Goal: Task Accomplishment & Management: Manage account settings

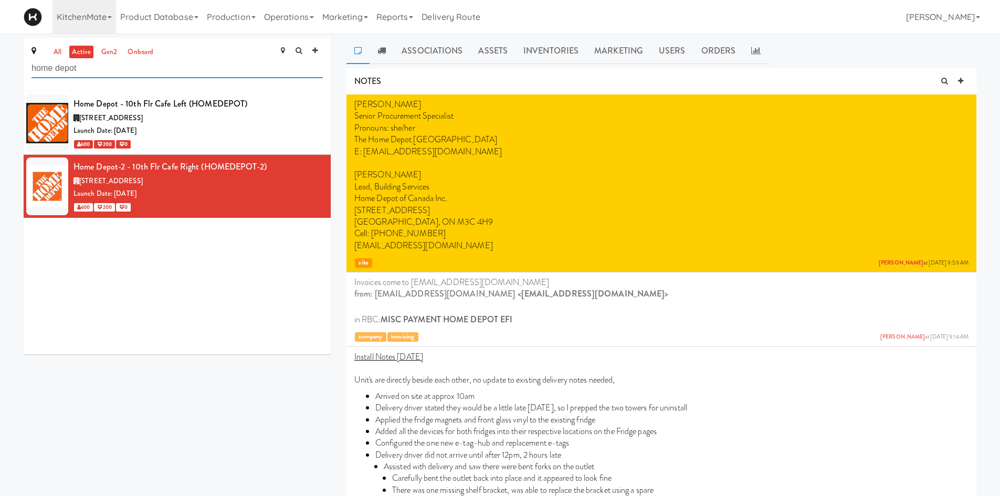
click at [231, 62] on input "home depot" at bounding box center [176, 68] width 291 height 19
type input "rvh"
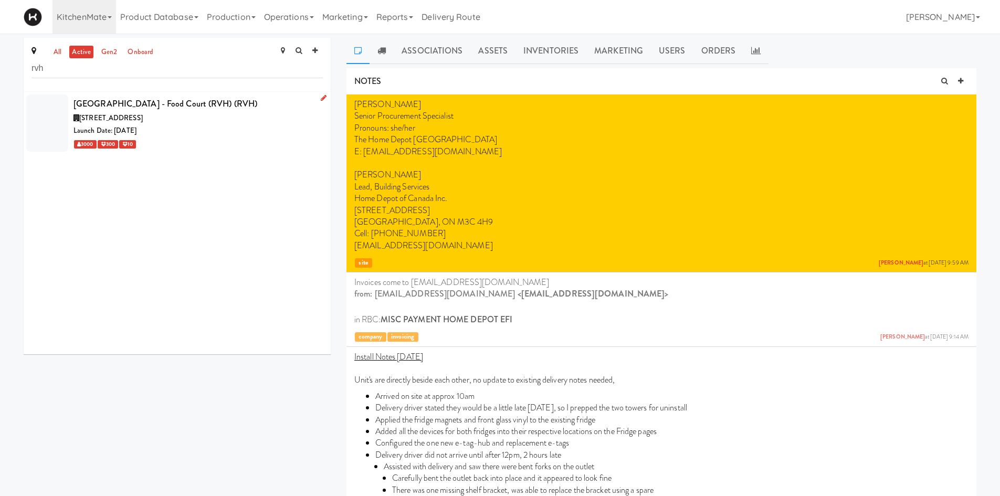
click at [178, 121] on div "201 Georgian Dr, Barrie ON" at bounding box center [197, 118] width 249 height 13
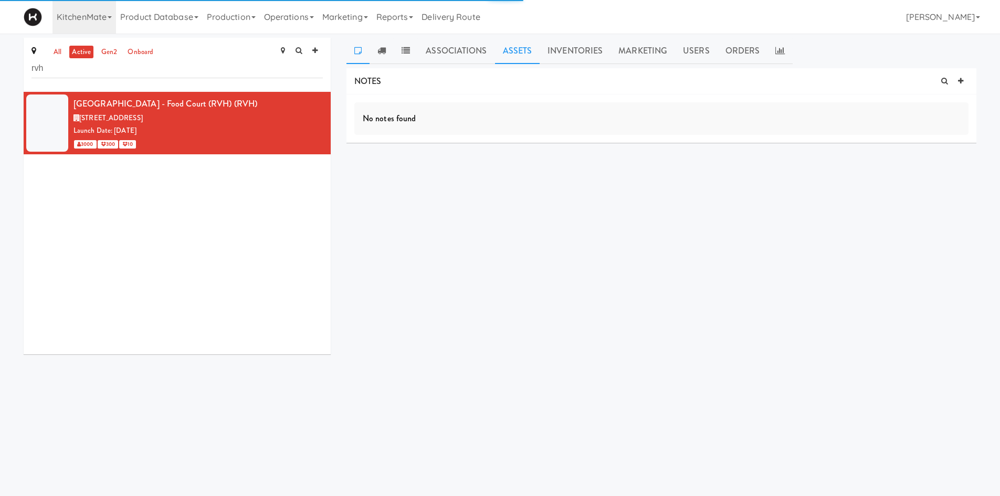
click at [519, 54] on link "Assets" at bounding box center [517, 51] width 45 height 26
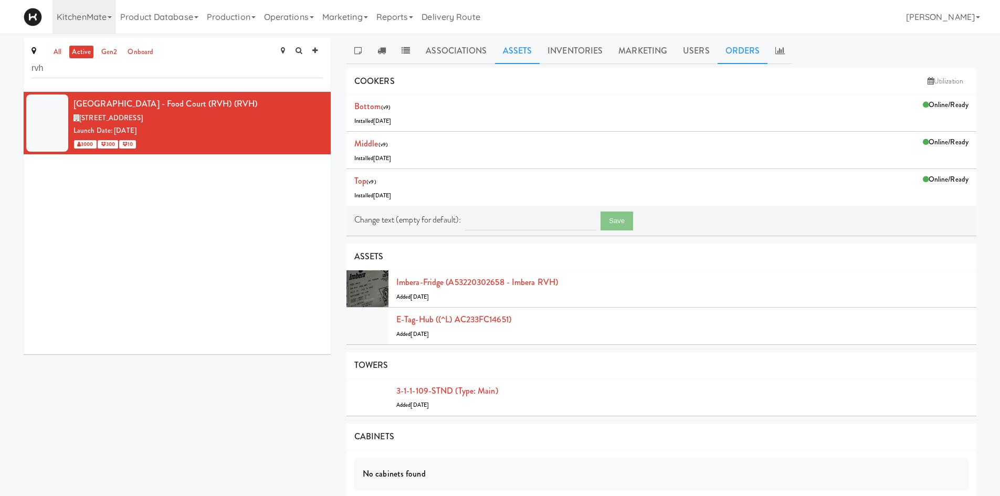
click at [751, 56] on link "Orders" at bounding box center [743, 51] width 50 height 26
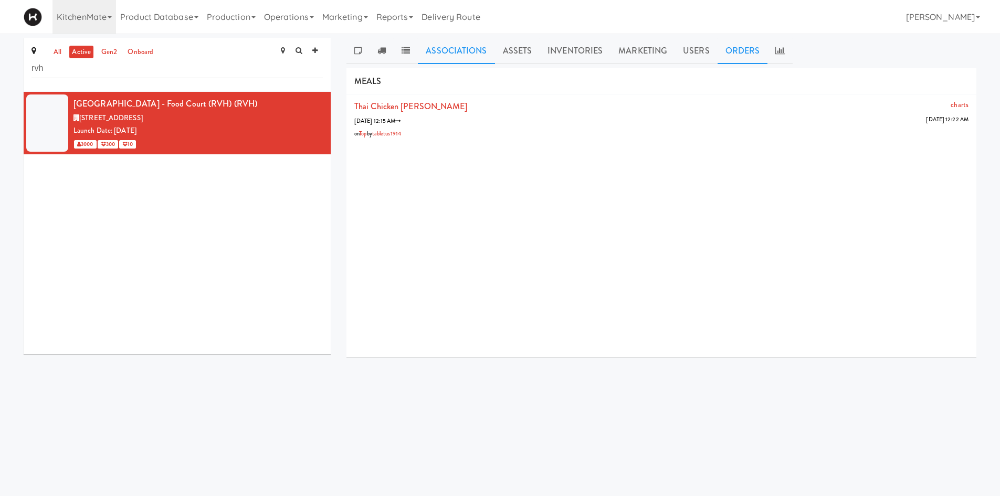
click at [464, 51] on link "Associations" at bounding box center [456, 51] width 77 height 26
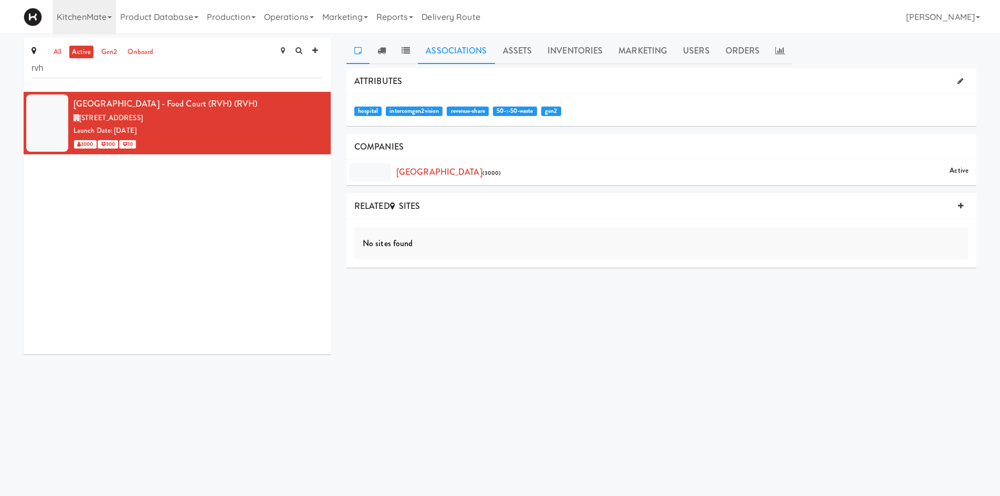
click at [356, 51] on icon at bounding box center [357, 50] width 7 height 8
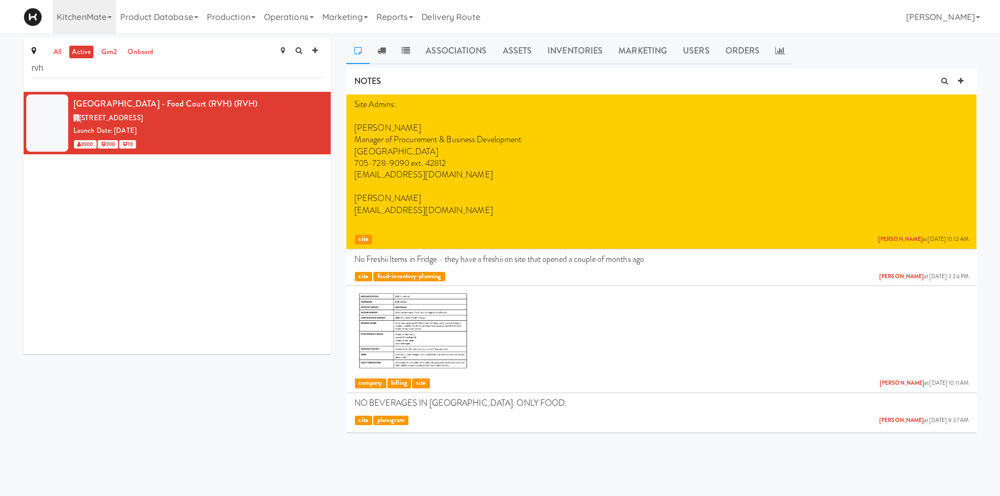
click at [461, 66] on div "Associations Assets Inventories Marketing Users Orders NOTES Site Admins: Suzan…" at bounding box center [661, 239] width 630 height 403
click at [501, 64] on div "Associations Assets Inventories Marketing Users Orders NOTES Site Admins: Suzan…" at bounding box center [661, 239] width 630 height 403
click at [523, 45] on link "Assets" at bounding box center [517, 51] width 45 height 26
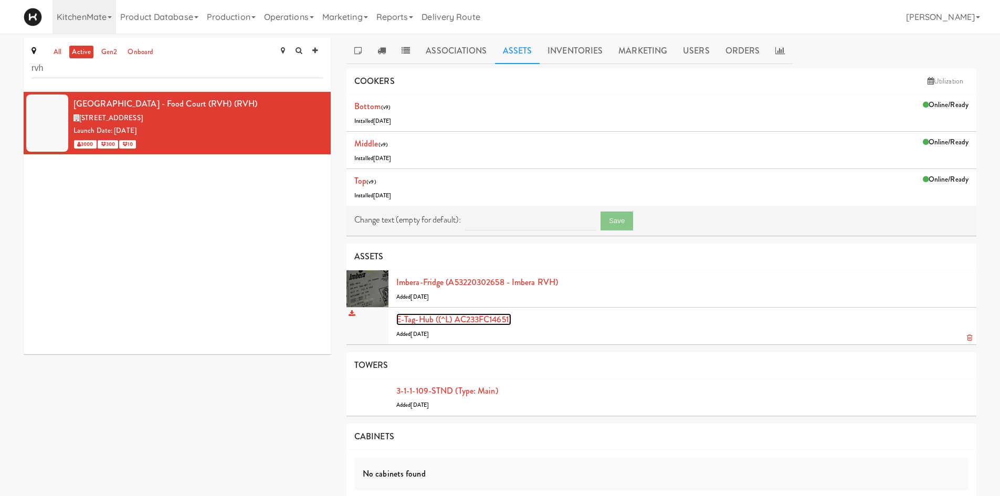
click at [477, 316] on link "E-tag-hub ((^L) AC233FC14651)" at bounding box center [453, 319] width 115 height 12
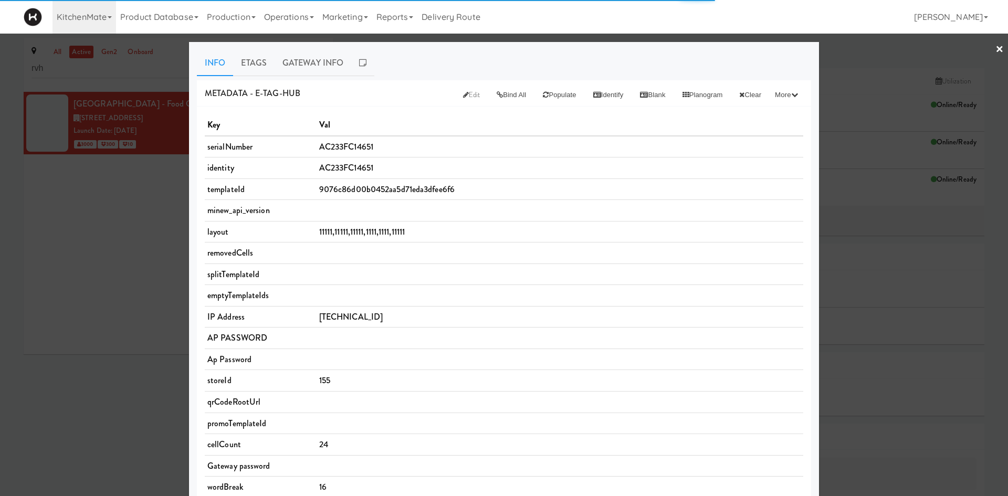
click at [344, 188] on span "9076c86d00b0452aa5d71eda3dfee6f6" at bounding box center [386, 189] width 135 height 12
copy span "9076c86d00b0452aa5d71eda3dfee6f6"
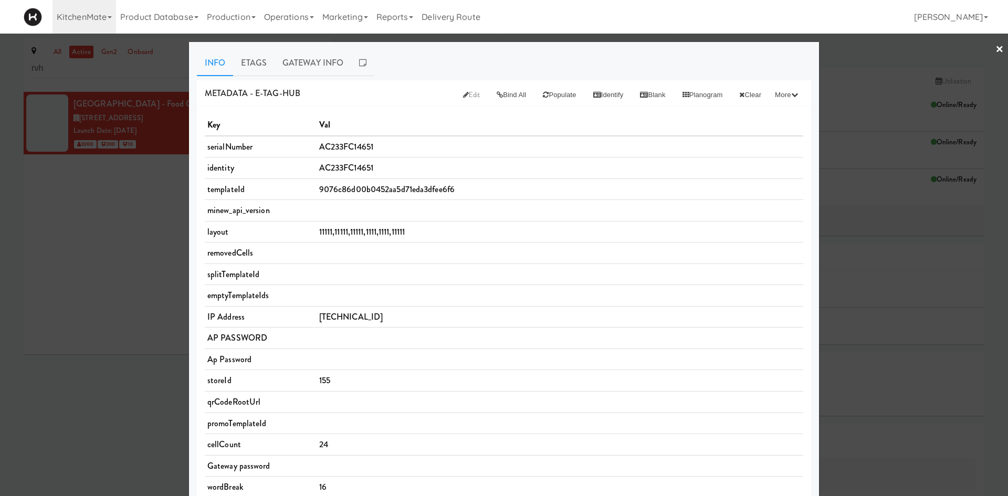
scroll to position [245, 0]
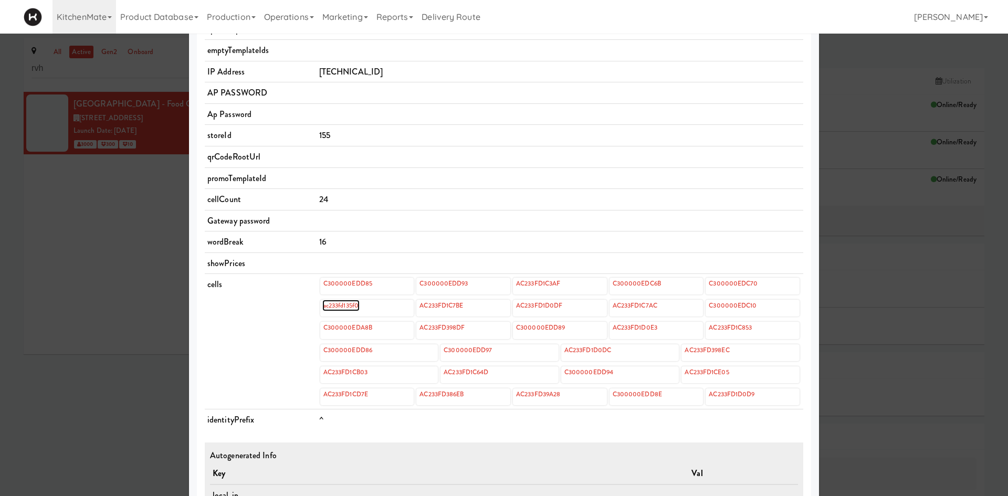
click at [341, 309] on link "ac233fd135f0" at bounding box center [340, 306] width 37 height 12
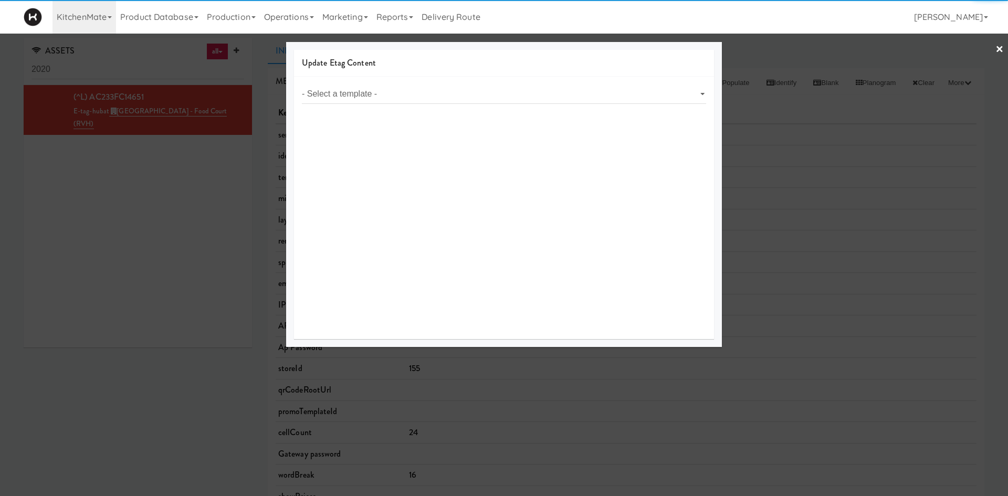
select select "object:10940"
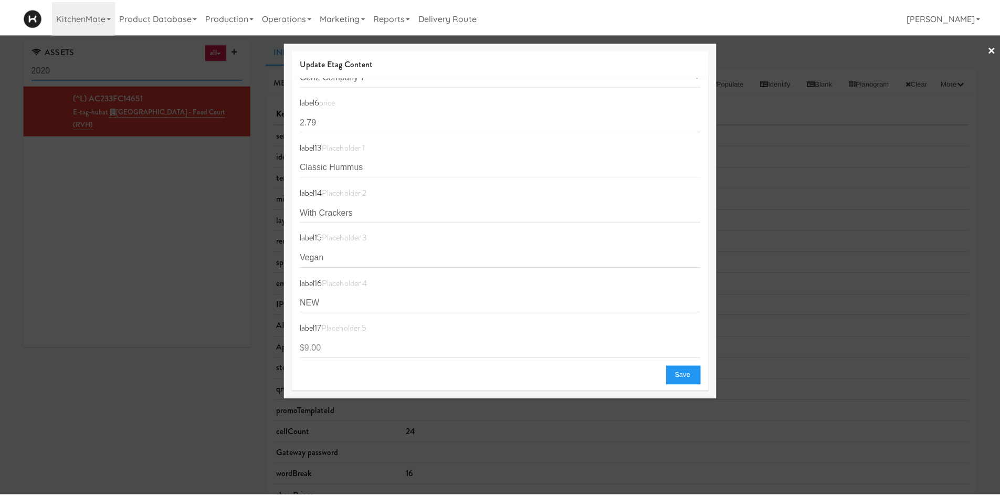
scroll to position [27, 0]
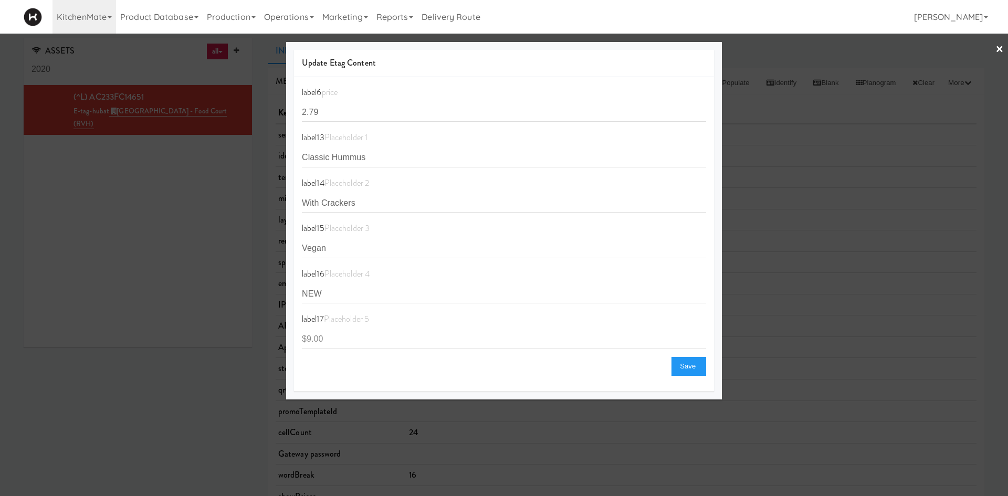
click at [191, 416] on div at bounding box center [504, 248] width 1008 height 496
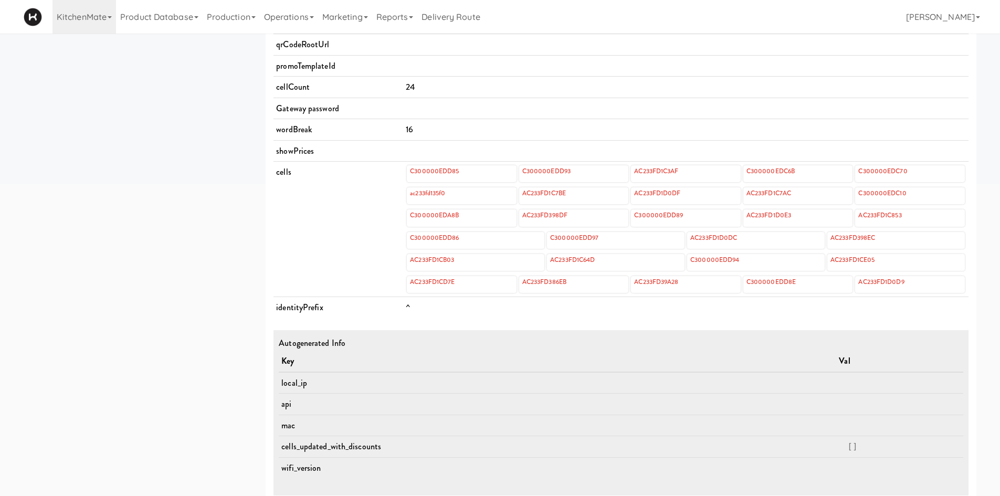
scroll to position [361, 0]
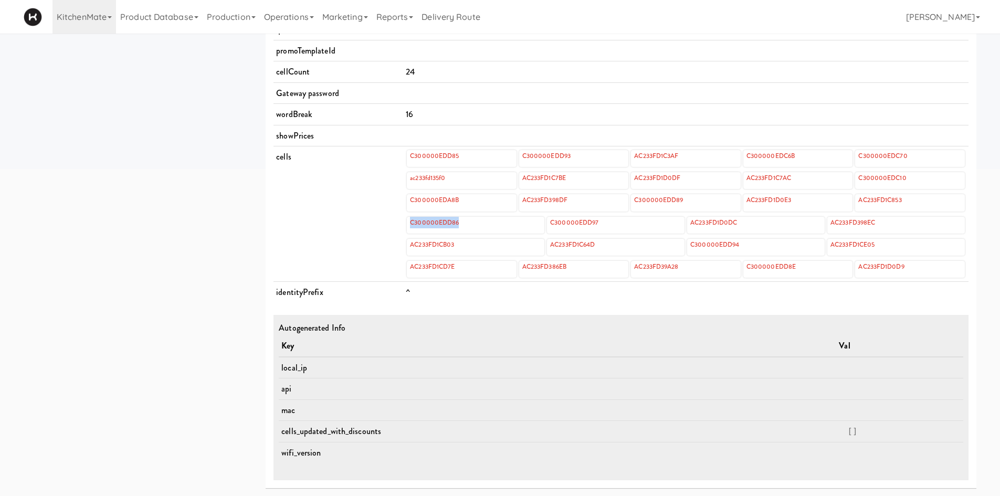
drag, startPoint x: 473, startPoint y: 225, endPoint x: 403, endPoint y: 219, distance: 70.6
click at [403, 219] on td "C300000EDD85 C300000EDD93 AC233FD1C3AF C300000EDC6B C300000EDC70 ac233fd135f0 A…" at bounding box center [685, 213] width 565 height 135
copy link "C300000EDD86"
click at [470, 165] on div "C300000EDD85" at bounding box center [462, 158] width 110 height 17
drag, startPoint x: 467, startPoint y: 175, endPoint x: 404, endPoint y: 179, distance: 63.1
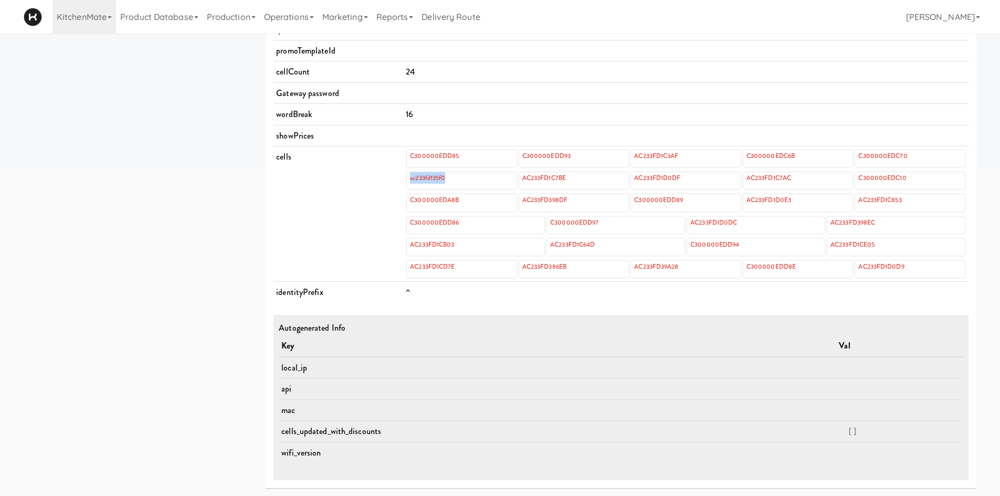
click at [404, 179] on td "C300000EDD85 C300000EDD93 AC233FD1C3AF C300000EDC6B C300000EDC70 ac233fd135f0 A…" at bounding box center [685, 213] width 565 height 135
copy link "ac233fd135f0"
click at [435, 172] on link "ac233fd135f0" at bounding box center [427, 178] width 37 height 12
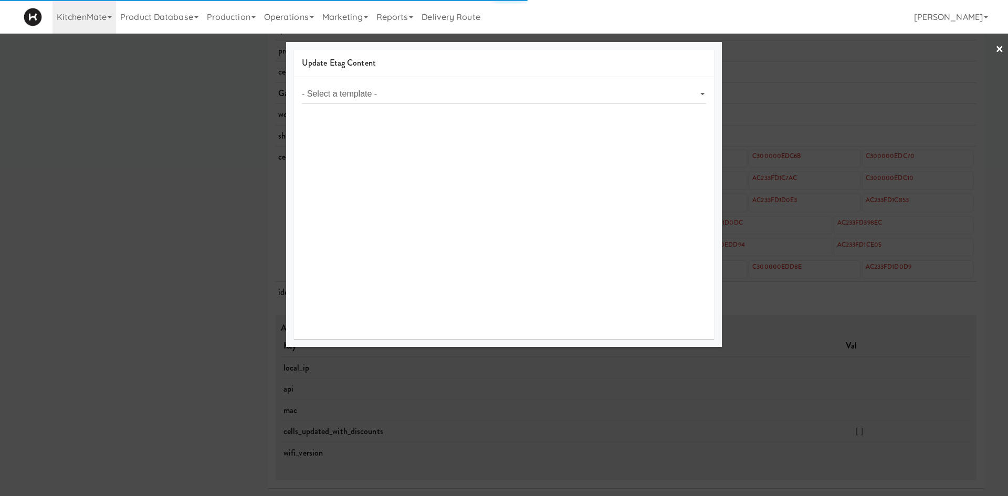
click at [97, 301] on div at bounding box center [504, 248] width 1008 height 496
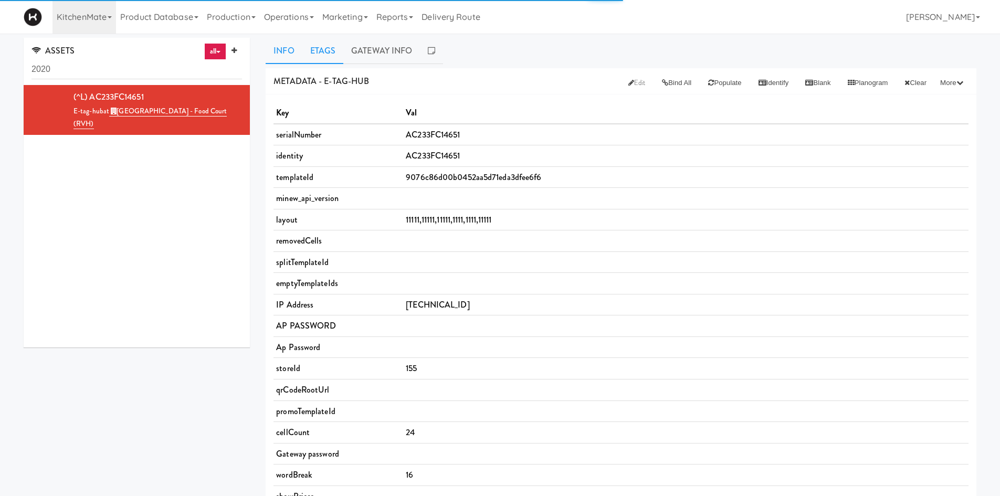
click at [321, 53] on link "Etags" at bounding box center [322, 51] width 41 height 26
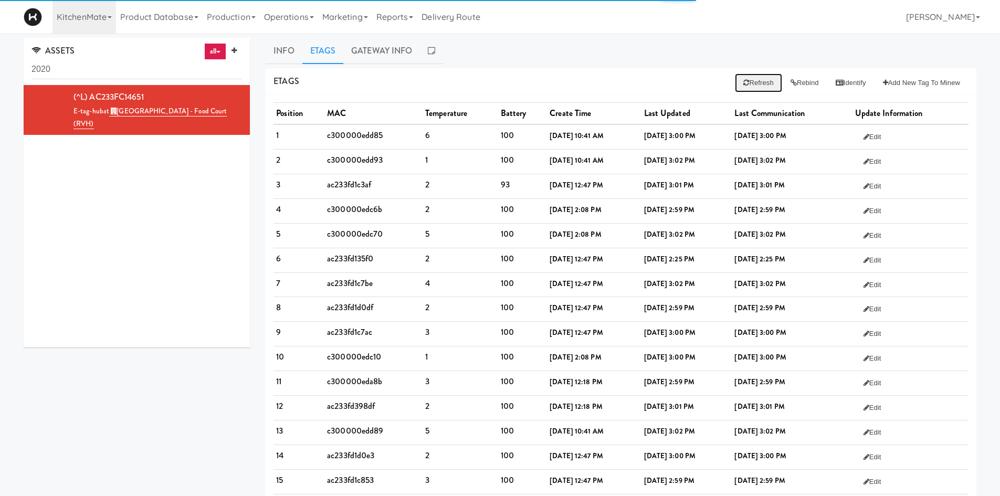
click at [755, 82] on button "Refresh" at bounding box center [758, 82] width 47 height 19
click at [745, 86] on button "Refresh" at bounding box center [758, 82] width 47 height 19
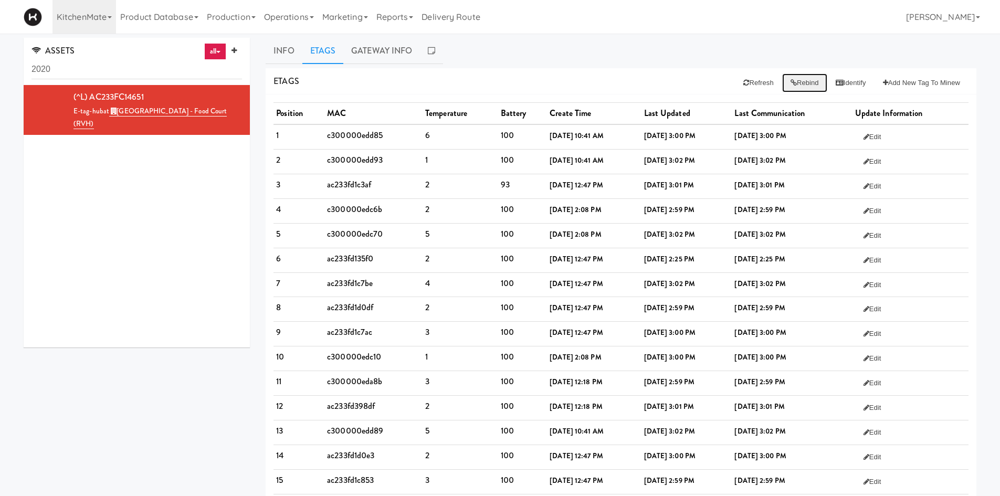
click at [809, 89] on button "Rebind" at bounding box center [804, 82] width 45 height 19
click at [393, 47] on link "Gateway Info" at bounding box center [381, 51] width 77 height 26
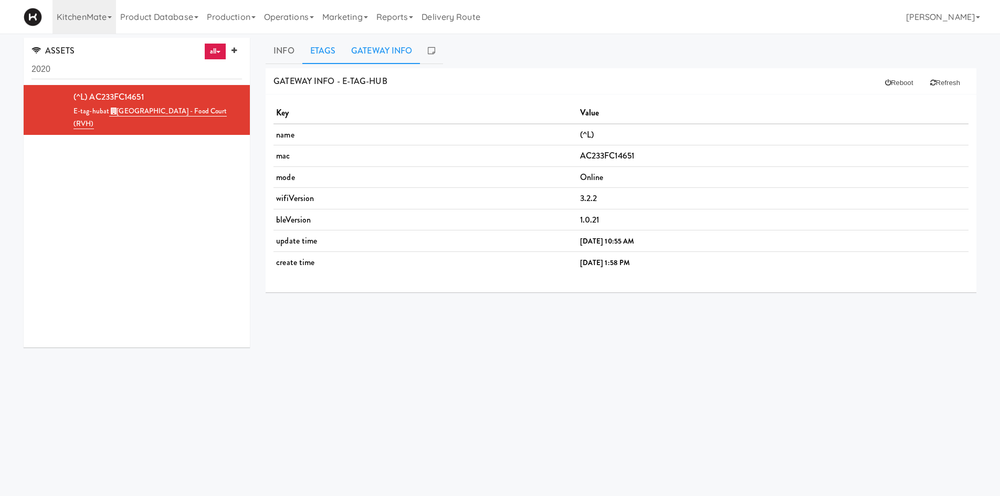
click at [320, 55] on link "Etags" at bounding box center [322, 51] width 41 height 26
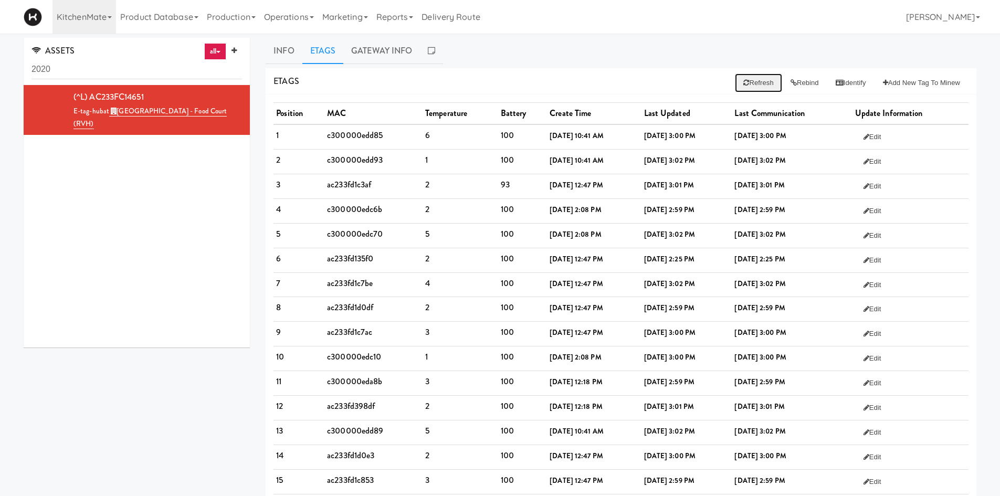
click at [759, 80] on button "Refresh" at bounding box center [758, 82] width 47 height 19
click at [289, 55] on link "Info" at bounding box center [284, 51] width 36 height 26
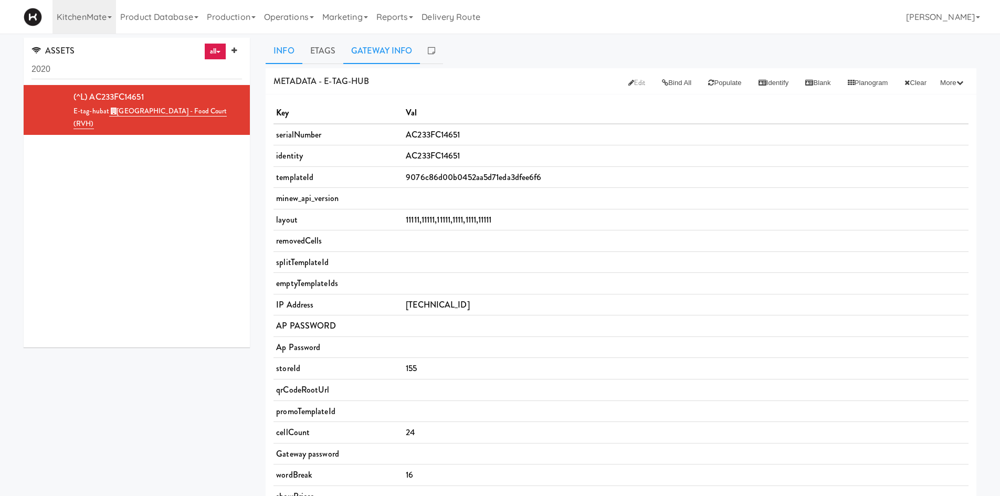
click at [376, 60] on link "Gateway Info" at bounding box center [381, 51] width 77 height 26
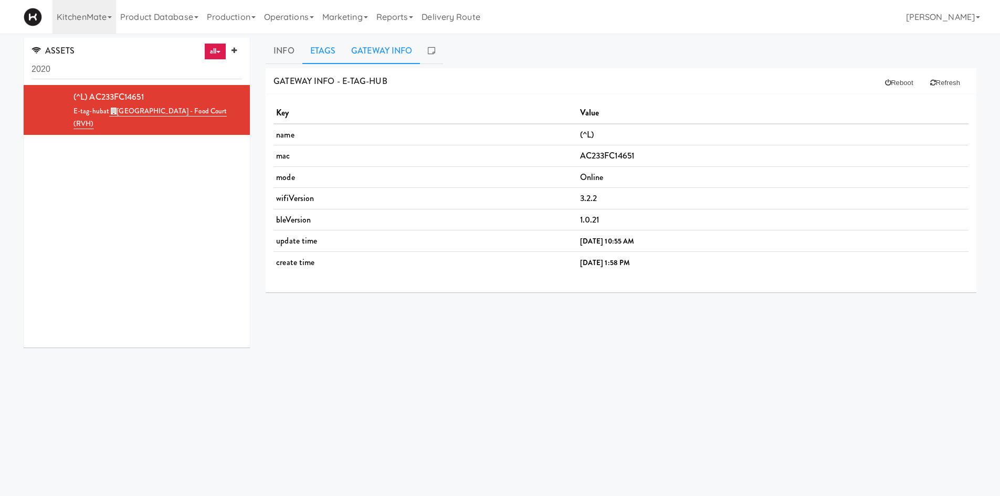
click at [314, 50] on link "Etags" at bounding box center [322, 51] width 41 height 26
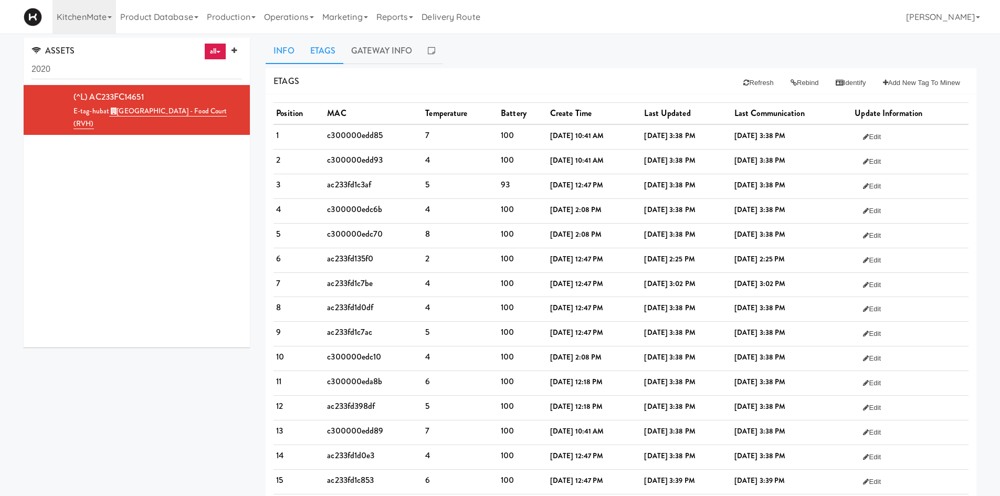
click at [279, 50] on link "Info" at bounding box center [284, 51] width 36 height 26
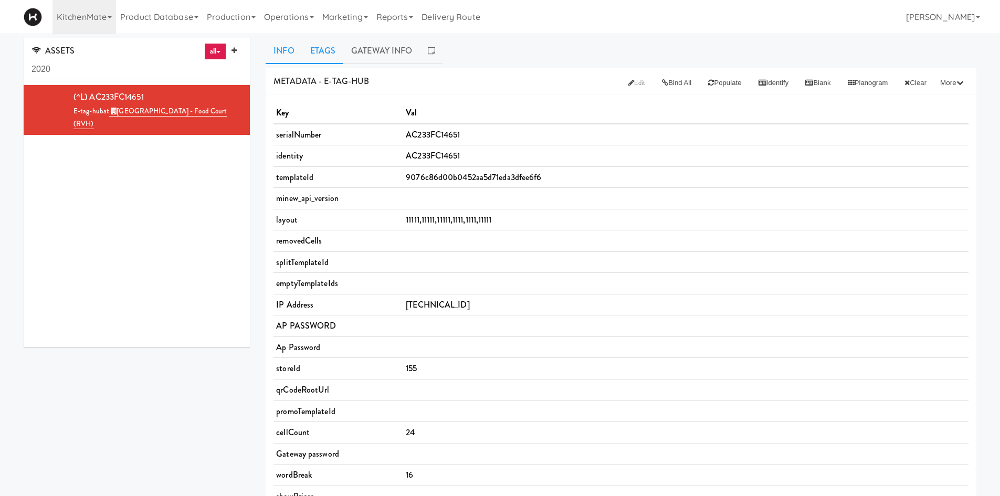
click at [323, 50] on link "Etags" at bounding box center [322, 51] width 41 height 26
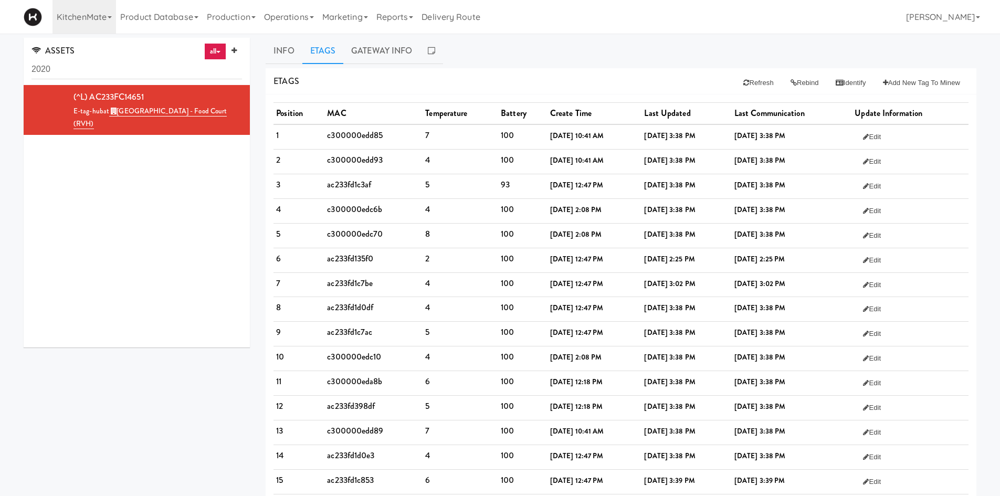
drag, startPoint x: 813, startPoint y: 265, endPoint x: 455, endPoint y: 259, distance: 357.5
click at [455, 259] on tr "6 ac233fd135f0 2 100 Apr 06, 2022, 12:47 PM Aug 08, 2025, 2:25 PM Aug 08, 2025,…" at bounding box center [620, 260] width 695 height 25
click at [712, 76] on div "Etags Refresh Rebind Identify Add New Tag to Minew" at bounding box center [621, 81] width 711 height 27
click at [743, 81] on icon at bounding box center [746, 82] width 6 height 7
click at [381, 48] on link "Gateway Info" at bounding box center [381, 51] width 77 height 26
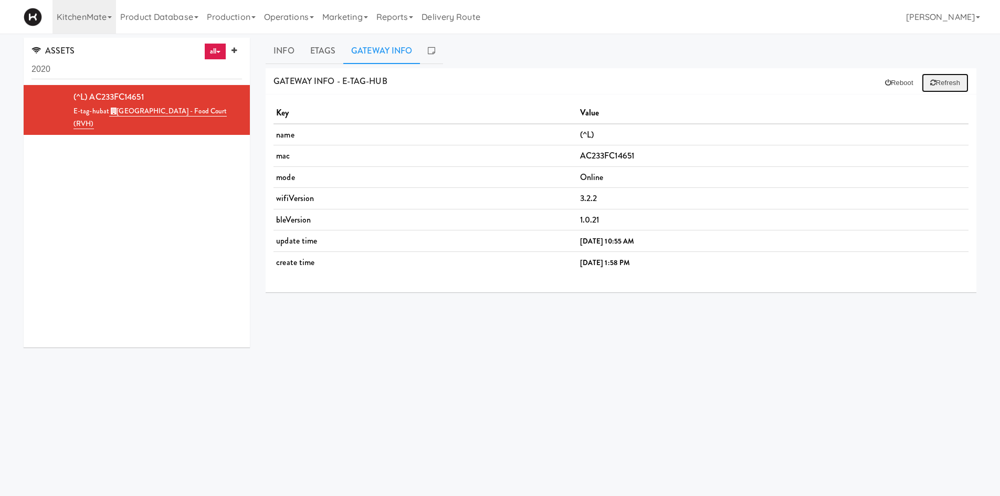
click at [940, 85] on button "Refresh" at bounding box center [945, 82] width 47 height 19
click at [329, 50] on link "Etags" at bounding box center [322, 51] width 41 height 26
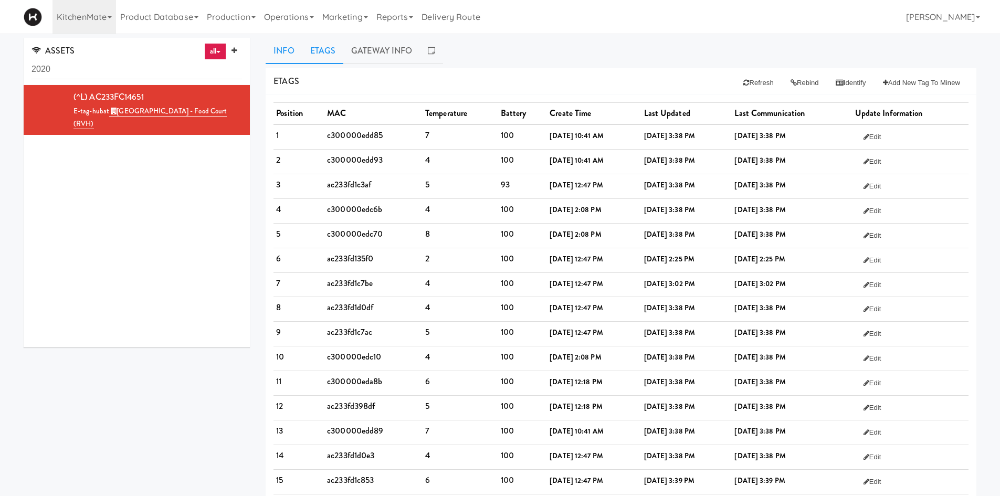
click at [289, 54] on link "Info" at bounding box center [284, 51] width 36 height 26
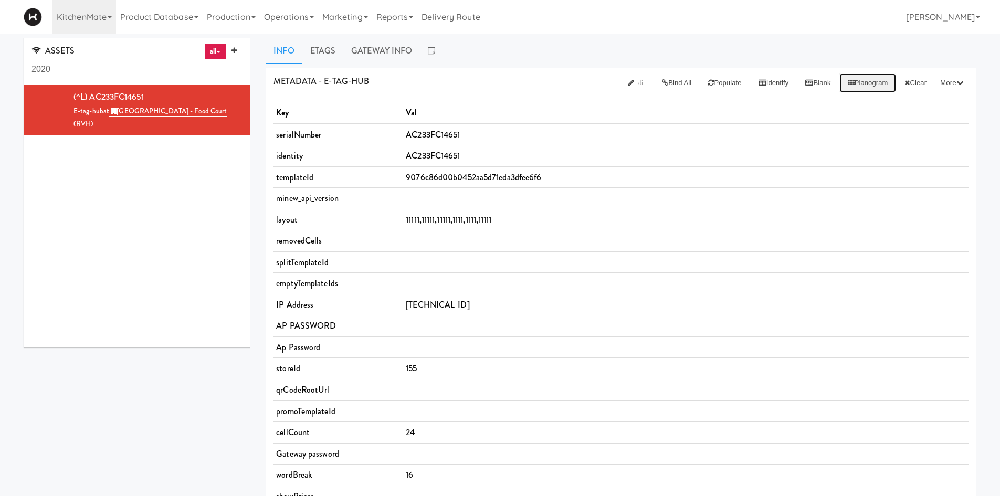
click at [857, 79] on button "Planogram" at bounding box center [867, 82] width 57 height 19
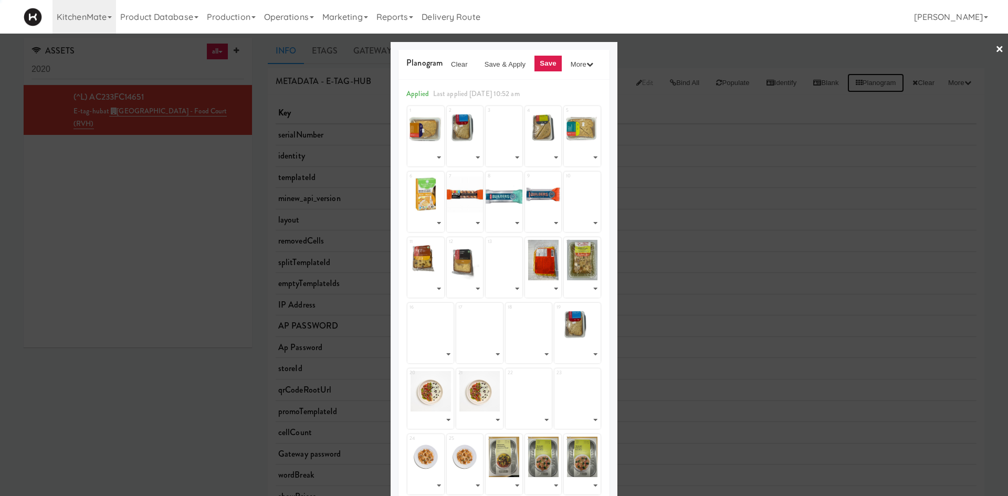
select select "number:264624"
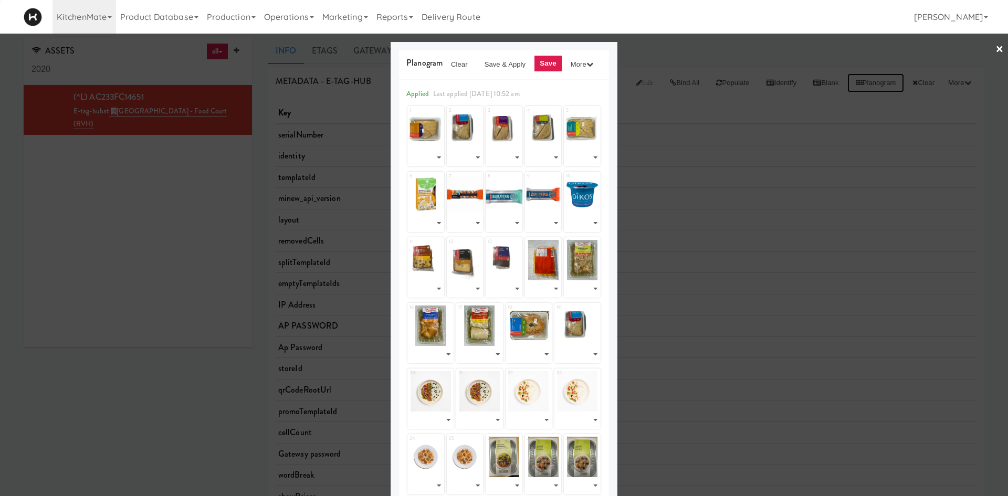
select select "number:264620"
select select "number:264420"
select select "number:264622"
select select "number:264476"
select select "number:264356"
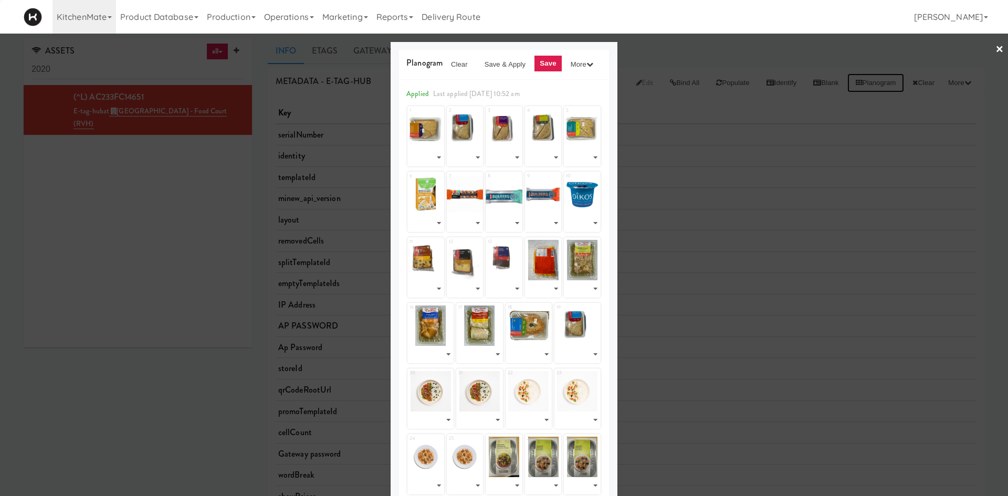
select select "number:264030"
select select "number:264069"
select select "number:264095"
select select "number:264609"
select select "number:264617"
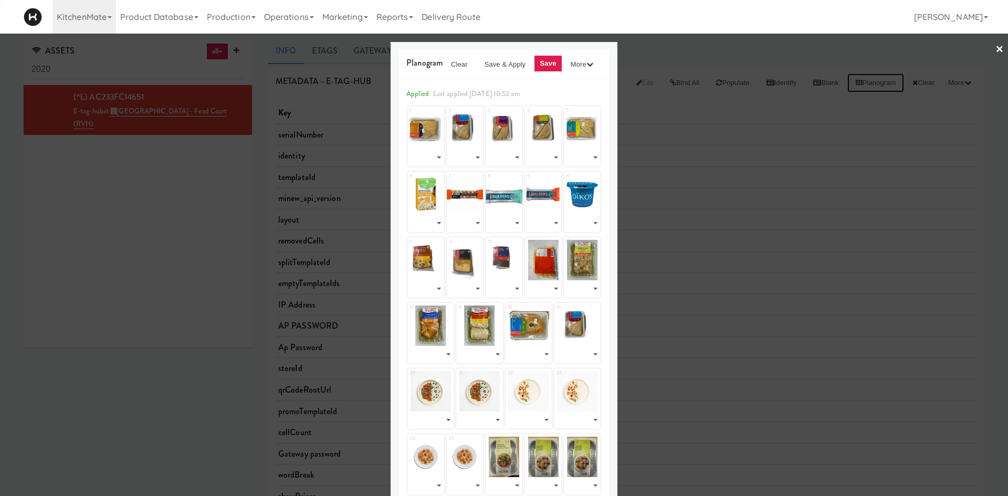
select select "number:264625"
select select "number:264619"
select select "number:264601"
select select "number:264563"
select select "number:264523"
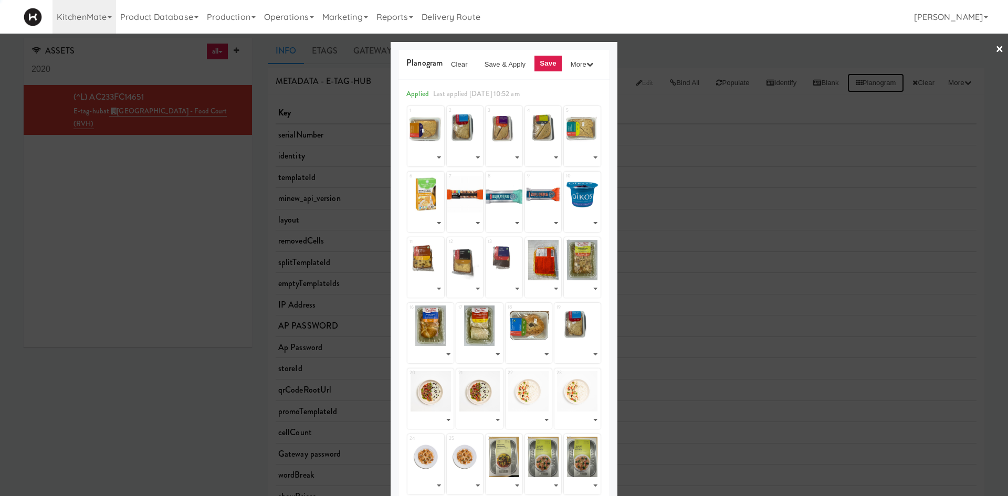
select select "number:264586"
select select "number:264623"
select select "number:264620"
select select "number:263033"
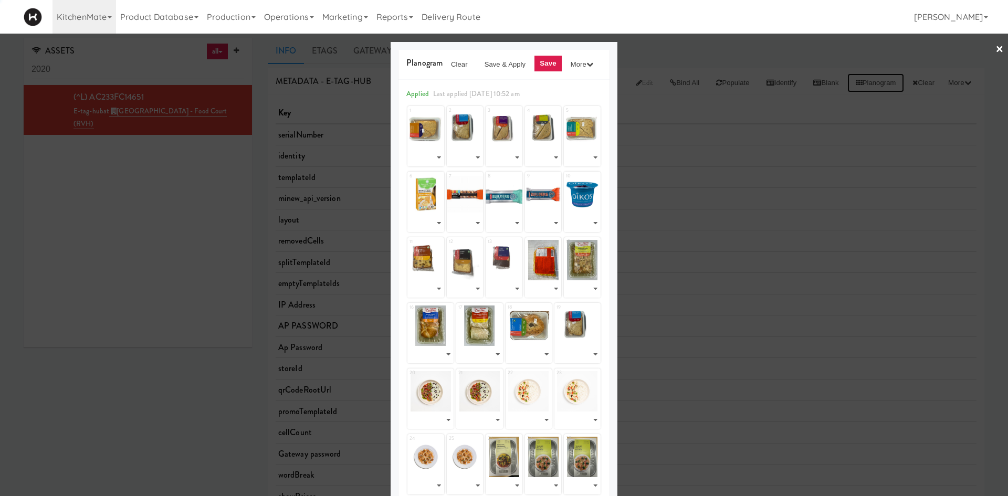
select select "number:262930"
select select "number:262986"
select select "number:262808"
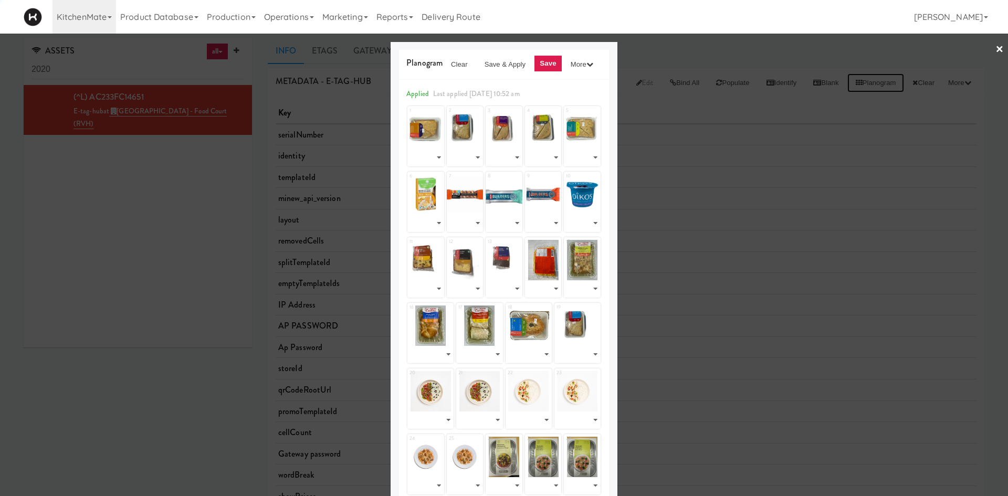
select select "number:262869"
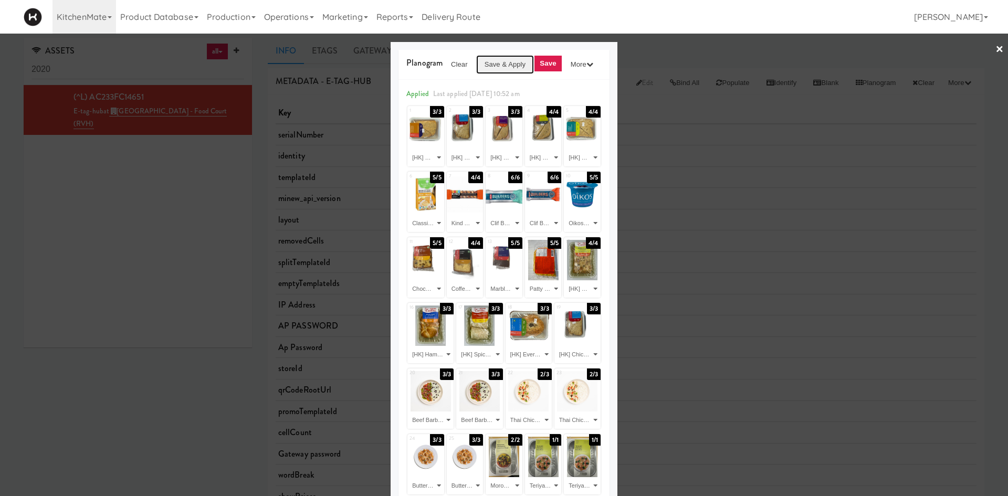
click at [502, 60] on button "Save & Apply" at bounding box center [505, 64] width 58 height 19
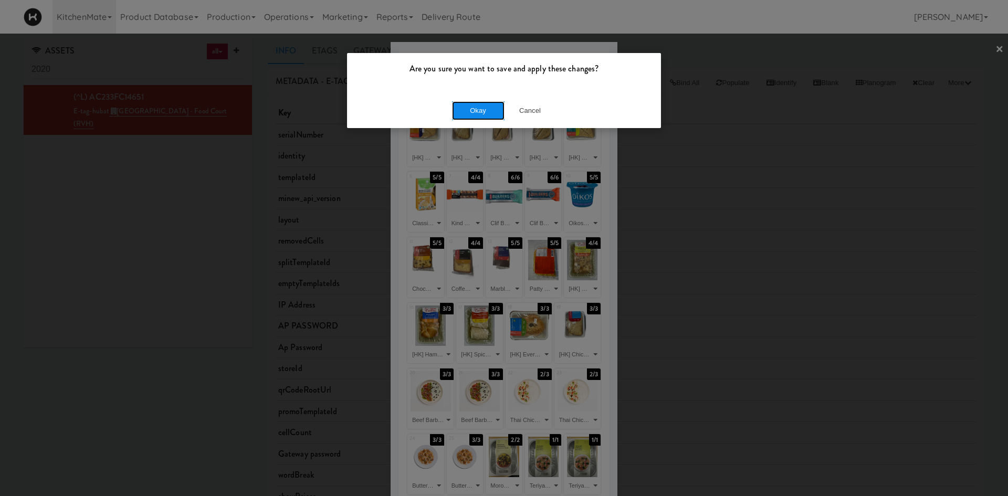
click at [482, 113] on button "Okay" at bounding box center [478, 110] width 52 height 19
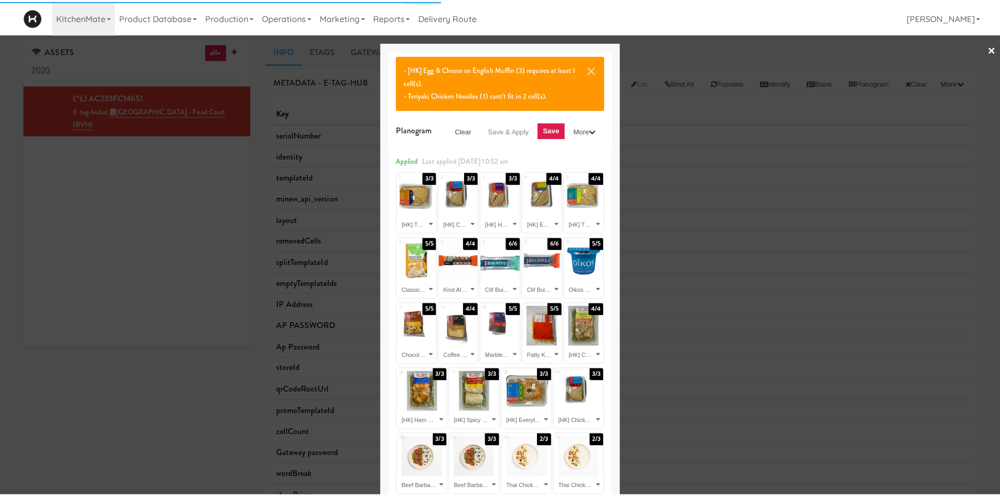
scroll to position [155, 0]
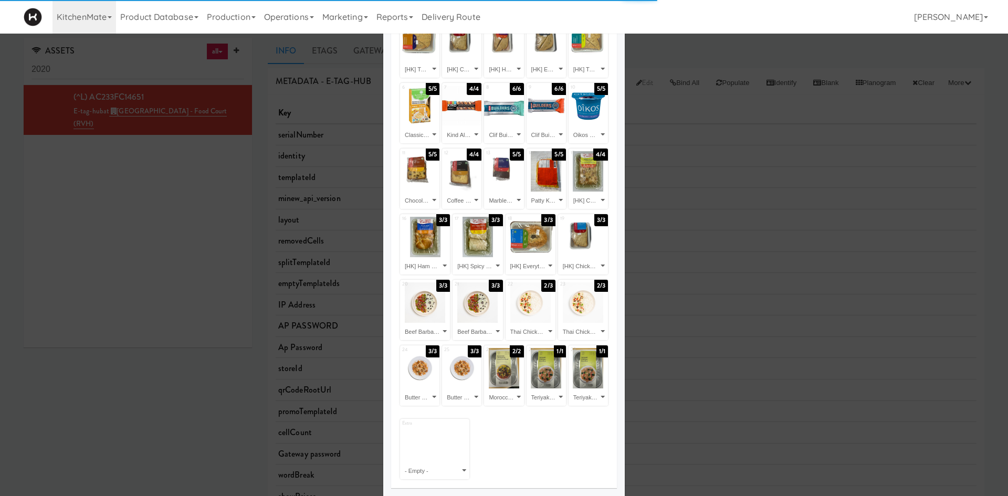
click at [711, 58] on div at bounding box center [504, 248] width 1008 height 496
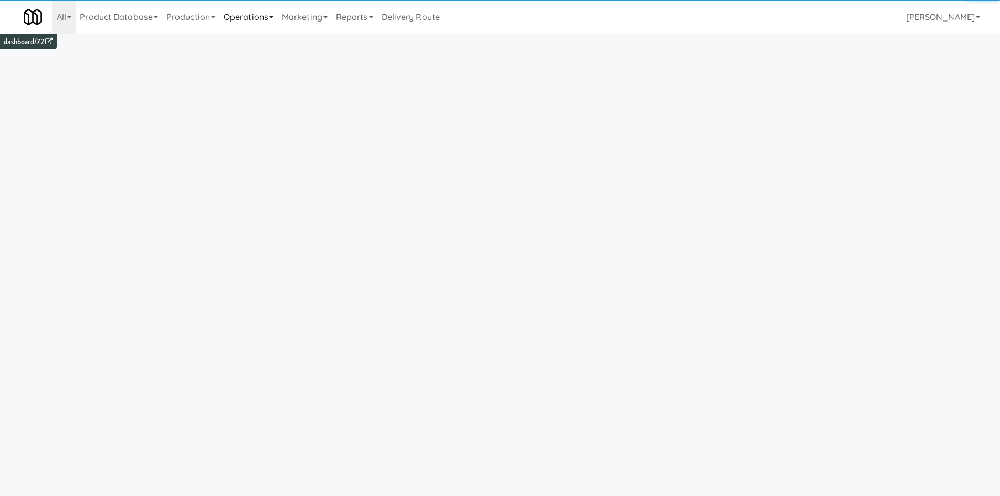
click at [276, 21] on link "Operations" at bounding box center [248, 17] width 58 height 34
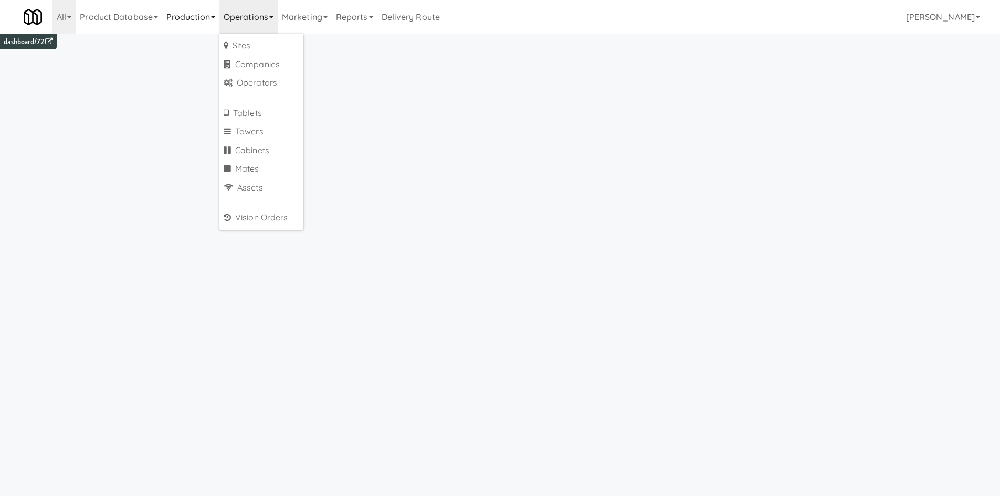
click at [199, 24] on link "Production" at bounding box center [190, 17] width 57 height 34
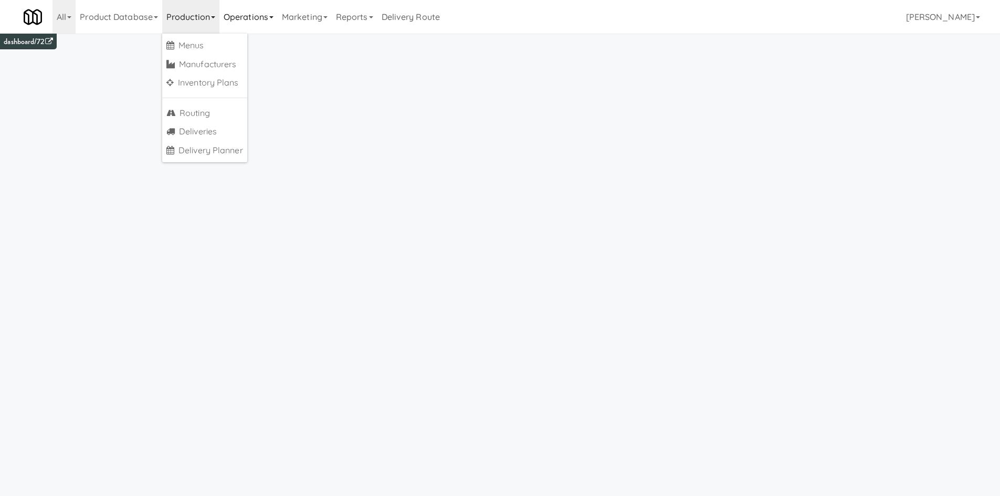
click at [252, 17] on link "Operations" at bounding box center [248, 17] width 58 height 34
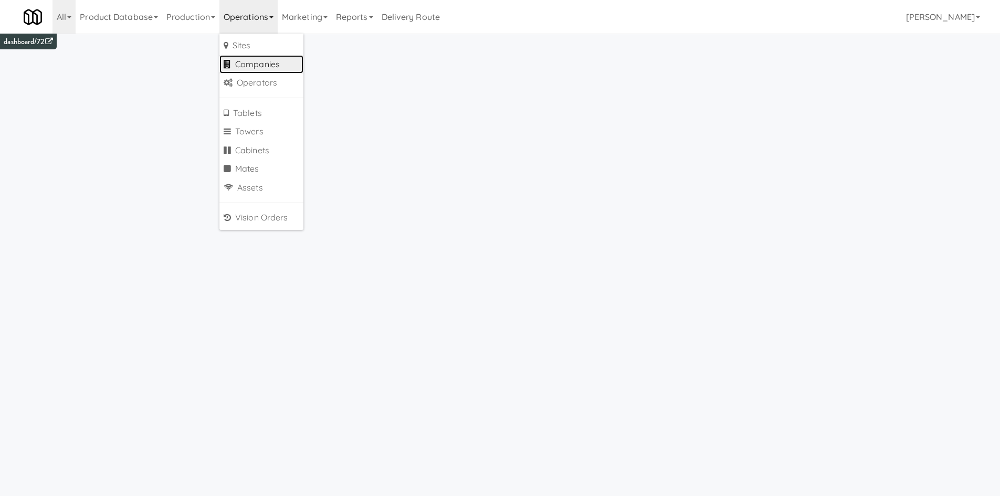
click at [272, 63] on link "Companies" at bounding box center [261, 64] width 84 height 19
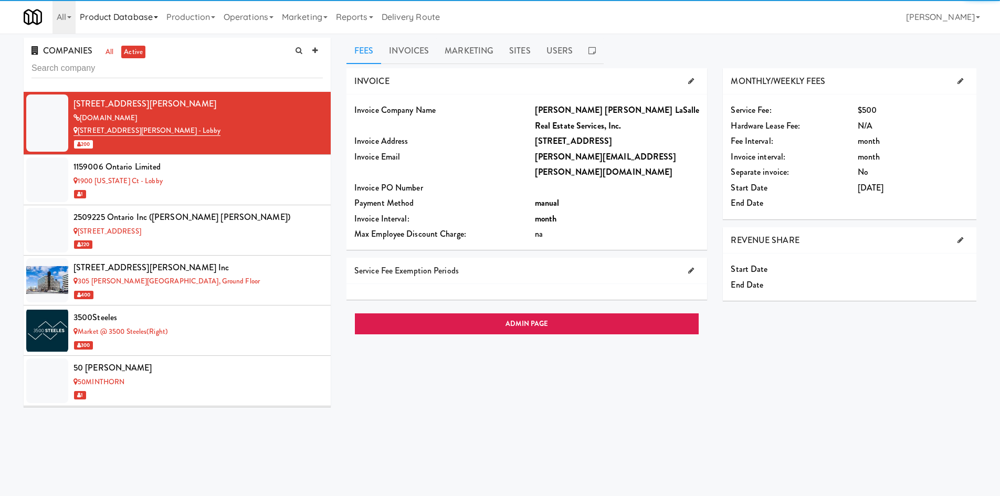
click at [77, 24] on link "Product Database" at bounding box center [119, 17] width 87 height 34
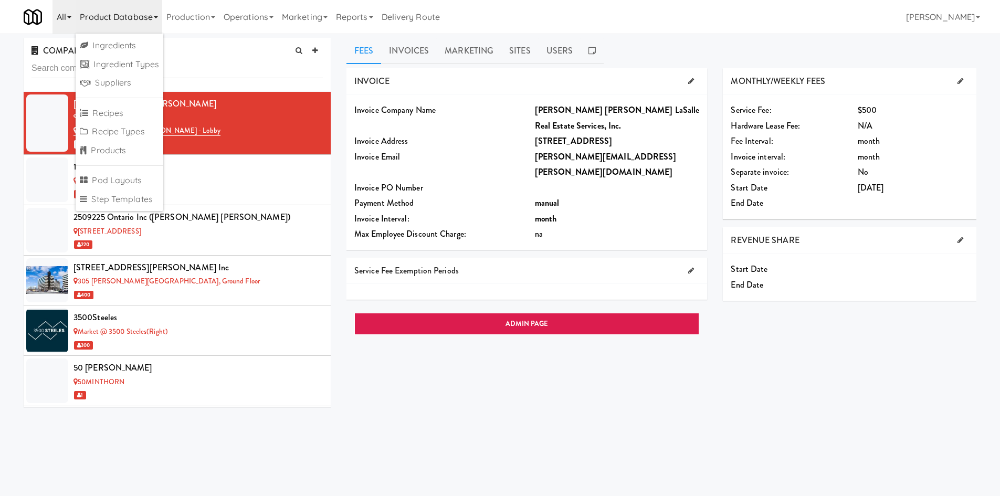
click at [68, 22] on link "All" at bounding box center [63, 17] width 23 height 34
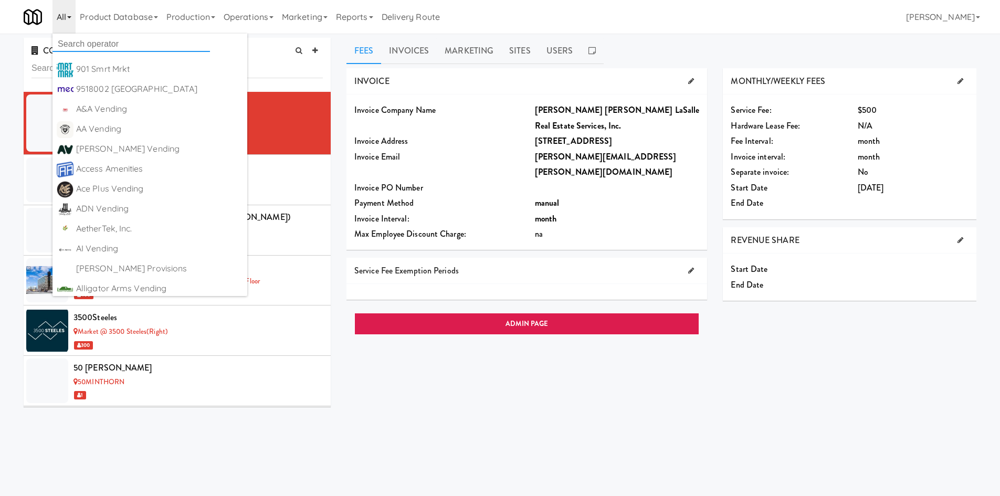
click at [69, 43] on input "text" at bounding box center [130, 44] width 157 height 16
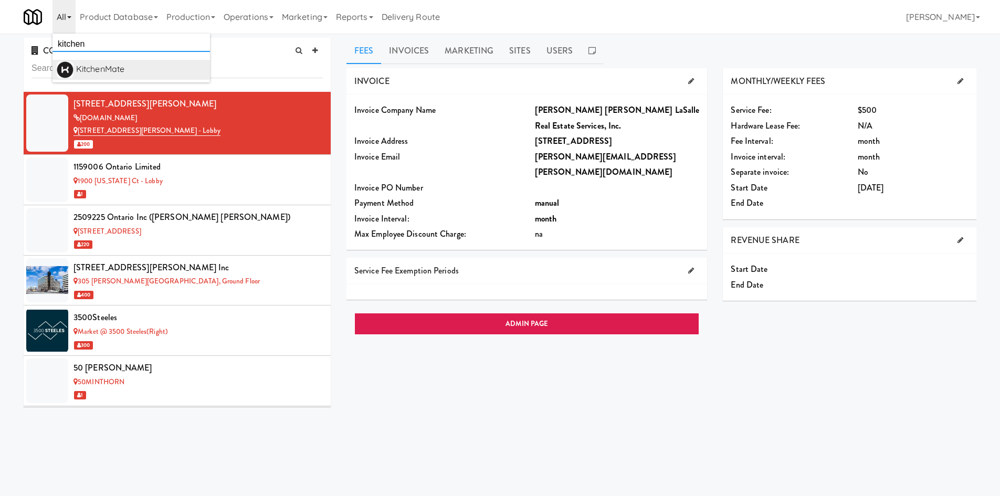
type input "kitchen"
click at [107, 73] on div "KitchenMate" at bounding box center [141, 69] width 130 height 16
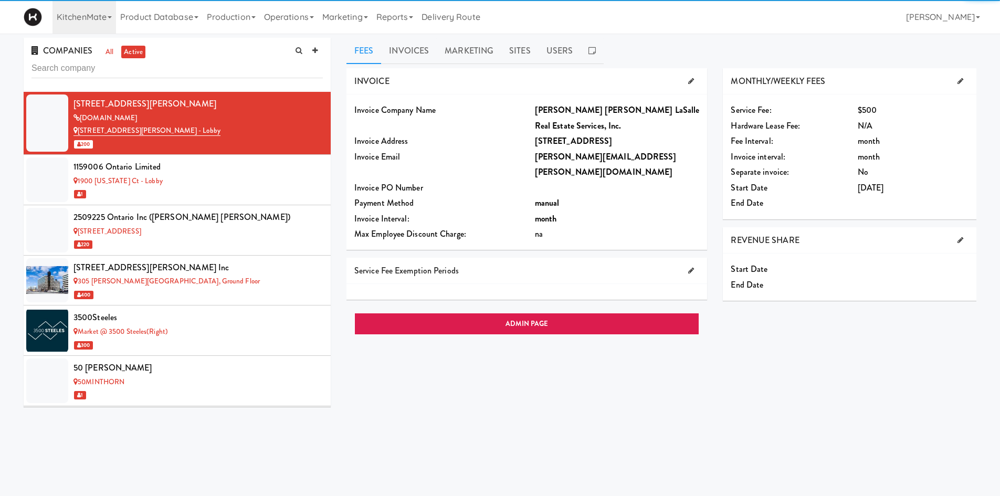
drag, startPoint x: 168, startPoint y: 84, endPoint x: 192, endPoint y: 82, distance: 23.2
click at [168, 83] on div "COMPANIES all active" at bounding box center [177, 65] width 307 height 54
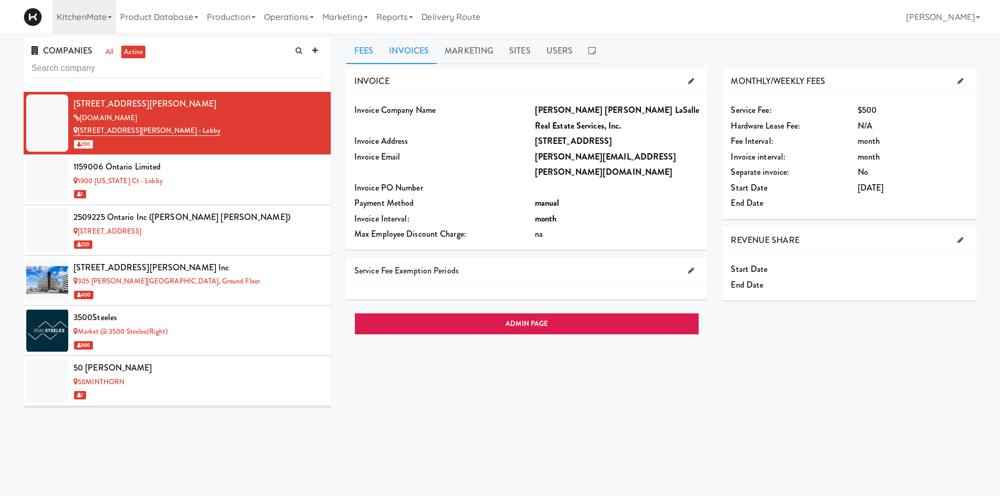
click at [405, 56] on link "Invoices" at bounding box center [409, 51] width 56 height 26
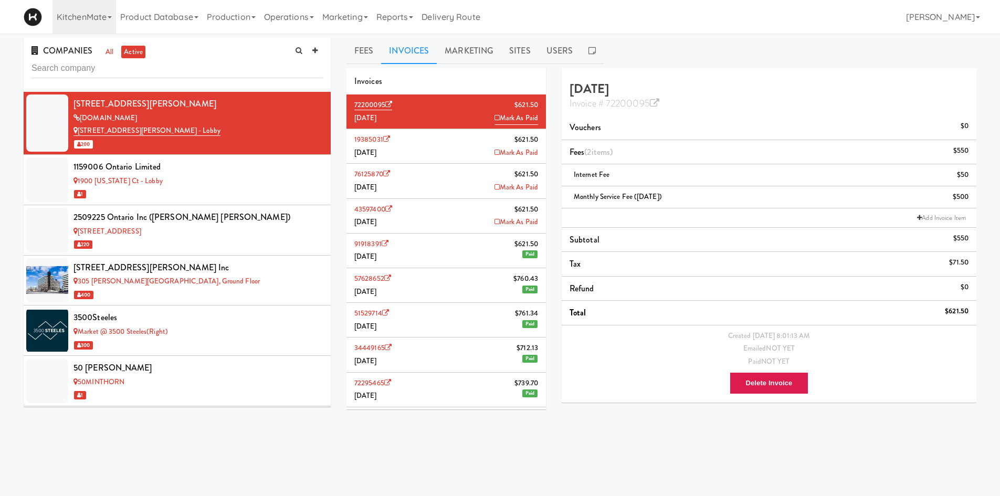
click at [433, 120] on li "72200095 $621.50 July 2025 Mark As Paid" at bounding box center [445, 111] width 199 height 35
click at [619, 98] on link "Invoice # 72200095" at bounding box center [615, 104] width 90 height 14
click at [184, 67] on input "text" at bounding box center [176, 68] width 291 height 19
type input "shaw"
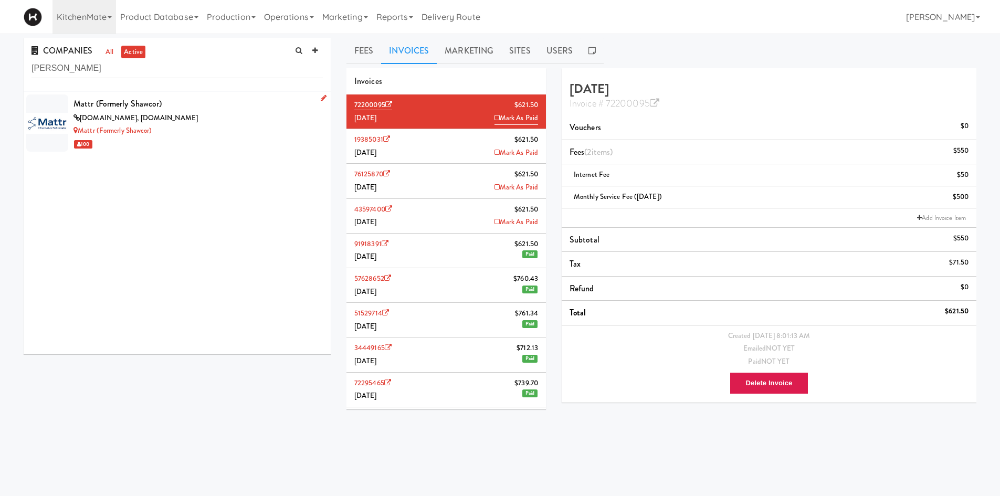
click at [211, 110] on div "Mattr (formerly Shawcor)" at bounding box center [197, 104] width 249 height 16
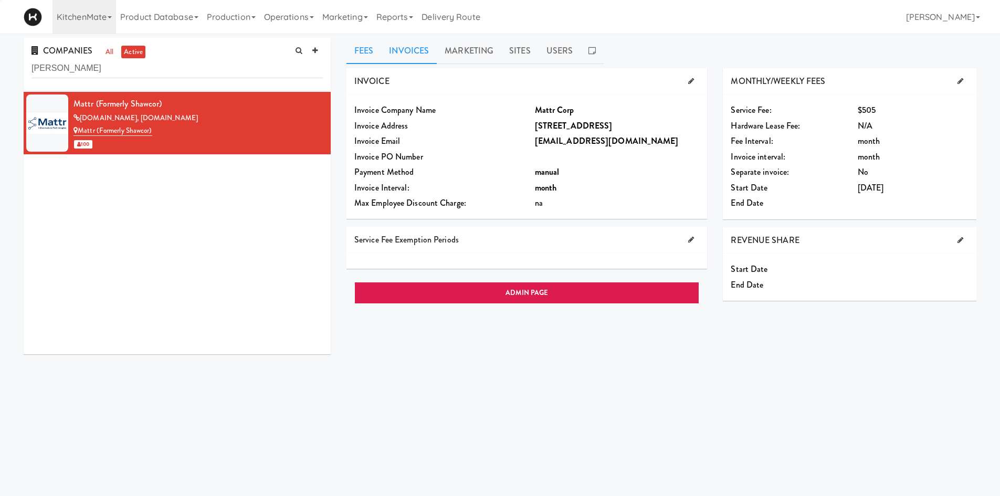
click at [421, 45] on link "Invoices" at bounding box center [409, 51] width 56 height 26
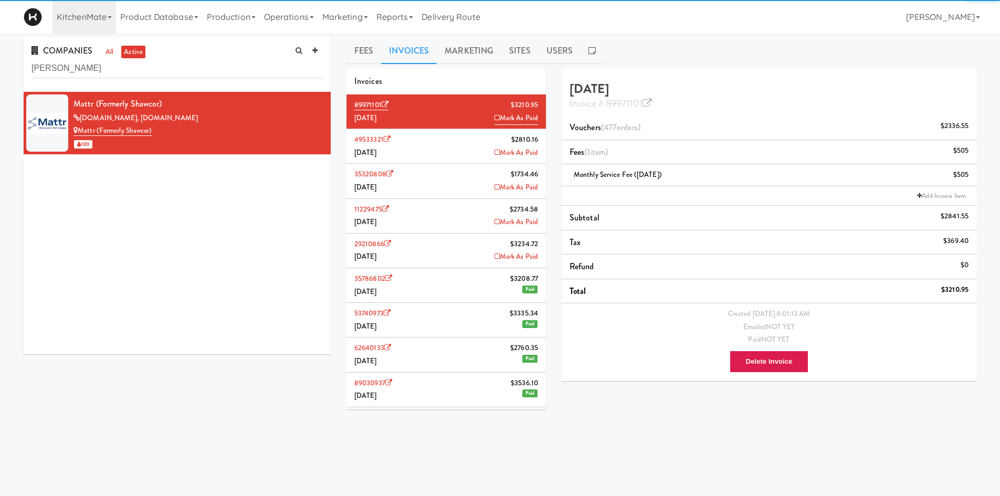
click at [556, 26] on div "KitchenMate 901 Smrt Mrkt https://fridge.kitchenmate.com/companies/7e9a7975-249…" at bounding box center [500, 17] width 953 height 34
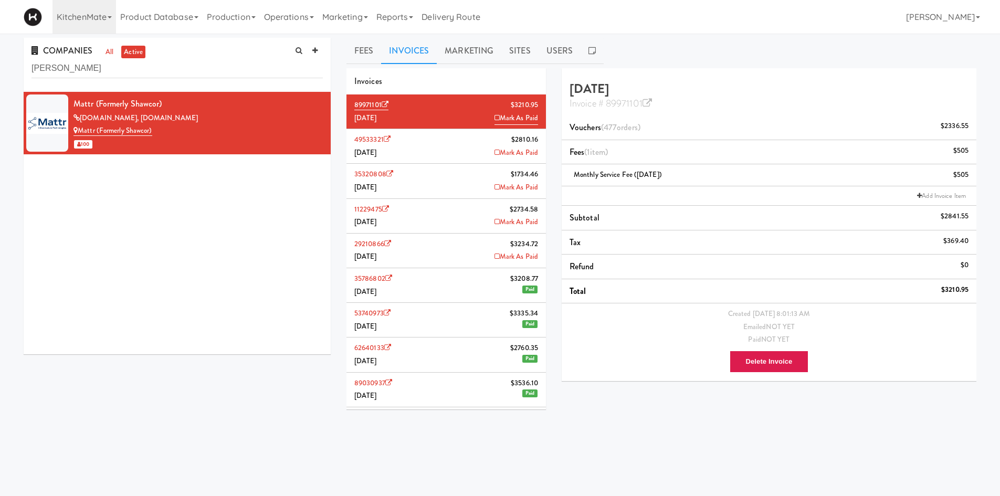
click at [448, 224] on li "11229475 $2734.58 April 2025 Mark As Paid" at bounding box center [445, 216] width 199 height 35
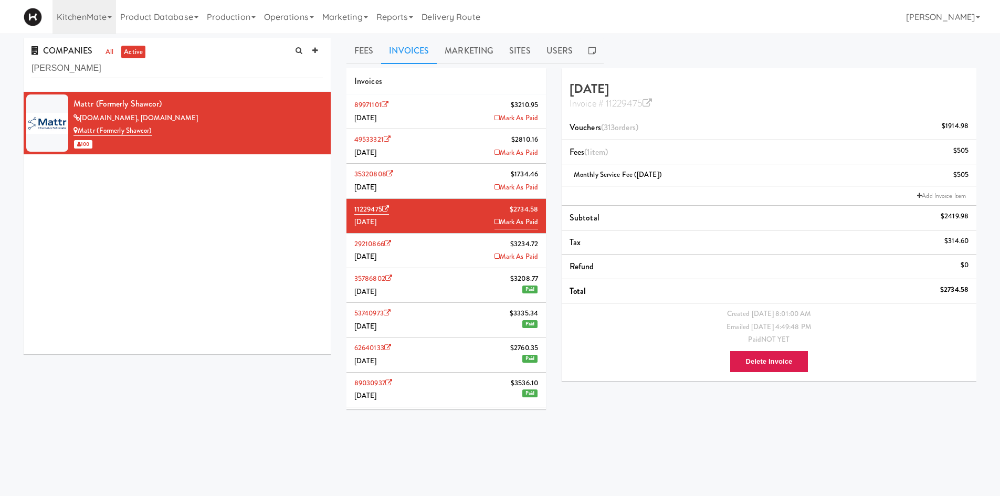
click at [494, 220] on icon at bounding box center [496, 221] width 5 height 7
click at [426, 254] on li "29210866 $3234.72 March 2025 Mark As Paid" at bounding box center [445, 251] width 199 height 35
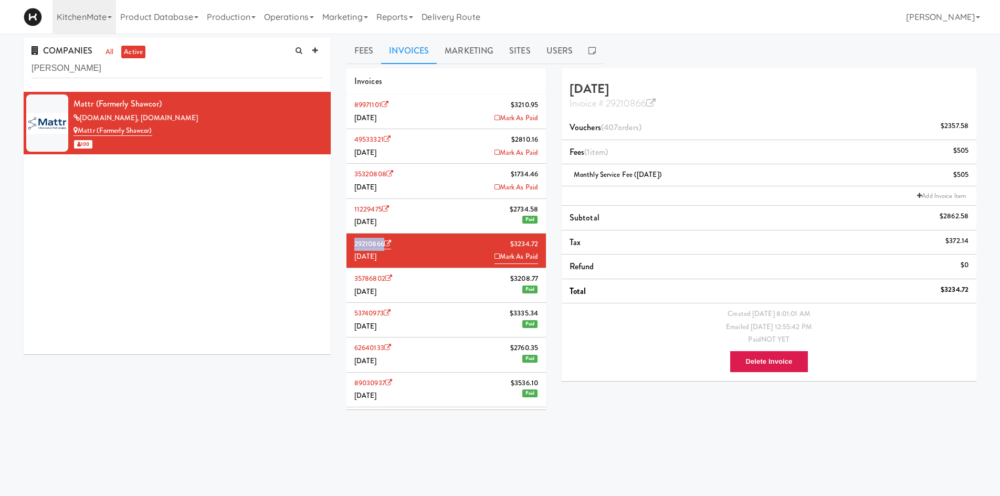
drag, startPoint x: 349, startPoint y: 244, endPoint x: 384, endPoint y: 246, distance: 35.3
click at [384, 246] on li "29210866 $3234.72 March 2025 Mark As Paid" at bounding box center [445, 251] width 199 height 35
copy link "29210866"
click at [417, 186] on li "35320808 $1734.46 May 2025 Mark As Paid" at bounding box center [445, 181] width 199 height 35
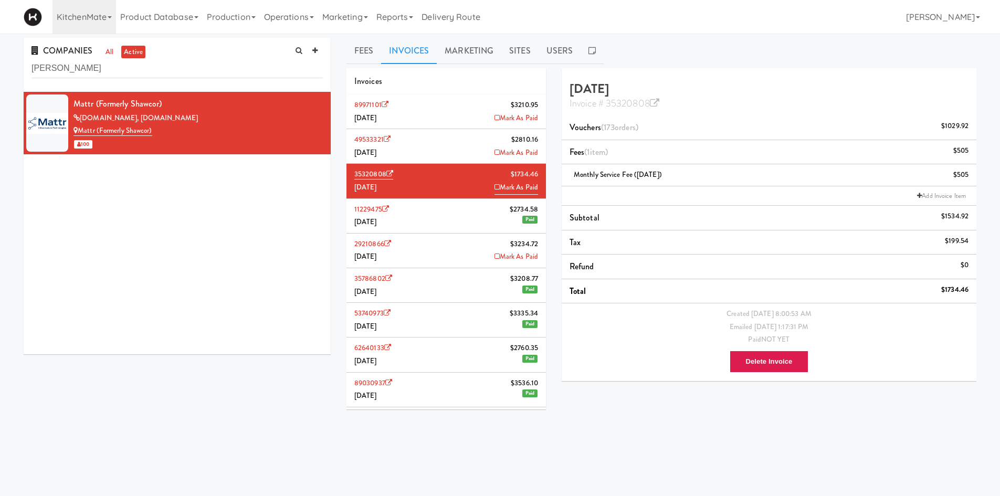
click at [209, 252] on div "Mattr (formerly Shawcor) shawcor.com, mattr.com Mattr (formerly Shawcor) 100" at bounding box center [177, 223] width 307 height 262
click at [206, 68] on input "shaw" at bounding box center [176, 68] width 291 height 19
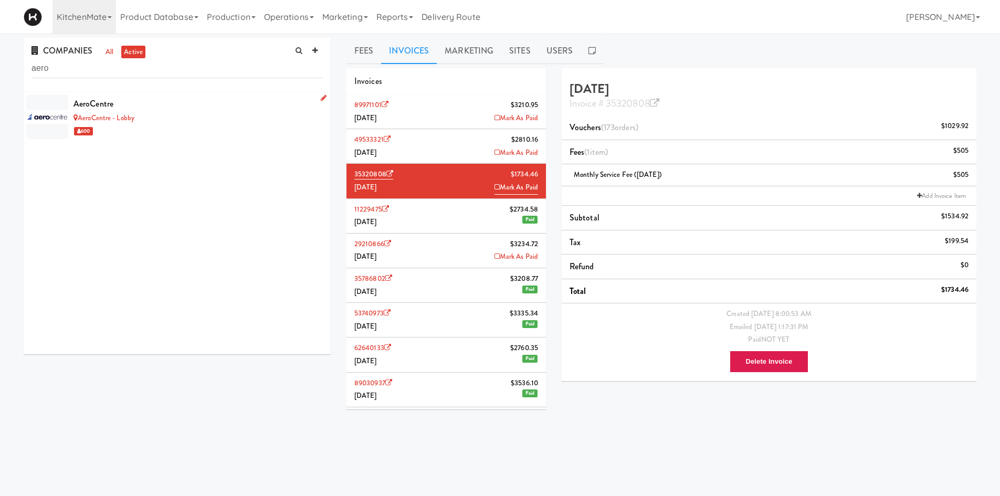
click at [197, 131] on div "600" at bounding box center [197, 130] width 249 height 13
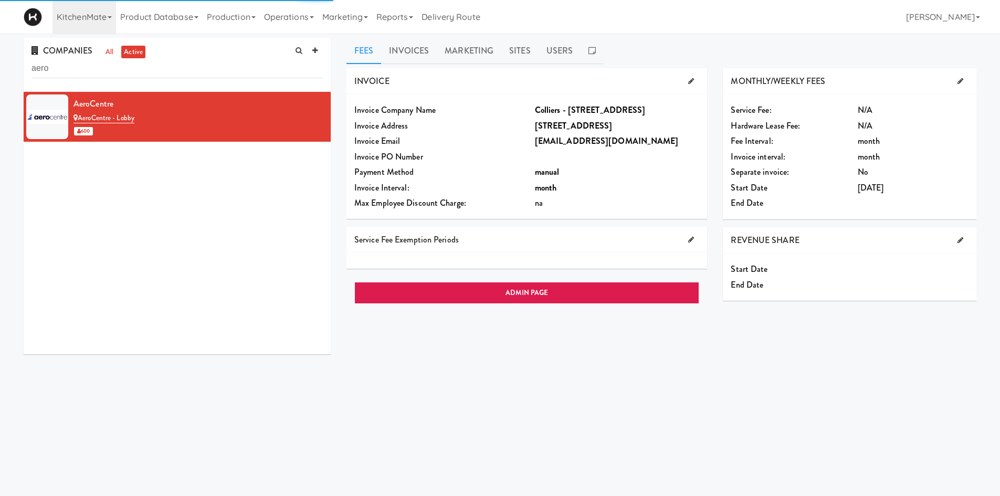
click at [413, 67] on div "Fees Invoices Marketing Sites Users INVOICE Invoice Company Name Colliers - 555…" at bounding box center [661, 250] width 630 height 424
drag, startPoint x: 412, startPoint y: 43, endPoint x: 333, endPoint y: 192, distance: 168.4
click at [413, 43] on link "Invoices" at bounding box center [409, 51] width 56 height 26
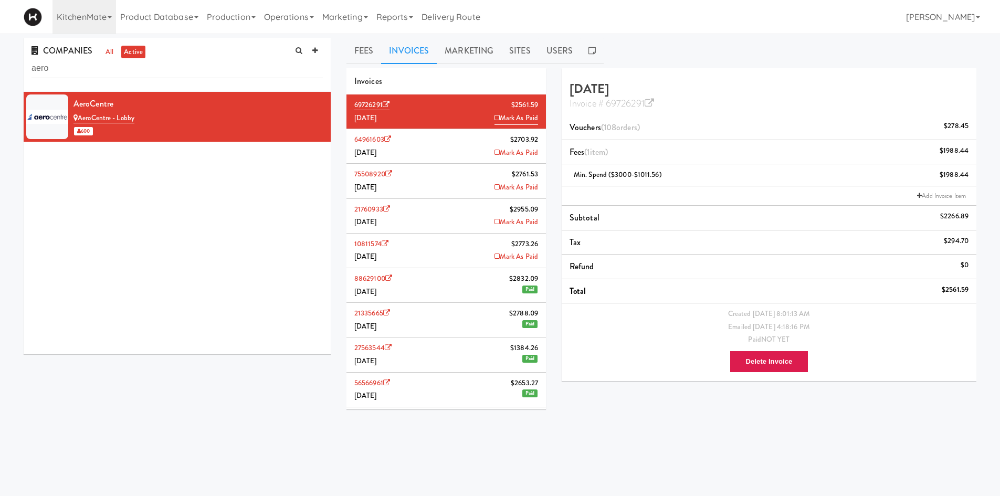
click at [299, 227] on div "AeroCentre AeroCentre - Lobby 600" at bounding box center [177, 223] width 307 height 262
click at [280, 243] on div "AeroCentre AeroCentre - Lobby 600" at bounding box center [177, 223] width 307 height 262
click at [217, 85] on div "COMPANIES all active aero" at bounding box center [177, 65] width 307 height 54
click at [219, 73] on input "aero" at bounding box center [176, 68] width 291 height 19
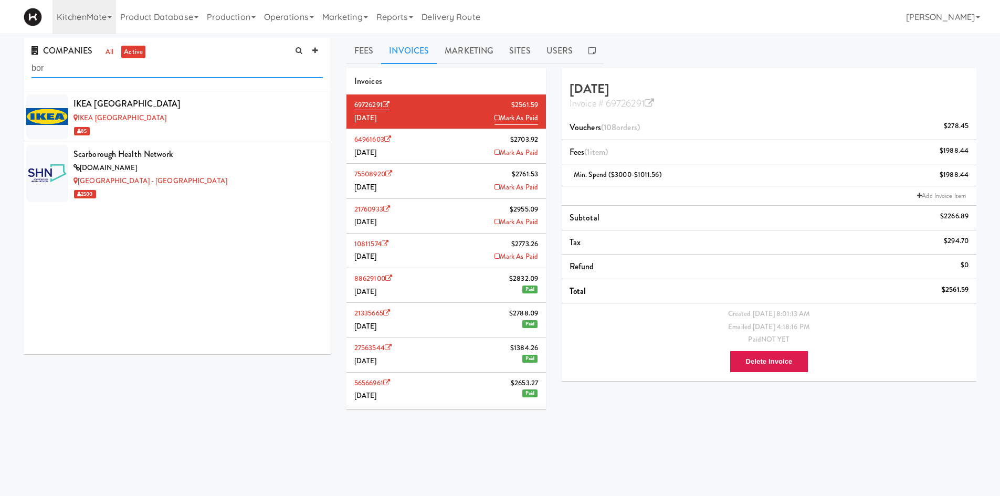
click at [213, 71] on input "bor" at bounding box center [176, 68] width 291 height 19
type input "gerv"
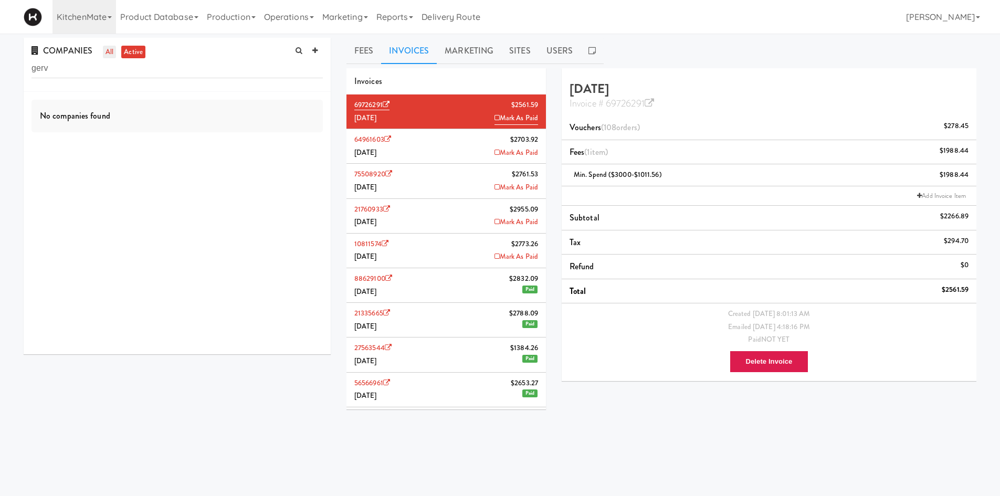
click at [107, 55] on link "all" at bounding box center [109, 52] width 13 height 13
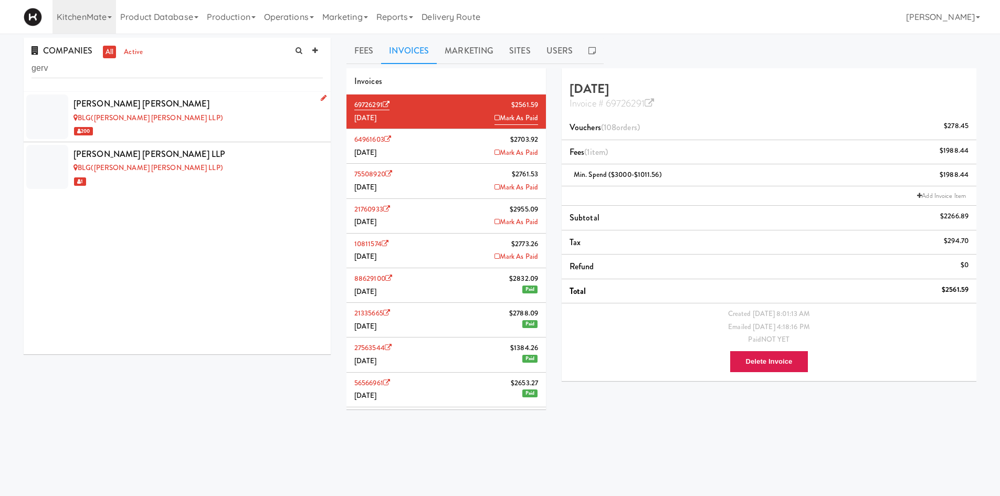
click at [251, 111] on div "Borden Ladner Gervais" at bounding box center [197, 104] width 249 height 16
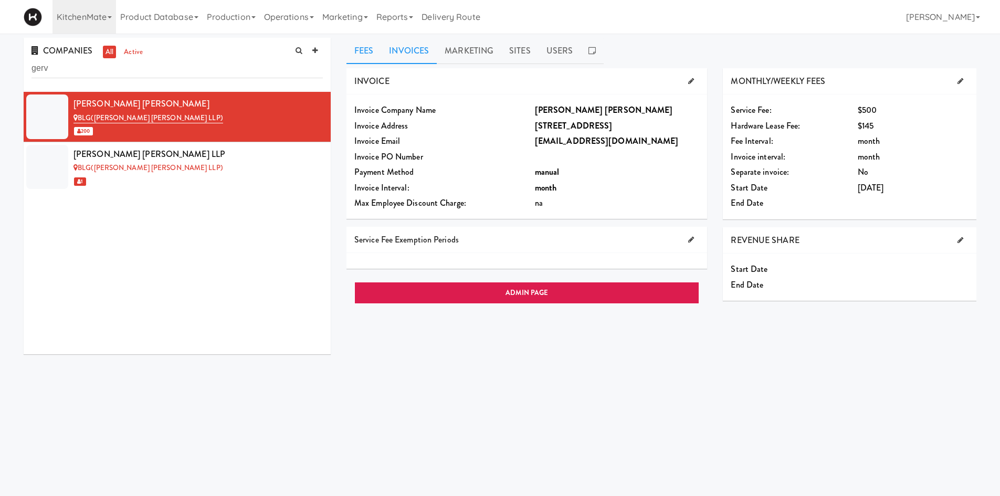
click at [404, 46] on link "Invoices" at bounding box center [409, 51] width 56 height 26
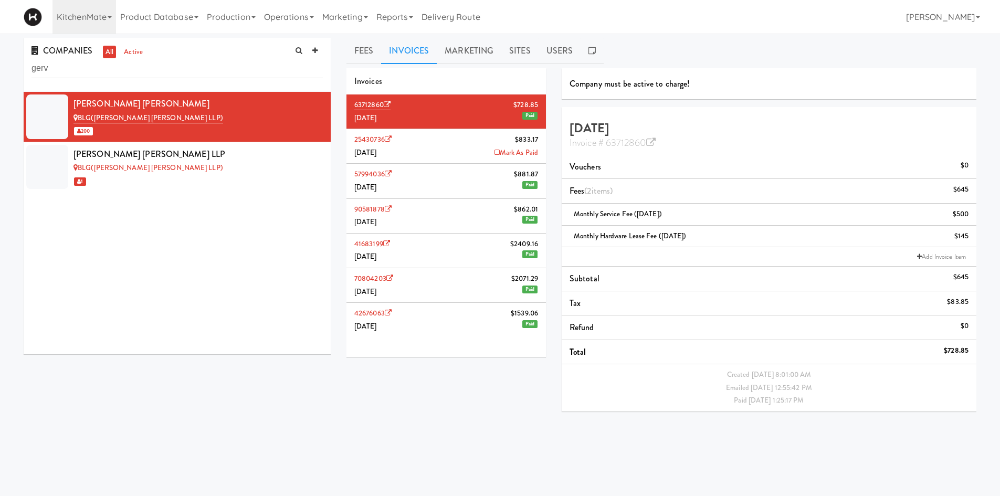
click at [420, 152] on li "25430736 $833.17 February 2025 Mark As Paid" at bounding box center [445, 146] width 199 height 35
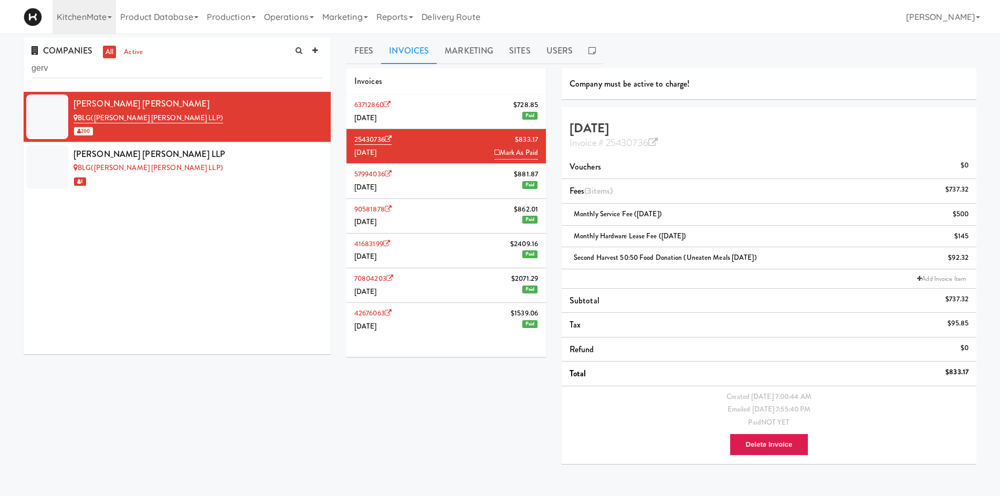
click at [494, 151] on icon at bounding box center [496, 152] width 5 height 7
click at [355, 23] on link "Marketing" at bounding box center [345, 17] width 54 height 34
click at [391, 14] on link "Reports" at bounding box center [395, 17] width 46 height 34
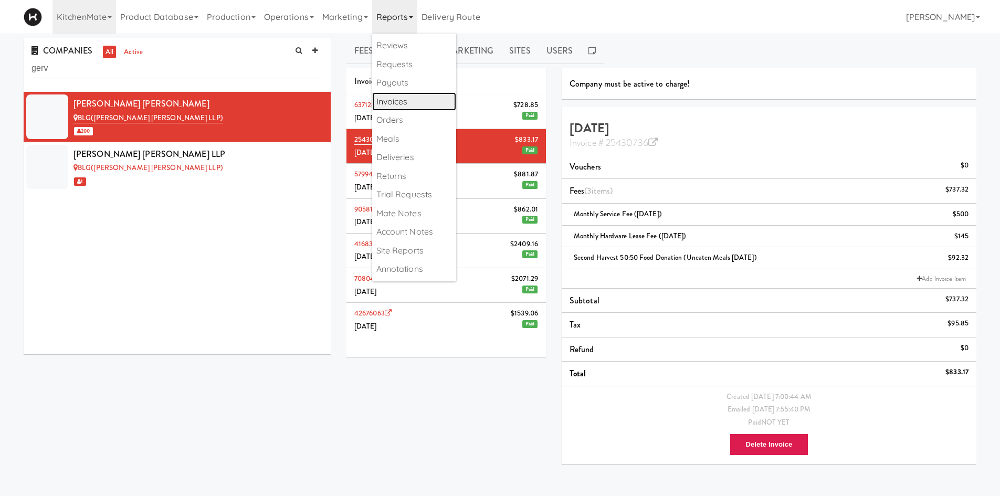
click at [415, 104] on link "Invoices" at bounding box center [414, 101] width 84 height 19
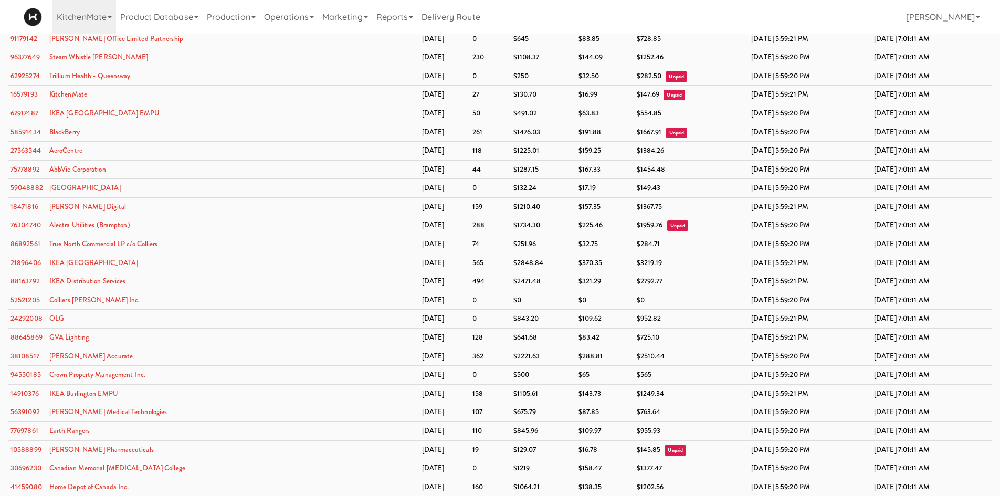
scroll to position [4846, 0]
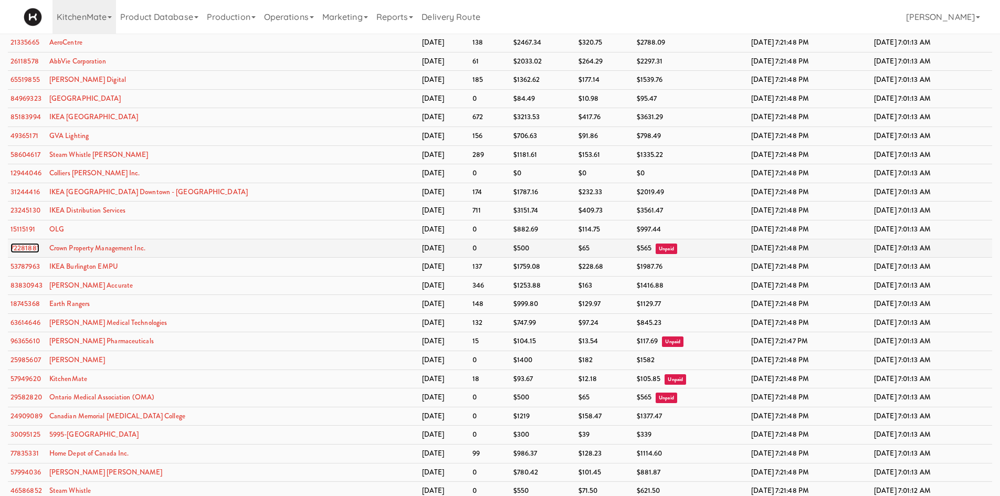
click at [17, 247] on link "72281881" at bounding box center [24, 248] width 29 height 10
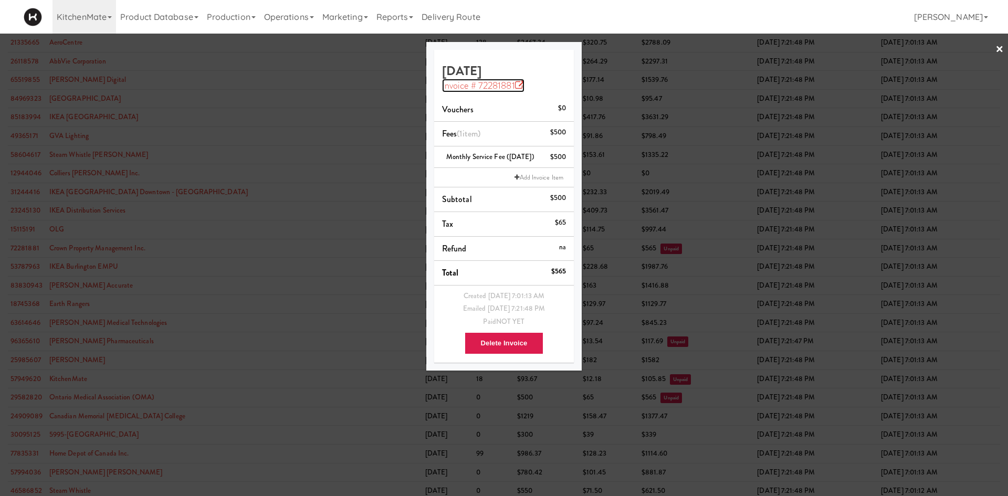
click at [480, 89] on link "Invoice # 72281881" at bounding box center [483, 86] width 82 height 14
click at [321, 115] on div at bounding box center [504, 248] width 1008 height 496
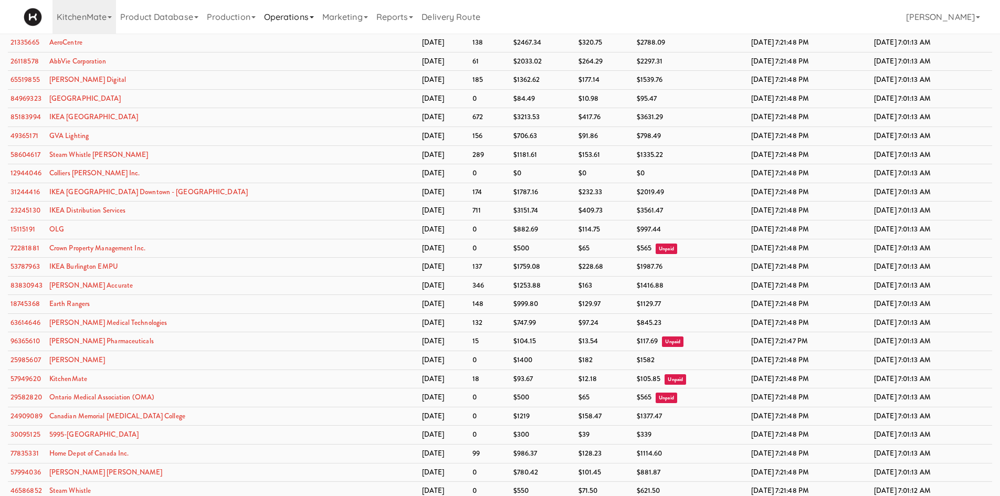
click at [295, 15] on link "Operations" at bounding box center [289, 17] width 58 height 34
click at [216, 114] on td "IKEA North York" at bounding box center [233, 117] width 373 height 19
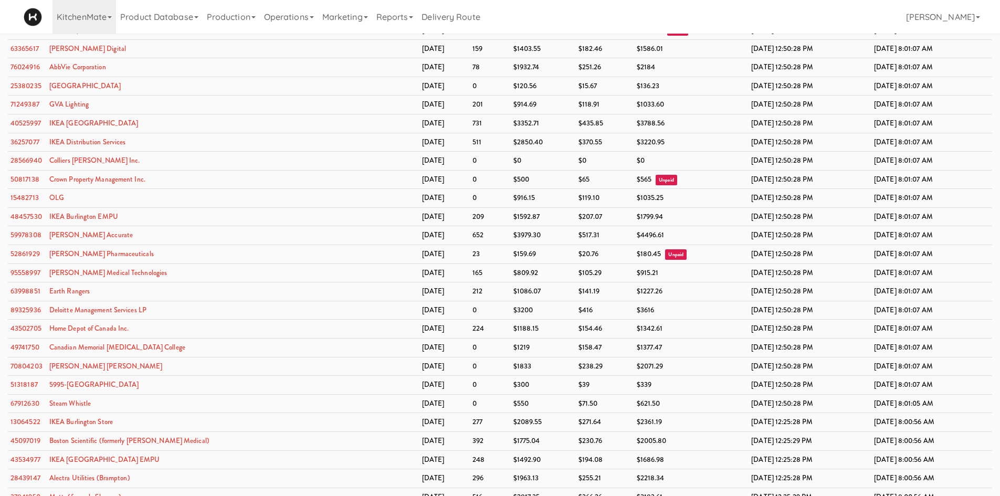
scroll to position [5874, 0]
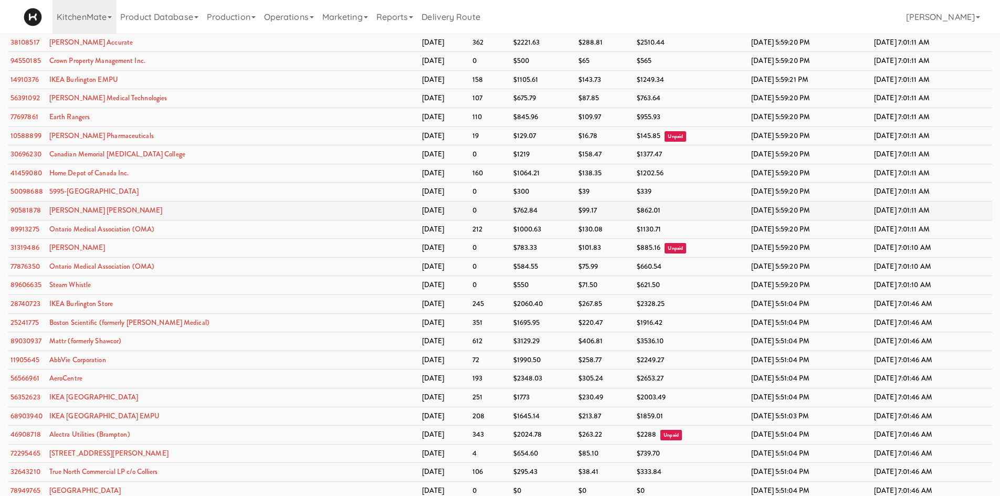
click at [470, 212] on td "0" at bounding box center [490, 210] width 41 height 19
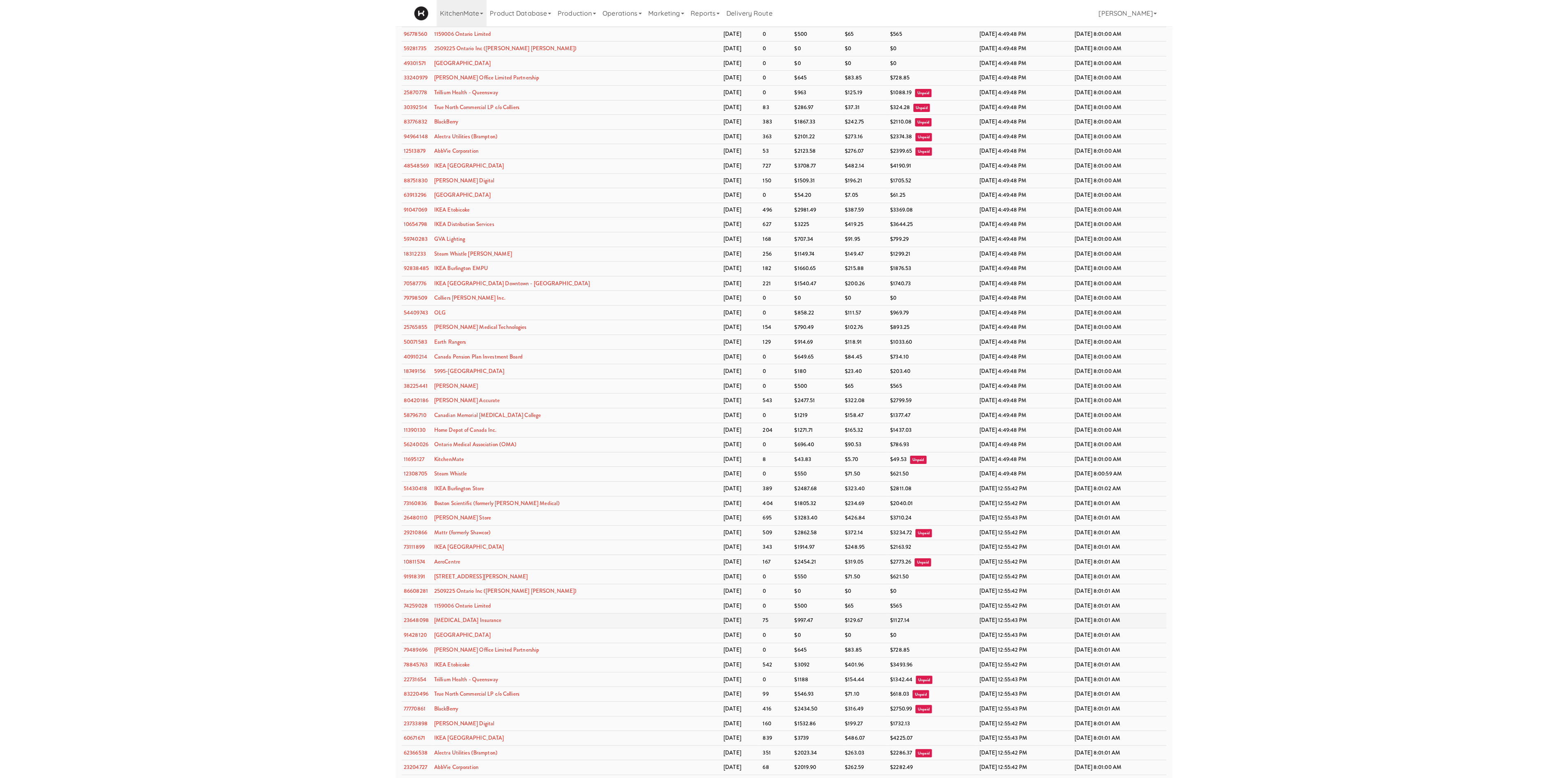
scroll to position [4202, 0]
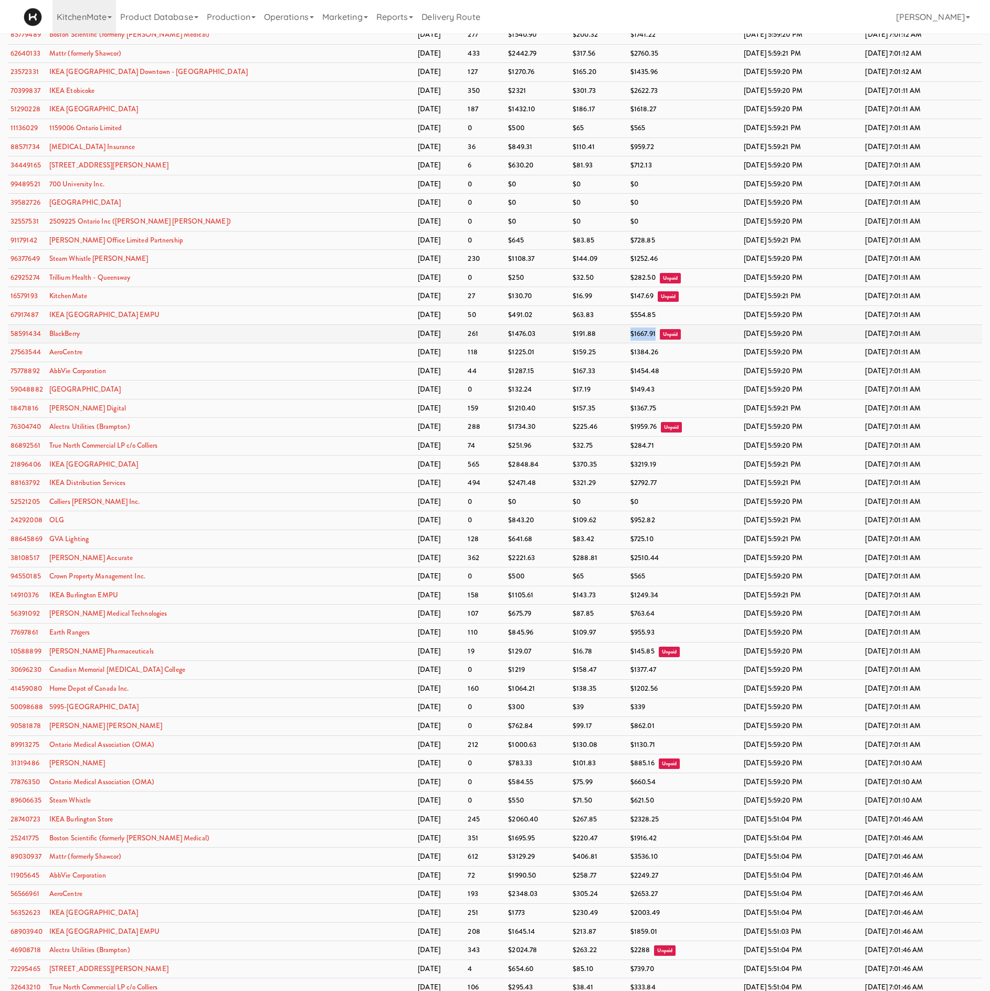
drag, startPoint x: 547, startPoint y: 498, endPoint x: 585, endPoint y: 497, distance: 37.8
click at [585, 343] on tr "58591434 BlackBerry December 2024 261 $1476.03 $191.88 $1667.91 Unpaid Jan 20, …" at bounding box center [495, 333] width 974 height 19
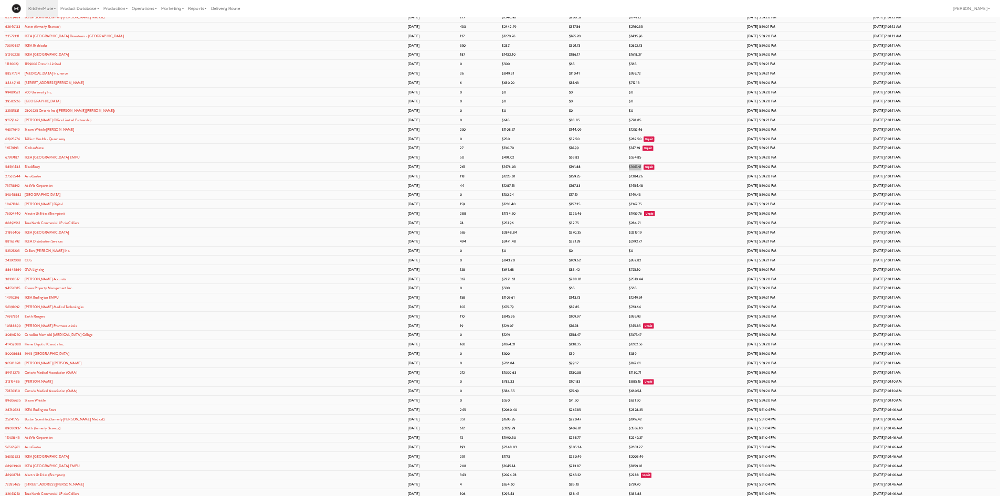
scroll to position [5201, 0]
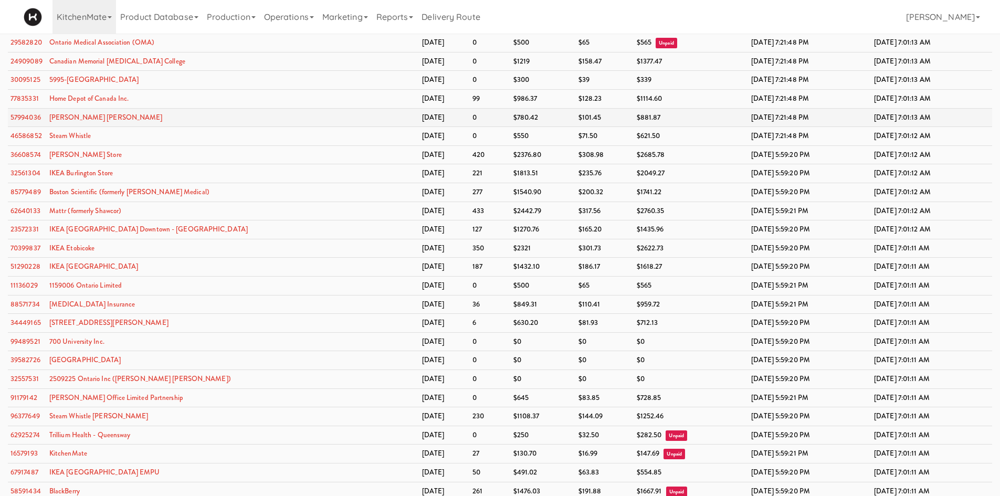
click at [419, 114] on td "January 2025" at bounding box center [444, 117] width 50 height 19
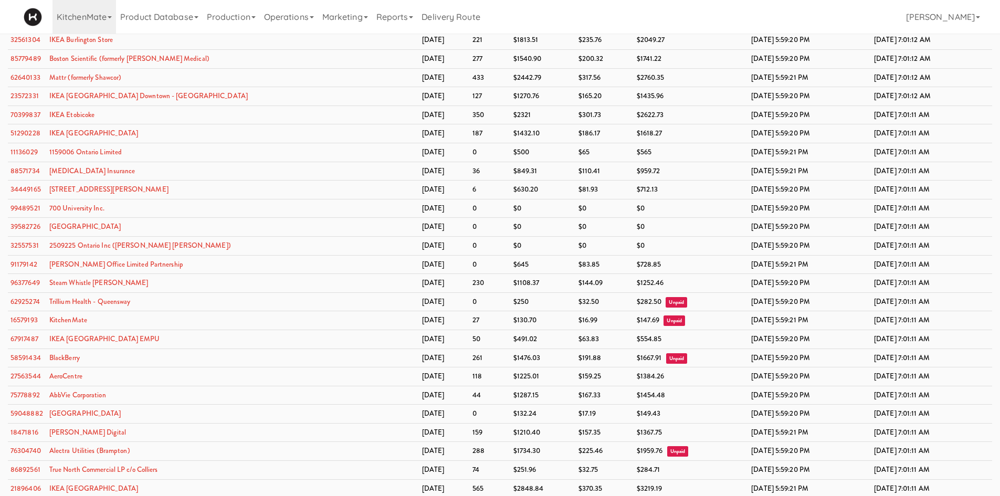
scroll to position [5446, 0]
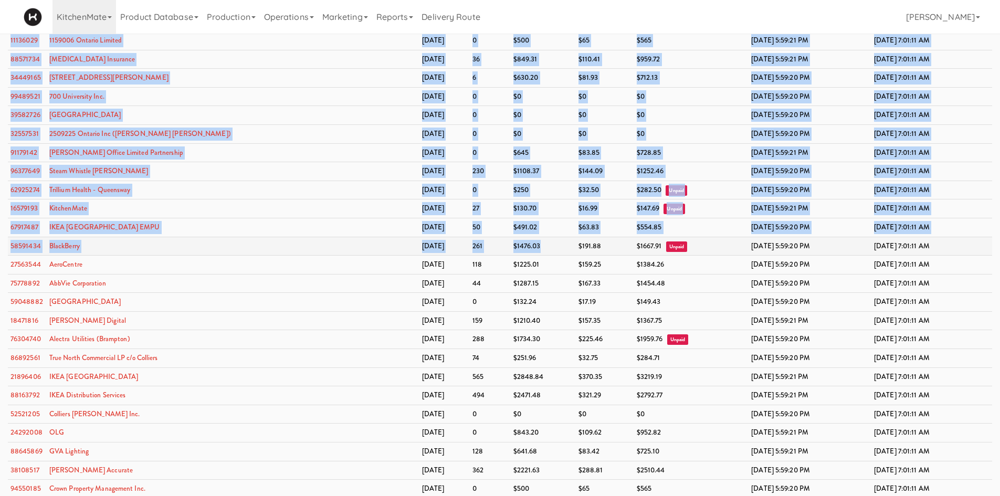
drag, startPoint x: 7, startPoint y: 247, endPoint x: 489, endPoint y: 247, distance: 482.4
click at [511, 259] on td "$1225.01" at bounding box center [543, 265] width 65 height 19
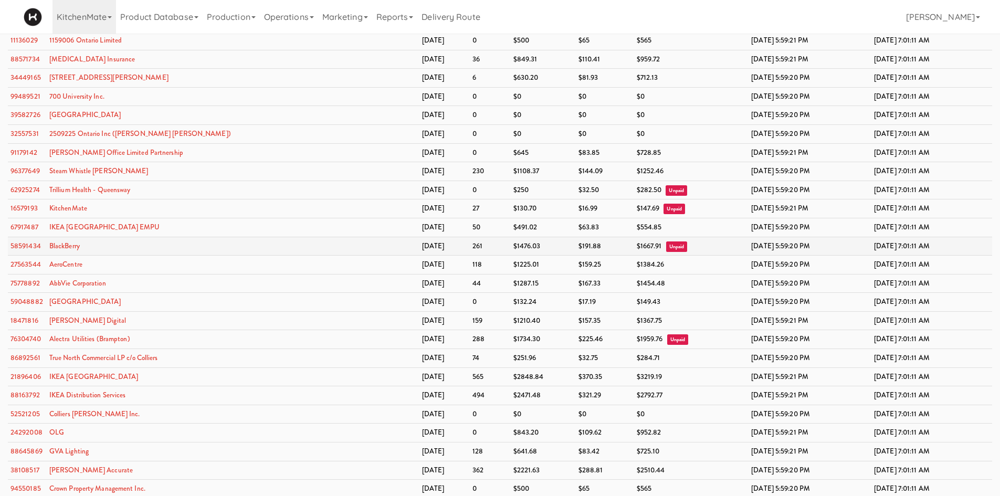
click at [89, 251] on td "BlackBerry" at bounding box center [233, 246] width 373 height 19
drag, startPoint x: 48, startPoint y: 246, endPoint x: 338, endPoint y: 244, distance: 289.8
click at [338, 244] on tr "58591434 BlackBerry December 2024 261 $1476.03 $191.88 $1667.91 Unpaid Jan 20, …" at bounding box center [500, 246] width 984 height 19
copy tr "BlackBerry December 2024"
click at [419, 66] on td "December 2024" at bounding box center [444, 59] width 50 height 19
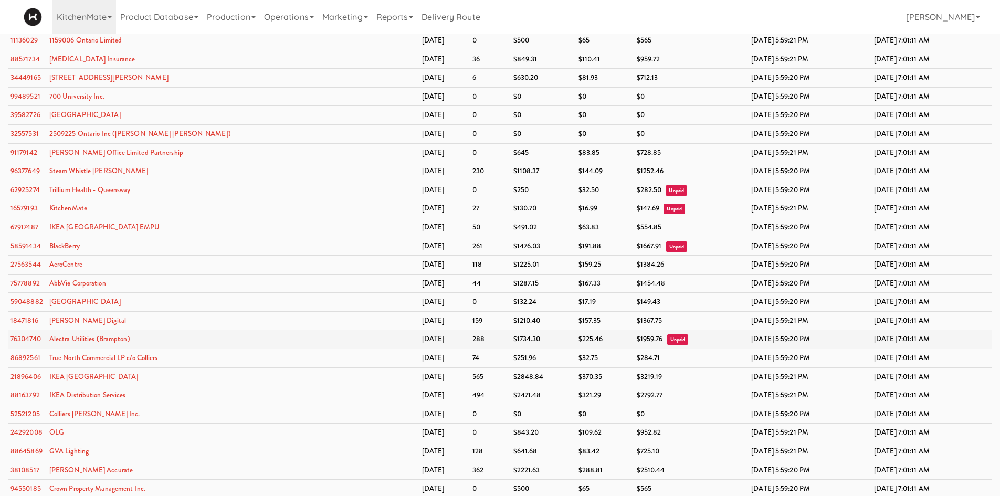
drag, startPoint x: 48, startPoint y: 340, endPoint x: 335, endPoint y: 339, distance: 287.6
click at [335, 339] on tr "76304740 Alectra Utilities (Brampton) December 2024 288 $1734.30 $225.46 $1959.…" at bounding box center [500, 339] width 984 height 19
copy tr "Alectra Utilities (Brampton) December 2024"
click at [279, 81] on td "100 Sheppard Ave" at bounding box center [233, 78] width 373 height 19
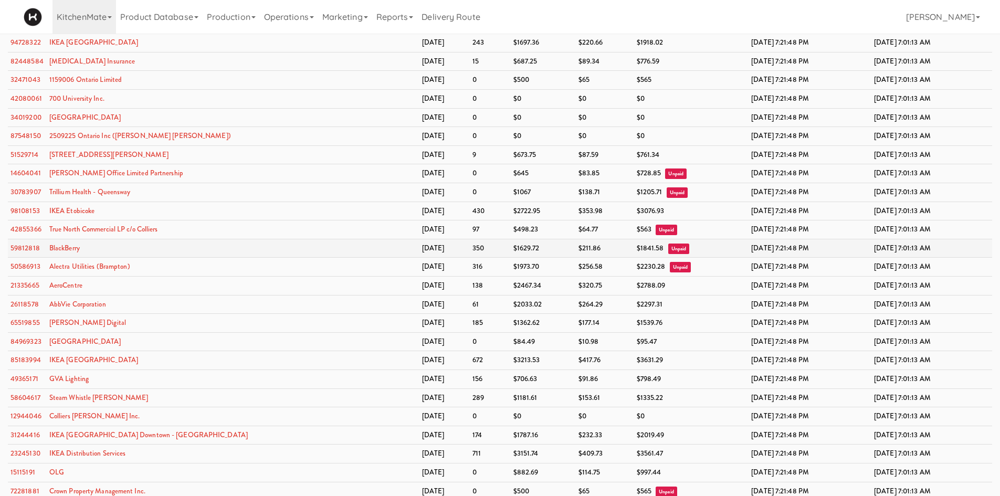
drag, startPoint x: 45, startPoint y: 240, endPoint x: 331, endPoint y: 246, distance: 286.1
click at [331, 246] on tr "59812818 BlackBerry January 2025 350 $1629.72 $211.86 $1841.58 Unpaid Feb 14, 2…" at bounding box center [500, 248] width 984 height 19
copy tr "BlackBerry January 2025"
click at [285, 143] on td "2509225 Ontario Inc (Avison Young)" at bounding box center [233, 136] width 373 height 19
drag, startPoint x: 49, startPoint y: 259, endPoint x: 329, endPoint y: 268, distance: 279.9
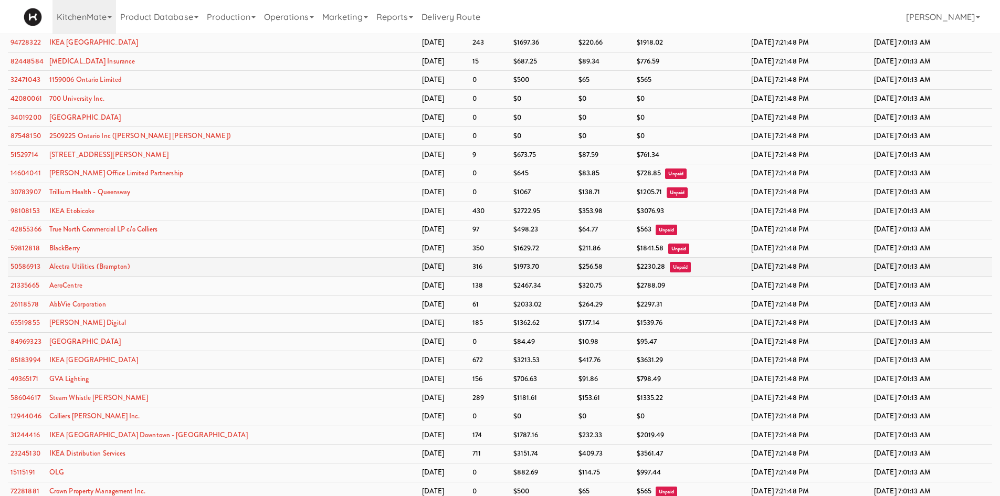
click at [329, 268] on tr "50586913 Alectra Utilities (Brampton) January 2025 316 $1973.70 $256.58 $2230.2…" at bounding box center [500, 267] width 984 height 19
copy tr "Alectra Utilities (Brampton) January 2025"
click at [419, 87] on td "January 2025" at bounding box center [444, 80] width 50 height 19
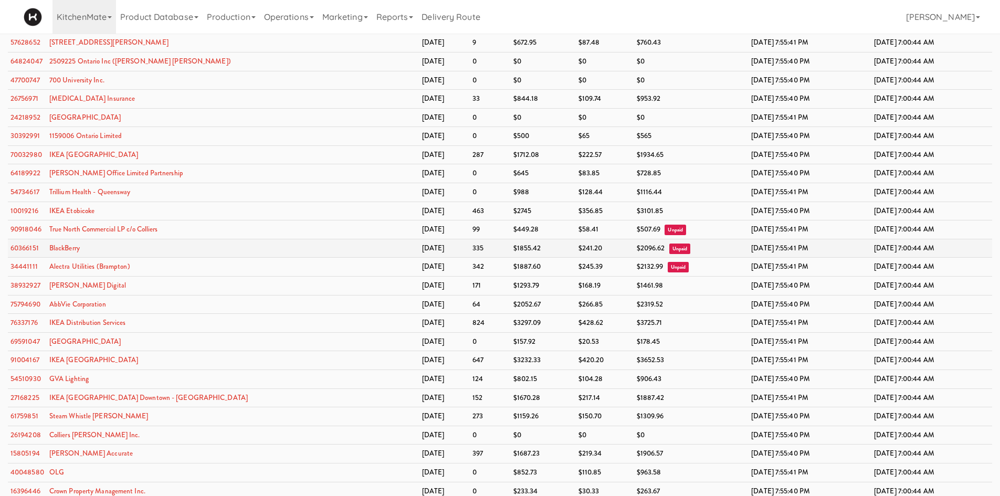
drag, startPoint x: 86, startPoint y: 244, endPoint x: 334, endPoint y: 251, distance: 248.9
click at [334, 251] on tr "60366151 BlackBerry February 2025 335 $1855.42 $241.20 $2096.62 Unpaid Mar 19, …" at bounding box center [500, 248] width 984 height 19
copy tr "BlackBerry February 2025"
click at [419, 94] on td "February 2025" at bounding box center [444, 99] width 50 height 19
drag, startPoint x: 45, startPoint y: 265, endPoint x: 352, endPoint y: 274, distance: 307.2
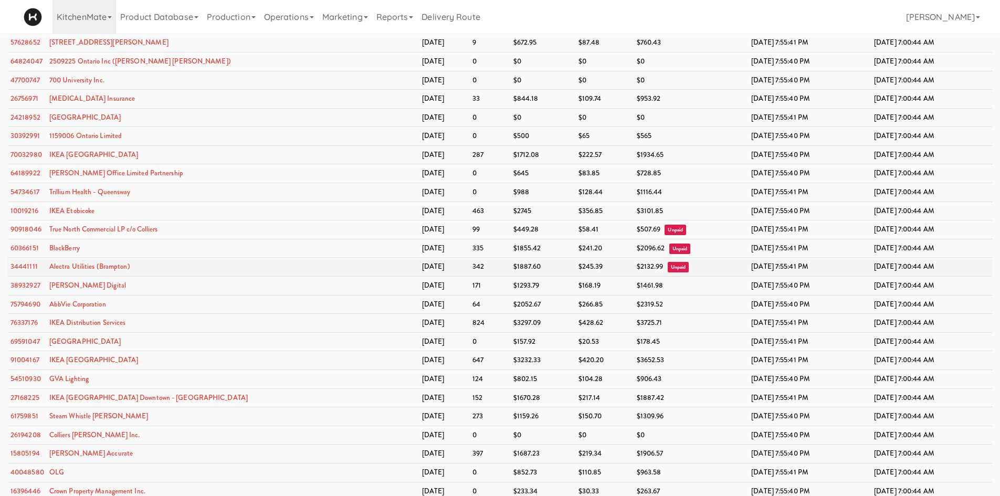
click at [352, 274] on tr "34441111 Alectra Utilities (Brampton) February 2025 342 $1887.60 $245.39 $2132.…" at bounding box center [500, 267] width 984 height 19
copy tr "Alectra Utilities (Brampton) February 2025"
click at [252, 101] on td "Definity Insurance" at bounding box center [233, 99] width 373 height 19
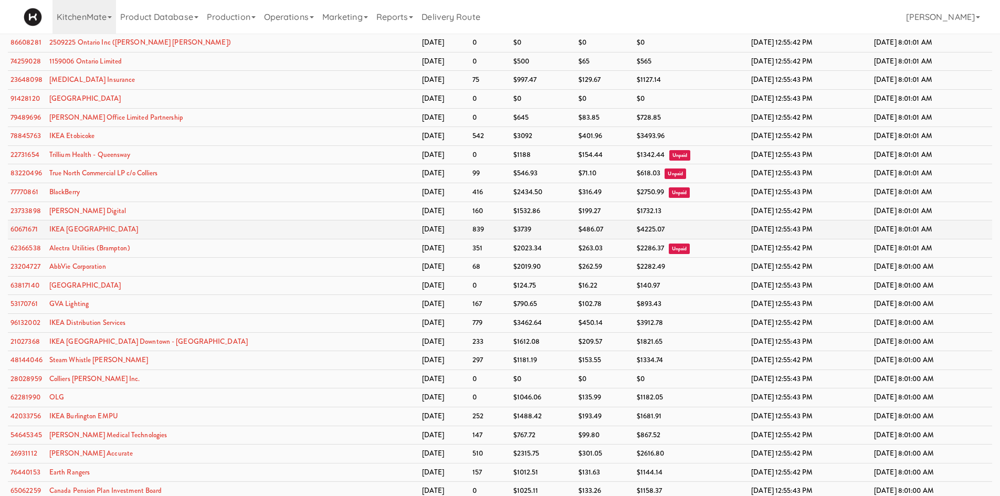
drag, startPoint x: 47, startPoint y: 243, endPoint x: 338, endPoint y: 229, distance: 290.6
click at [342, 251] on tr "62366538 Alectra Utilities (Brampton) March 2025 351 $2023.34 $263.03 $2286.37 …" at bounding box center [500, 248] width 984 height 19
copy tr "Alectra Utilities (Brampton) March 2025"
click at [749, 165] on td "Apr 10, 2025 12:55:43 PM" at bounding box center [810, 173] width 123 height 19
drag, startPoint x: 85, startPoint y: 189, endPoint x: 332, endPoint y: 192, distance: 246.7
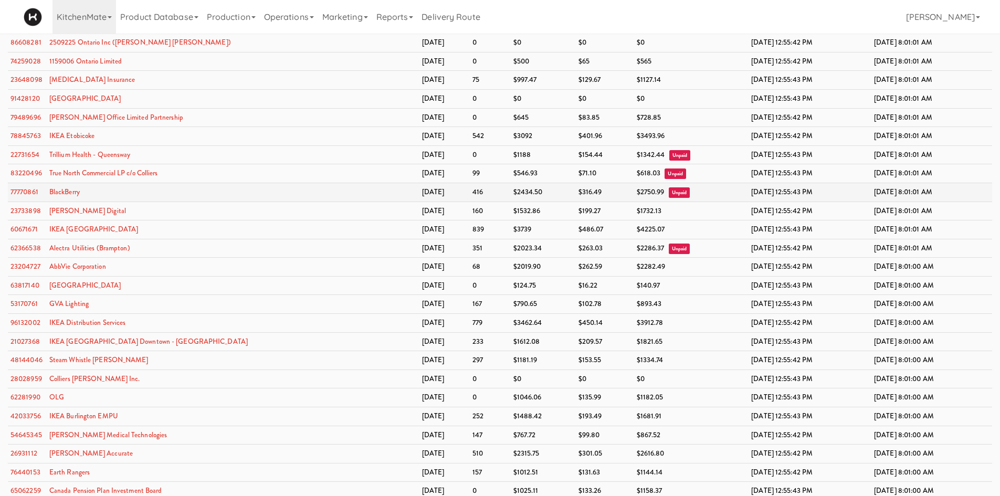
click at [334, 193] on tr "77770861 BlackBerry March 2025 416 $2434.50 $316.49 $2750.99 Unpaid Apr 10, 202…" at bounding box center [500, 192] width 984 height 19
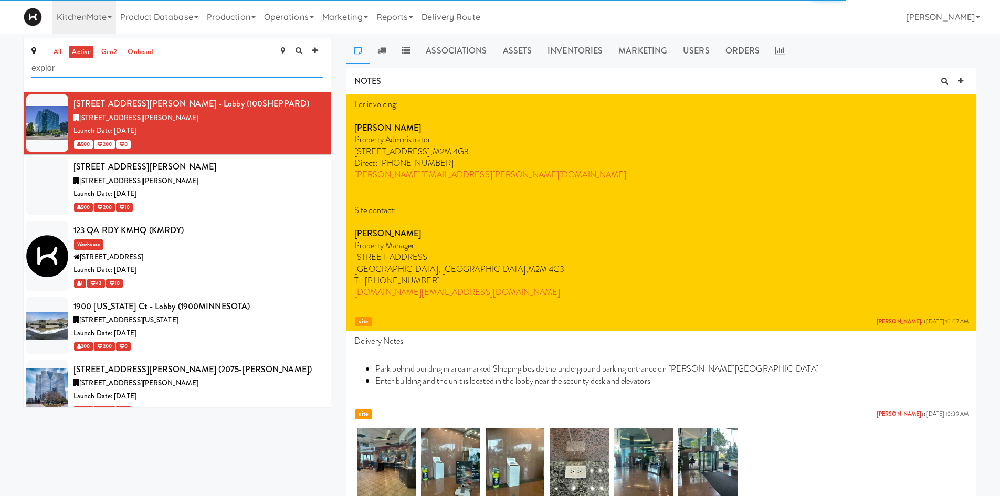
type input "explor"
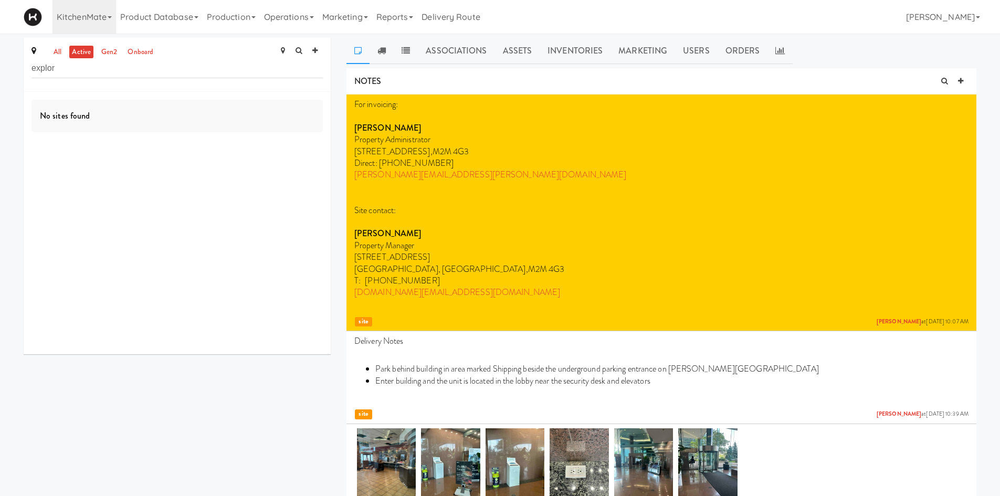
click at [65, 55] on ul "all active gen2 onboard" at bounding box center [103, 52] width 110 height 13
click at [54, 52] on link "all" at bounding box center [57, 52] width 13 height 13
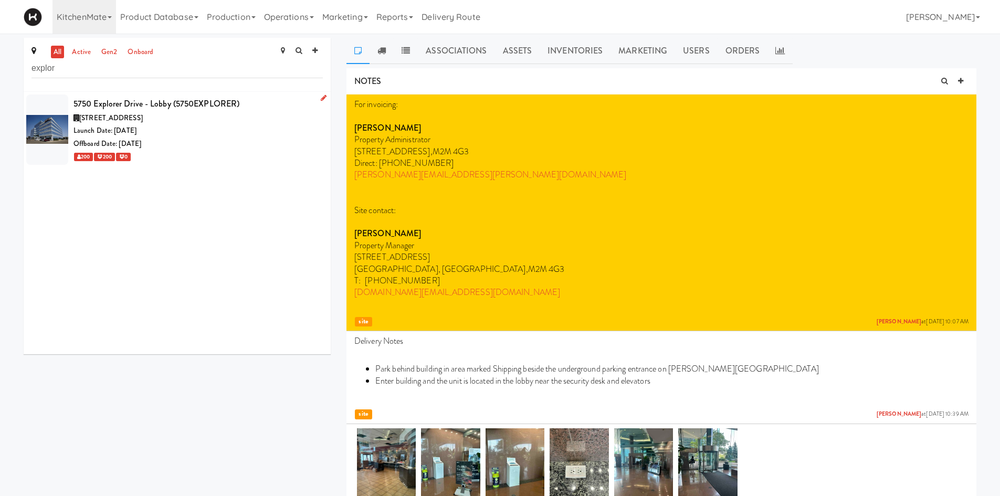
click at [242, 135] on div "Launch Date: [DATE]" at bounding box center [197, 130] width 249 height 13
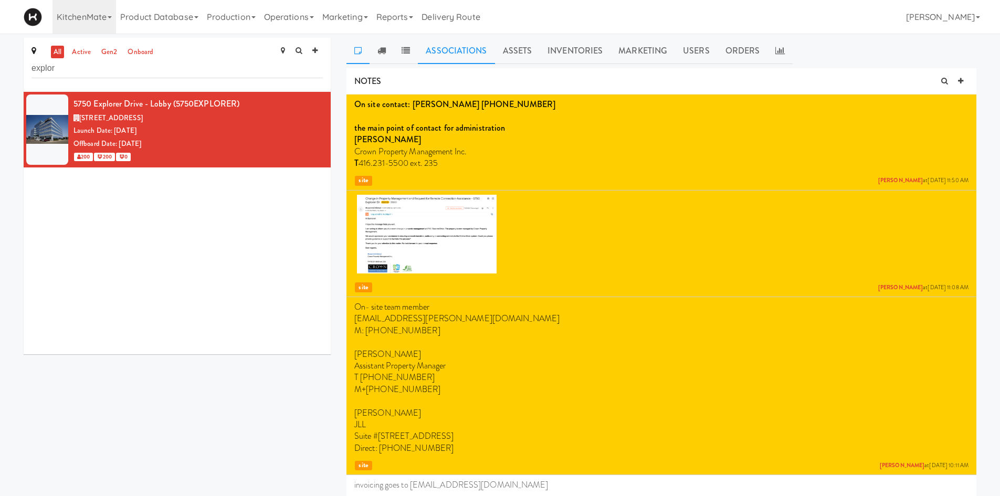
click at [454, 40] on link "Associations" at bounding box center [456, 51] width 77 height 26
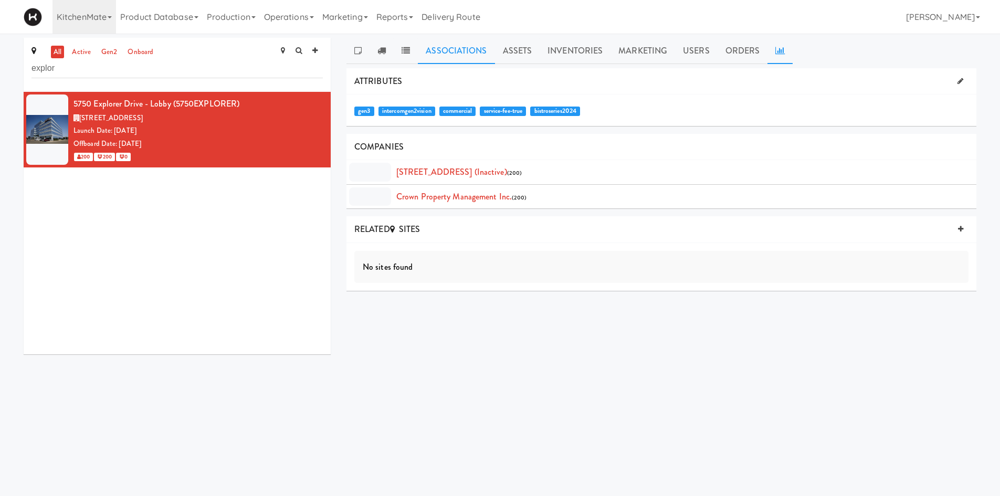
click at [786, 54] on link at bounding box center [779, 51] width 25 height 26
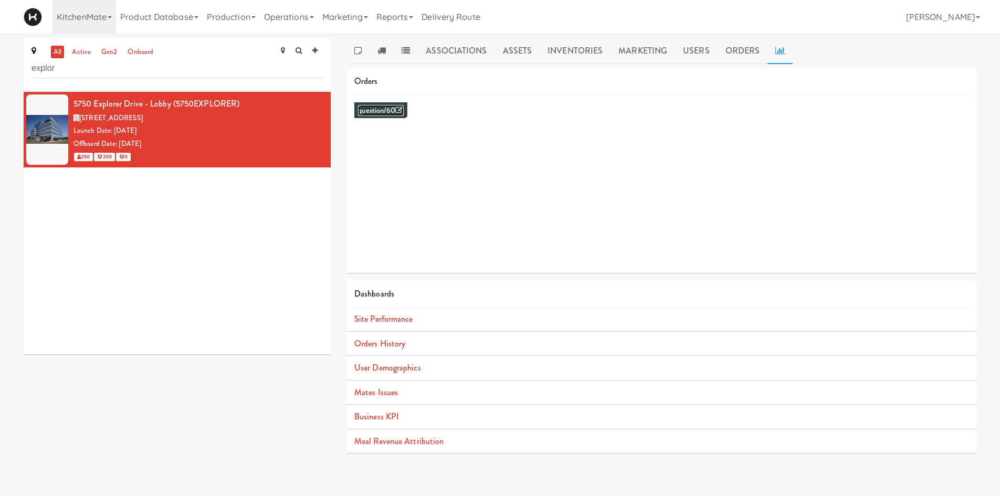
click at [370, 112] on link "question/60" at bounding box center [380, 110] width 45 height 11
click at [289, 14] on link "Operations" at bounding box center [289, 17] width 58 height 34
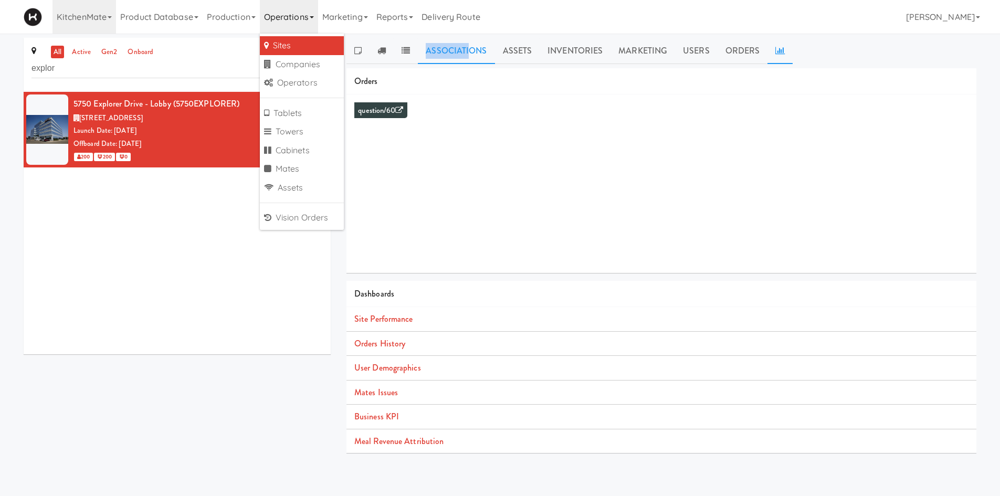
drag, startPoint x: 353, startPoint y: 51, endPoint x: 468, endPoint y: 56, distance: 115.1
click at [468, 56] on ul "Associations Assets Inventories Marketing Users Orders" at bounding box center [661, 51] width 630 height 26
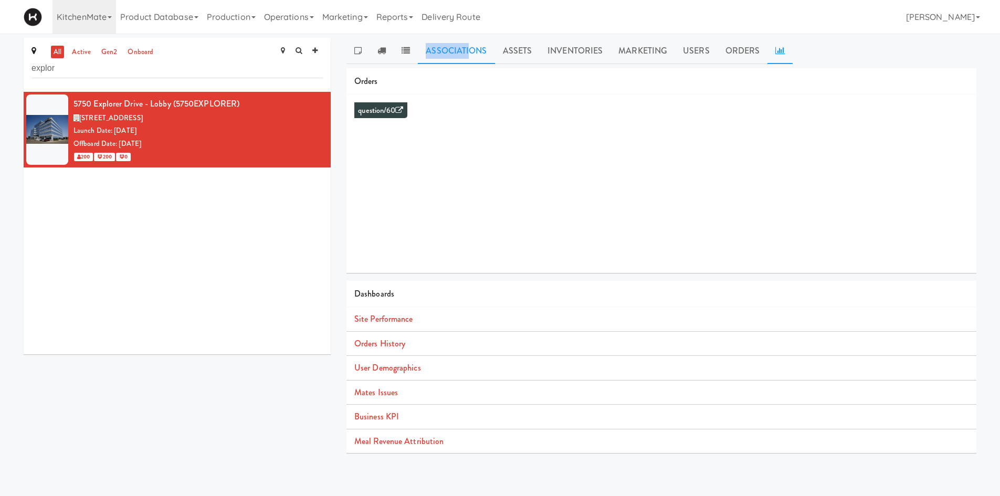
click at [468, 56] on link "Associations" at bounding box center [456, 51] width 77 height 26
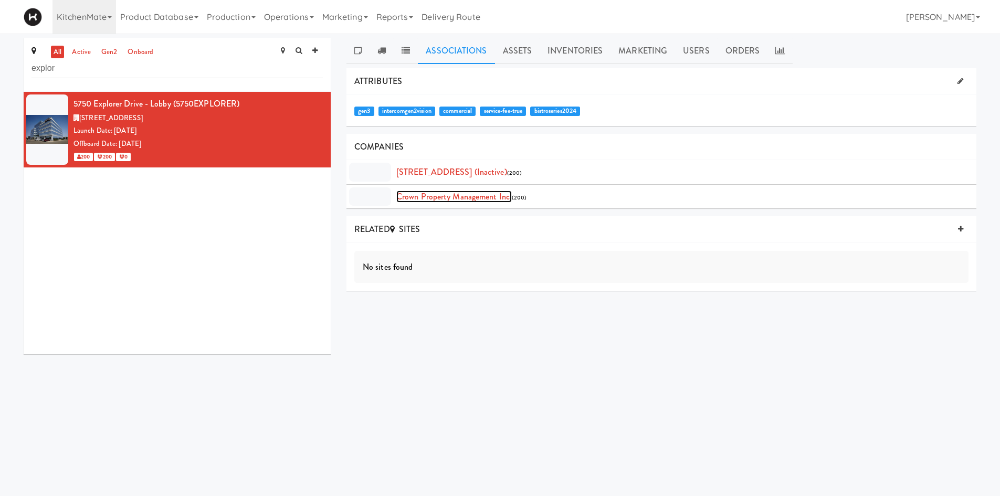
click at [410, 196] on link "Crown Property Management Inc." at bounding box center [453, 197] width 115 height 12
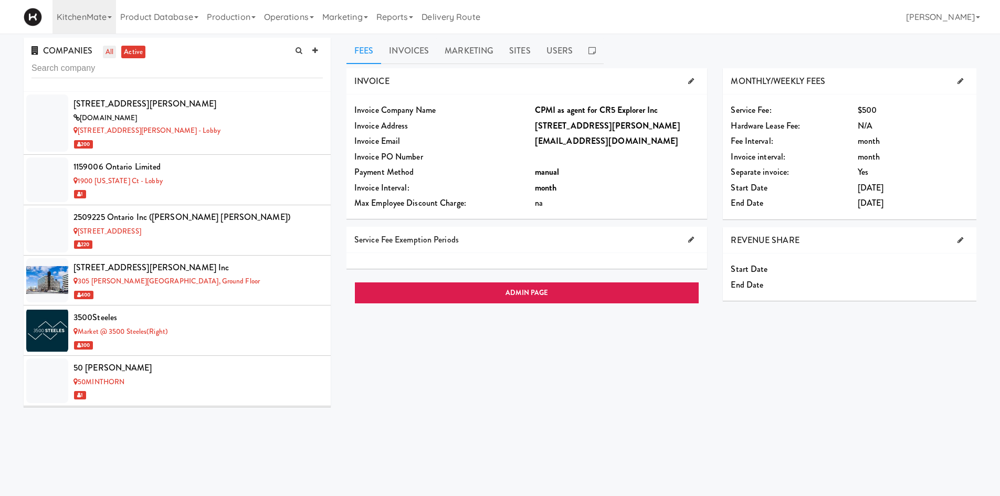
click at [110, 51] on link "all" at bounding box center [109, 52] width 13 height 13
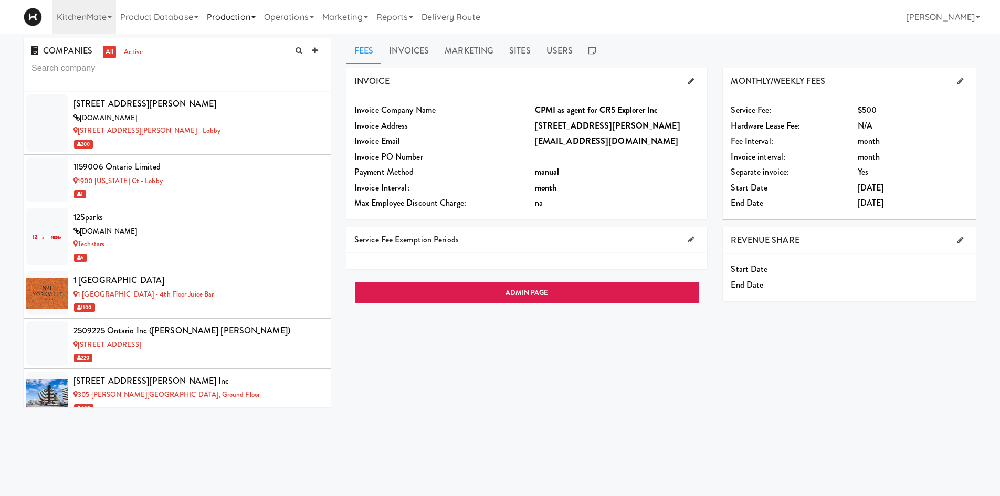
scroll to position [4045, 0]
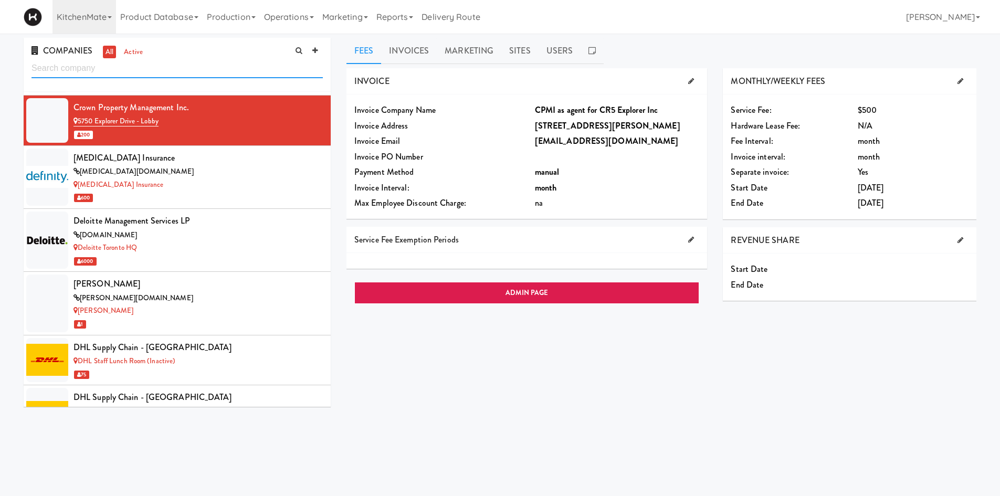
click at [267, 75] on input "text" at bounding box center [176, 68] width 291 height 19
paste input "$729"
type input "$729"
type input "land"
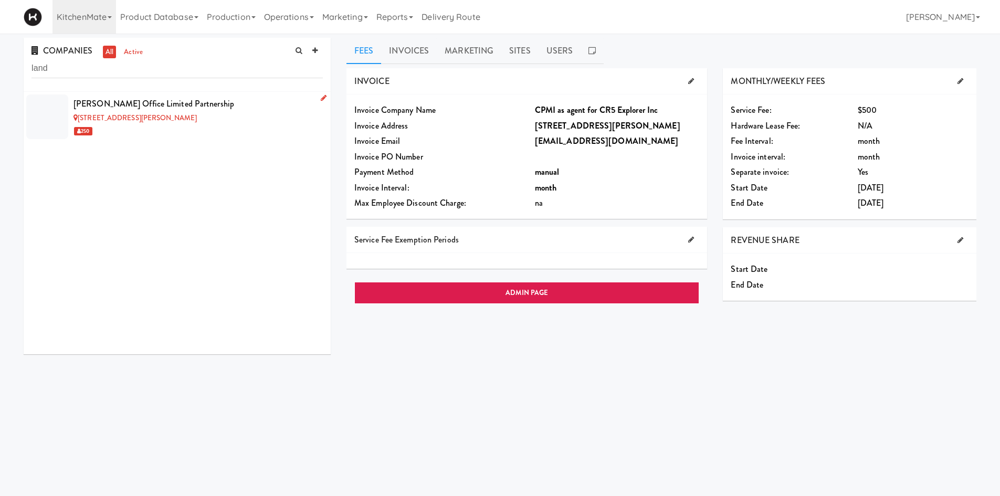
click at [243, 117] on div "2075 - Kennedy Rd" at bounding box center [197, 118] width 249 height 13
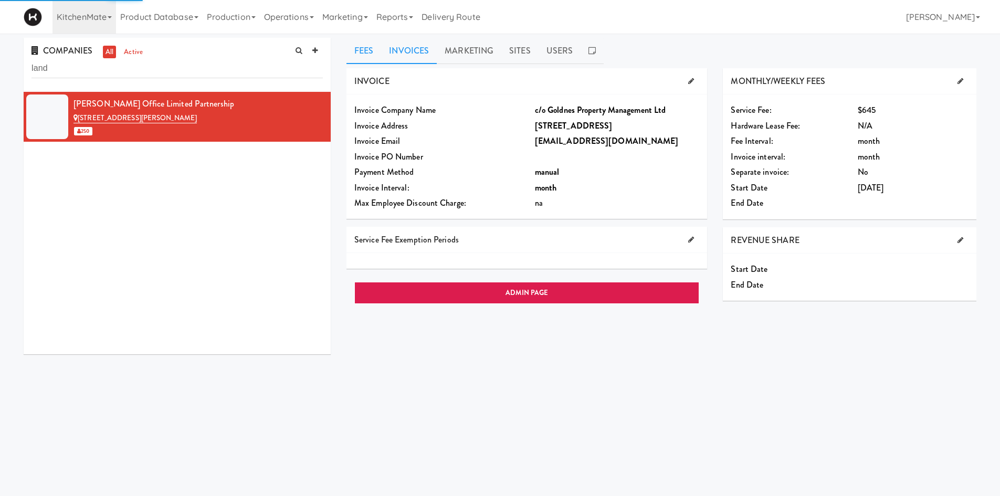
click at [393, 53] on link "Invoices" at bounding box center [409, 51] width 56 height 26
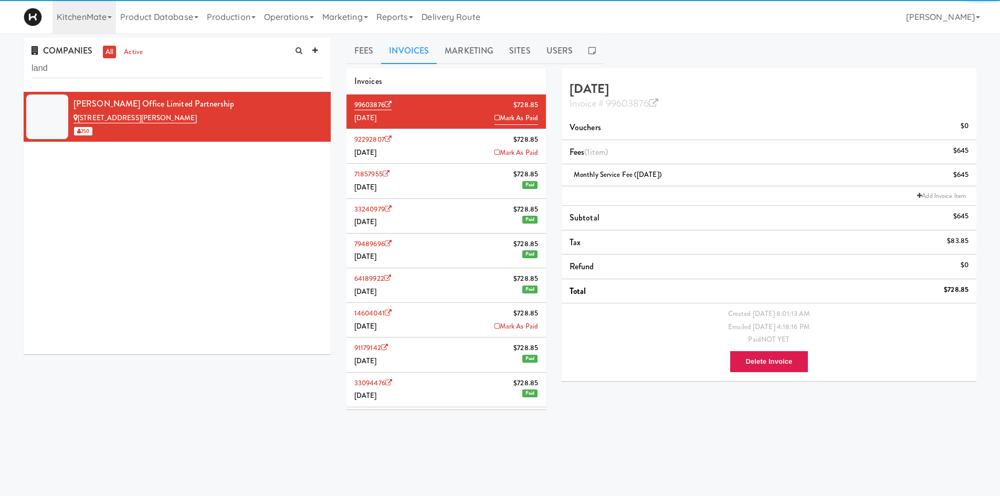
click at [247, 441] on div "COMPANIES all active land Landa Kennedy Office Limited Partnership 2075 - Kenne…" at bounding box center [500, 250] width 968 height 424
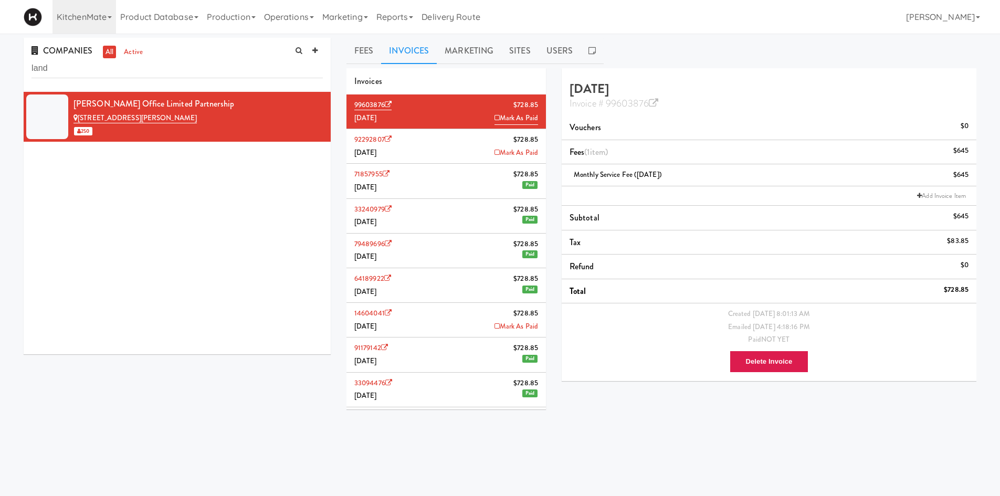
click at [455, 187] on li "71857955 $728.85 May 2025 Paid" at bounding box center [445, 181] width 199 height 35
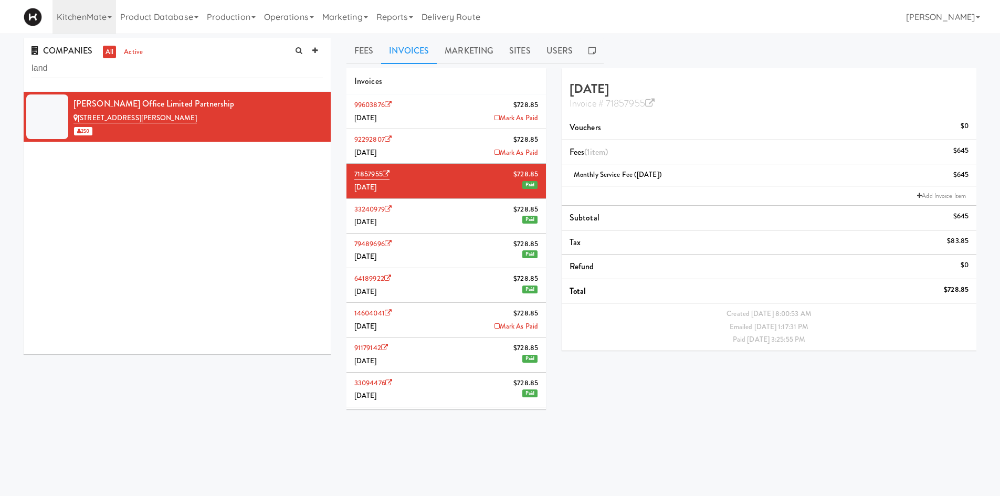
click at [441, 316] on li "14604041 $728.85 January 2025 Mark As Paid" at bounding box center [445, 320] width 199 height 35
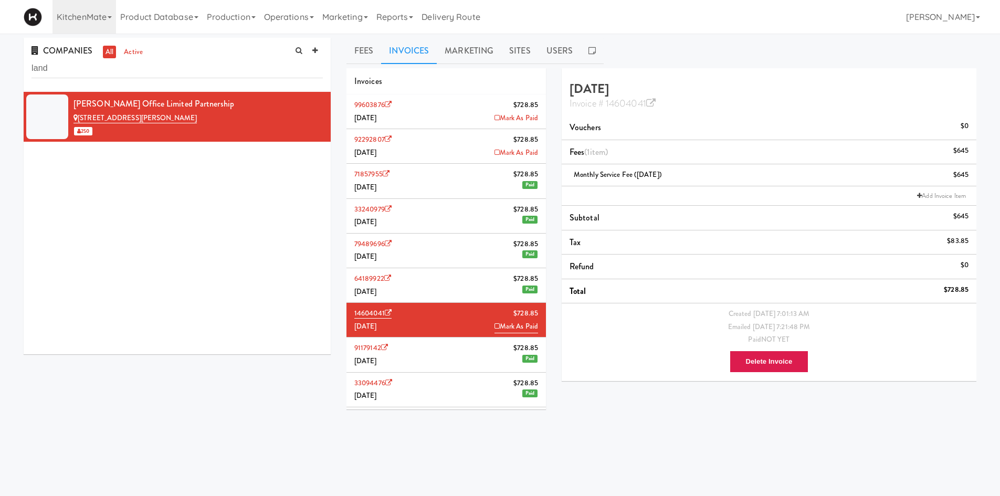
click at [428, 328] on li "14604041 $728.85 January 2025 Mark As Paid" at bounding box center [445, 320] width 199 height 35
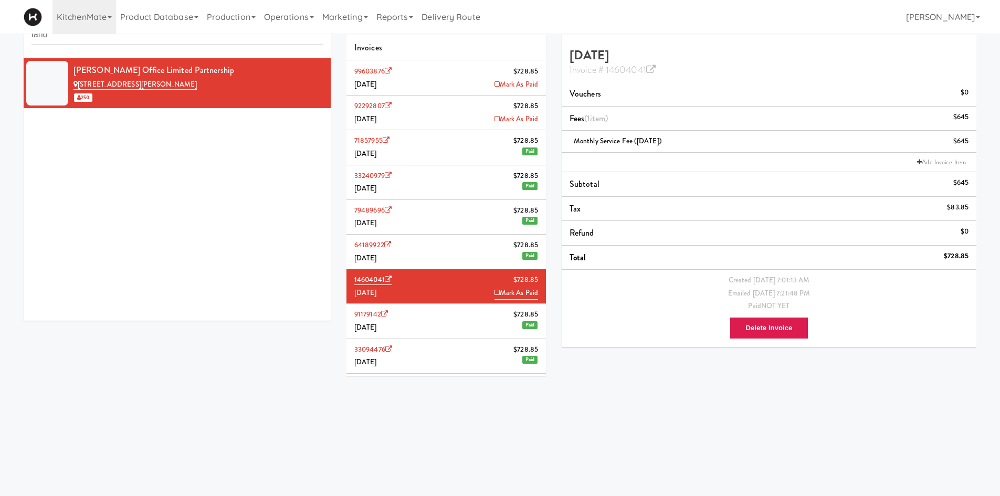
click at [189, 450] on body "Okay Okay Select date: previous 2025-Aug next Su Mo Tu We Th Fr Sa 27 28 29 30 …" at bounding box center [500, 248] width 1000 height 496
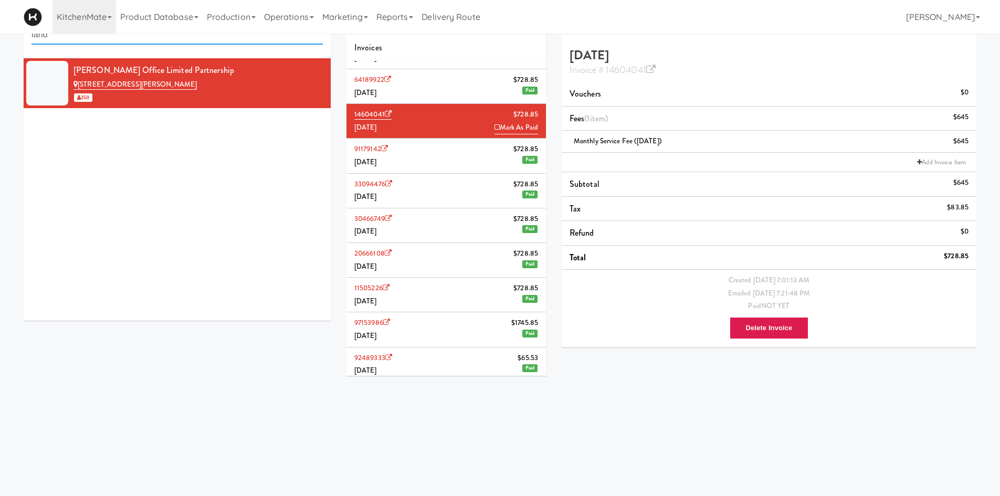
click at [237, 40] on input "land" at bounding box center [176, 34] width 291 height 19
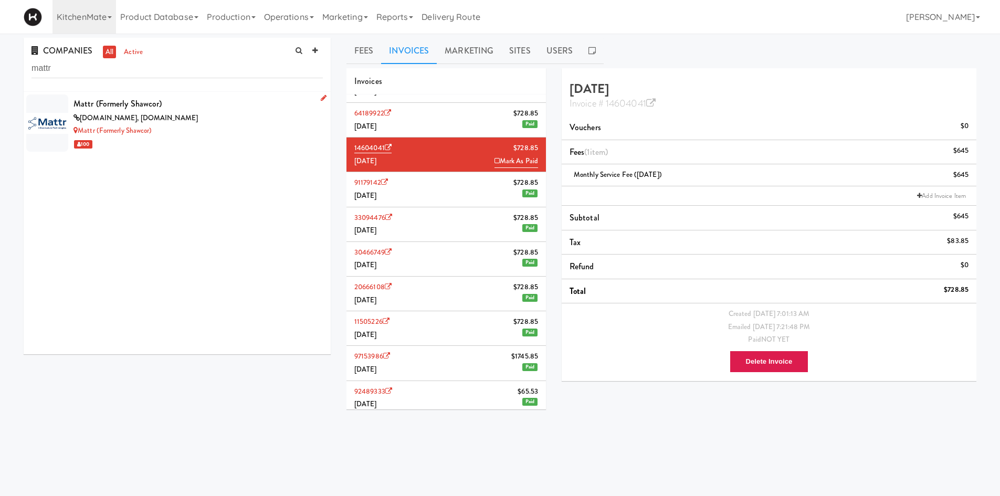
click at [220, 115] on div "shawcor.com, mattr.com" at bounding box center [197, 118] width 249 height 13
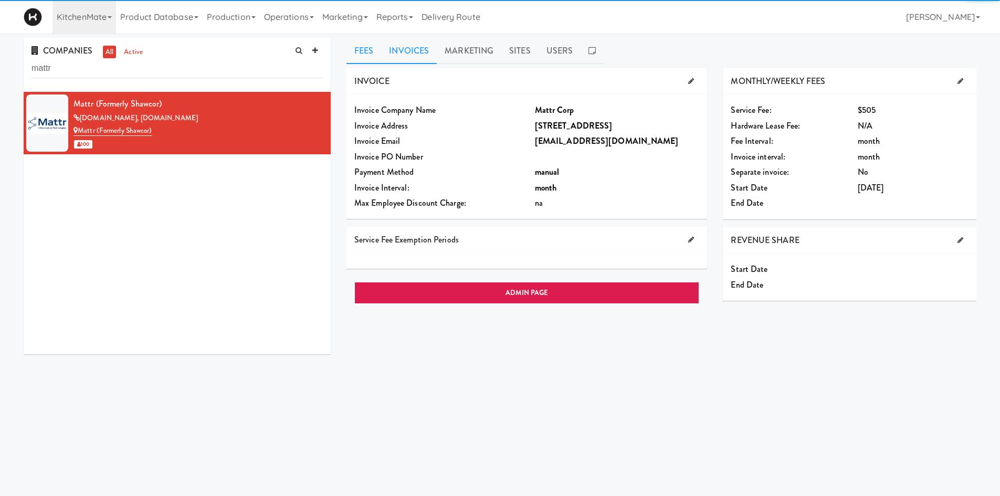
click at [393, 47] on link "Invoices" at bounding box center [409, 51] width 56 height 26
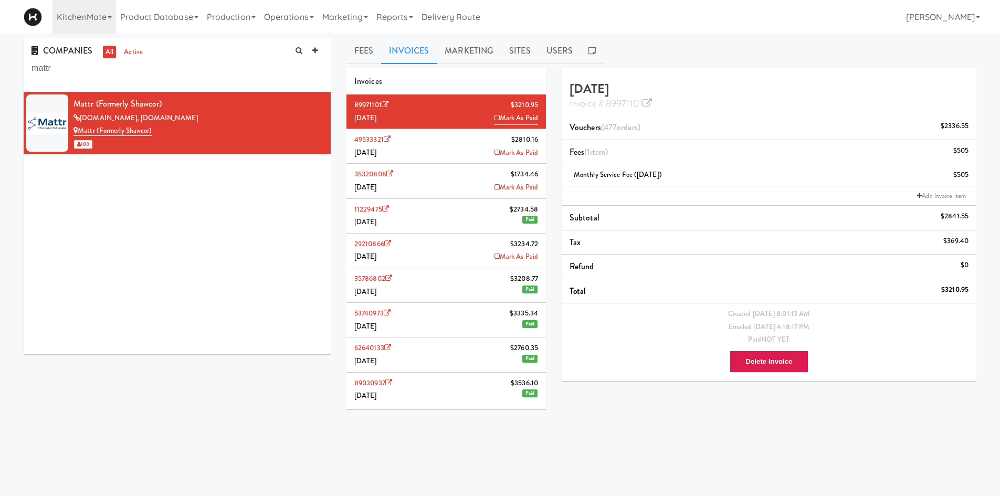
click at [399, 218] on li "11229475 $2734.58 April 2025 Paid" at bounding box center [445, 216] width 199 height 35
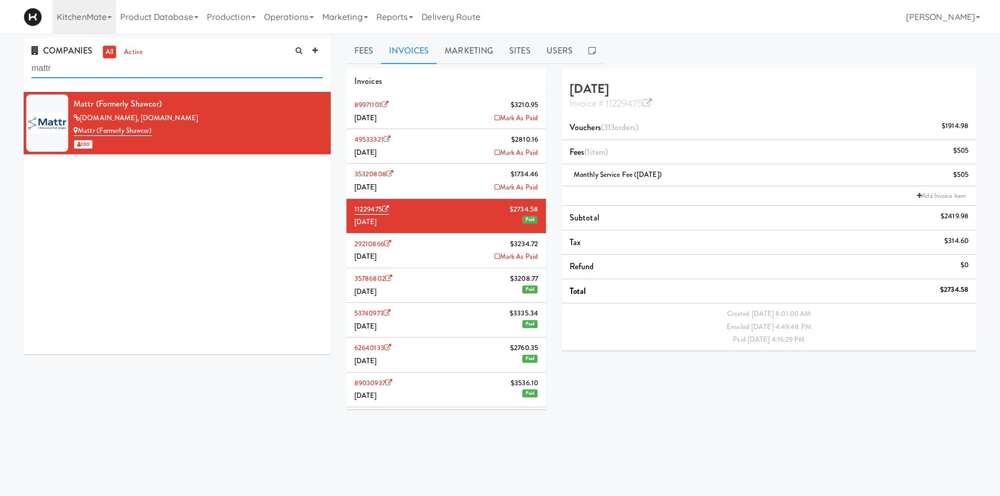
click at [92, 70] on input "mattr" at bounding box center [176, 68] width 291 height 19
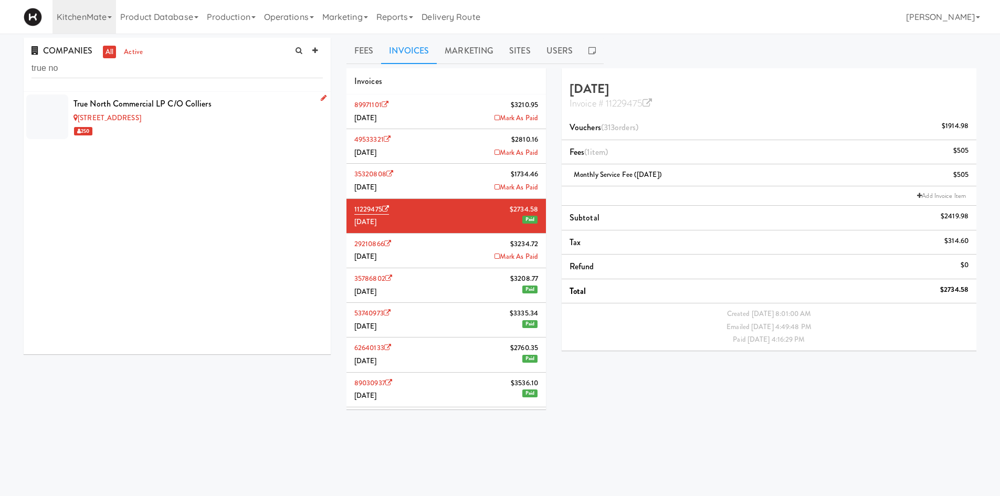
click at [242, 122] on div "6925 Century Avenue" at bounding box center [197, 118] width 249 height 13
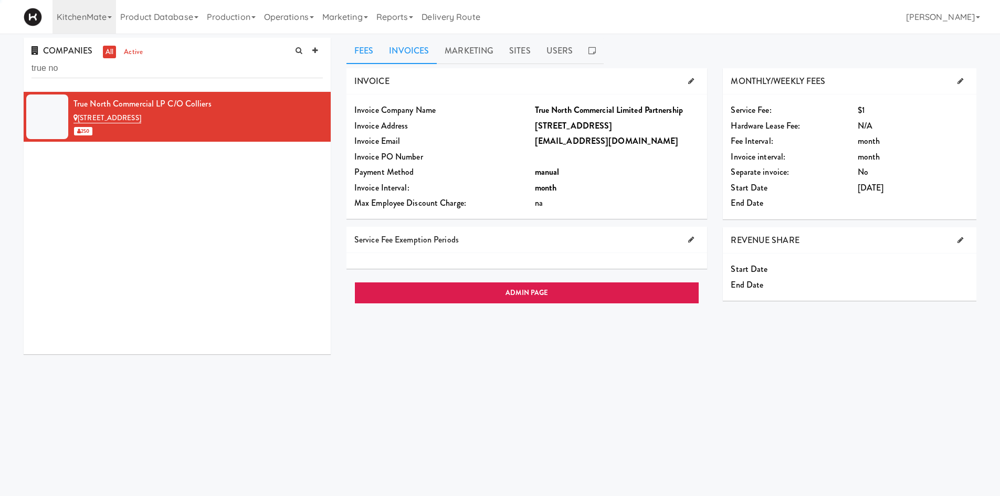
click at [405, 44] on link "Invoices" at bounding box center [409, 51] width 56 height 26
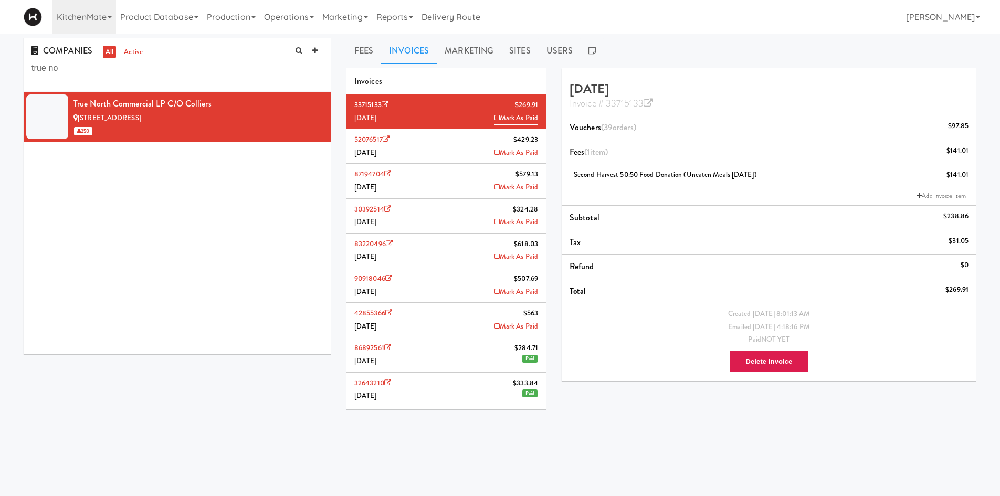
click at [423, 138] on li "52076517 $429.23 June 2025 Mark As Paid" at bounding box center [445, 146] width 199 height 35
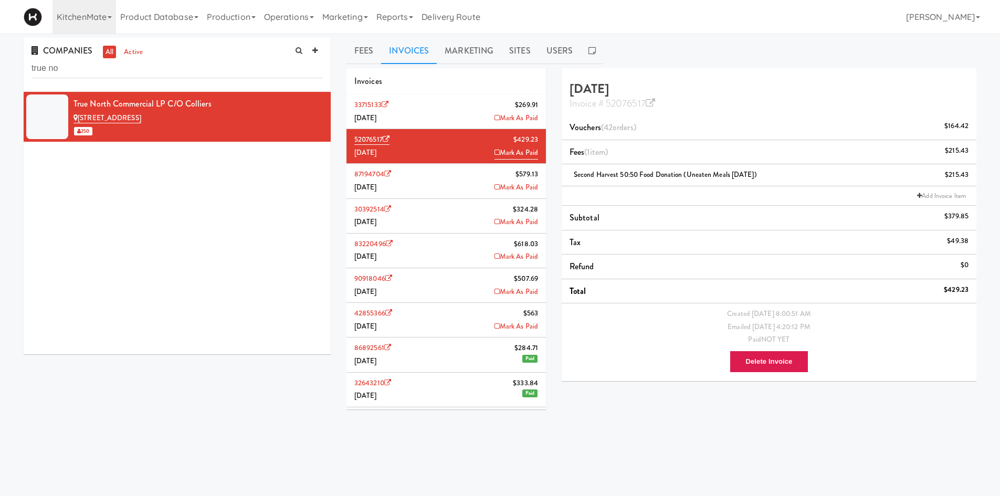
drag, startPoint x: 348, startPoint y: 135, endPoint x: 384, endPoint y: 138, distance: 35.8
click at [384, 138] on div "Fees Invoices Marketing Sites Users INVOICE Invoice Company Name True North Com…" at bounding box center [662, 250] width 646 height 424
copy link "52076517"
click at [208, 68] on input "true no" at bounding box center [176, 68] width 291 height 19
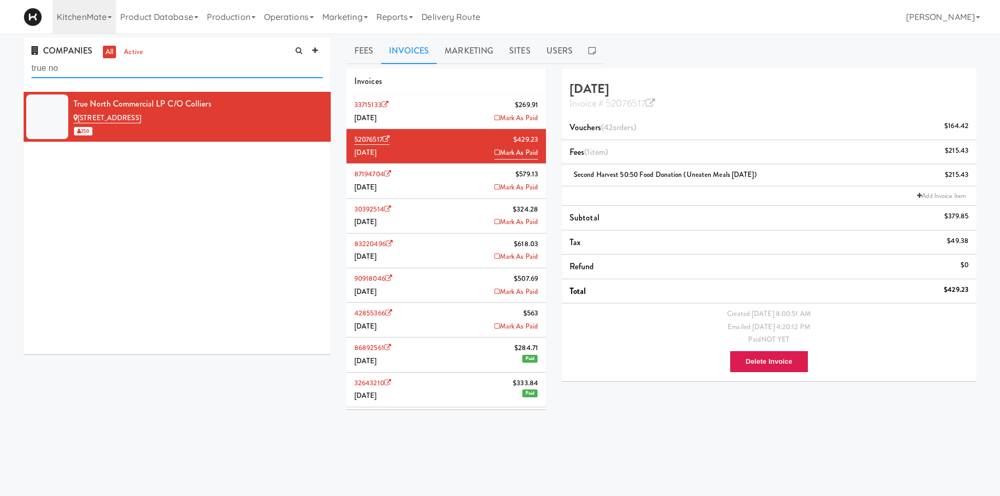
click at [208, 68] on input "true no" at bounding box center [176, 68] width 291 height 19
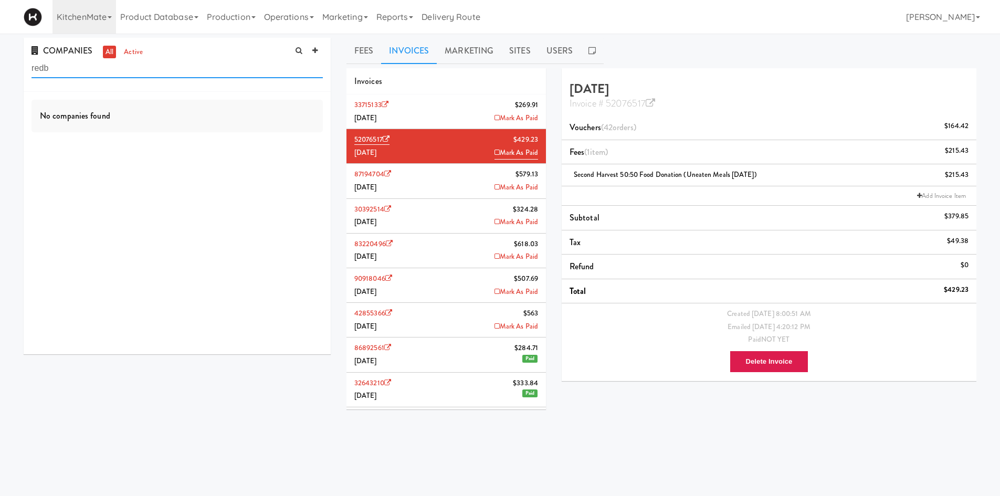
click at [112, 73] on input "redb" at bounding box center [176, 68] width 291 height 19
type input "valley"
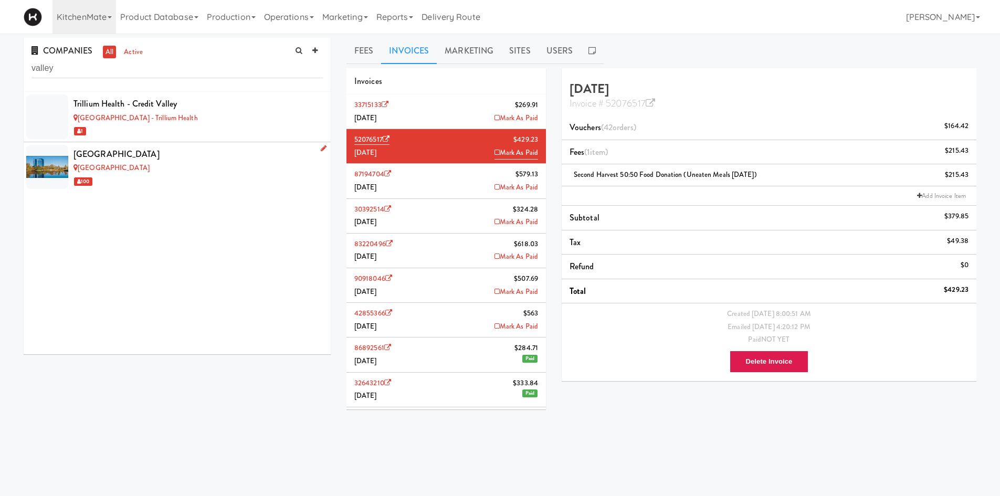
click at [188, 190] on li "Valleywood Center Cafe Valleywood 100" at bounding box center [177, 167] width 307 height 50
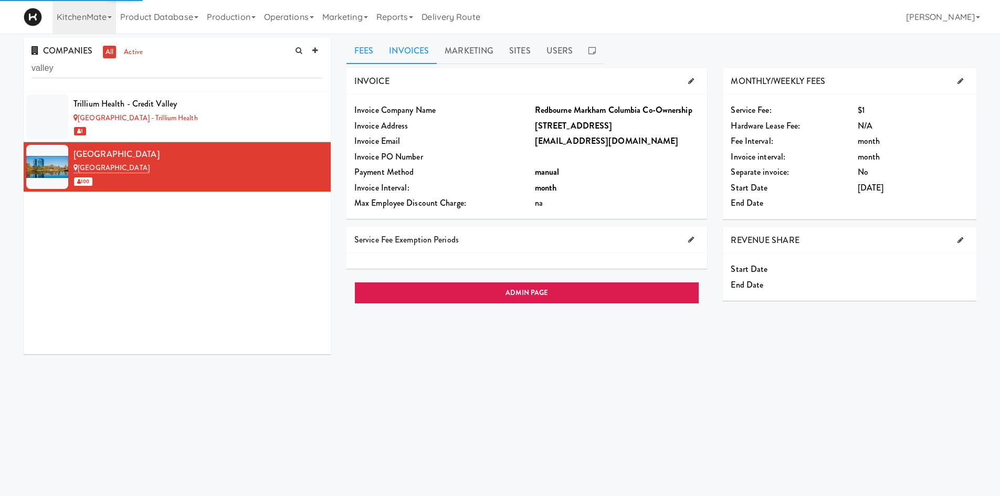
click at [414, 45] on link "Invoices" at bounding box center [409, 51] width 56 height 26
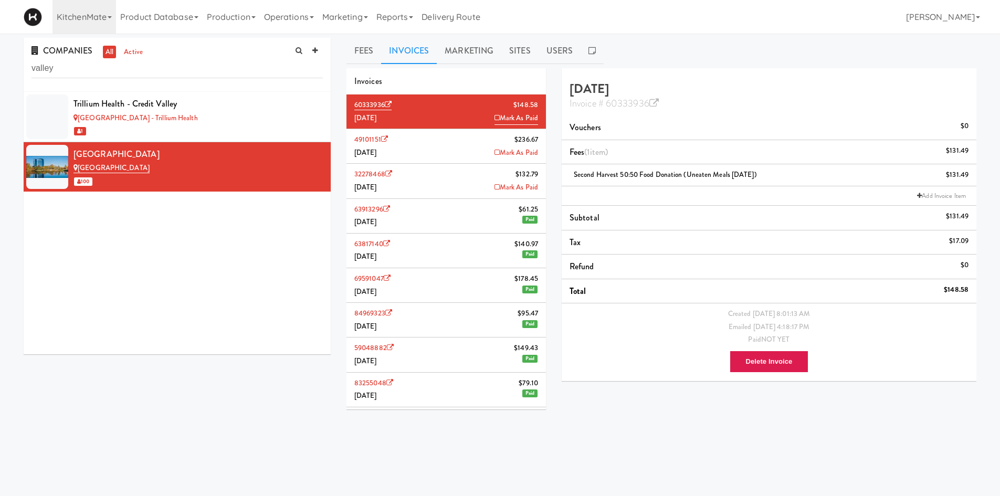
click at [285, 343] on div "Trillium Health - Credit Valley Credit Valley Hospital - Trillium Health 1 Vall…" at bounding box center [177, 223] width 307 height 262
click at [443, 146] on li "49101151 $236.67 June 2025 Mark As Paid" at bounding box center [445, 146] width 199 height 35
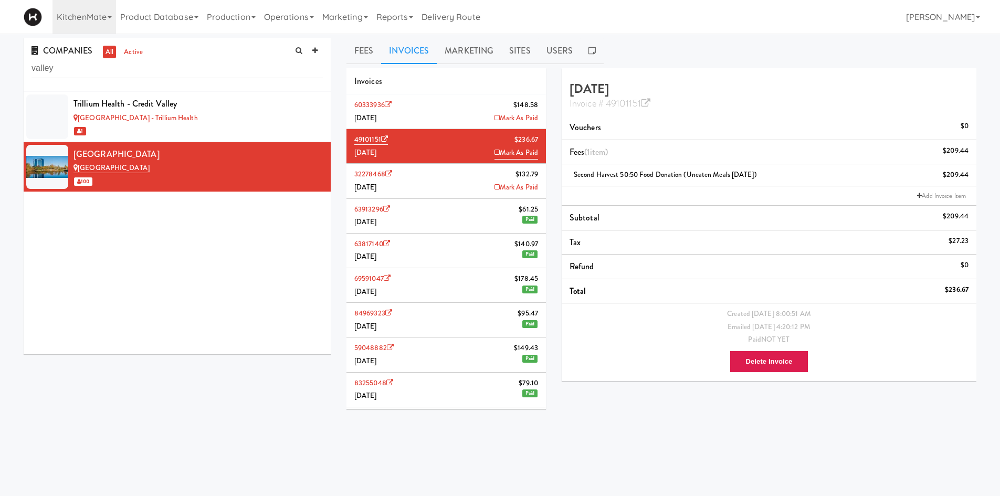
click at [494, 152] on icon at bounding box center [496, 152] width 5 height 7
drag, startPoint x: 498, startPoint y: 140, endPoint x: 414, endPoint y: 73, distance: 107.1
click at [531, 142] on li "49101151 $236.67 June 2025 Paid" at bounding box center [445, 146] width 199 height 35
drag, startPoint x: 497, startPoint y: 139, endPoint x: 531, endPoint y: 139, distance: 34.6
click at [531, 139] on li "49101151 $236.67 June 2025 Paid" at bounding box center [445, 146] width 199 height 35
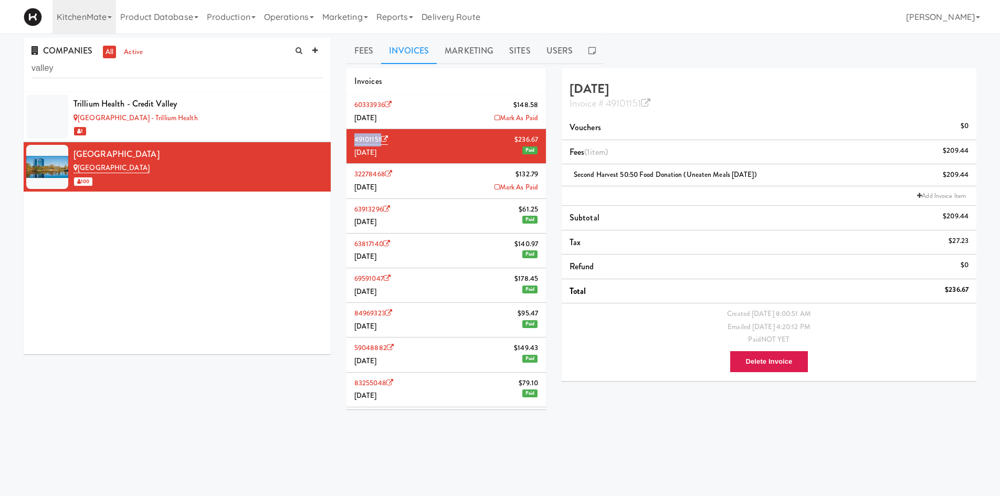
drag, startPoint x: 352, startPoint y: 141, endPoint x: 380, endPoint y: 141, distance: 27.3
click at [380, 141] on li "49101151 $236.67 June 2025 Paid" at bounding box center [445, 146] width 199 height 35
copy link "49101151"
click at [175, 75] on input "valley" at bounding box center [176, 68] width 291 height 19
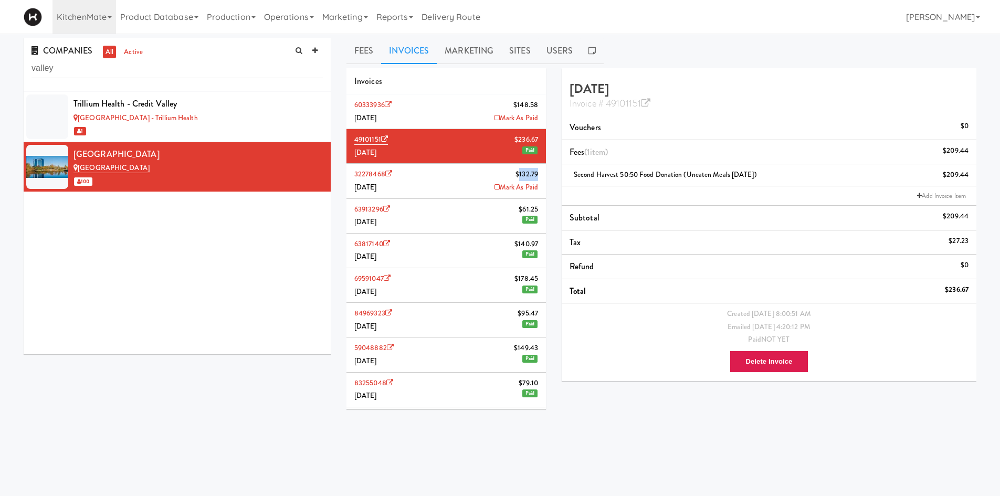
drag, startPoint x: 512, startPoint y: 174, endPoint x: 530, endPoint y: 176, distance: 17.5
click at [530, 176] on span "$132.79" at bounding box center [526, 174] width 23 height 13
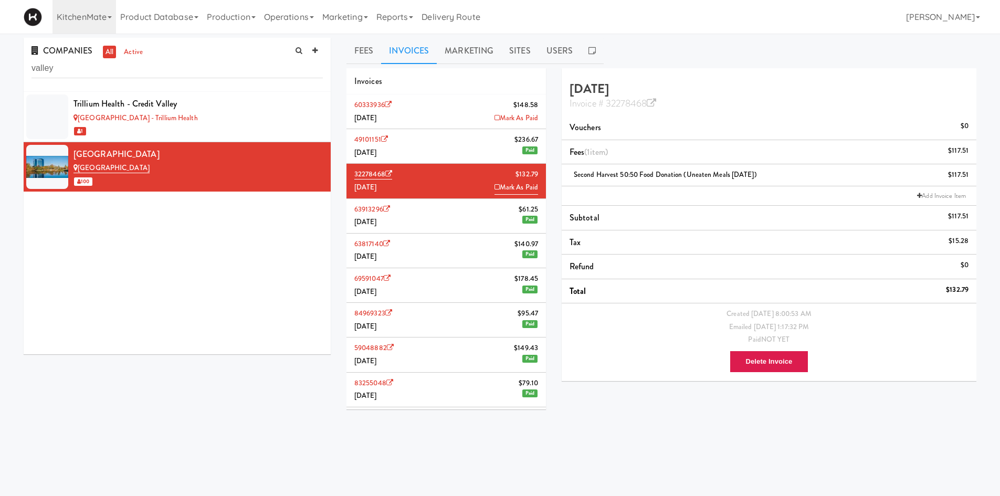
click at [494, 186] on icon at bounding box center [496, 187] width 5 height 7
click at [153, 65] on input "valley" at bounding box center [176, 68] width 291 height 19
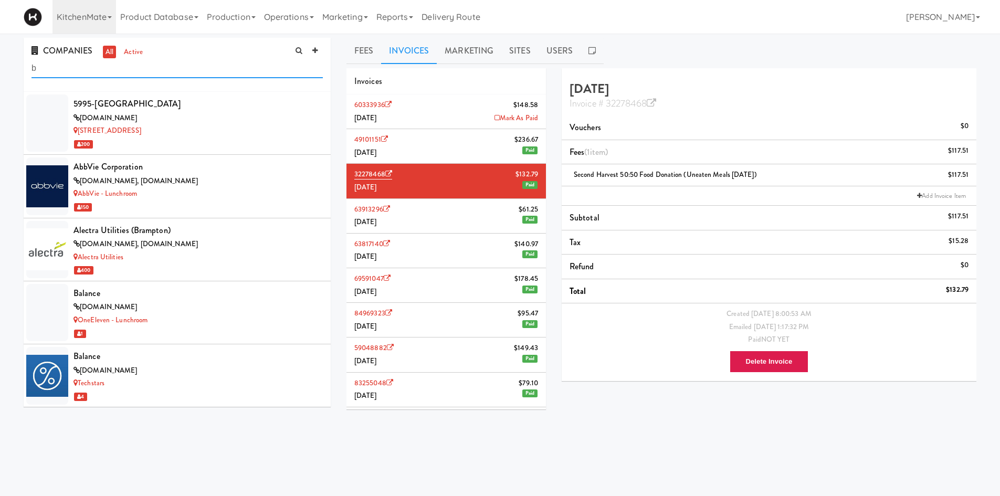
click at [131, 78] on input "b" at bounding box center [176, 68] width 291 height 19
type input "1900"
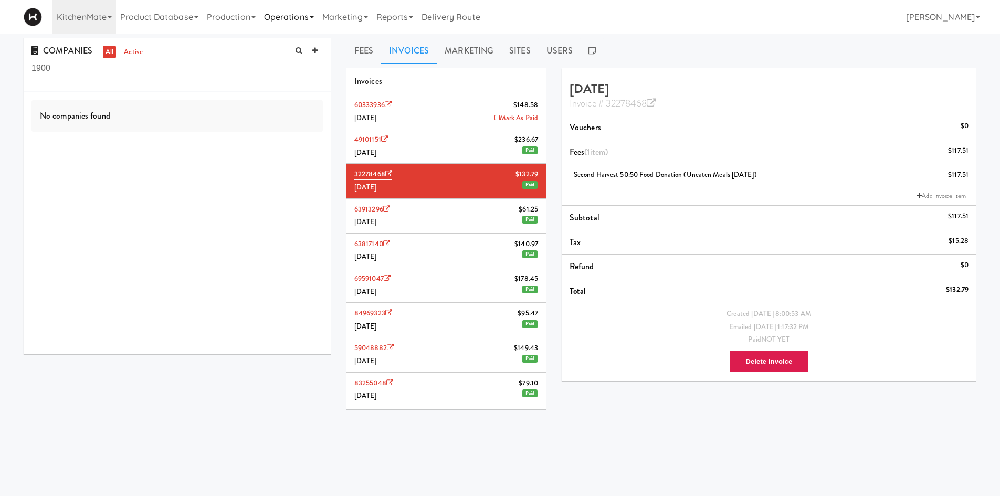
click at [248, 18] on link "Production" at bounding box center [231, 17] width 57 height 34
click at [291, 23] on link "Operations" at bounding box center [289, 17] width 58 height 34
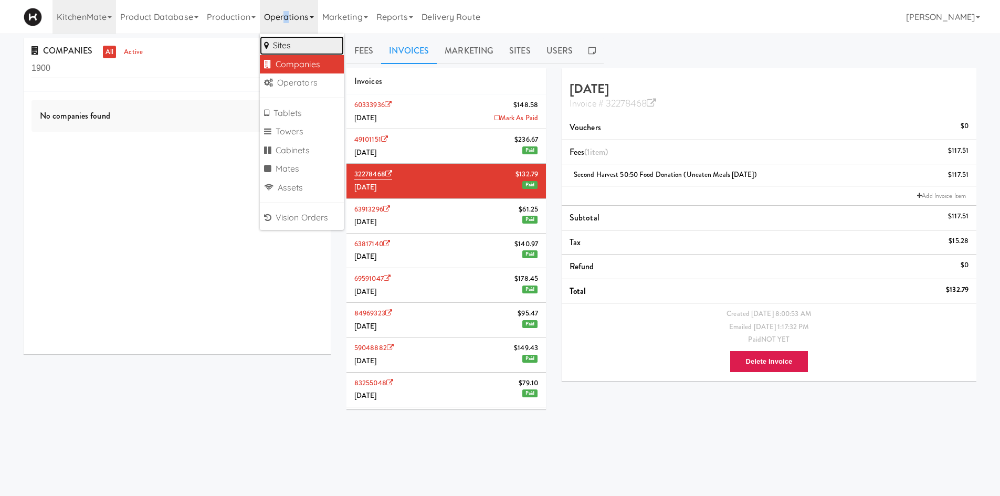
click at [294, 46] on link "Sites" at bounding box center [302, 45] width 84 height 19
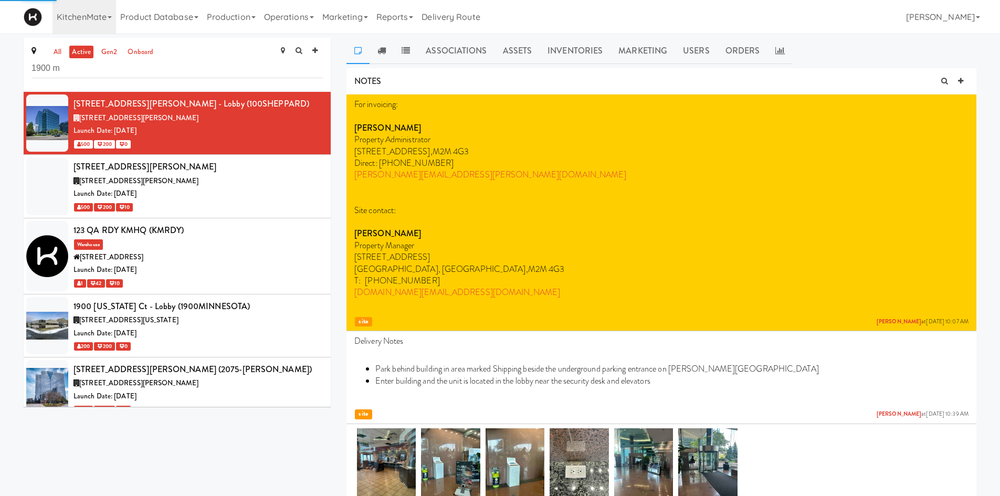
type input "1900 m"
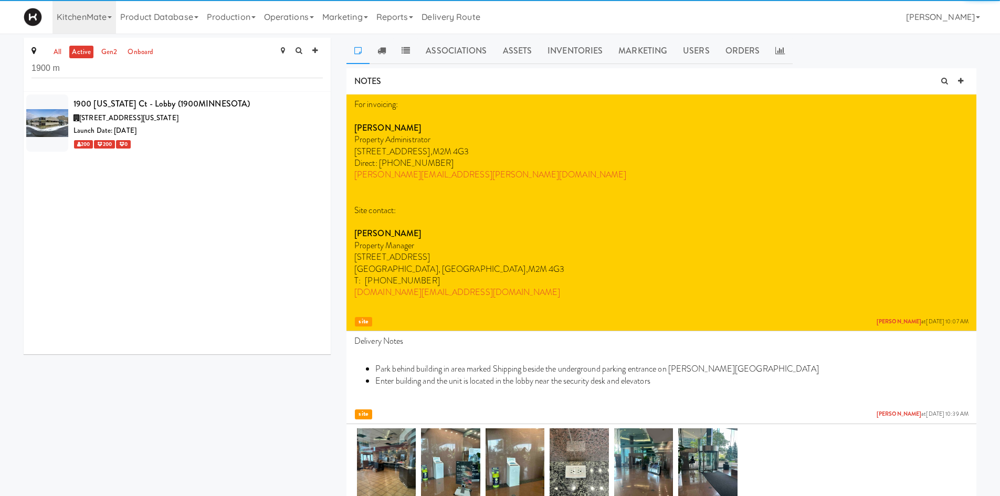
click at [270, 138] on div "200 200 0" at bounding box center [197, 144] width 249 height 13
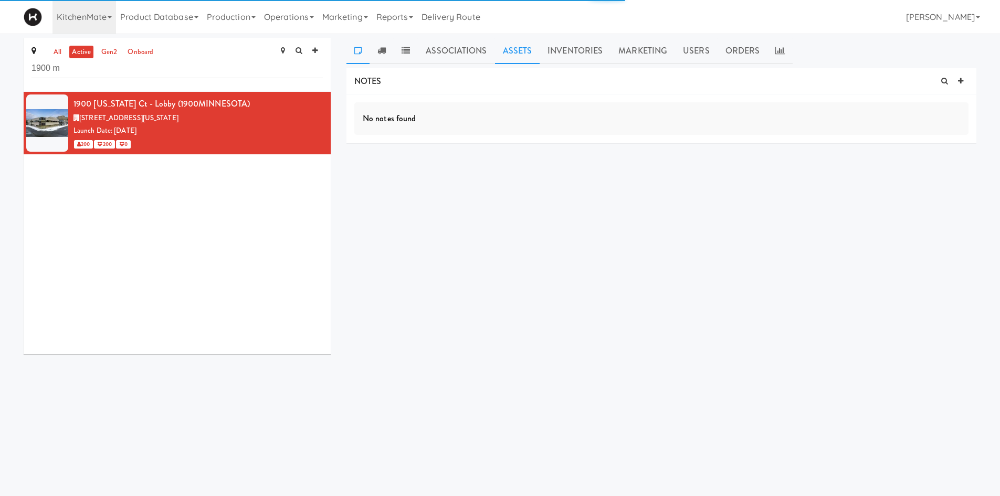
click at [516, 47] on link "Assets" at bounding box center [517, 51] width 45 height 26
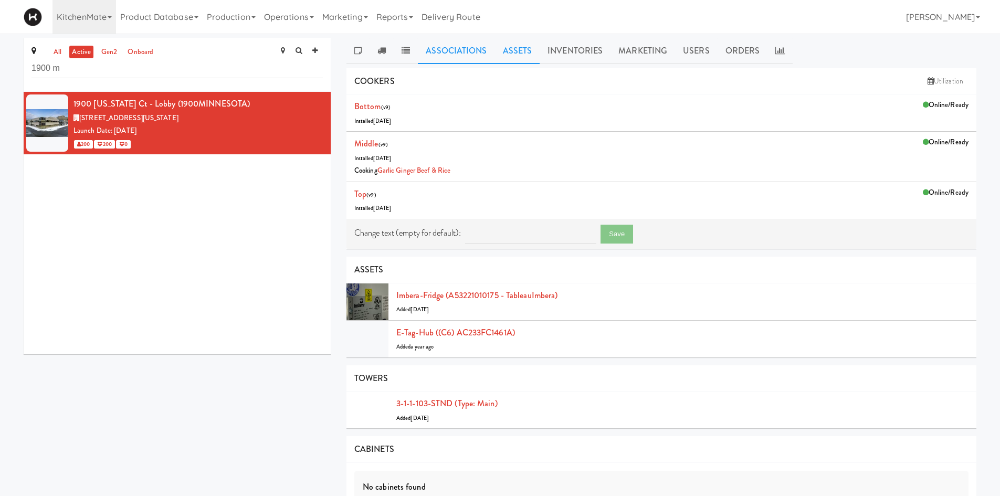
click at [462, 40] on link "Associations" at bounding box center [456, 51] width 77 height 26
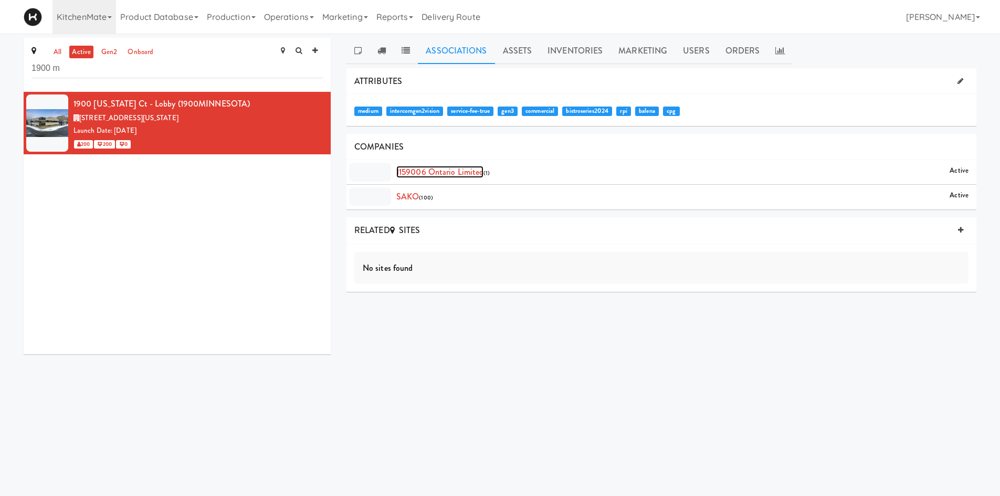
click at [442, 173] on link "1159006 Ontario Limited" at bounding box center [439, 172] width 87 height 12
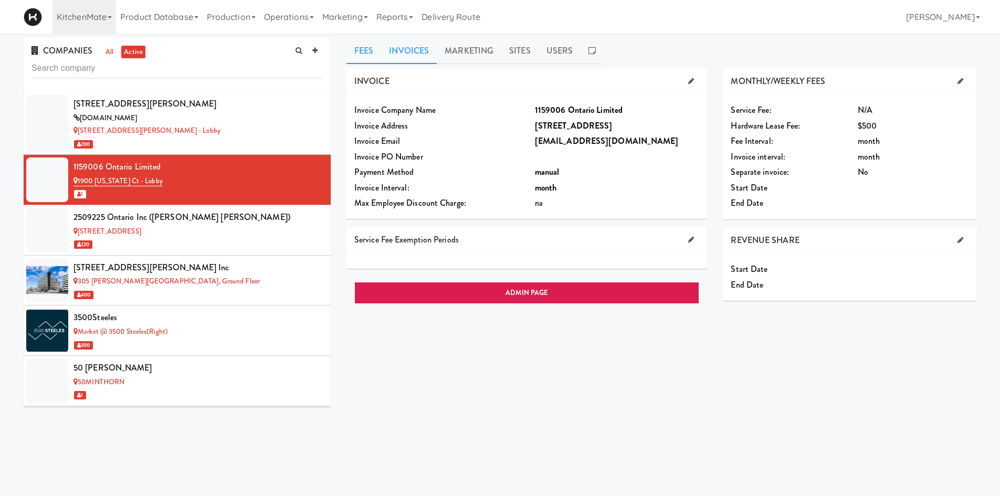
click at [413, 55] on link "Invoices" at bounding box center [409, 51] width 56 height 26
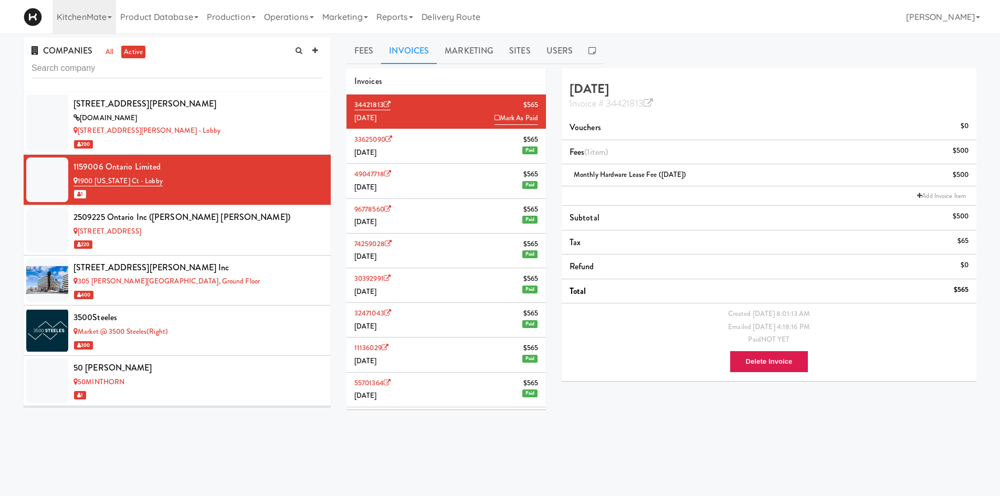
click at [441, 151] on li "33625090 $565 June 2025 Paid" at bounding box center [445, 146] width 199 height 35
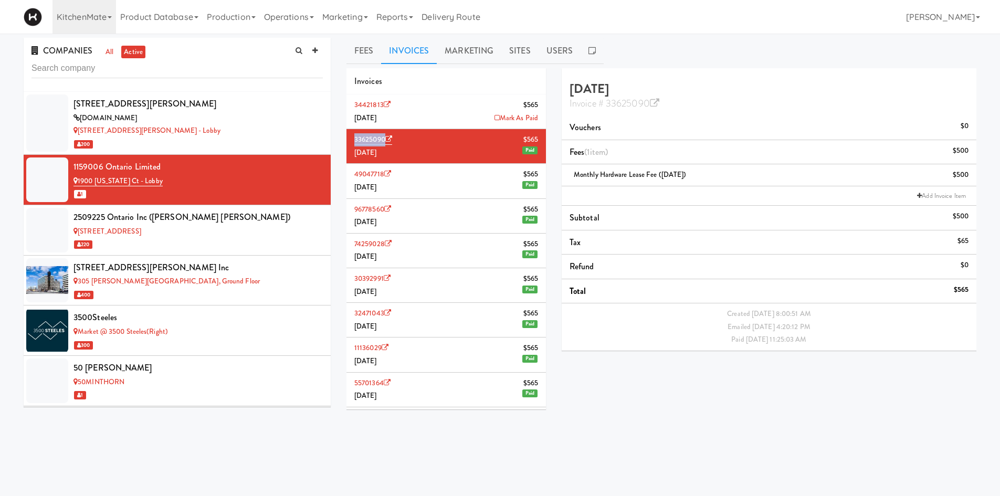
drag, startPoint x: 350, startPoint y: 142, endPoint x: 385, endPoint y: 142, distance: 35.7
click at [385, 142] on li "33625090 $565 June 2025 Paid" at bounding box center [445, 146] width 199 height 35
copy link "33625090"
click at [961, 290] on div "$565" at bounding box center [961, 289] width 15 height 13
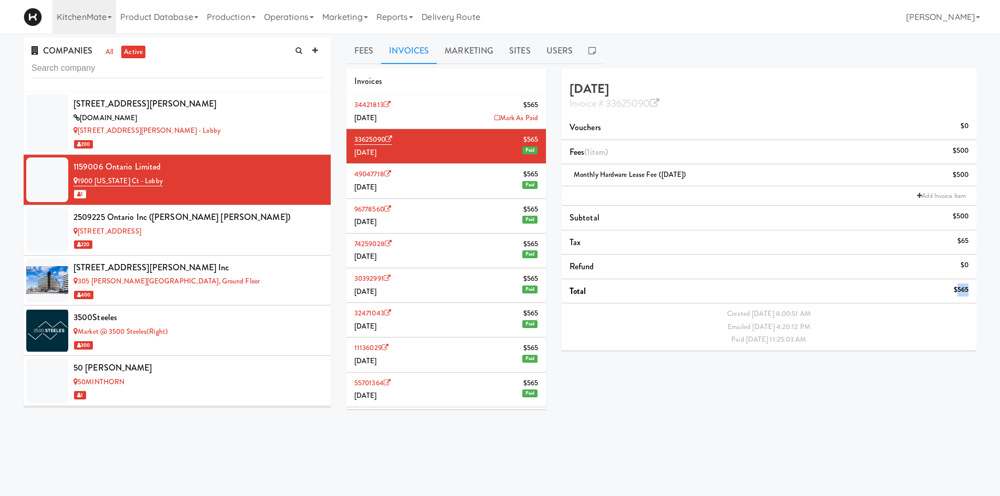
drag, startPoint x: 429, startPoint y: 151, endPoint x: 350, endPoint y: 154, distance: 79.8
click at [350, 154] on li "33625090 $565 June 2025 Paid" at bounding box center [445, 146] width 199 height 35
copy span "June 2025"
click at [193, 72] on input "text" at bounding box center [176, 68] width 291 height 19
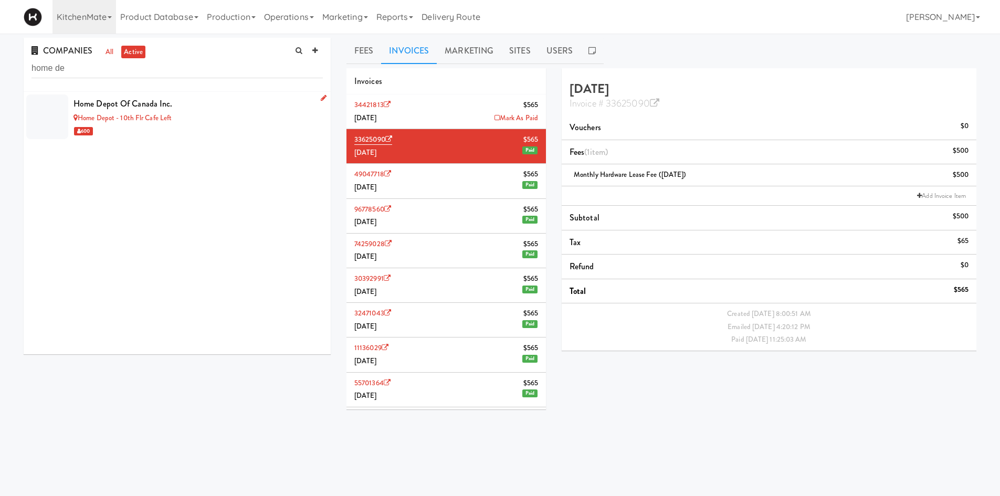
click at [196, 126] on div "600" at bounding box center [197, 130] width 249 height 13
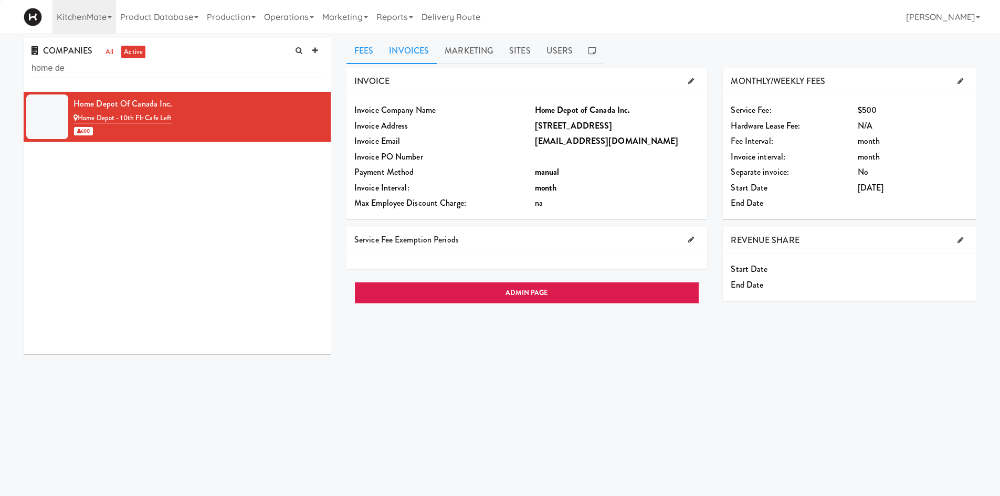
click at [425, 59] on link "Invoices" at bounding box center [409, 51] width 56 height 26
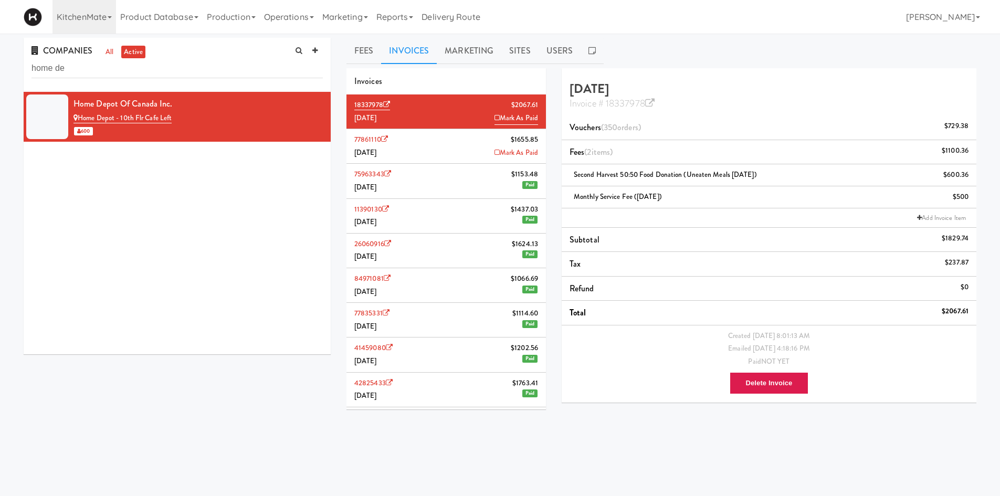
click at [458, 196] on li "75963343 $1153.48 May 2025 Paid" at bounding box center [445, 181] width 199 height 35
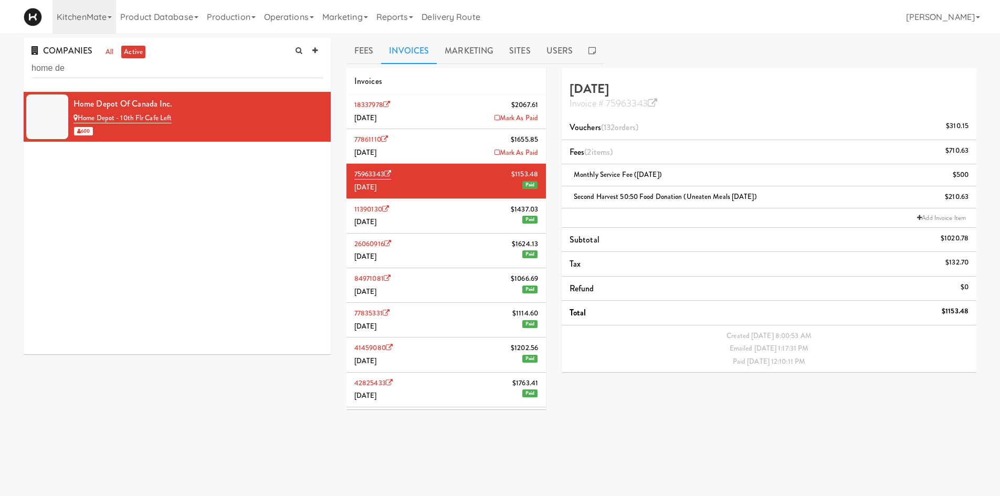
click at [97, 57] on div "COMPANIES all active home de" at bounding box center [177, 65] width 307 height 54
click at [91, 71] on input "home de" at bounding box center [176, 68] width 291 height 19
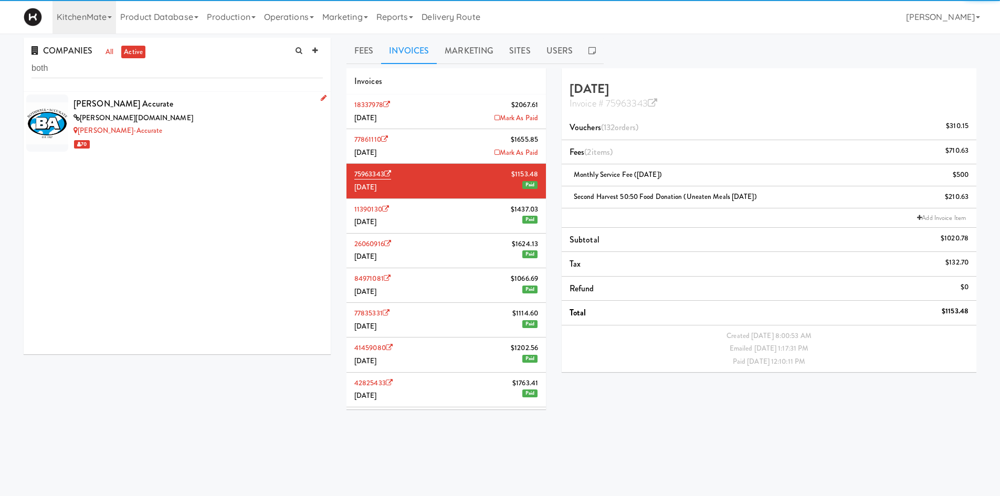
click at [189, 122] on div "bothwell-accurate.com" at bounding box center [197, 118] width 249 height 13
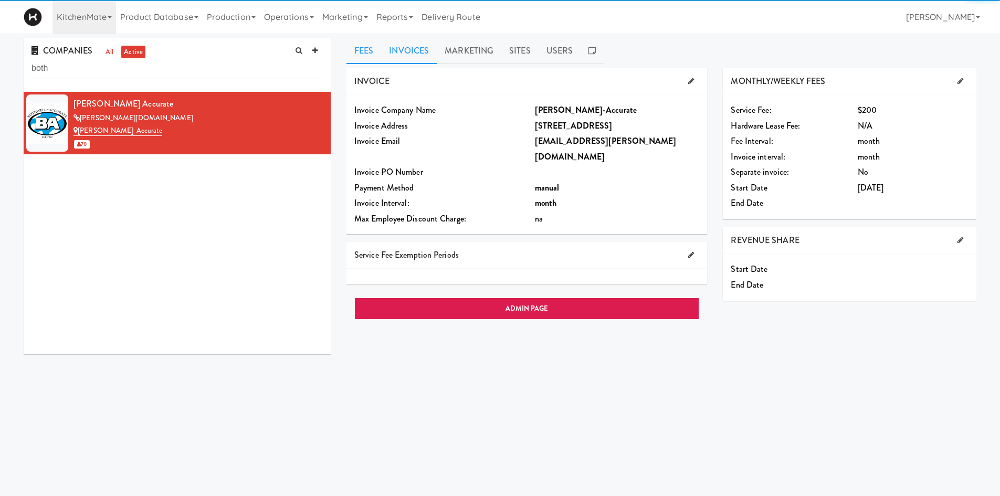
click at [413, 39] on link "Invoices" at bounding box center [409, 51] width 56 height 26
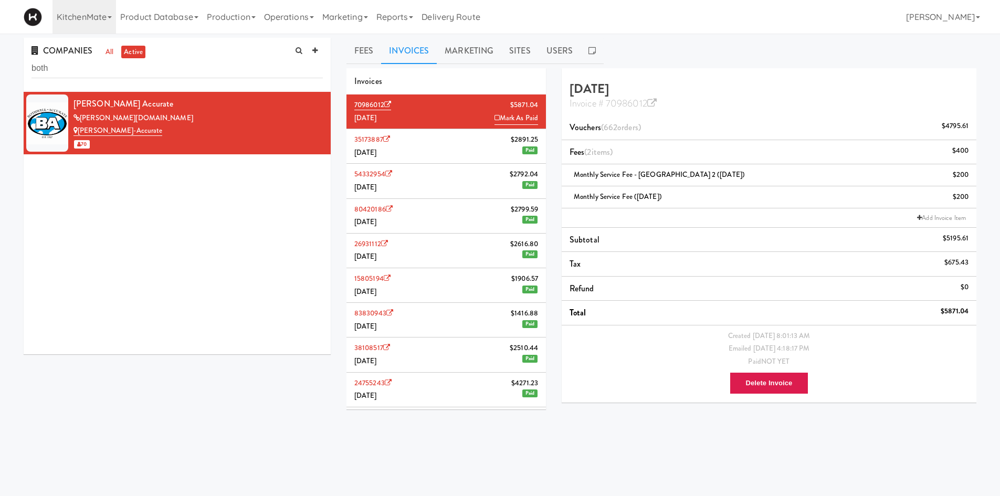
click at [439, 152] on li "35173887 $2891.25 June 2025 Paid" at bounding box center [445, 146] width 199 height 35
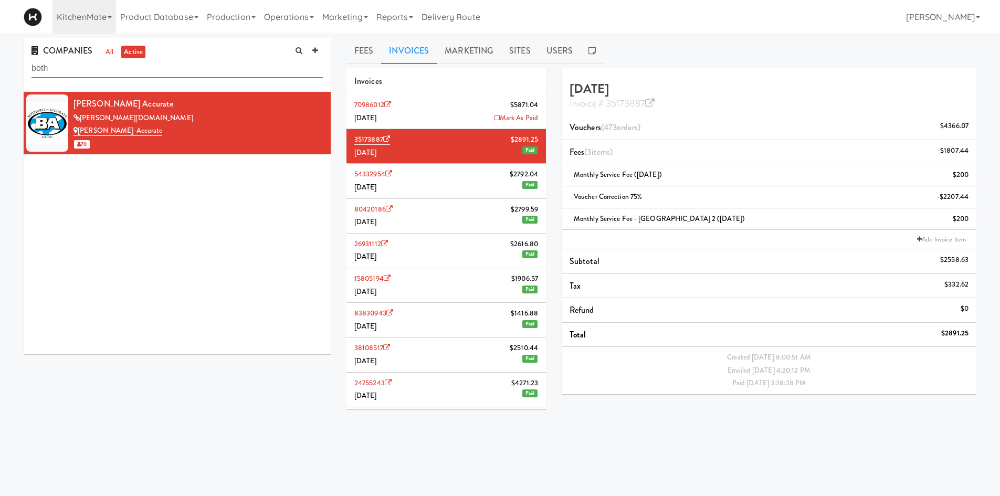
click at [150, 68] on input "both" at bounding box center [176, 68] width 291 height 19
click at [603, 49] on ul "Fees Invoices Marketing Sites Users" at bounding box center [661, 51] width 630 height 26
click at [588, 52] on icon at bounding box center [591, 50] width 7 height 8
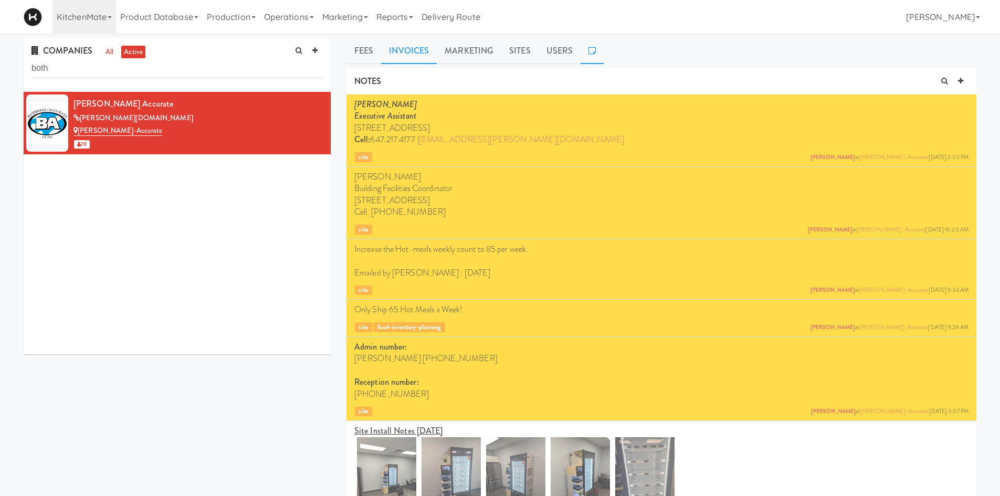
click at [404, 51] on link "Invoices" at bounding box center [409, 51] width 56 height 26
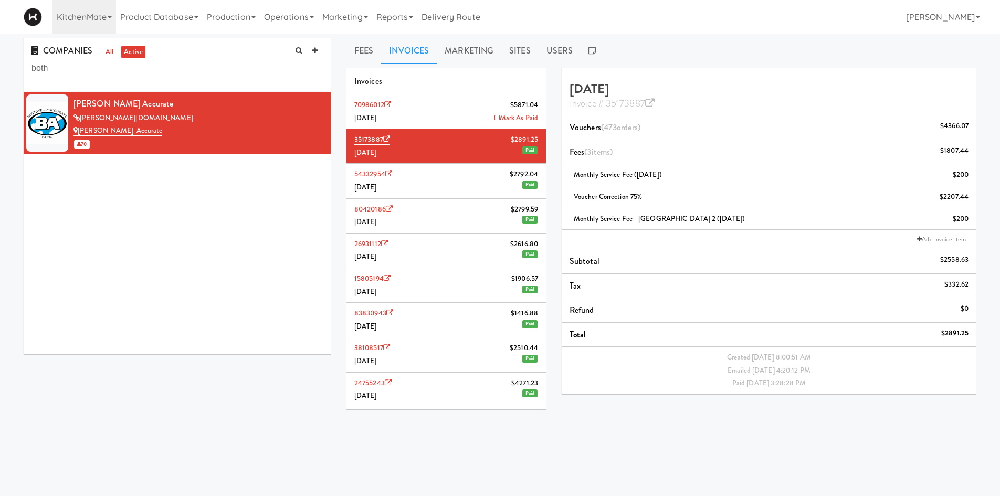
click at [423, 160] on li "35173887 $2891.25 June 2025 Paid" at bounding box center [445, 146] width 199 height 35
click at [81, 77] on input "both" at bounding box center [176, 68] width 291 height 19
type input "l"
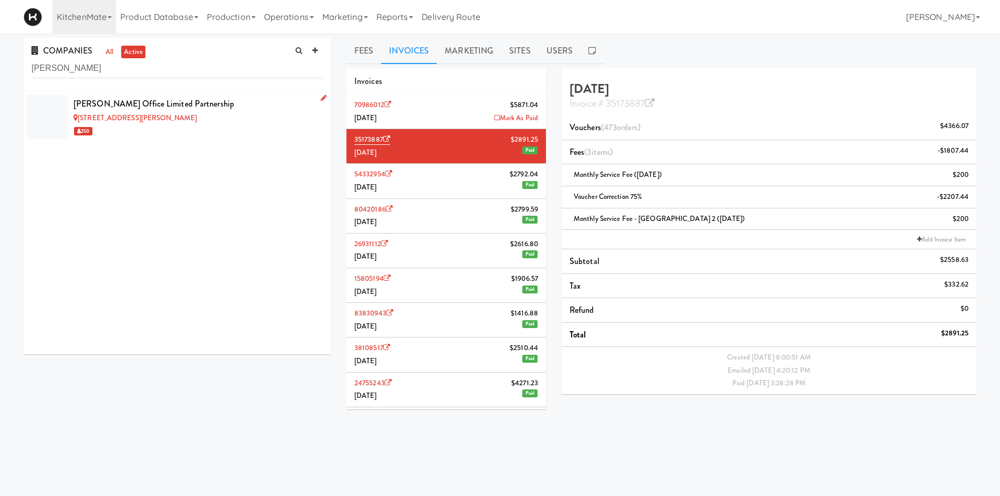
click at [238, 128] on div "250" at bounding box center [197, 130] width 249 height 13
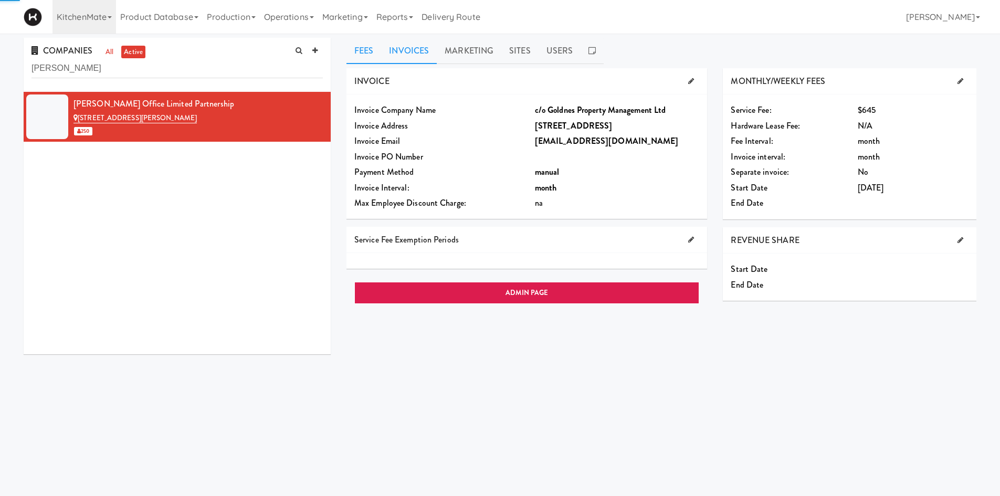
click at [395, 55] on link "Invoices" at bounding box center [409, 51] width 56 height 26
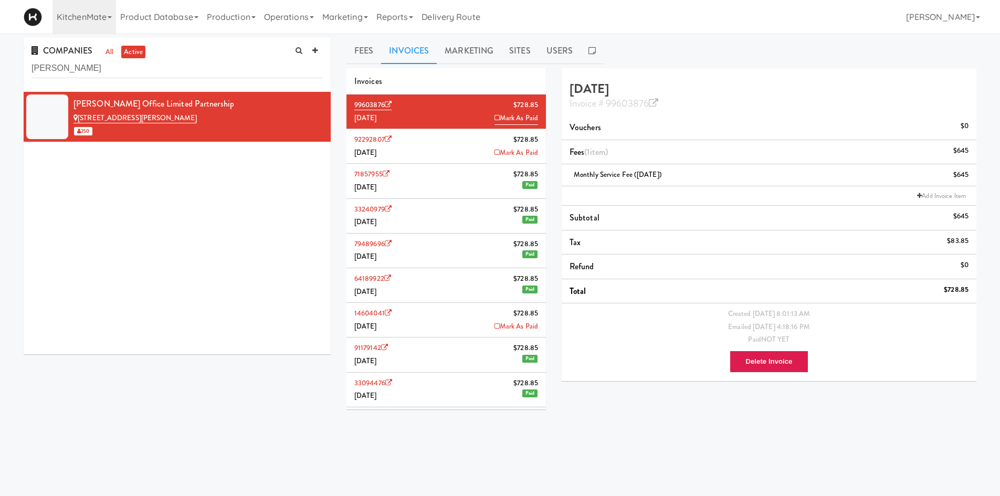
click at [423, 189] on li "71857955 $728.85 May 2025 Paid" at bounding box center [445, 181] width 199 height 35
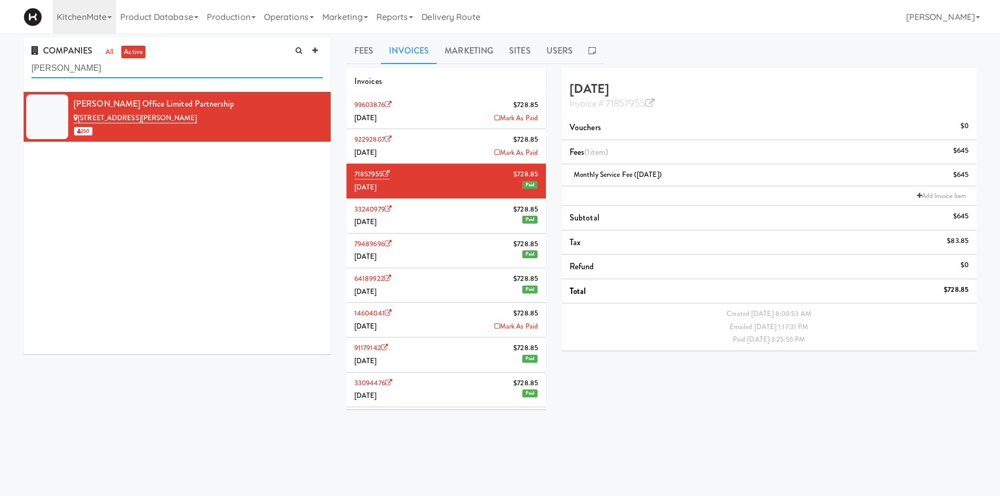
click at [42, 68] on input "kenn" at bounding box center [176, 68] width 291 height 19
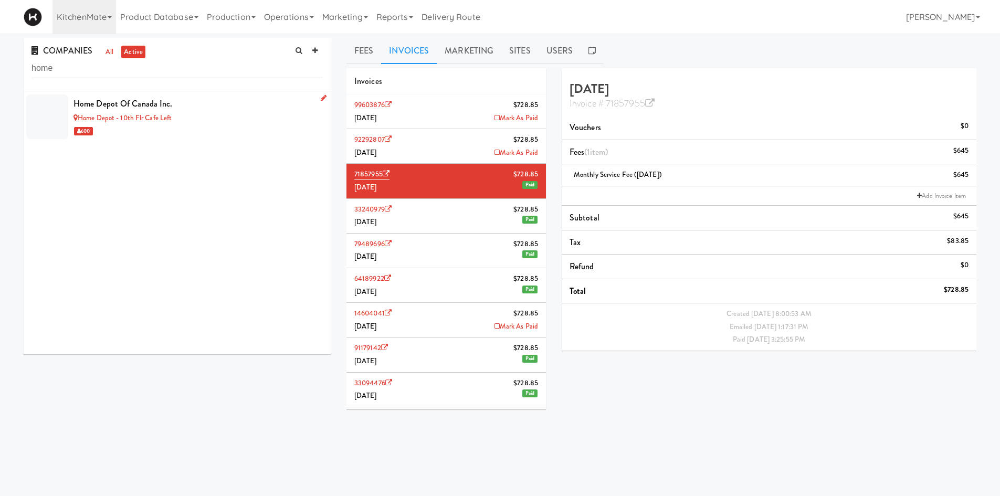
click at [239, 141] on li "Home Depot of Canada Inc. Home Depot - 10th Flr Cafe Left 600" at bounding box center [177, 117] width 307 height 50
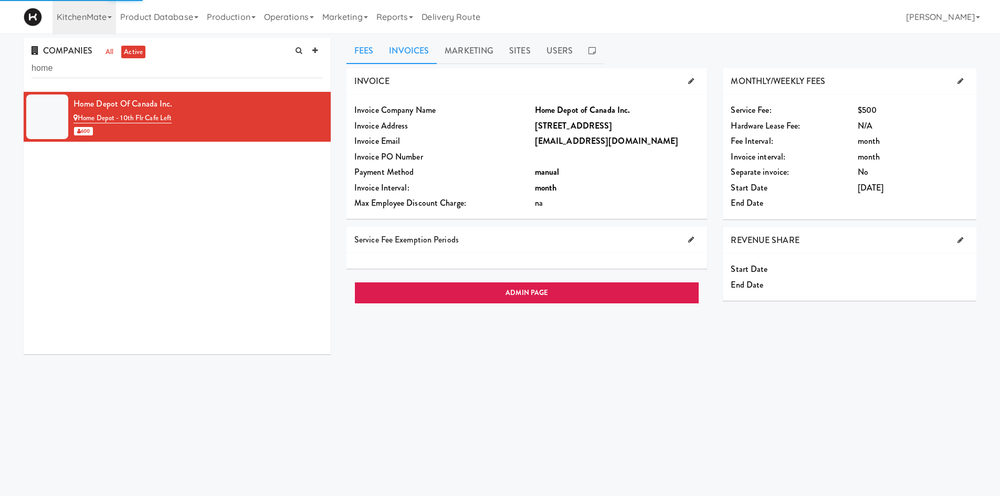
click at [402, 58] on link "Invoices" at bounding box center [409, 51] width 56 height 26
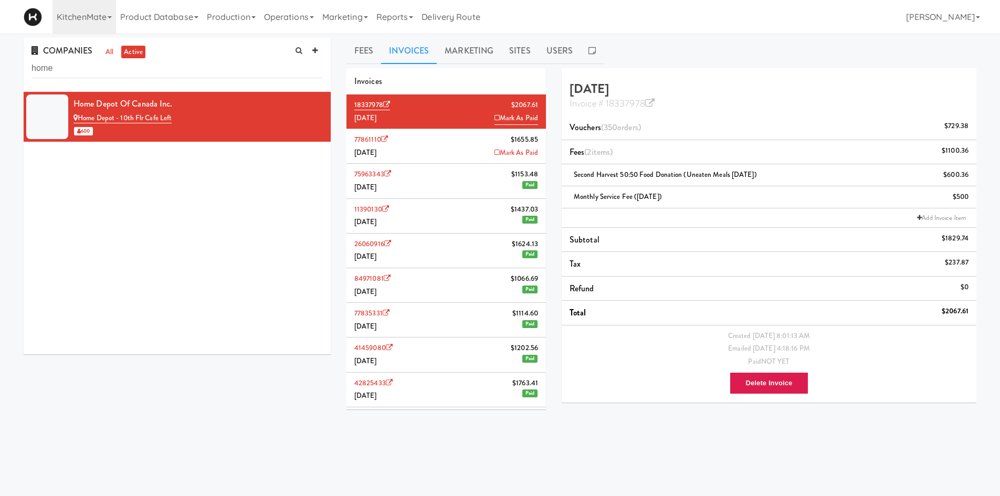
click at [436, 193] on li "75963343 $1153.48 May 2025 Paid" at bounding box center [445, 181] width 199 height 35
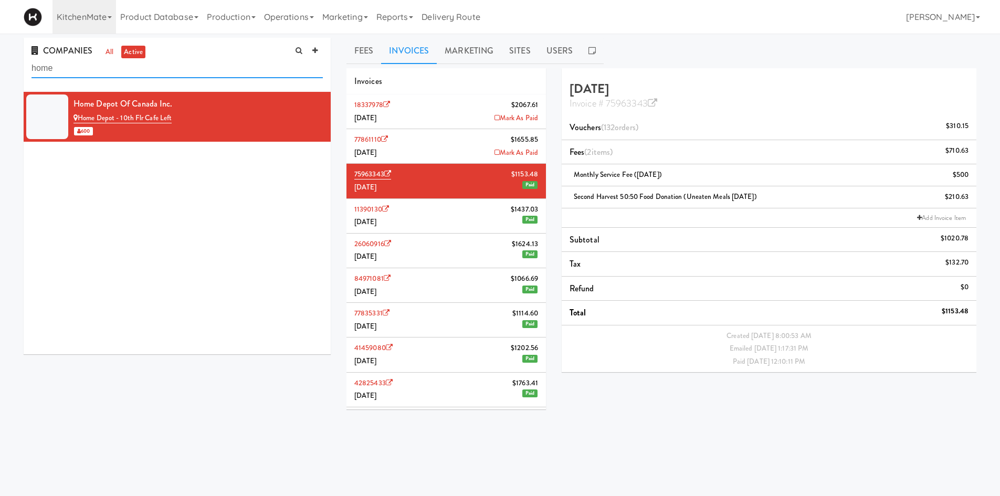
click at [119, 76] on input "home" at bounding box center [176, 68] width 291 height 19
type input "h"
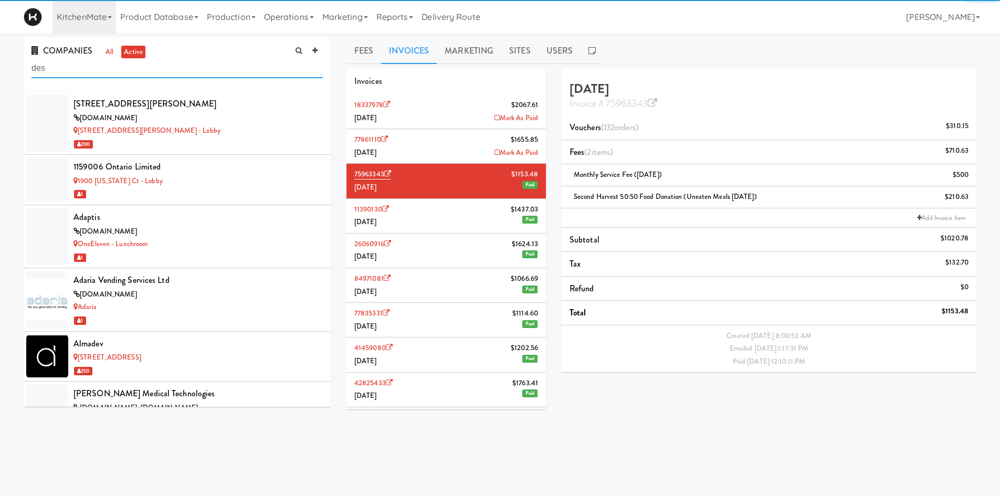
scroll to position [549, 0]
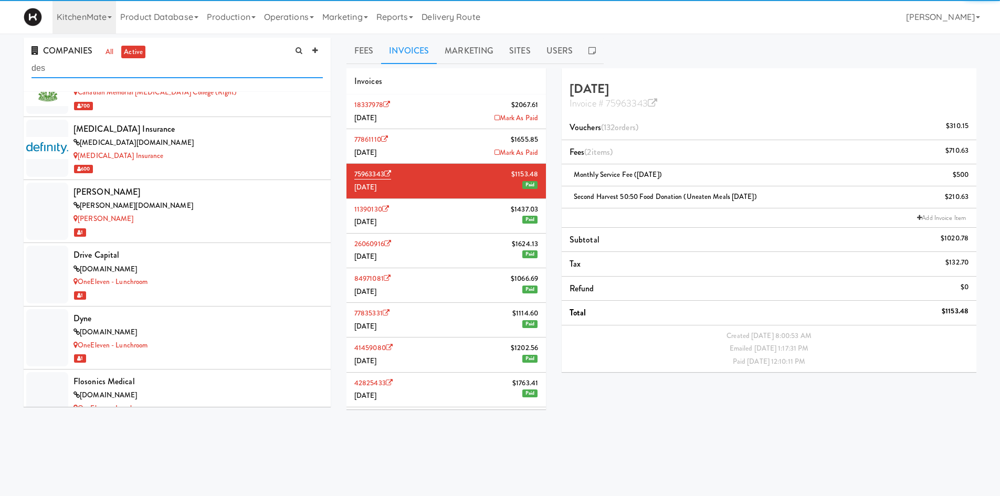
type input "des"
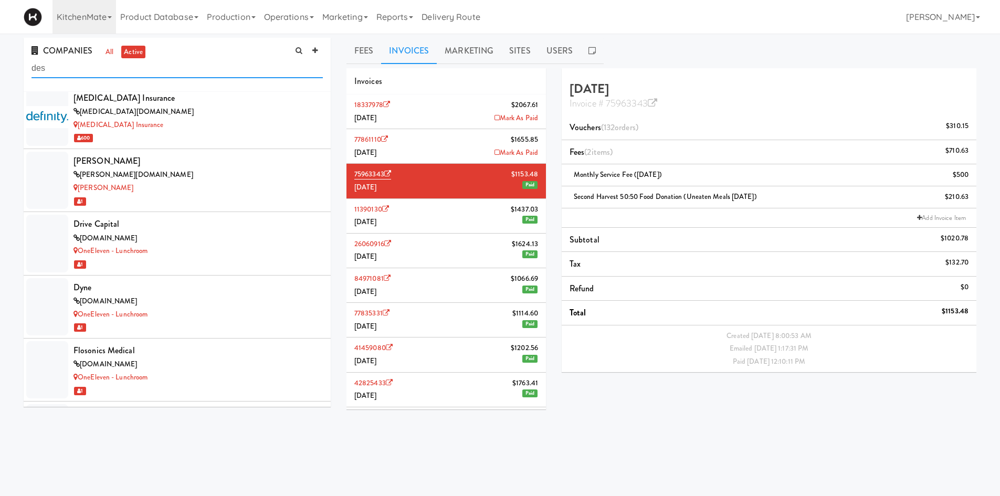
scroll to position [0, 0]
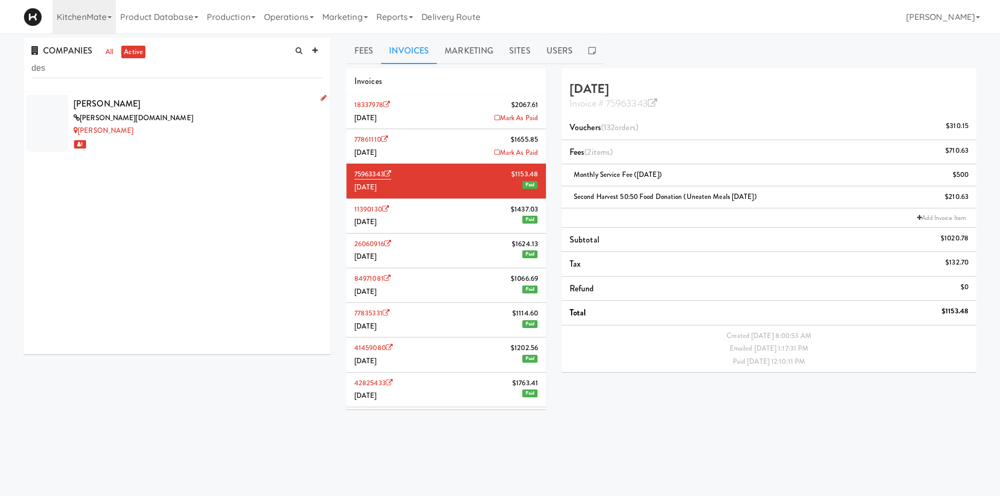
click at [175, 134] on div "Desjardins" at bounding box center [197, 130] width 249 height 13
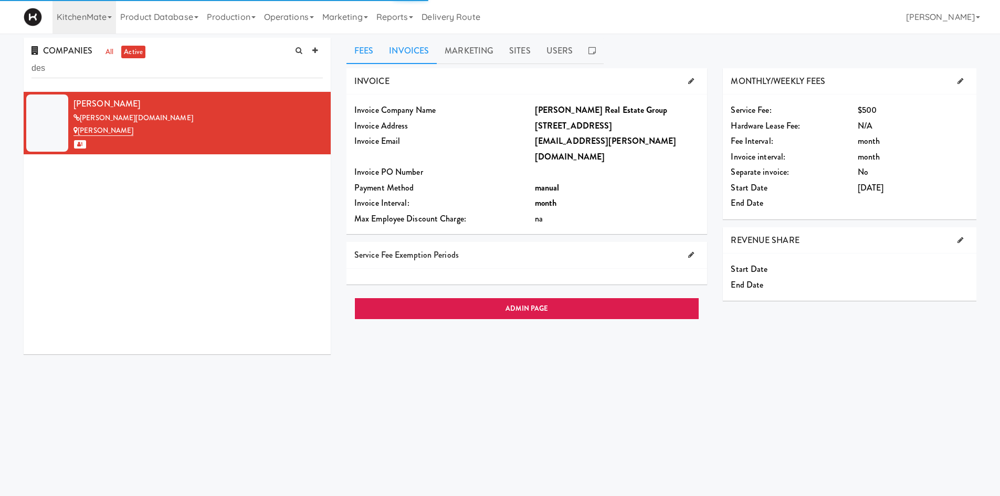
click at [426, 52] on link "Invoices" at bounding box center [409, 51] width 56 height 26
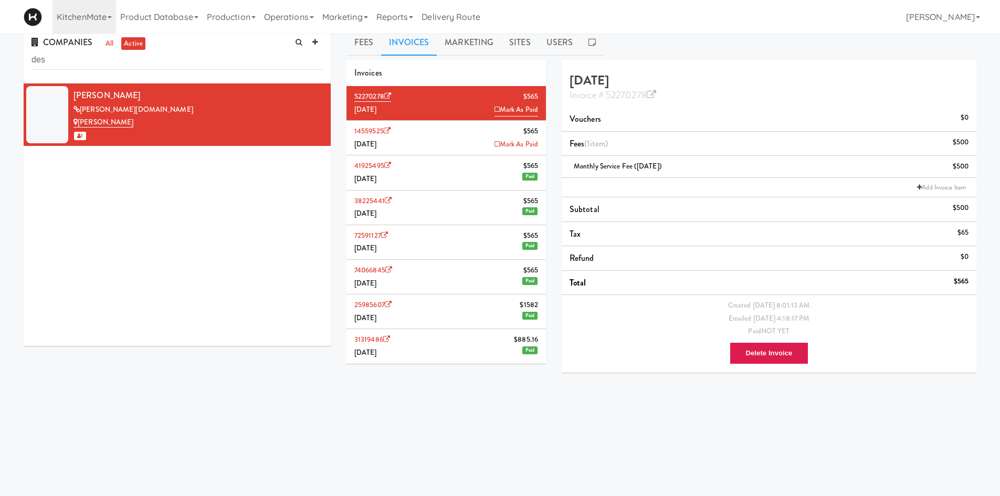
scroll to position [34, 0]
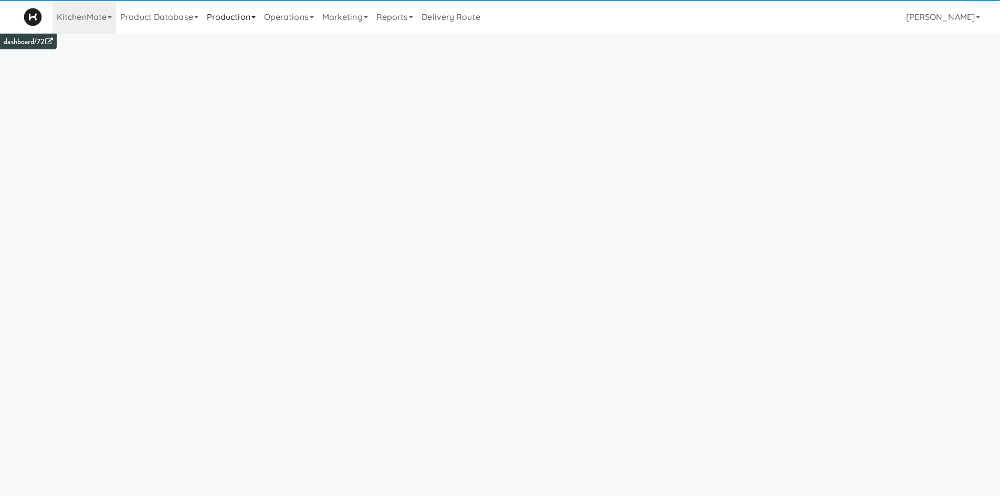
click at [250, 8] on link "Production" at bounding box center [231, 17] width 57 height 34
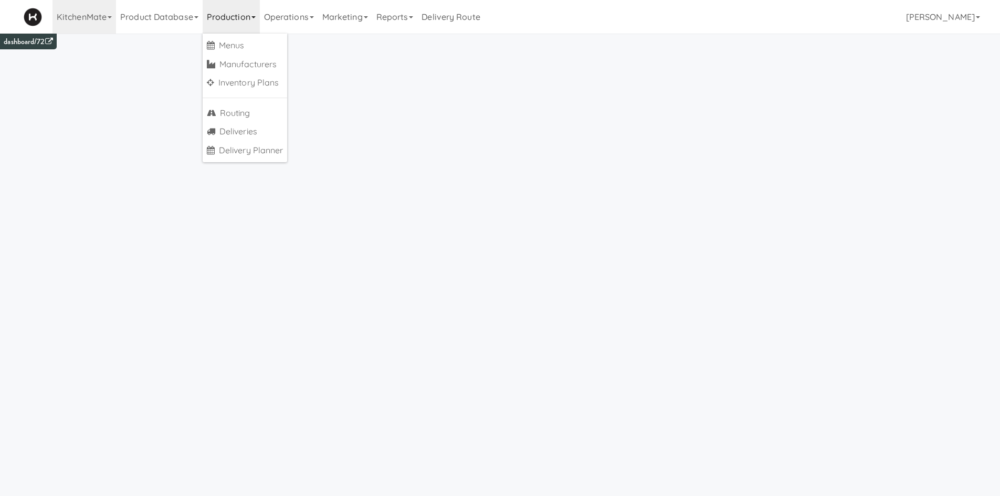
drag, startPoint x: 100, startPoint y: 25, endPoint x: 98, endPoint y: 36, distance: 11.2
click at [100, 25] on link "KitchenMate" at bounding box center [84, 17] width 64 height 34
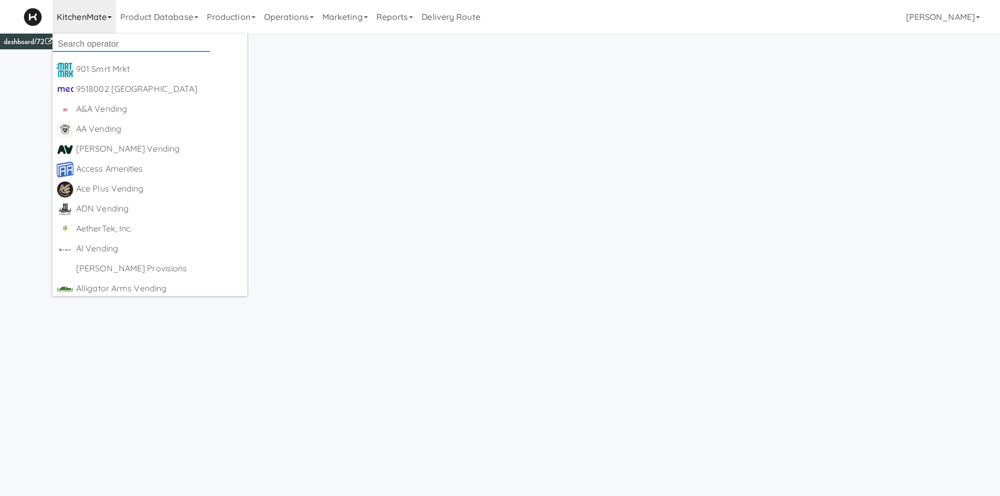
click at [97, 43] on input "text" at bounding box center [130, 44] width 157 height 16
type input "all"
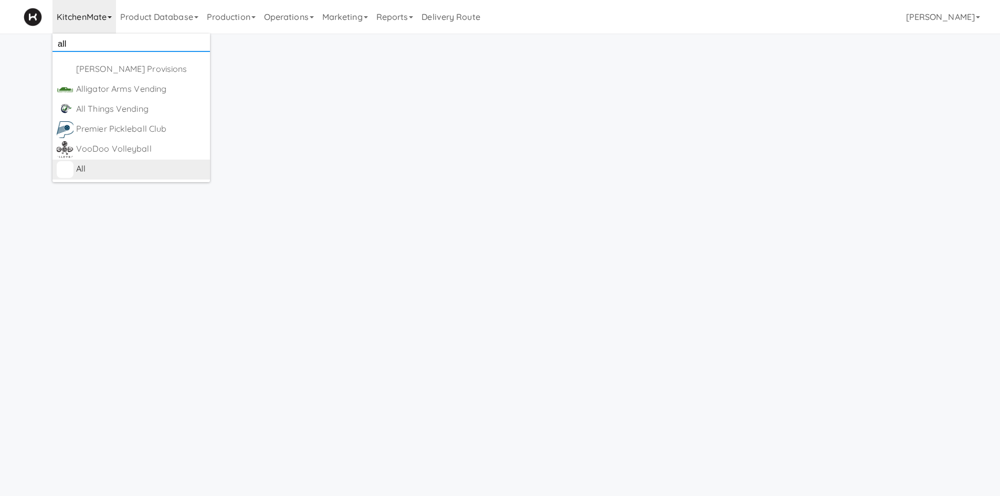
scroll to position [34, 0]
click at [103, 167] on div "All" at bounding box center [141, 169] width 130 height 16
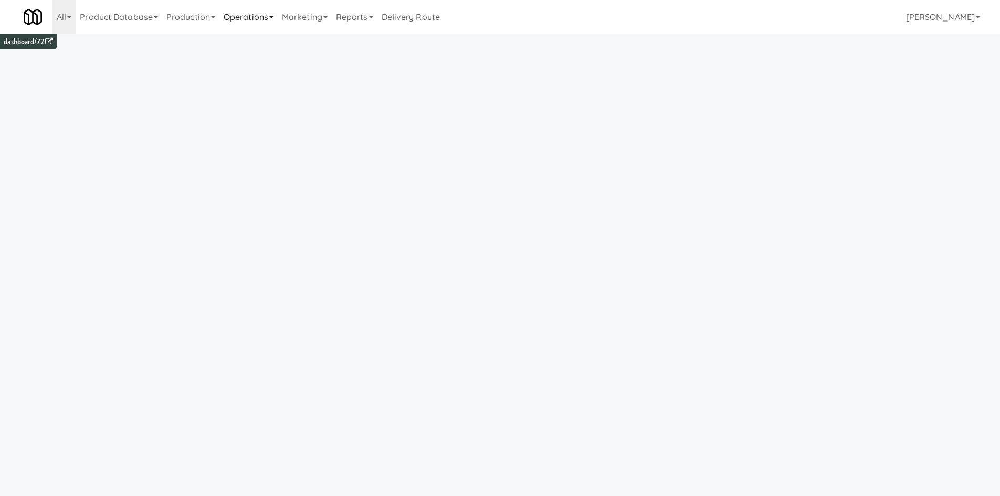
click at [258, 7] on link "Operations" at bounding box center [248, 17] width 58 height 34
click at [261, 154] on link "Cabinets" at bounding box center [261, 150] width 84 height 19
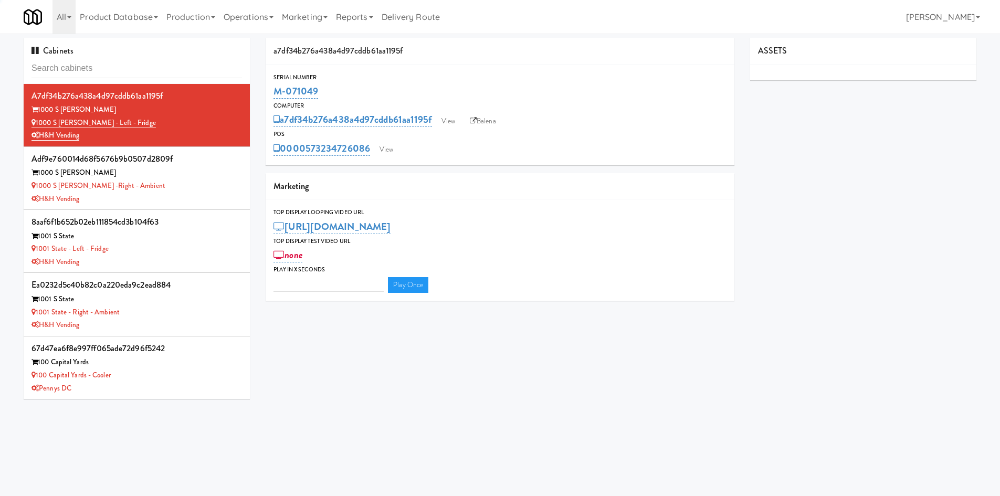
type input "3"
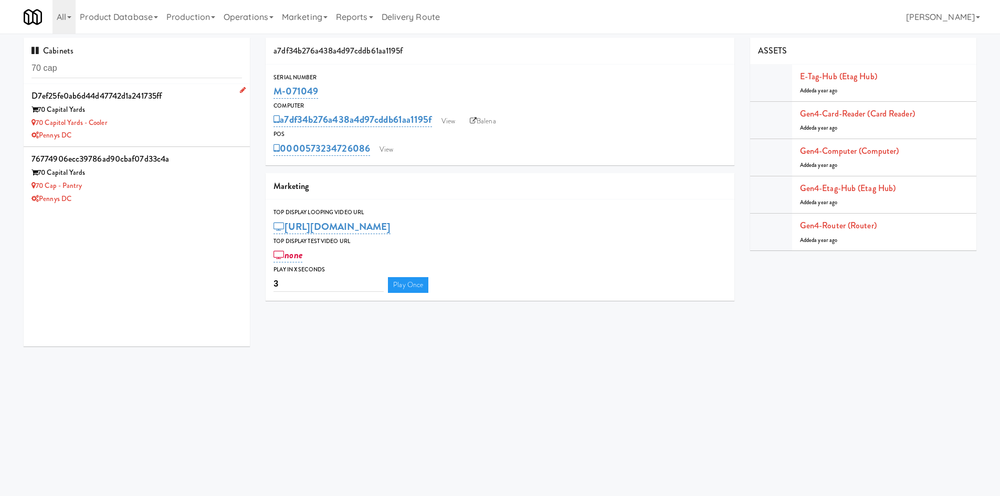
click at [145, 136] on div "Pennys DC" at bounding box center [136, 135] width 210 height 13
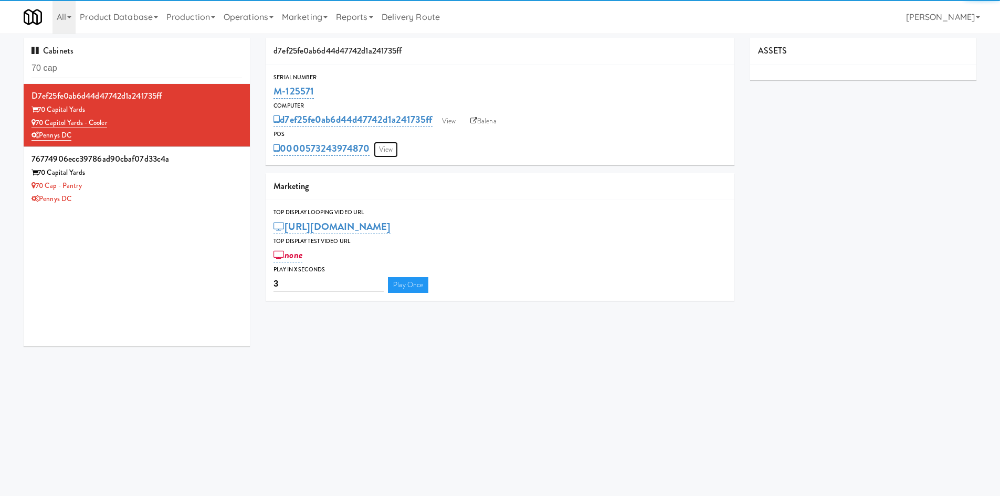
click at [381, 156] on link "View" at bounding box center [386, 150] width 24 height 16
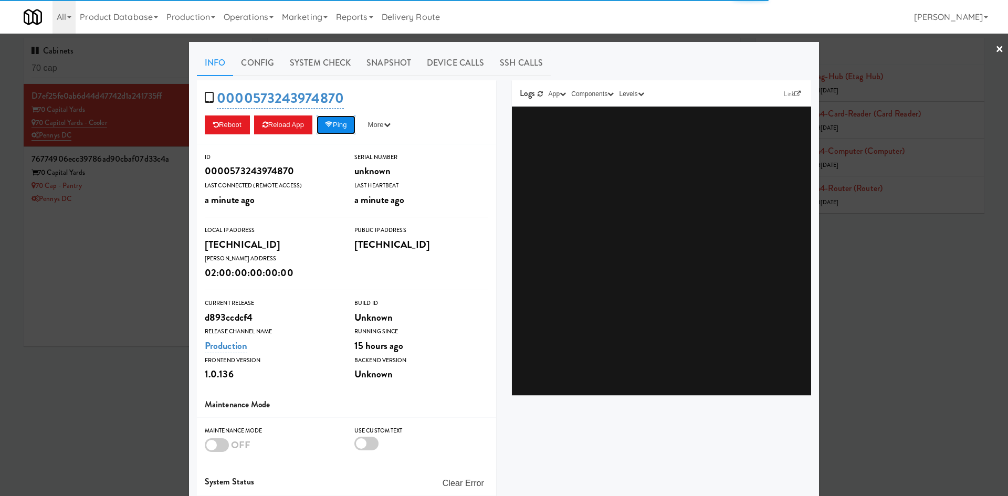
click at [345, 127] on button "Ping" at bounding box center [336, 124] width 39 height 19
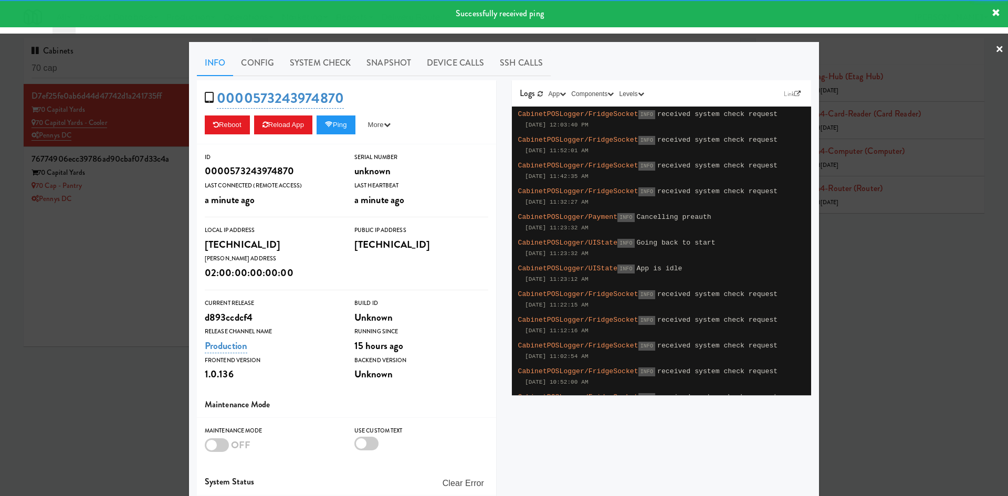
click at [135, 218] on div at bounding box center [504, 248] width 1008 height 496
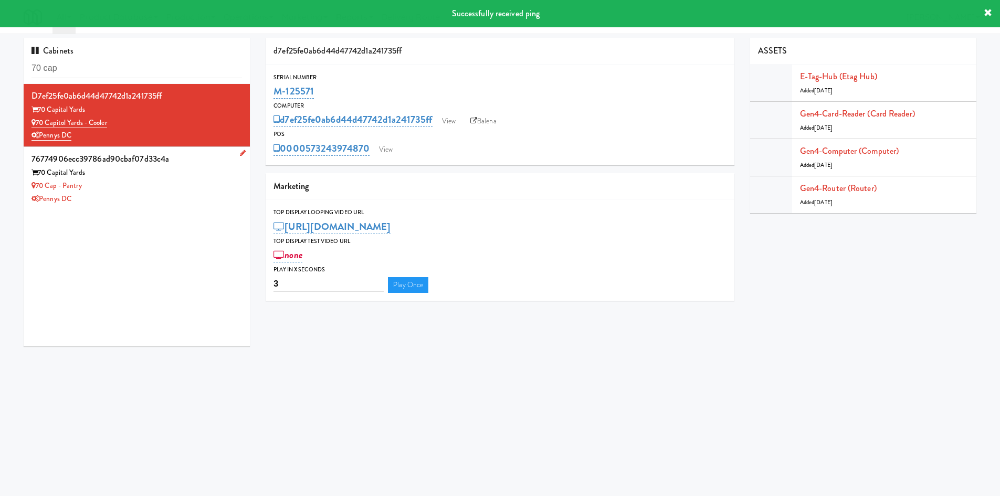
click at [140, 193] on div "Pennys DC" at bounding box center [136, 199] width 210 height 13
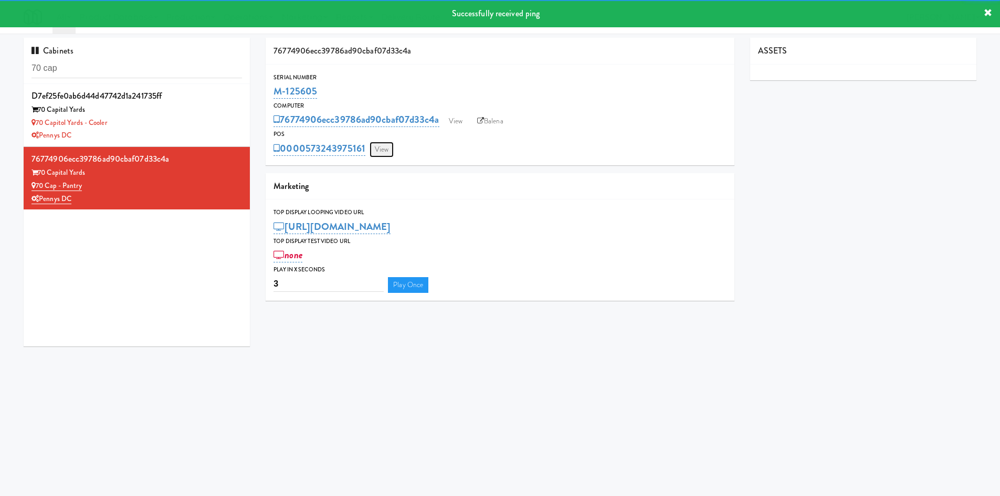
click at [385, 146] on link "View" at bounding box center [382, 150] width 24 height 16
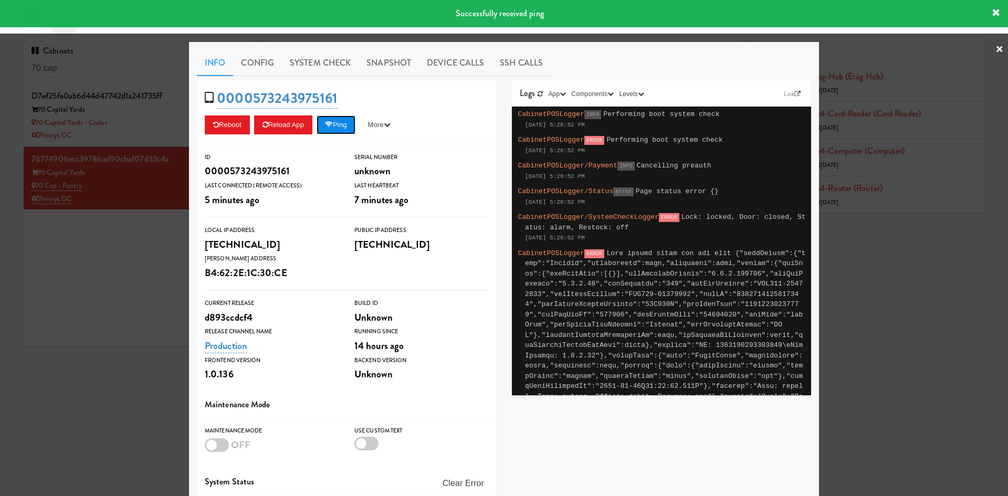
click at [352, 124] on button "Ping" at bounding box center [336, 124] width 39 height 19
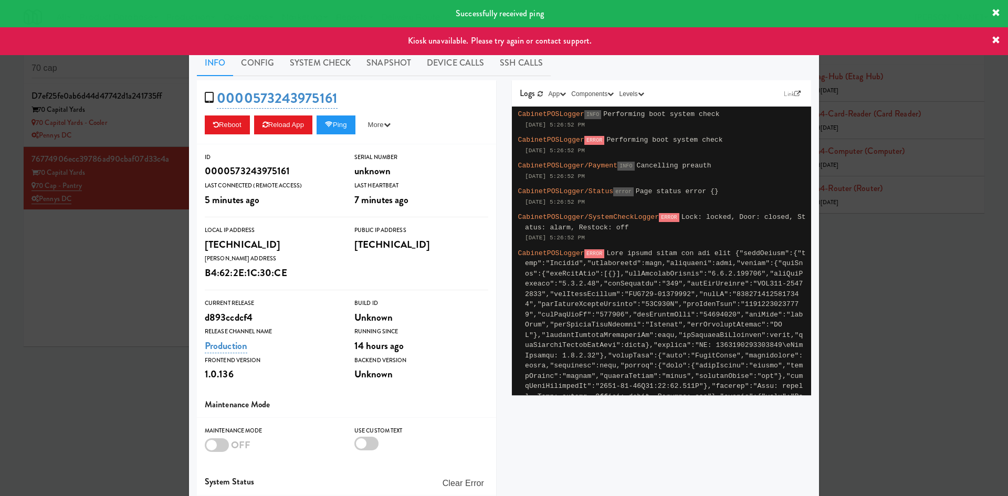
click at [118, 275] on div at bounding box center [504, 248] width 1008 height 496
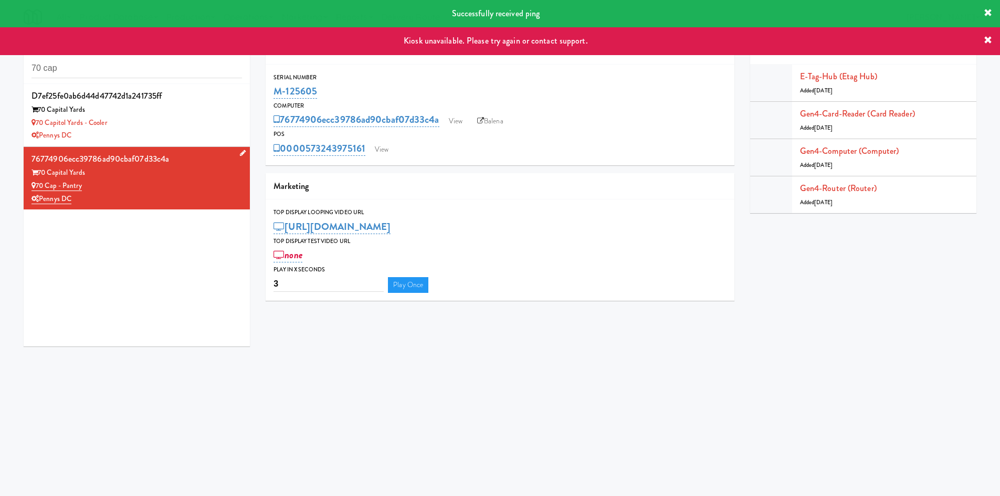
click at [166, 184] on div "70 Cap - Pantry" at bounding box center [136, 186] width 210 height 13
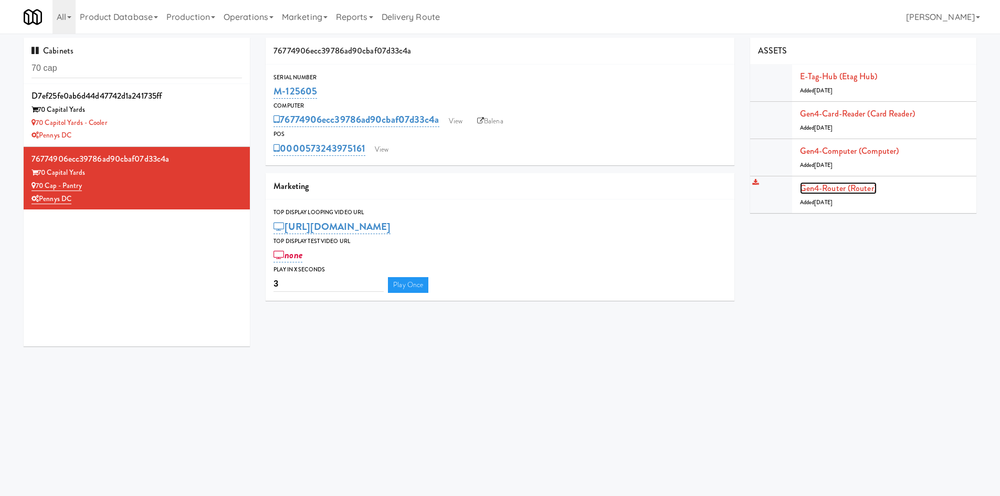
click at [874, 190] on link "Gen4-router (Router)" at bounding box center [838, 188] width 77 height 12
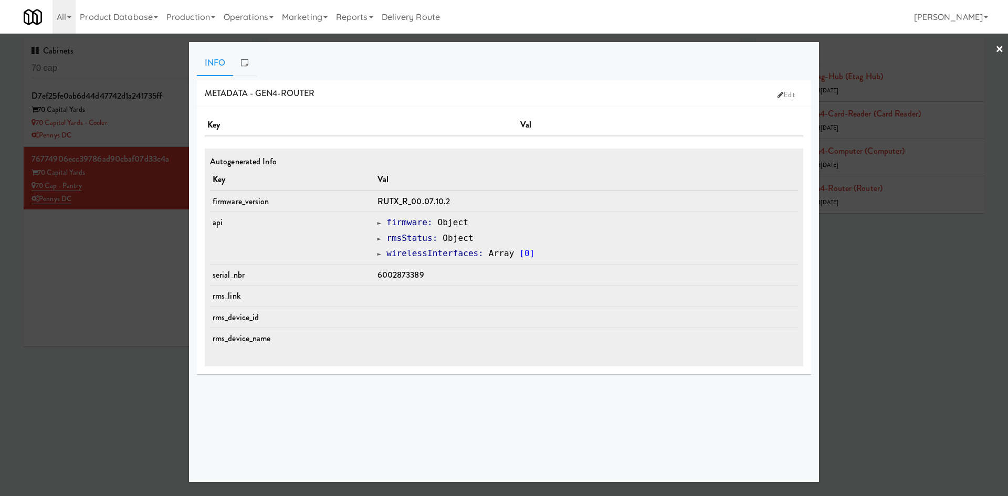
click at [421, 281] on td "6002873389" at bounding box center [586, 275] width 423 height 22
copy span "6002873389"
click at [106, 423] on div at bounding box center [504, 248] width 1008 height 496
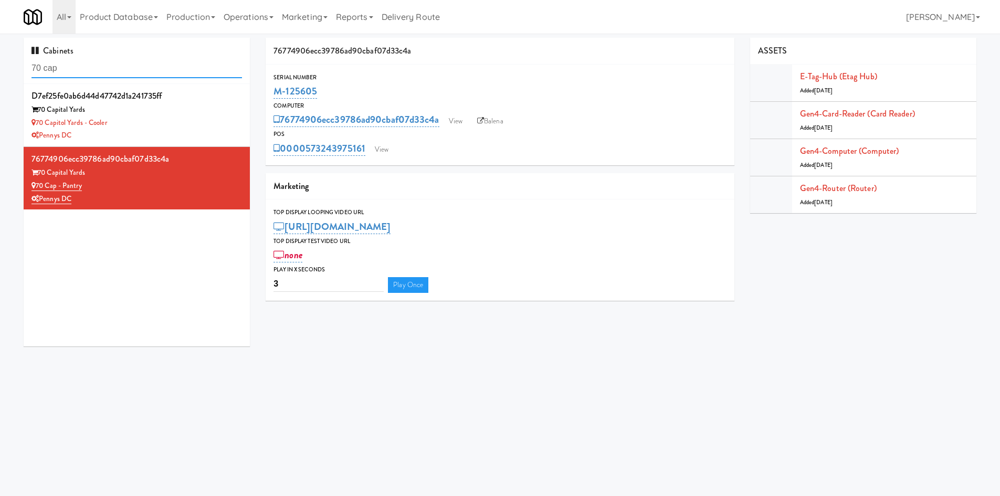
click at [96, 64] on input "70 cap" at bounding box center [136, 68] width 210 height 19
paste input "573243414430"
type input "573243414430"
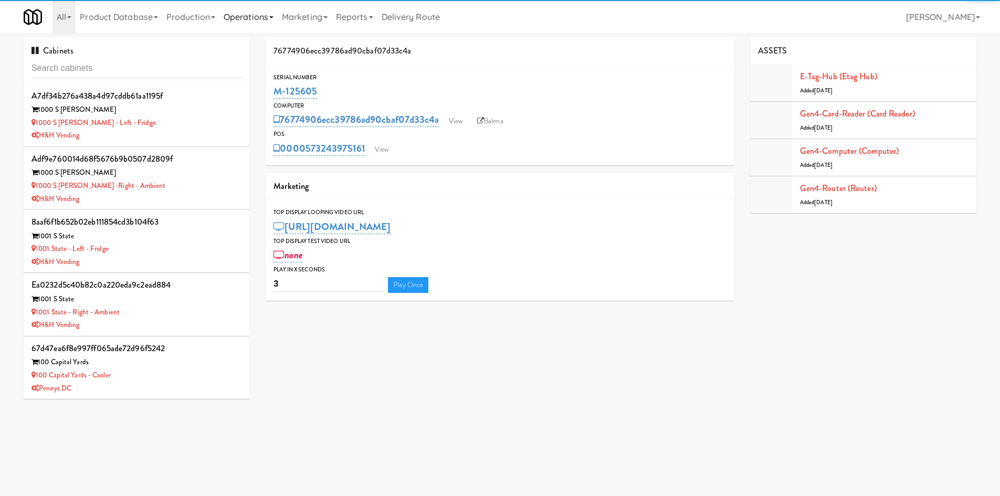
click at [262, 20] on link "Operations" at bounding box center [248, 17] width 58 height 34
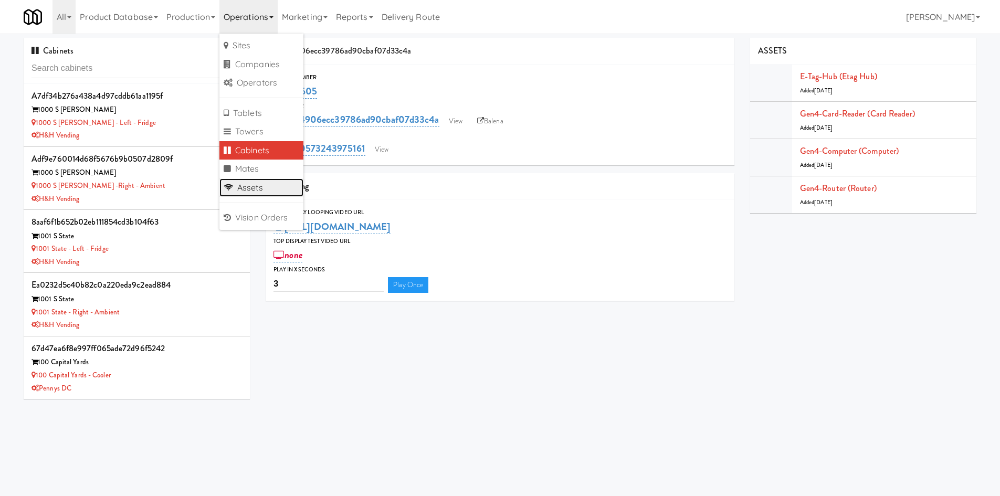
click at [272, 184] on link "Assets" at bounding box center [261, 187] width 84 height 19
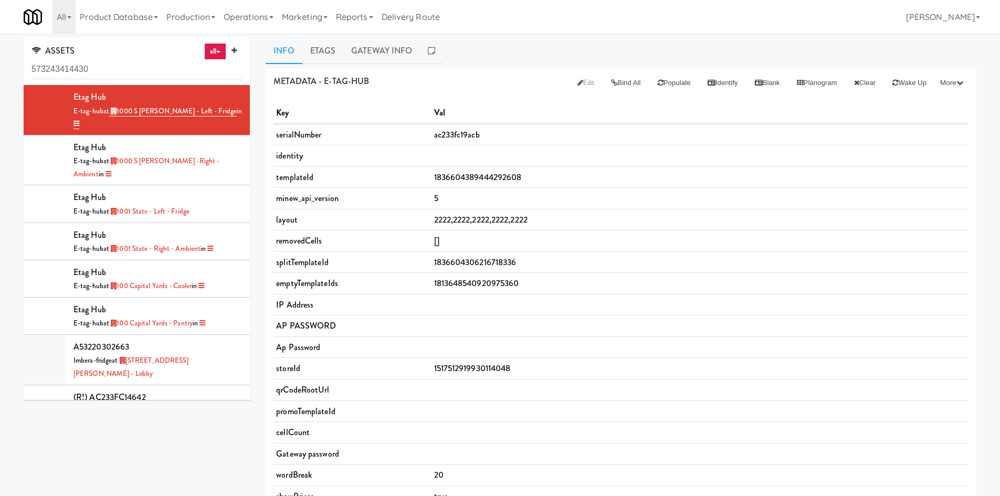
type input "573243414430"
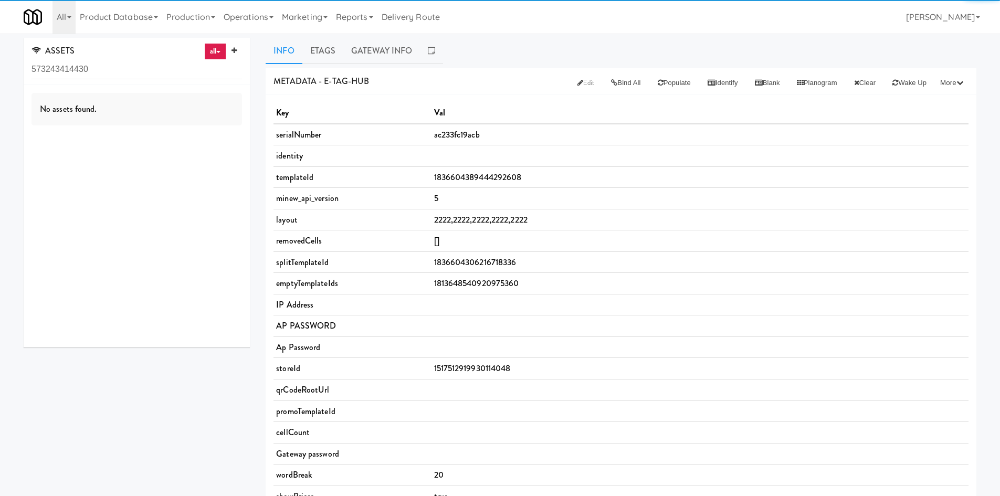
click at [152, 81] on div "ASSETS all all access-point gen4-etag-hub temp-stick tv-stand blank poster-floo…" at bounding box center [137, 61] width 226 height 47
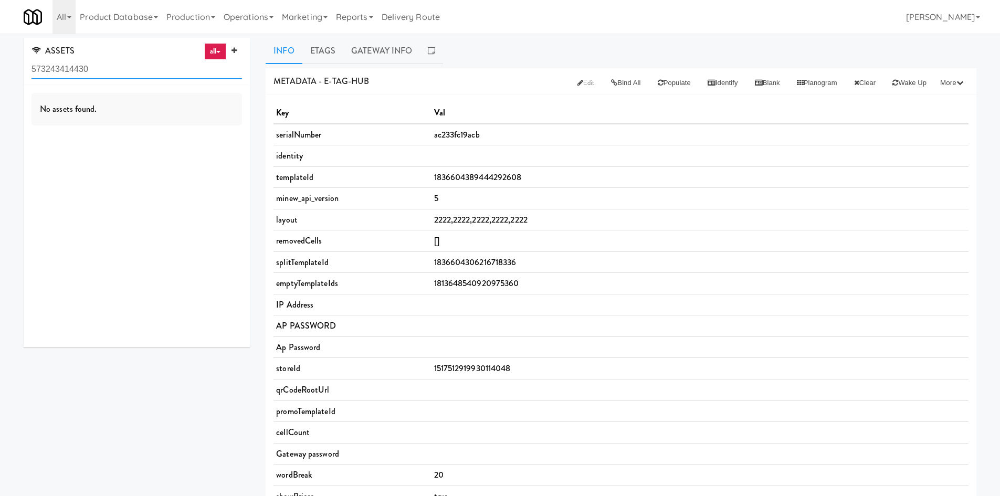
click at [166, 65] on input "573243414430" at bounding box center [136, 69] width 210 height 19
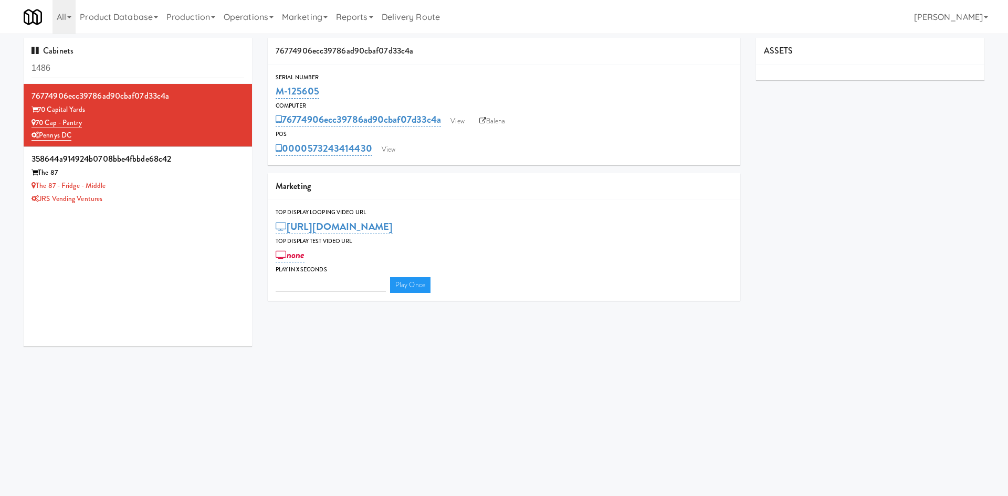
type input "3"
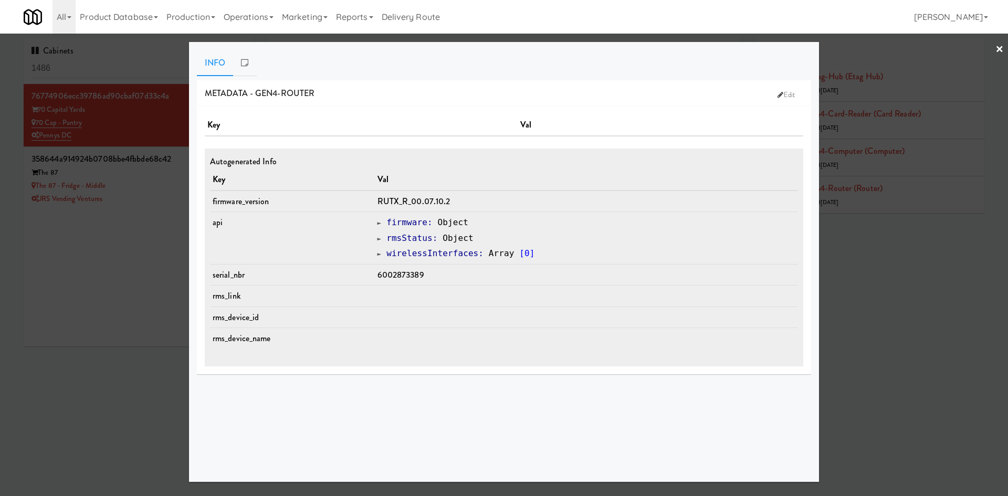
click at [906, 383] on div at bounding box center [504, 248] width 1008 height 496
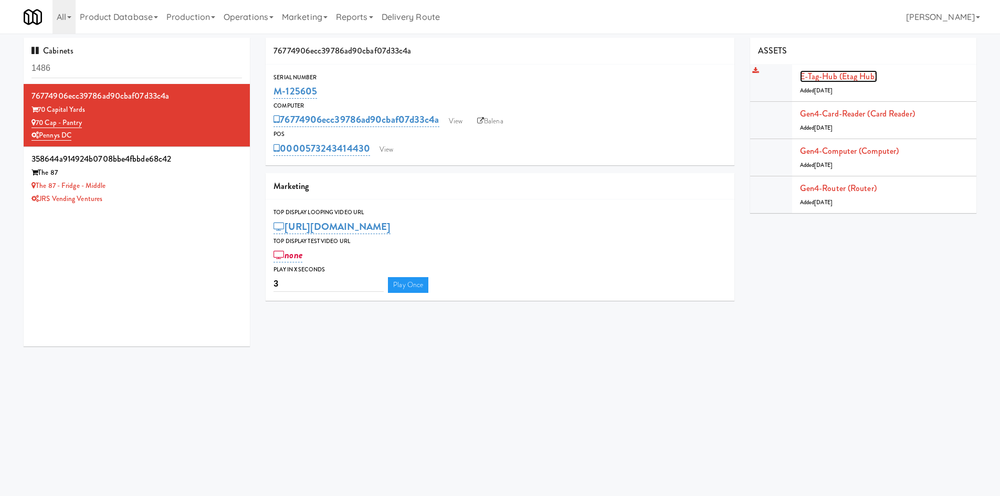
click at [860, 74] on link "E-tag-hub (Etag Hub)" at bounding box center [838, 76] width 77 height 12
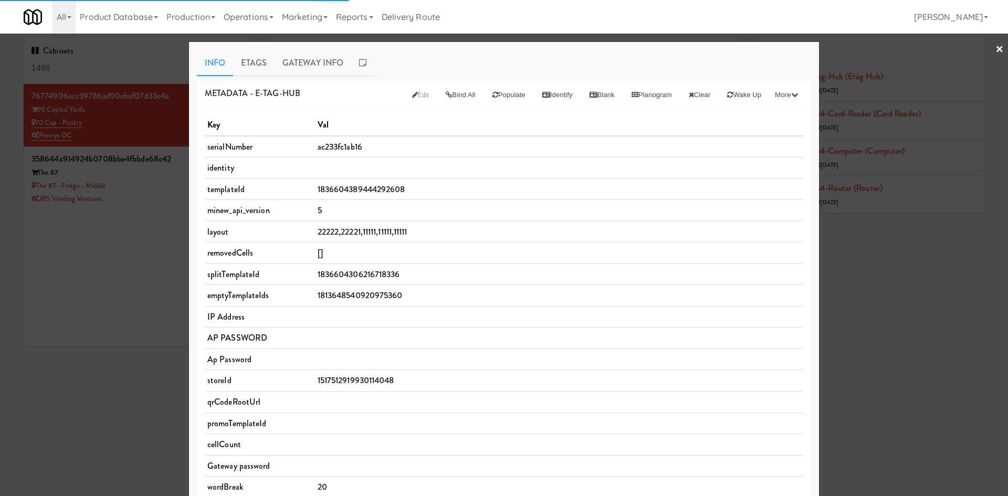
click at [905, 355] on div at bounding box center [504, 248] width 1008 height 496
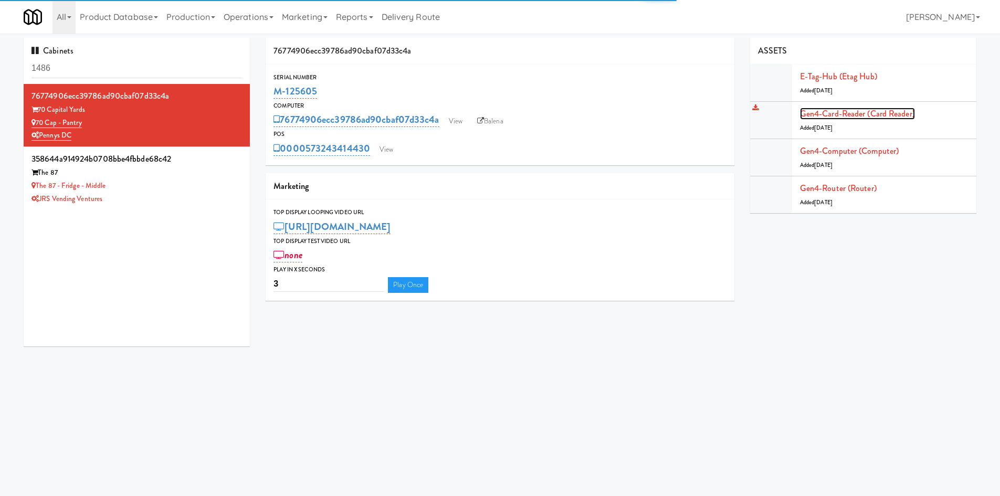
click at [881, 118] on link "Gen4-card-reader (Card Reader)" at bounding box center [857, 114] width 115 height 12
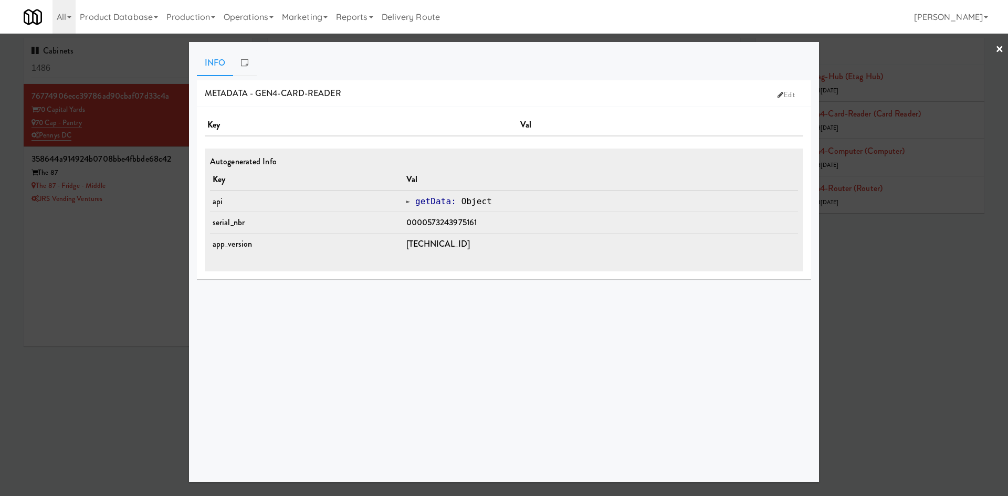
click at [445, 226] on span "0000573243975161" at bounding box center [441, 222] width 71 height 12
copy span "0000573243975161"
drag, startPoint x: 122, startPoint y: 394, endPoint x: 293, endPoint y: 273, distance: 209.4
click at [122, 394] on div at bounding box center [504, 248] width 1008 height 496
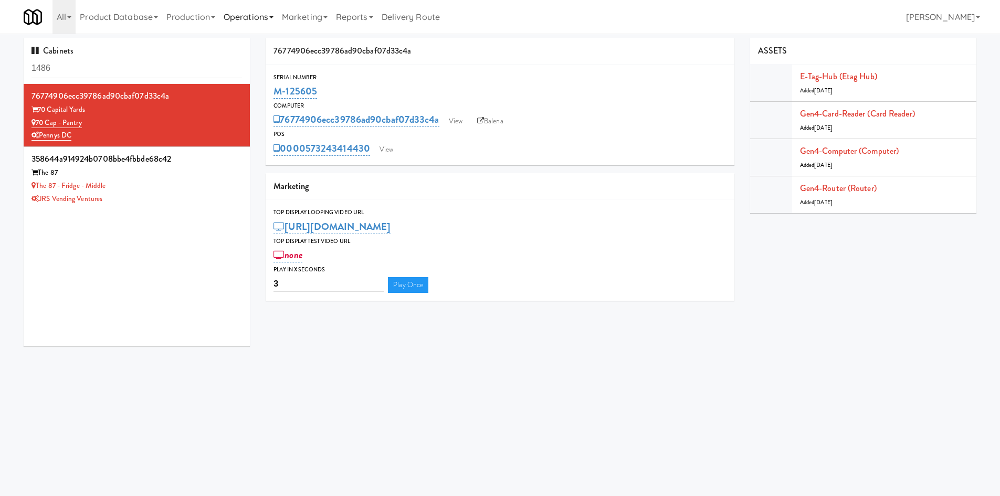
click at [265, 20] on link "Operations" at bounding box center [248, 17] width 58 height 34
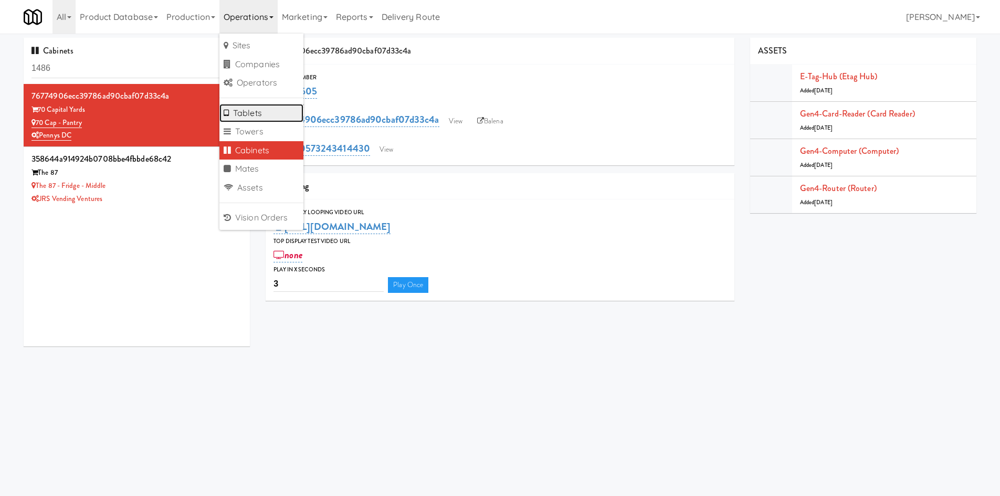
click at [267, 113] on link "Tablets" at bounding box center [261, 113] width 84 height 19
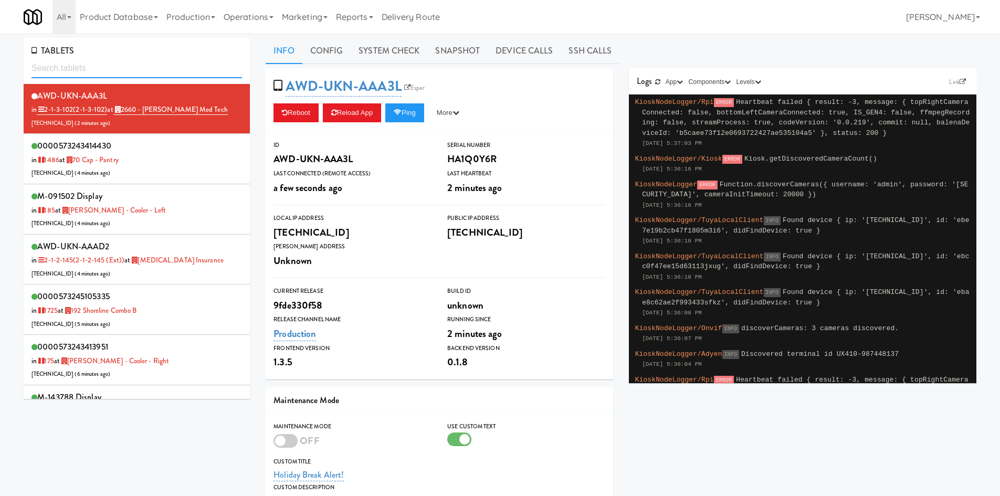
click at [79, 70] on input "text" at bounding box center [136, 68] width 210 height 19
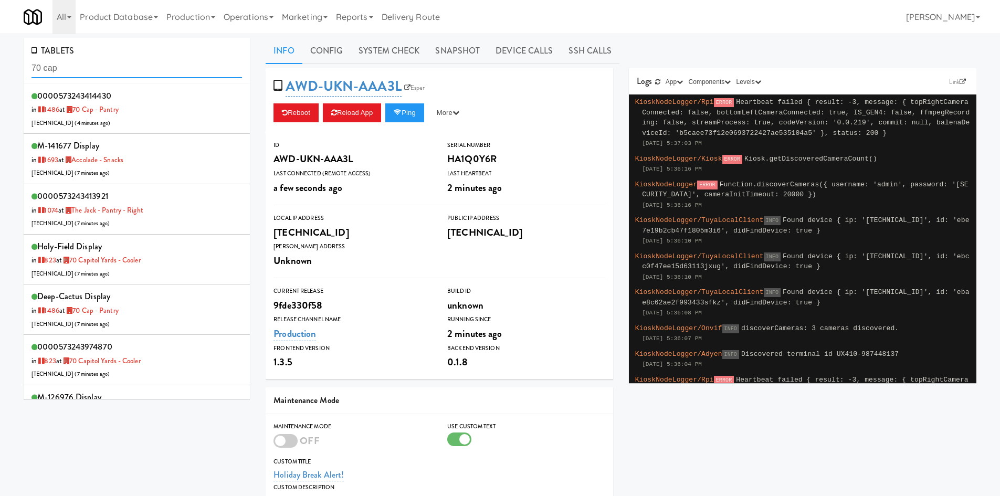
type input "70 cap"
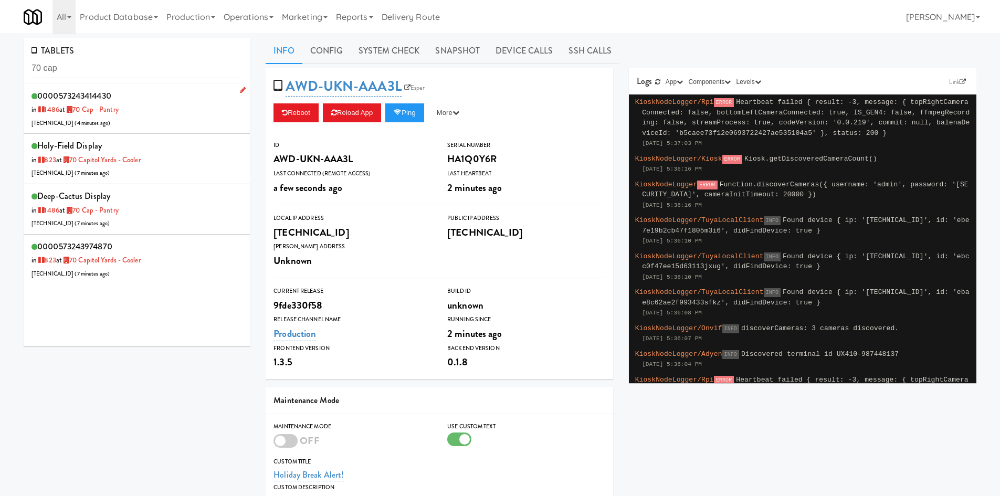
click at [191, 120] on div "0000573243414430 in [DATE] at 70 Cap - Pantry [TECHNICAL_ID] ( 4 minutes ago )" at bounding box center [136, 108] width 210 height 41
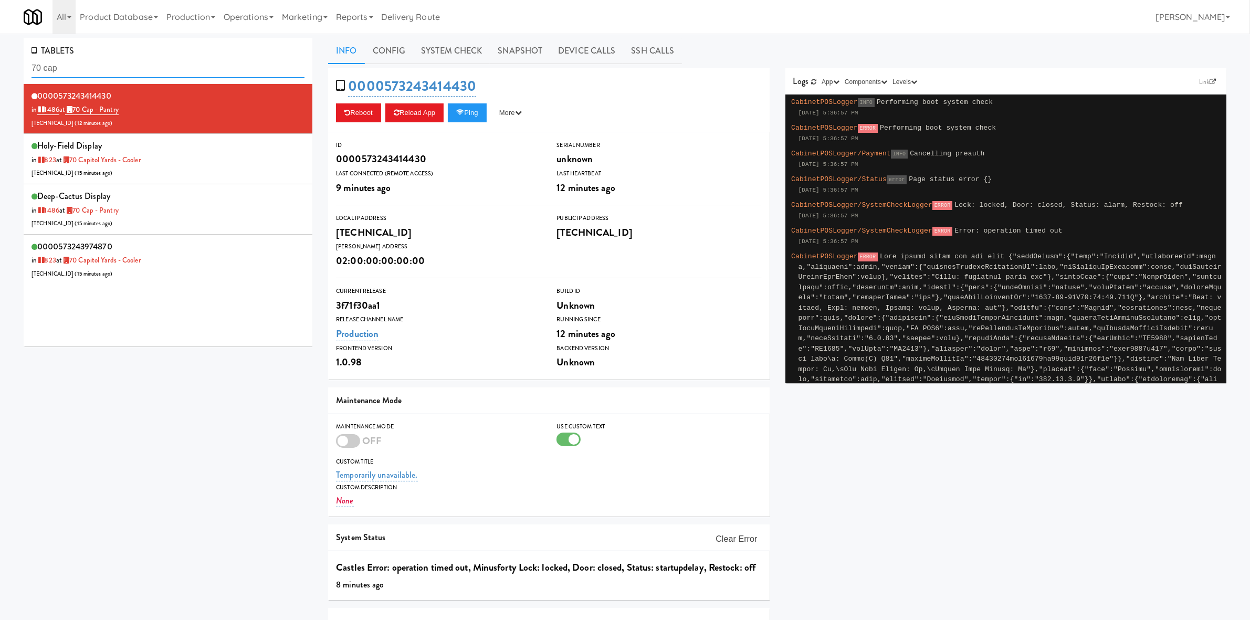
click at [108, 72] on input "70 cap" at bounding box center [167, 68] width 273 height 19
paste input "573243975161"
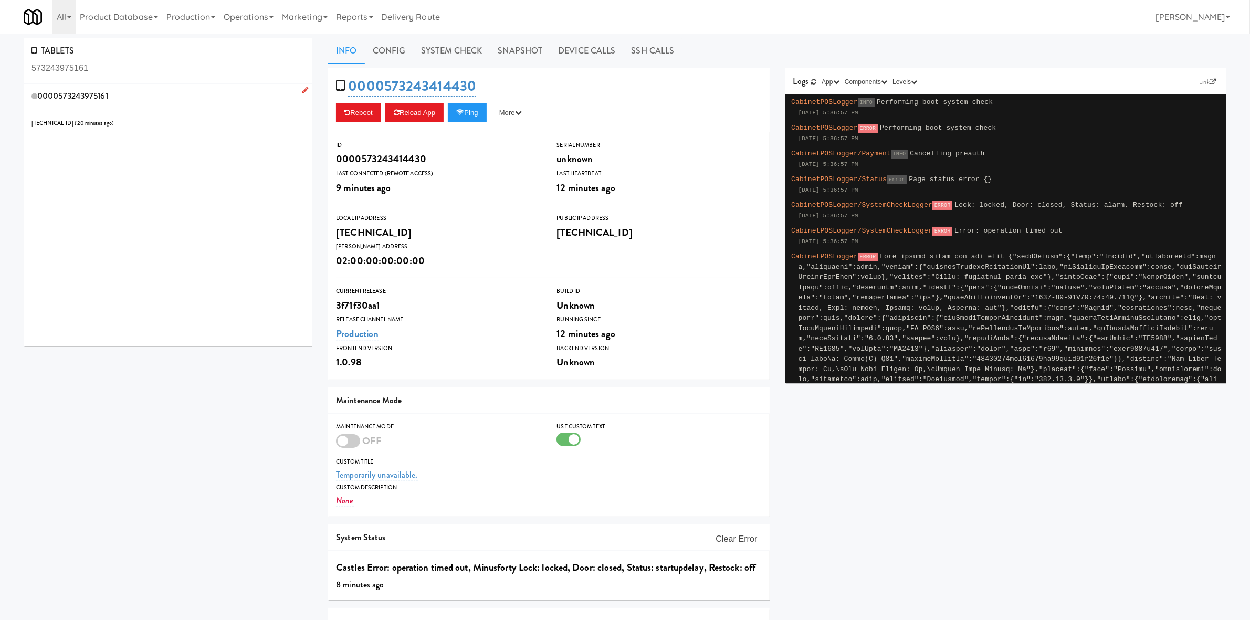
click at [151, 107] on div "0000573243975161 [TECHNICAL_ID] ( 20 minutes ago )" at bounding box center [167, 108] width 273 height 41
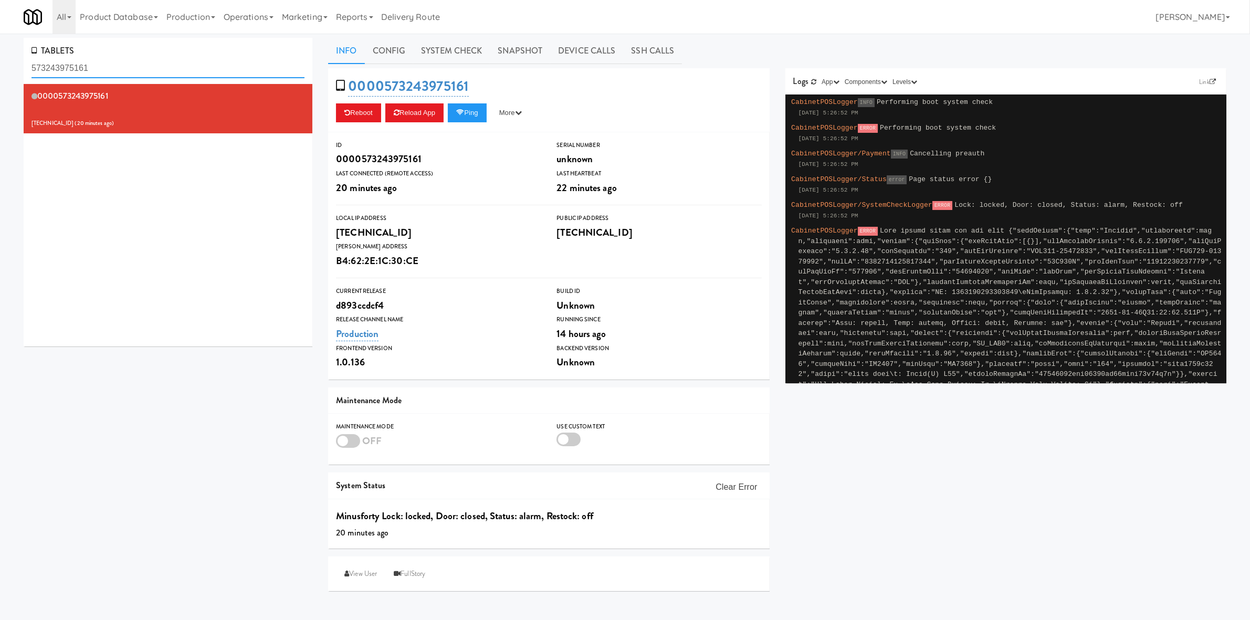
click at [133, 69] on input "573243975161" at bounding box center [167, 68] width 273 height 19
paste input "414430"
type input "573243414430"
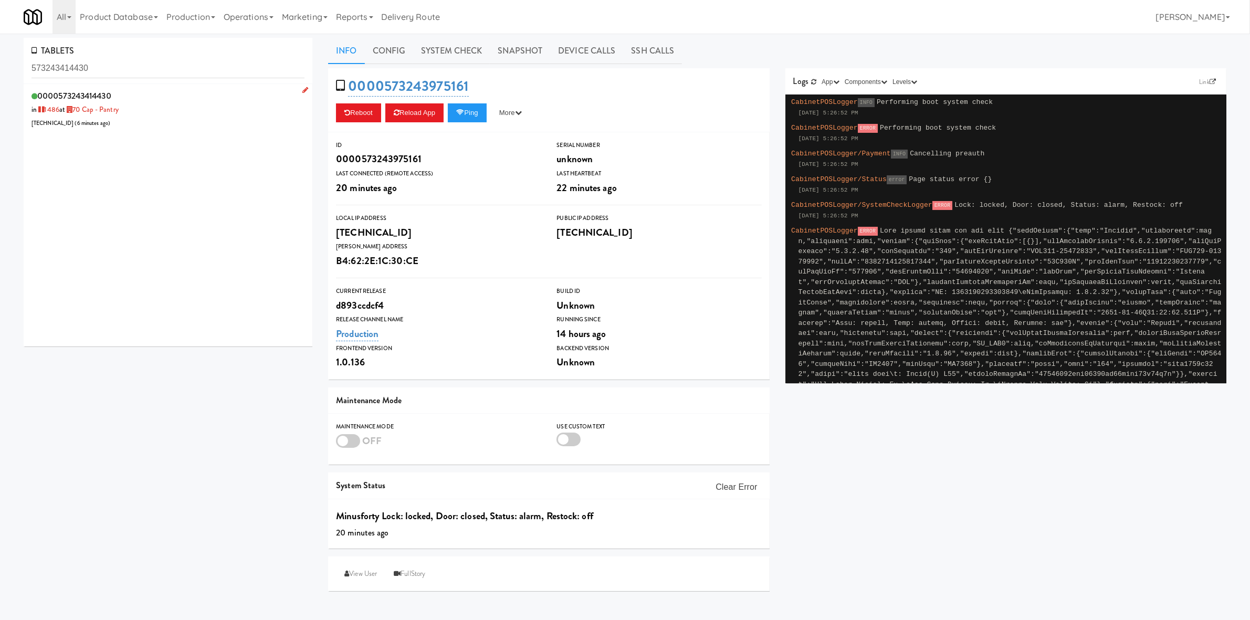
click at [188, 113] on div "0000573243414430 in [DATE] at 70 Cap - Pantry [TECHNICAL_ID] ( 6 minutes ago )" at bounding box center [167, 108] width 273 height 41
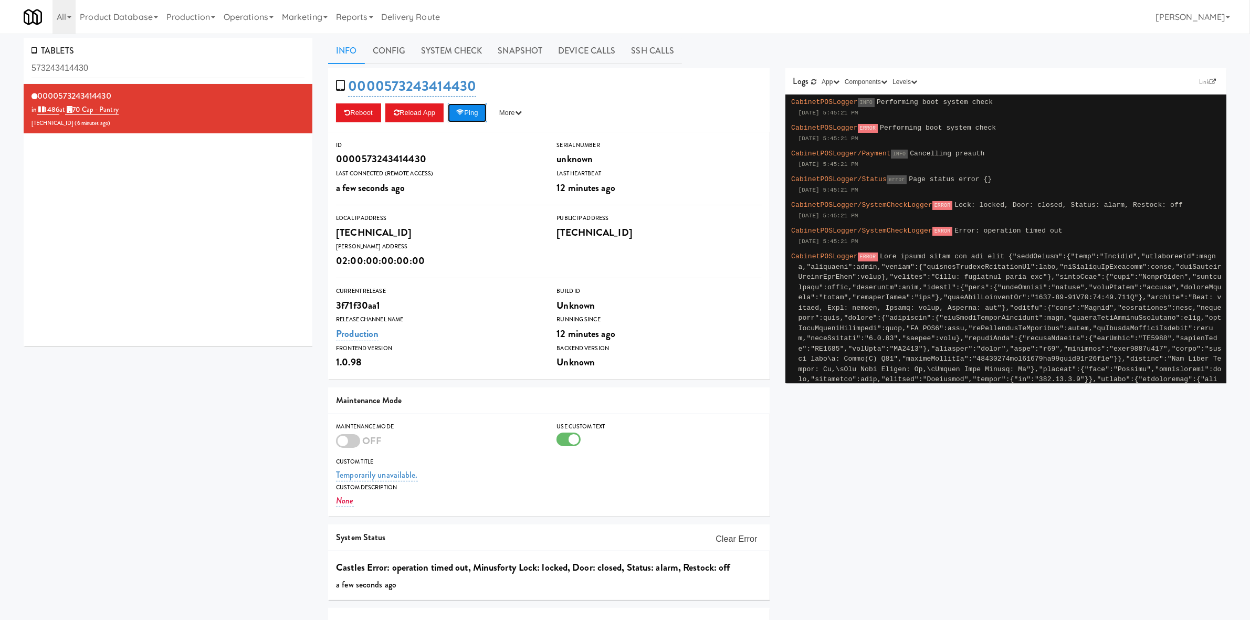
click at [459, 109] on button "Ping" at bounding box center [467, 112] width 39 height 19
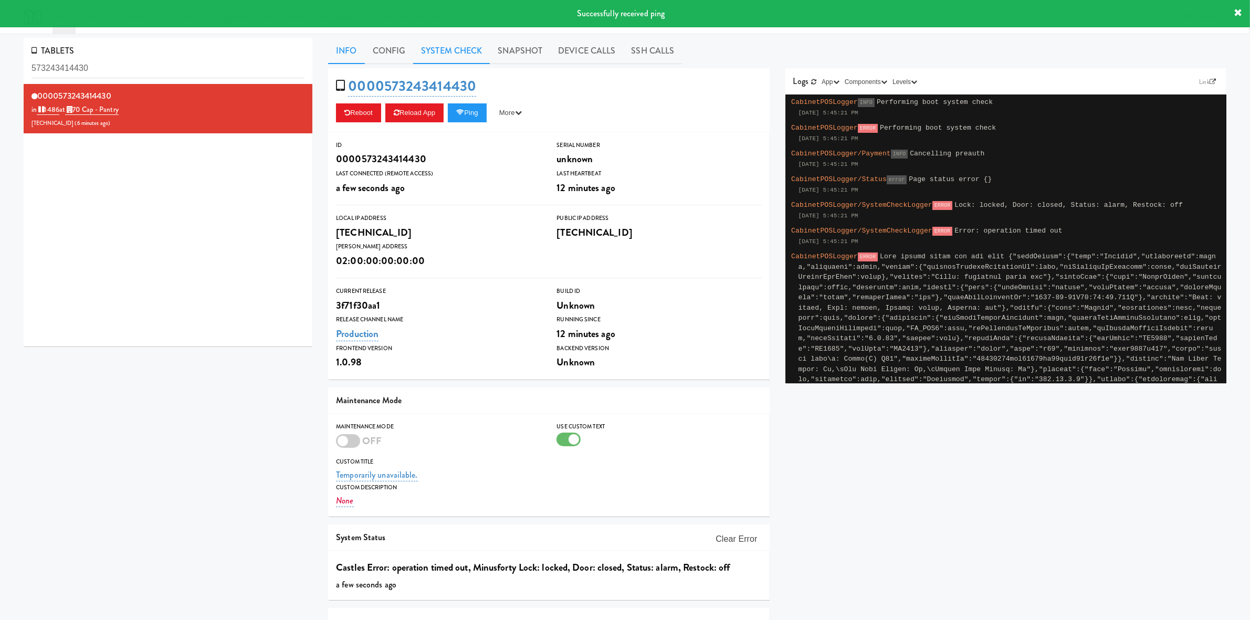
click at [434, 48] on link "System Check" at bounding box center [451, 51] width 77 height 26
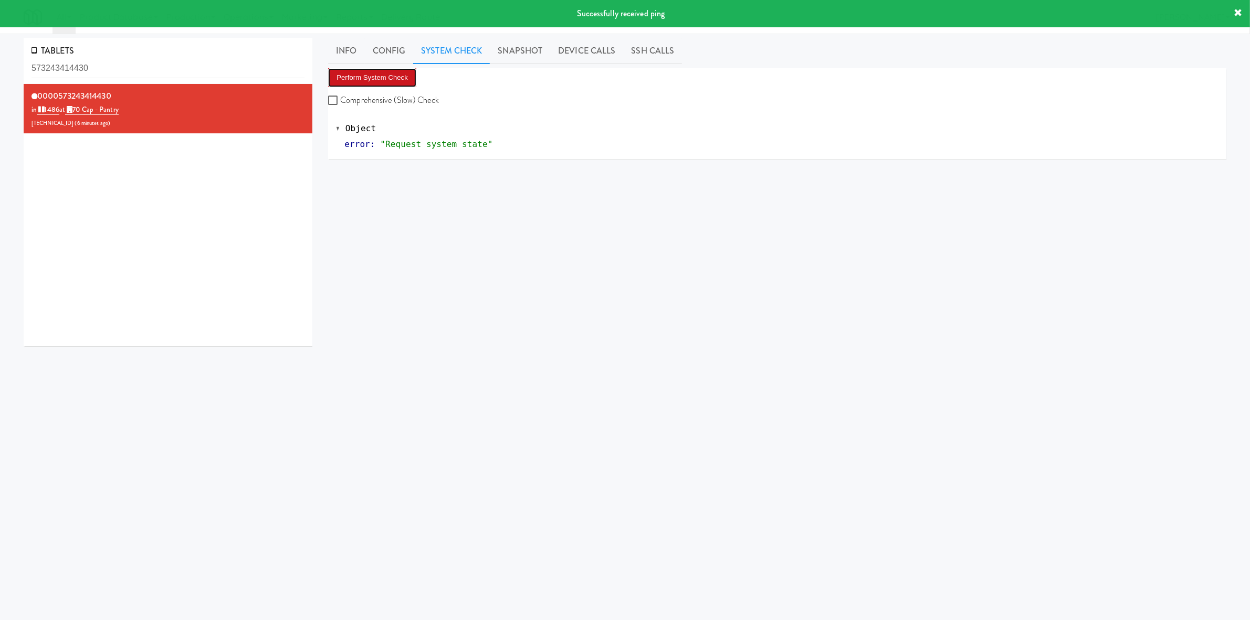
click at [385, 82] on button "Perform System Check" at bounding box center [372, 77] width 88 height 19
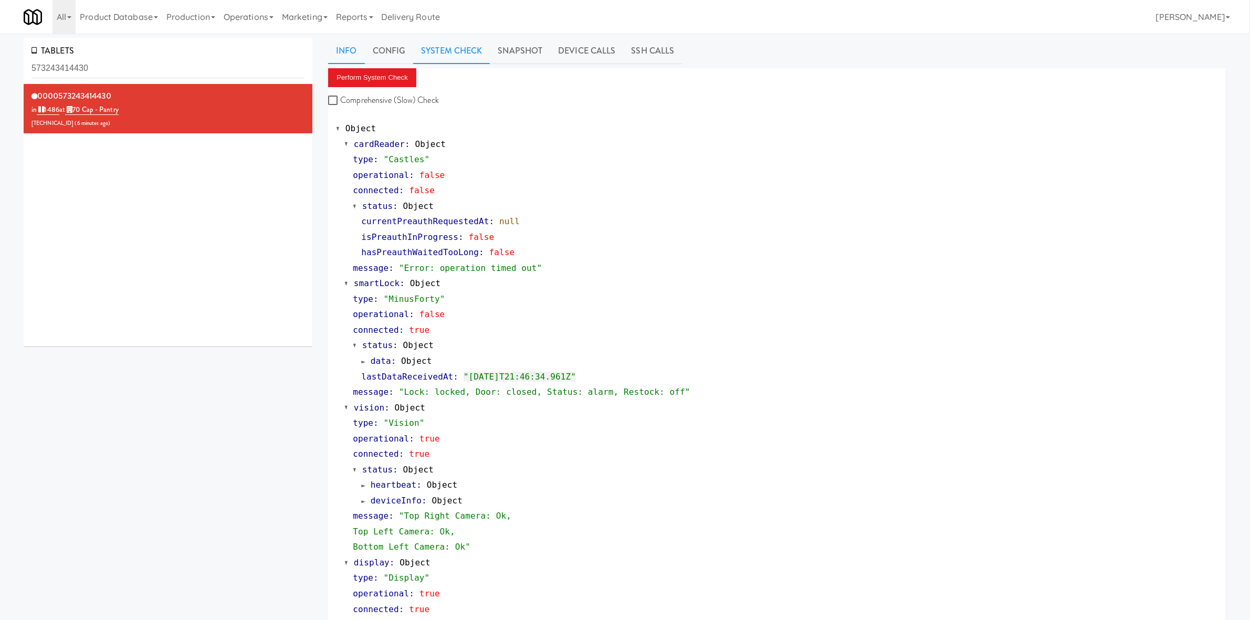
click at [342, 47] on link "Info" at bounding box center [346, 51] width 36 height 26
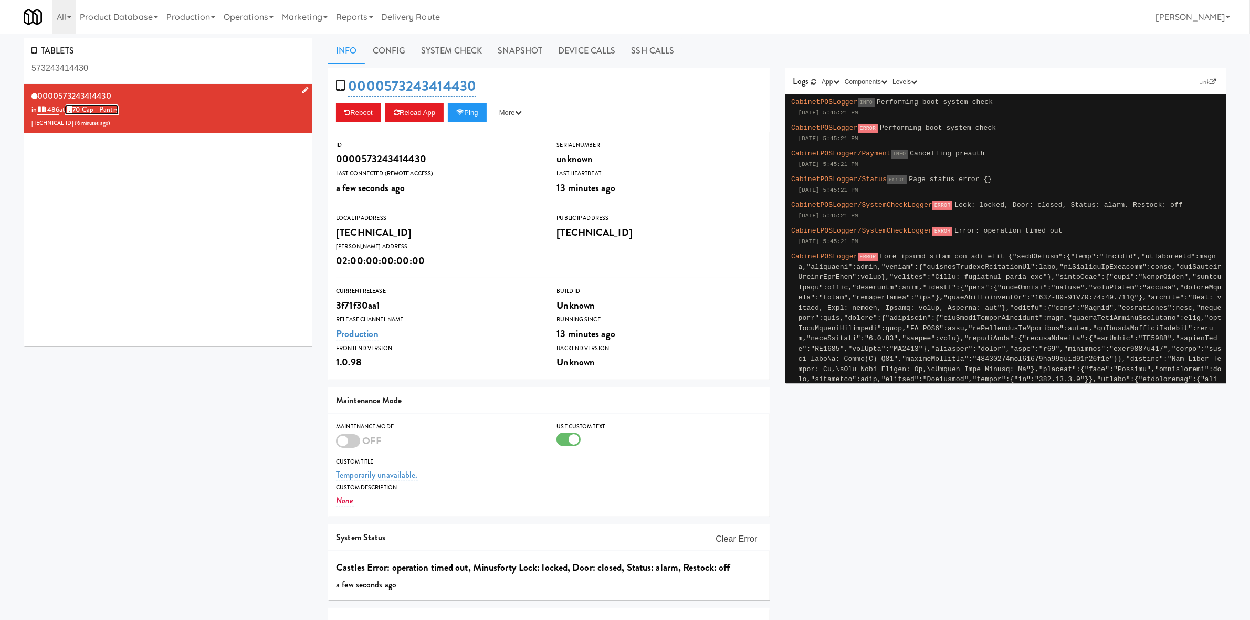
click at [119, 109] on link "70 Cap - Pantry" at bounding box center [92, 109] width 54 height 10
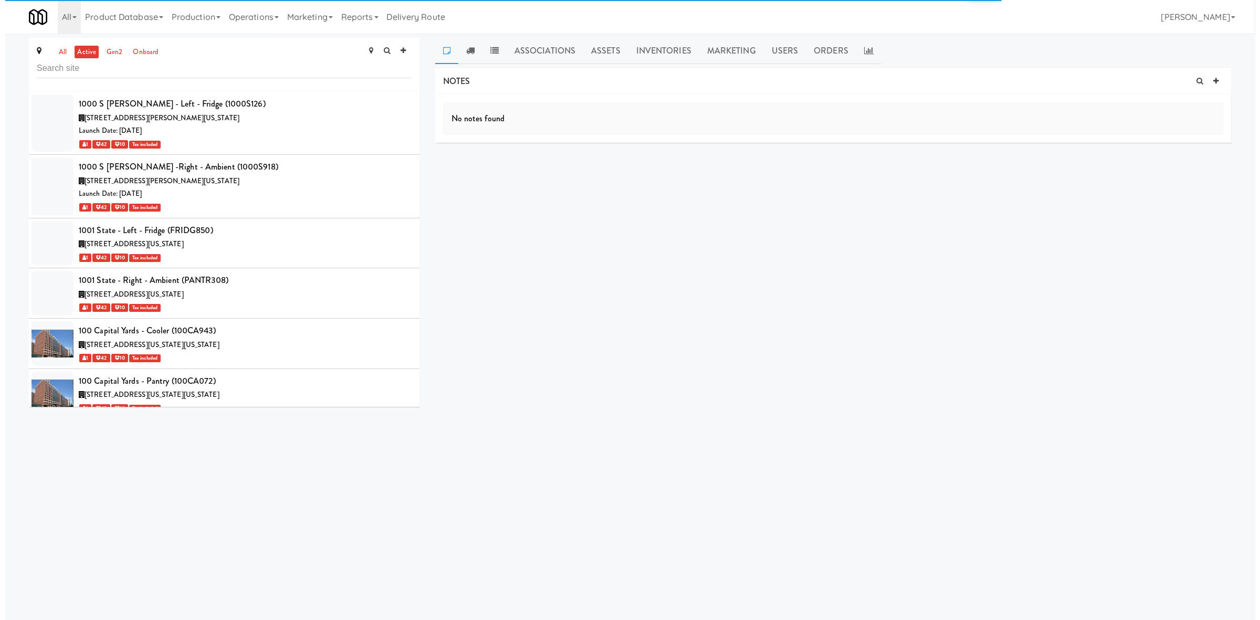
scroll to position [5345, 0]
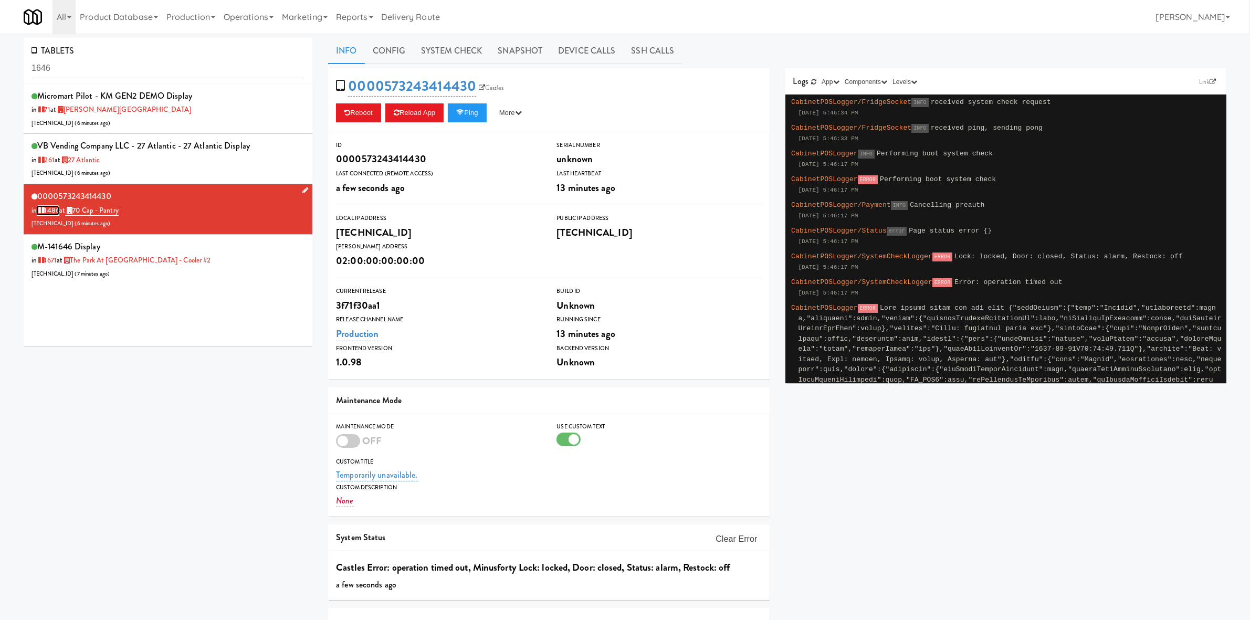
click at [56, 206] on link "1486" at bounding box center [48, 210] width 23 height 10
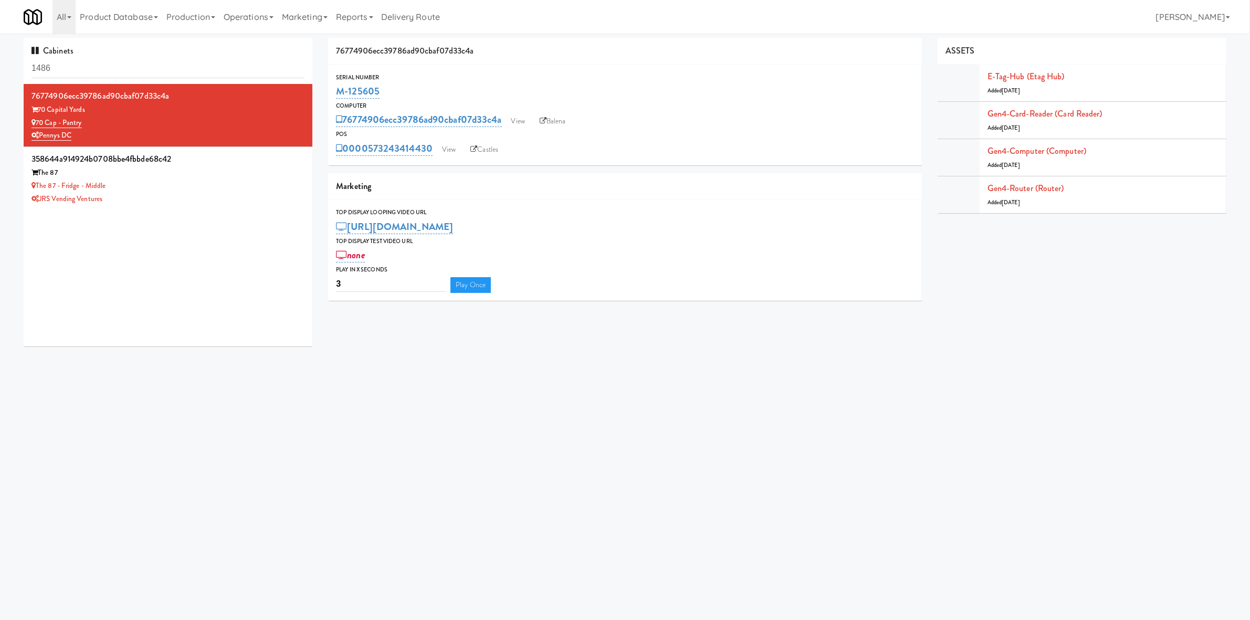
drag, startPoint x: 367, startPoint y: 92, endPoint x: 334, endPoint y: 92, distance: 33.6
click at [334, 92] on div "Serial Number M-125605" at bounding box center [624, 86] width 593 height 28
copy link "M-125605"
click at [365, 150] on link "0000573243414430" at bounding box center [384, 148] width 97 height 15
click at [171, 68] on input "1486" at bounding box center [167, 68] width 273 height 19
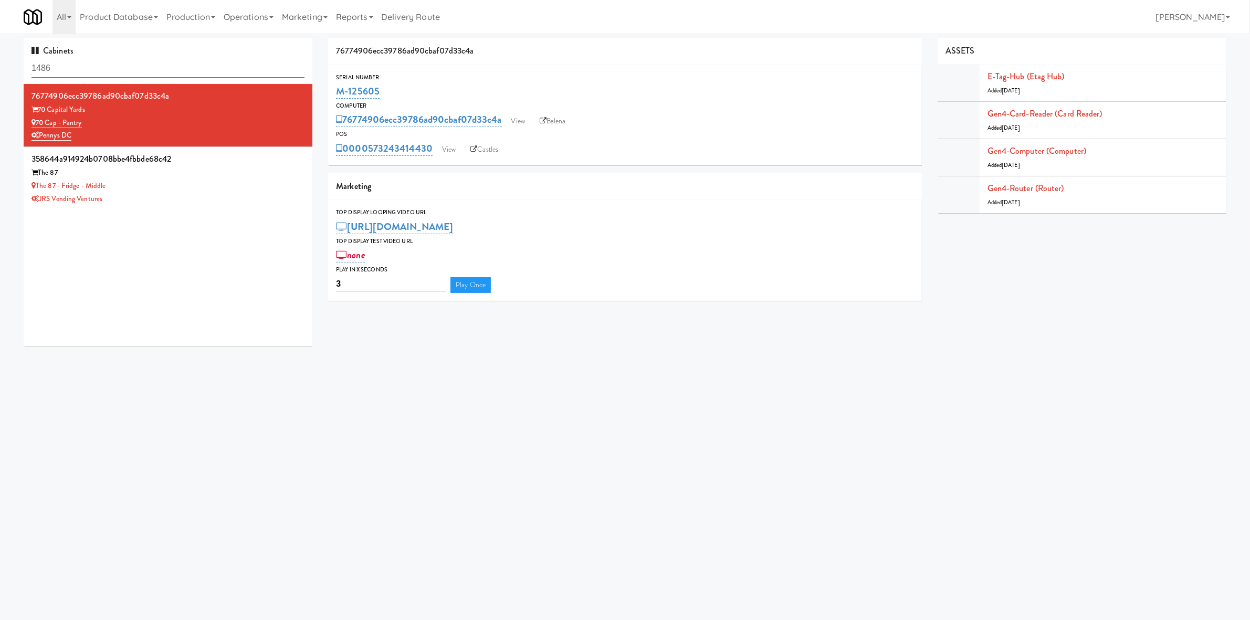
click at [171, 68] on input "1486" at bounding box center [167, 68] width 273 height 19
click at [166, 66] on input "1486" at bounding box center [167, 68] width 273 height 19
click at [166, 65] on input "1486" at bounding box center [167, 68] width 273 height 19
type input "baker"
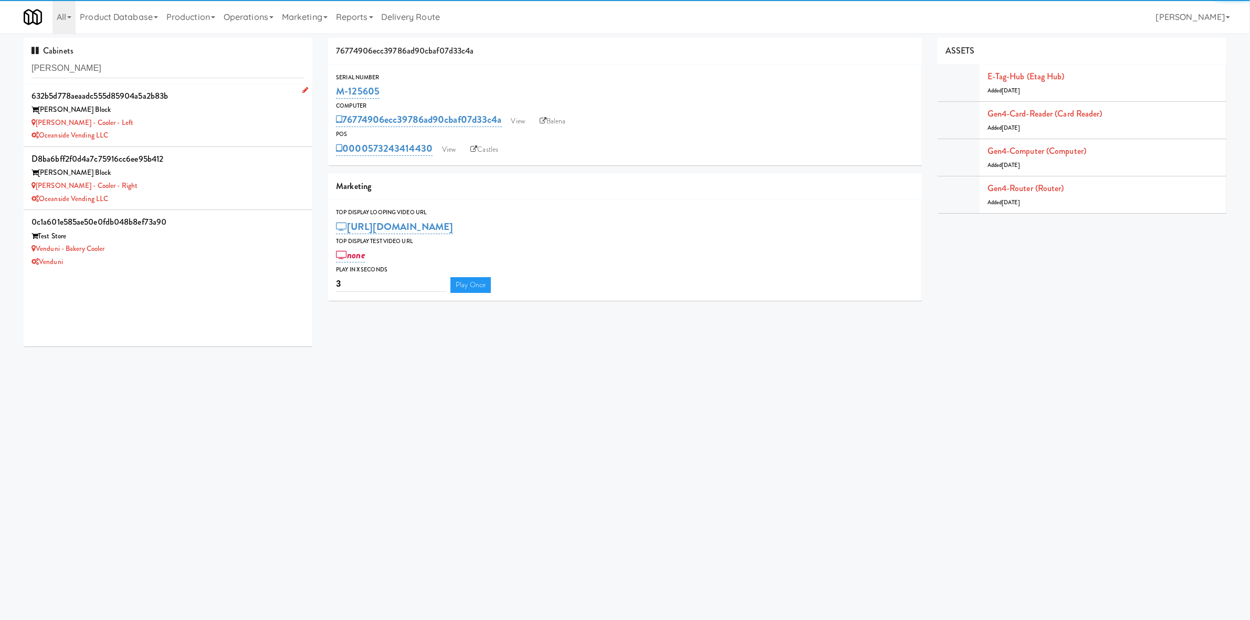
click at [179, 129] on div "Baker - Cooler - Left" at bounding box center [167, 123] width 273 height 13
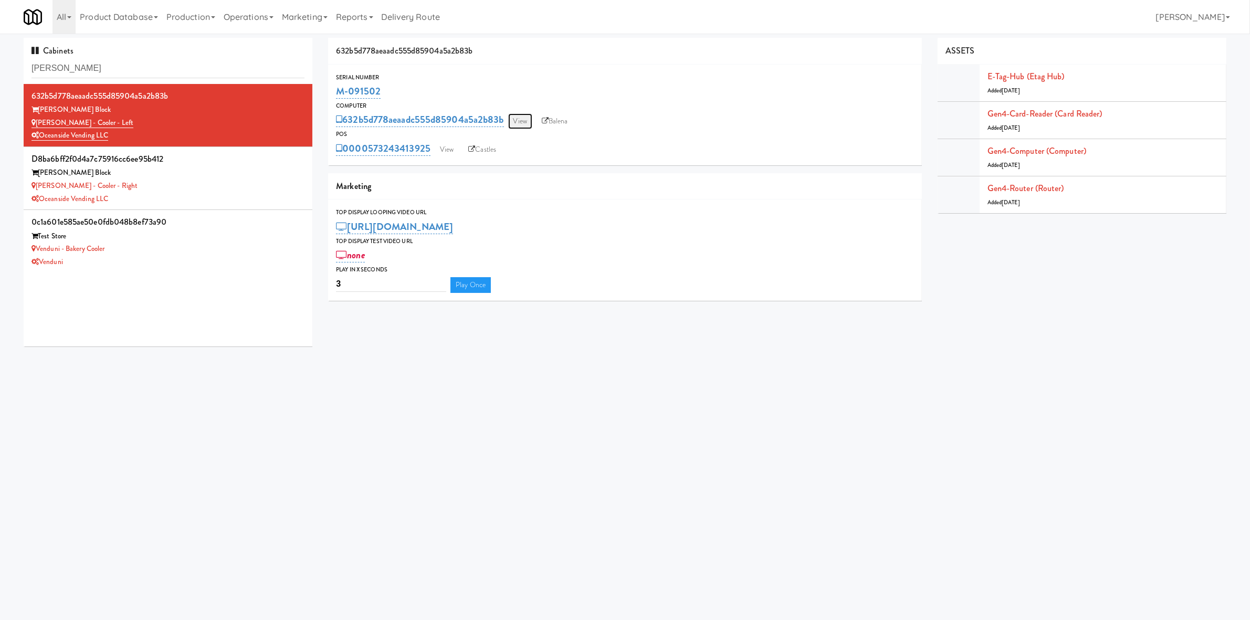
click at [523, 120] on link "View" at bounding box center [520, 121] width 24 height 16
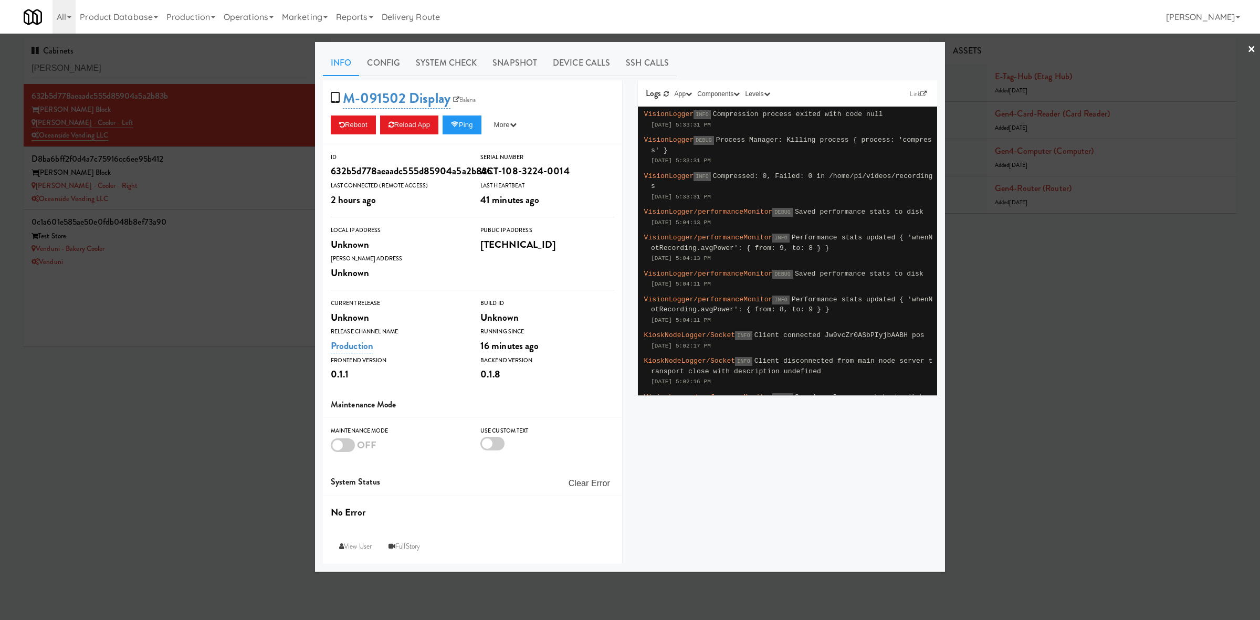
click at [109, 444] on div at bounding box center [630, 310] width 1260 height 620
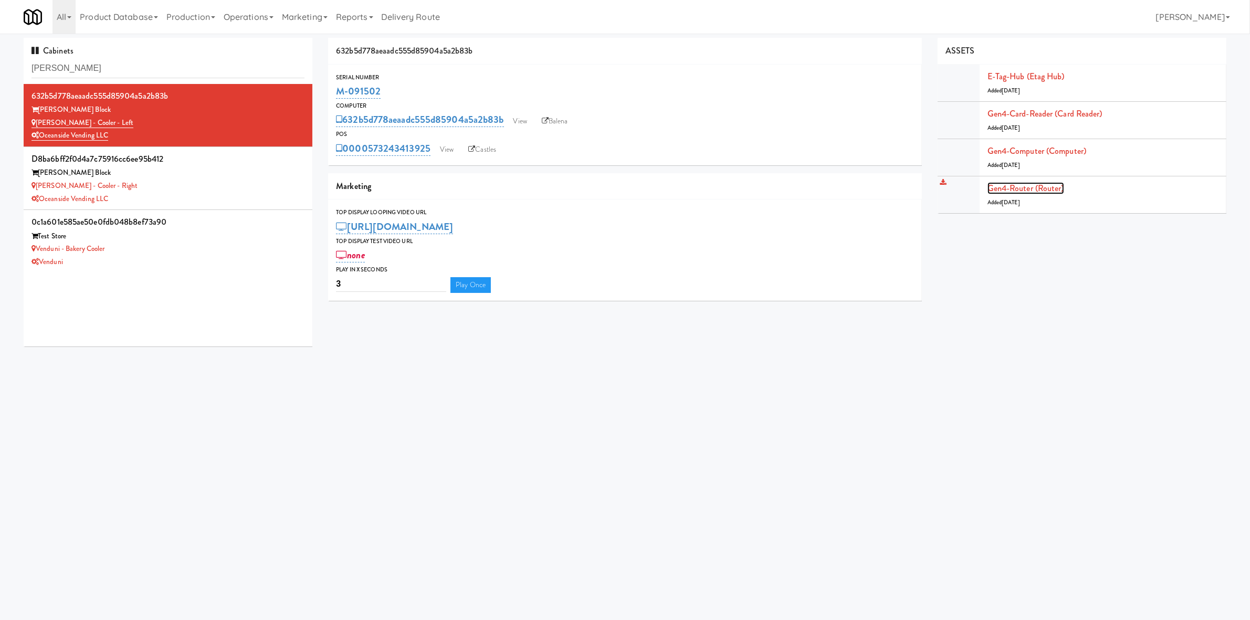
click at [1007, 186] on link "Gen4-router (Router)" at bounding box center [1025, 188] width 77 height 12
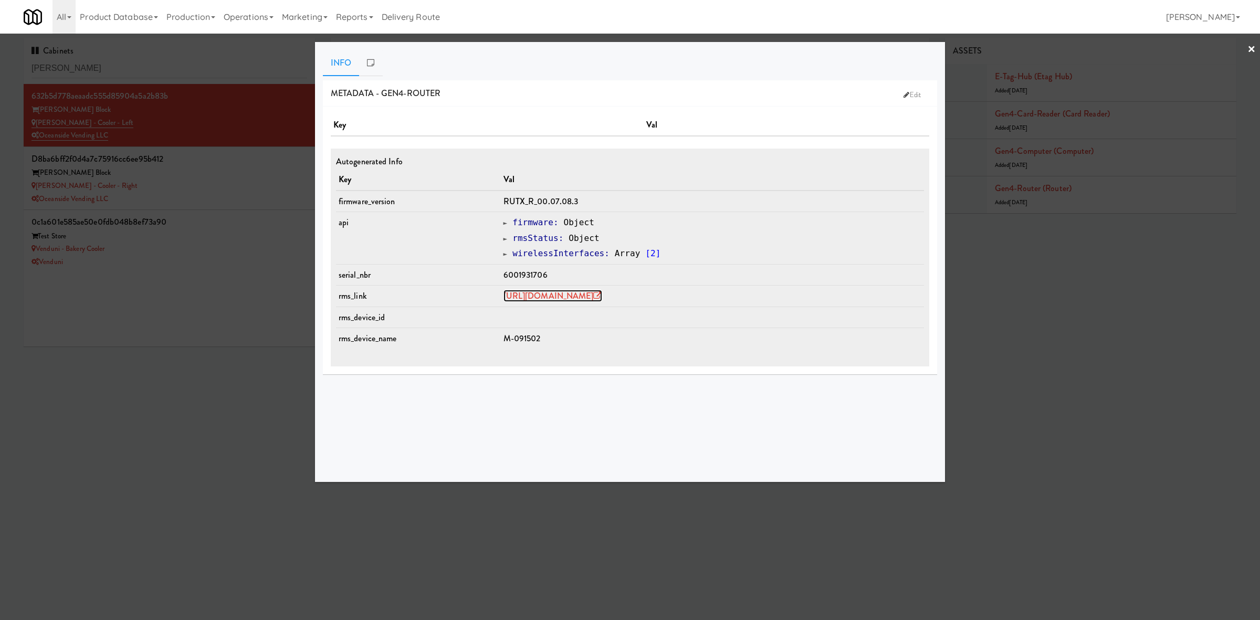
click at [530, 297] on link "https://rms.teltonika-networks.com/devices/1344311" at bounding box center [552, 296] width 99 height 12
click at [198, 200] on div at bounding box center [630, 310] width 1260 height 620
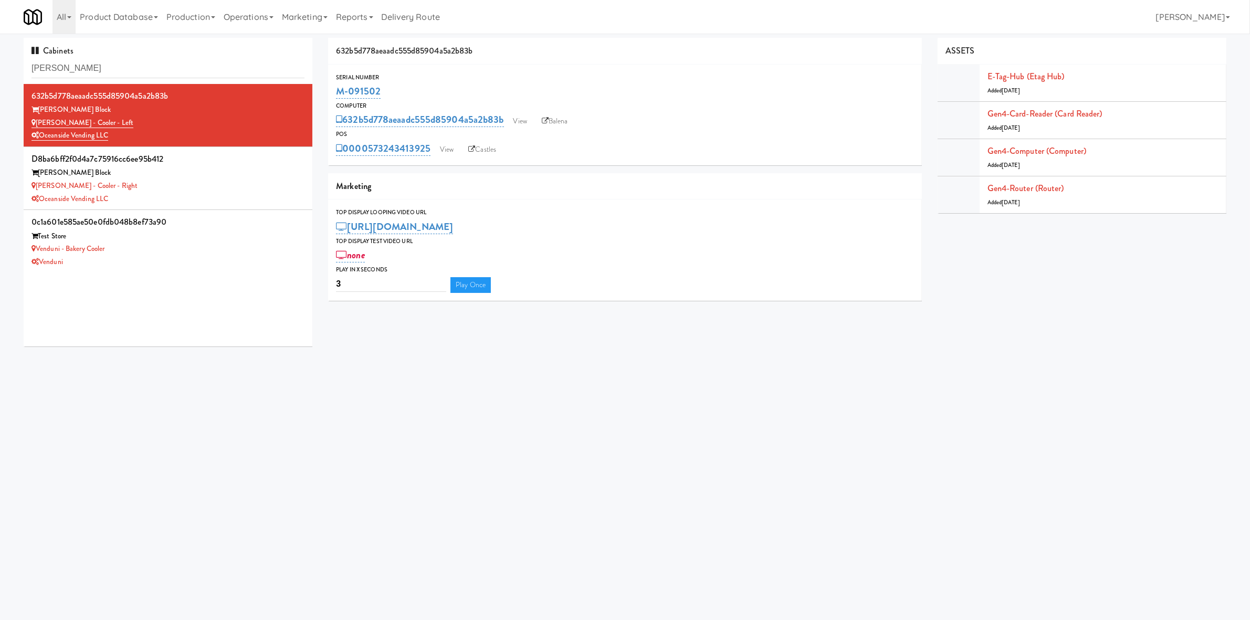
click at [198, 200] on div "Oceanside Vending LLC" at bounding box center [167, 199] width 273 height 13
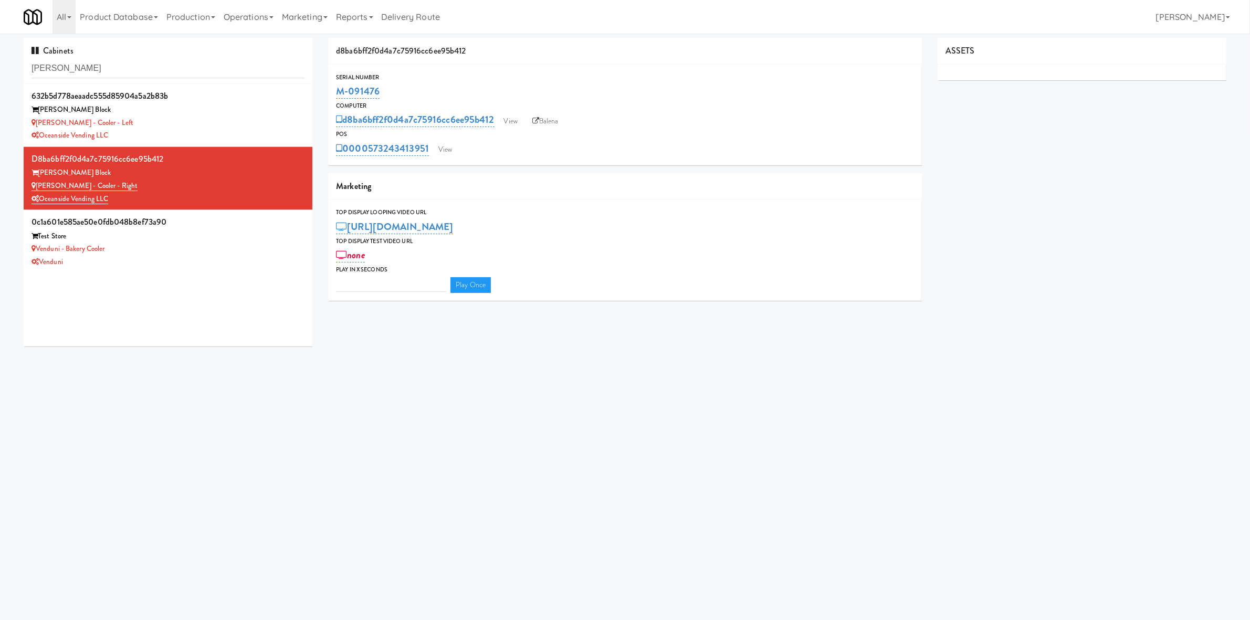
type input "3"
click at [1007, 193] on link "Gen4-router (Router)" at bounding box center [1025, 188] width 77 height 12
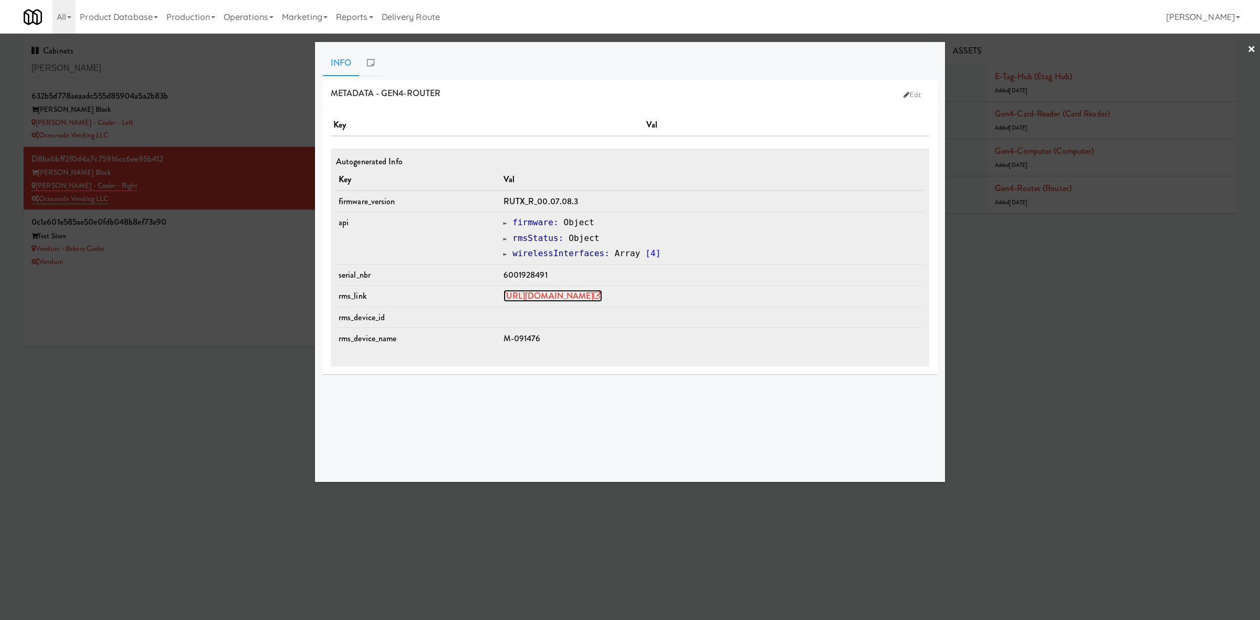
click at [555, 294] on link "https://rms.teltonika-networks.com/devices/1344277" at bounding box center [552, 296] width 99 height 12
click at [575, 295] on link "https://rms.teltonika-networks.com/devices/1344277" at bounding box center [552, 296] width 99 height 12
click at [181, 124] on div at bounding box center [630, 310] width 1260 height 620
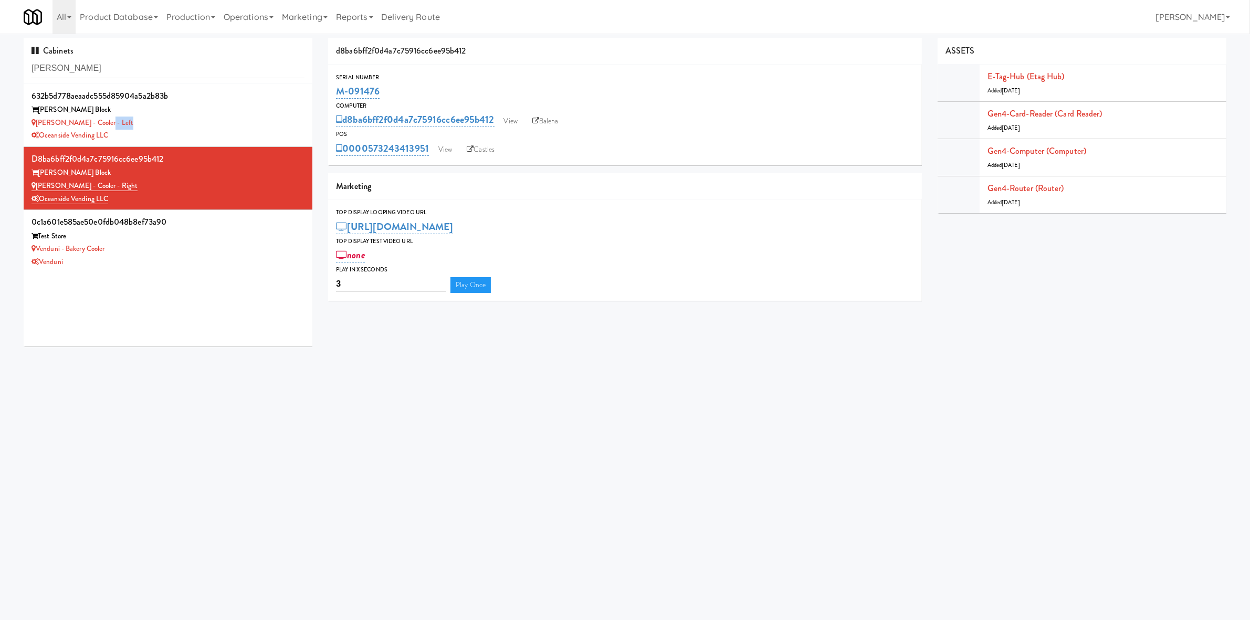
click at [181, 124] on div "Baker - Cooler - Left" at bounding box center [167, 123] width 273 height 13
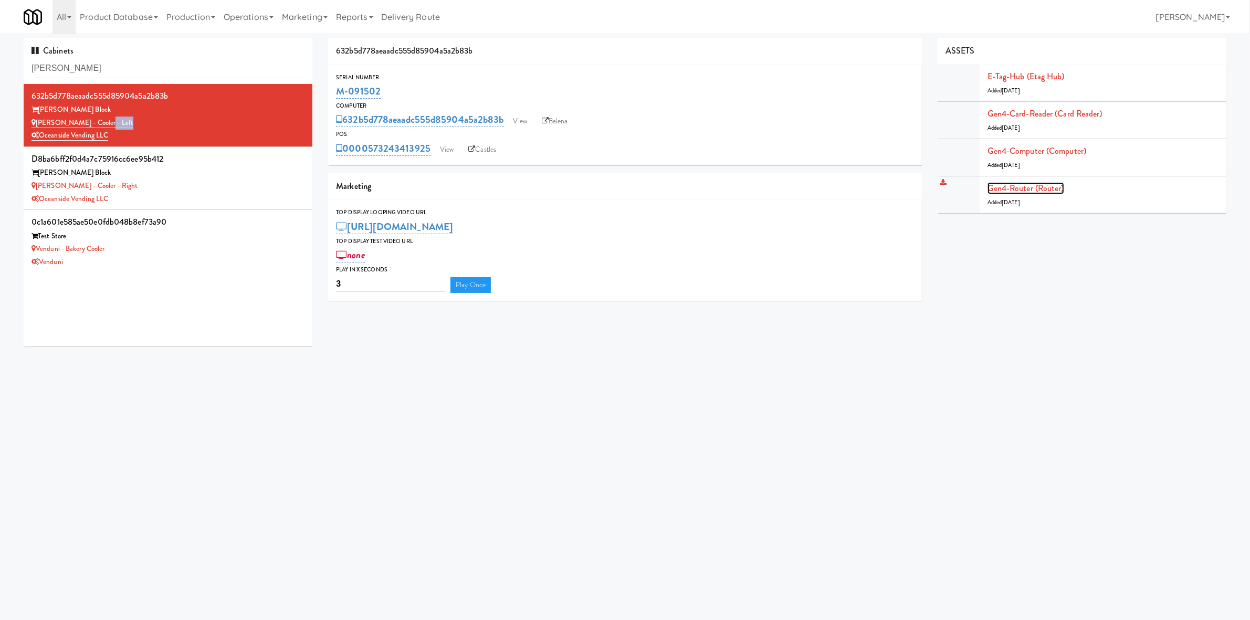
click at [1007, 188] on link "Gen4-router (Router)" at bounding box center [1025, 188] width 77 height 12
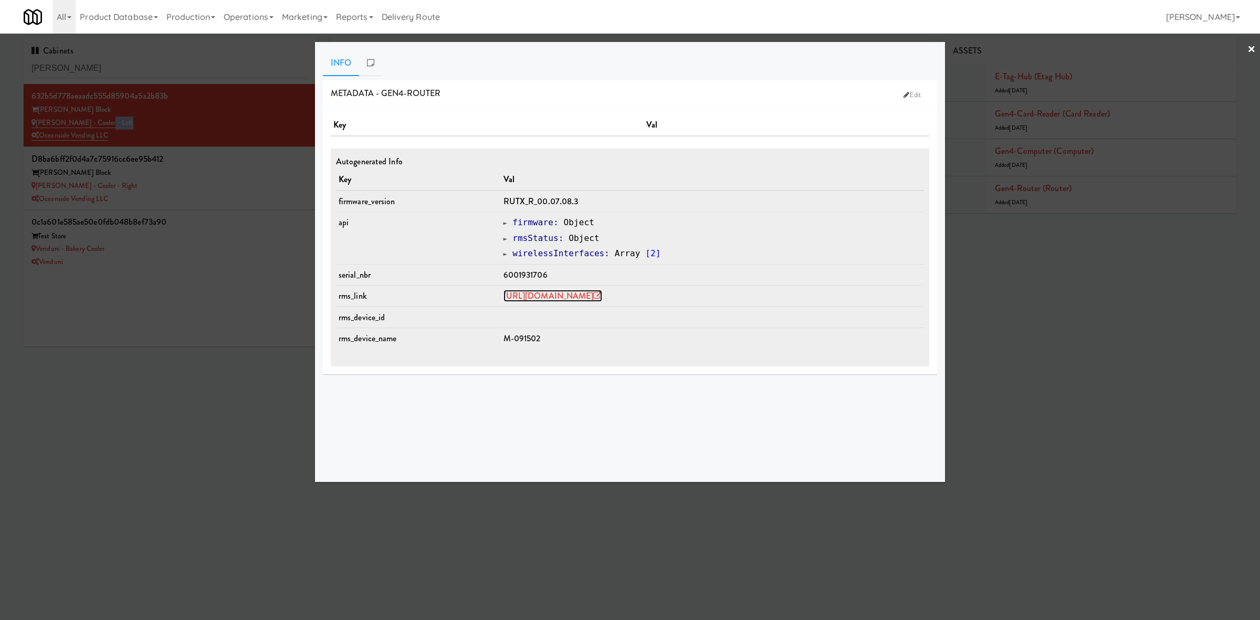
click at [564, 291] on link "https://rms.teltonika-networks.com/devices/1344311" at bounding box center [552, 296] width 99 height 12
click at [205, 182] on div at bounding box center [630, 310] width 1260 height 620
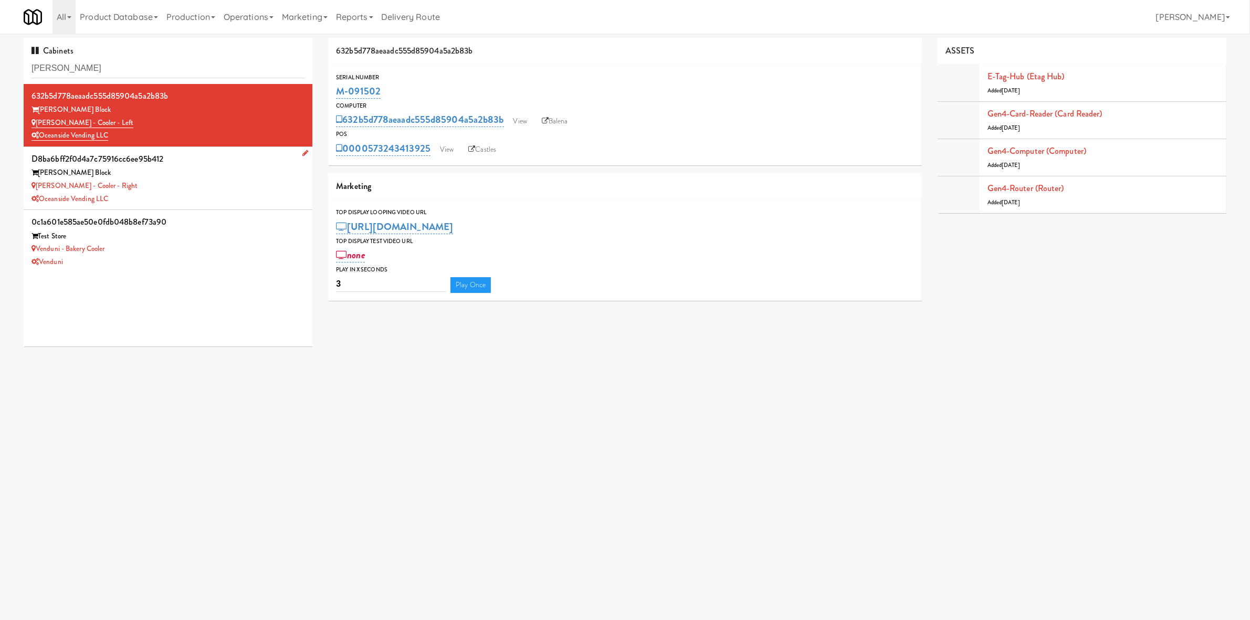
click at [200, 188] on div "Baker - Cooler - Right" at bounding box center [167, 186] width 273 height 13
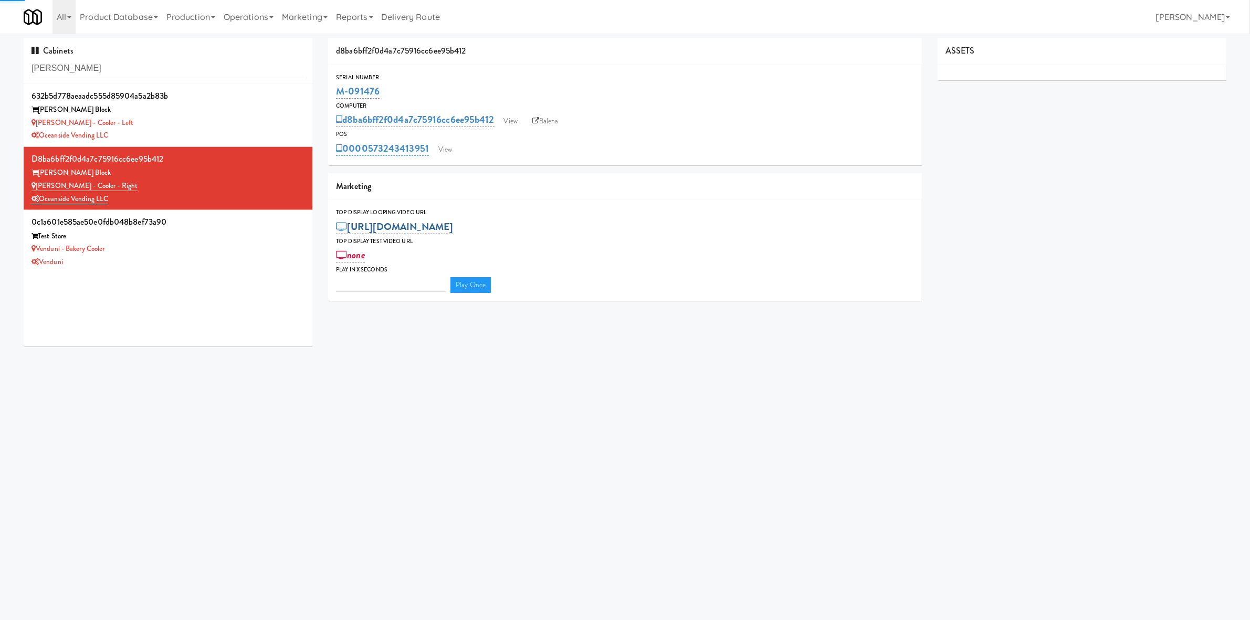
type input "3"
click at [1007, 190] on link "Gen4-router (Router)" at bounding box center [1025, 188] width 77 height 12
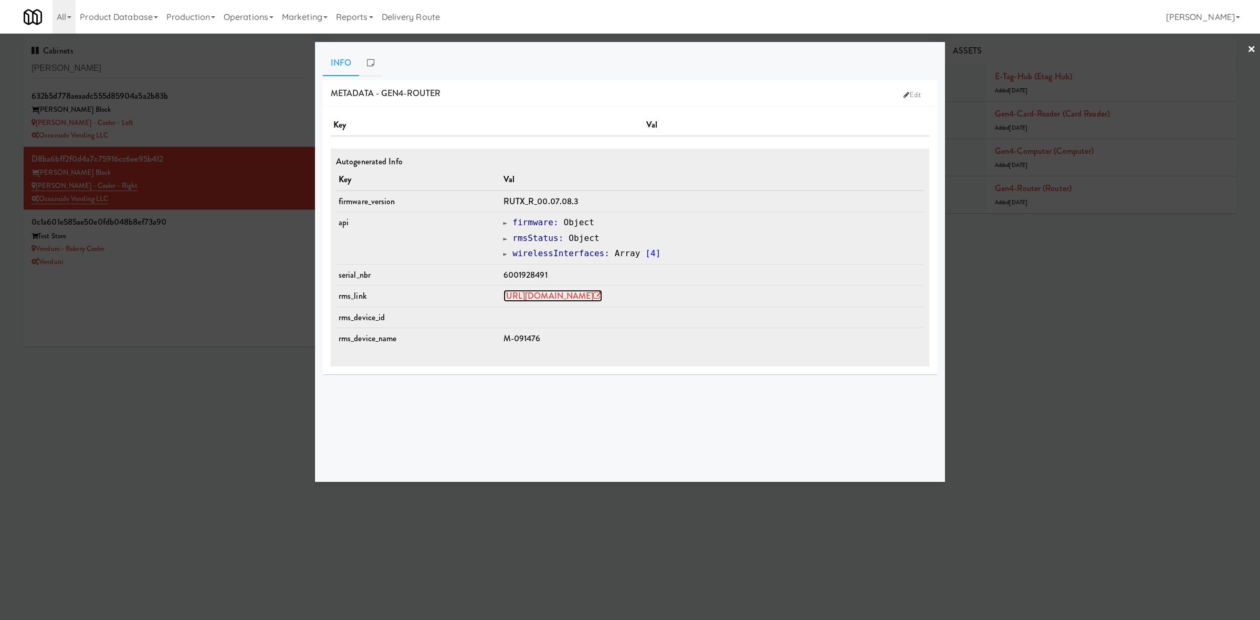
click at [559, 296] on link "https://rms.teltonika-networks.com/devices/1344277" at bounding box center [552, 296] width 99 height 12
click at [200, 242] on div at bounding box center [630, 310] width 1260 height 620
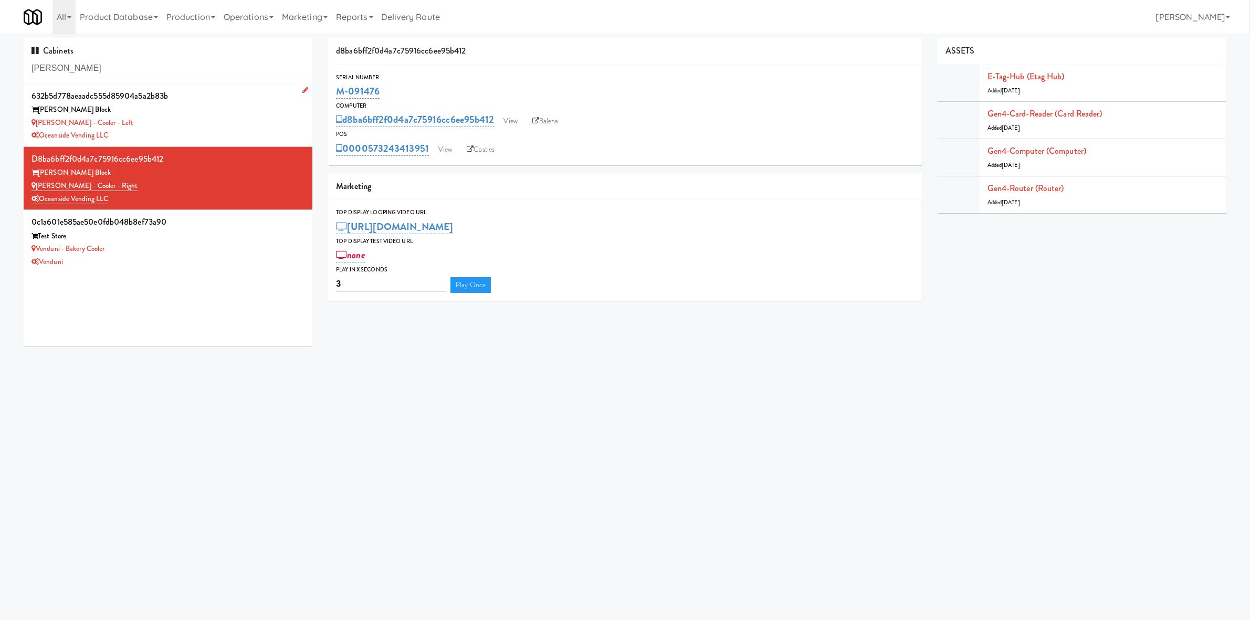
click at [185, 121] on div "Baker - Cooler - Left" at bounding box center [167, 123] width 273 height 13
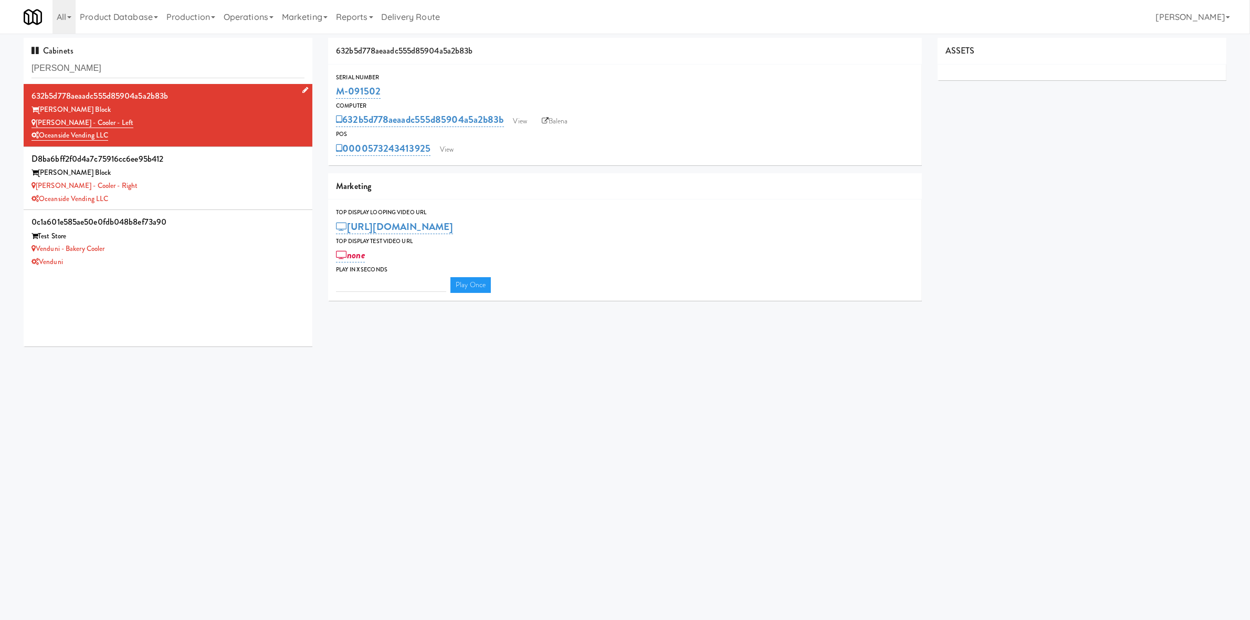
type input "3"
click at [1007, 184] on link "Gen4-router (Router)" at bounding box center [1025, 188] width 77 height 12
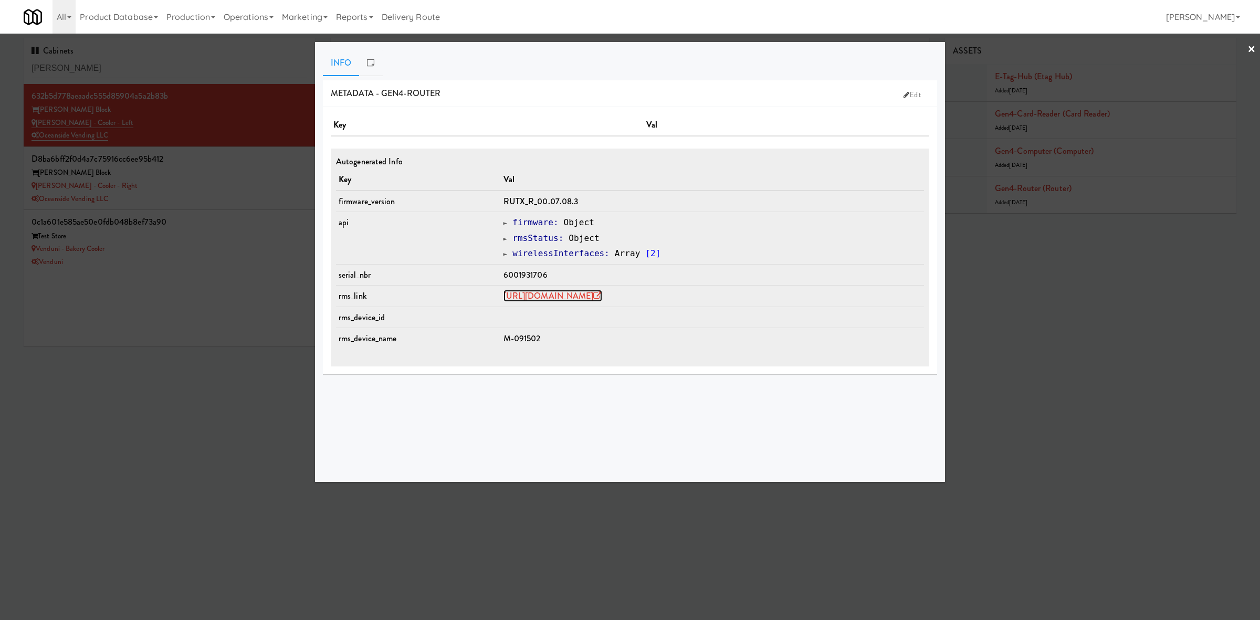
click at [597, 294] on link "https://rms.teltonika-networks.com/devices/1344311" at bounding box center [552, 296] width 99 height 12
click at [174, 197] on div at bounding box center [630, 310] width 1260 height 620
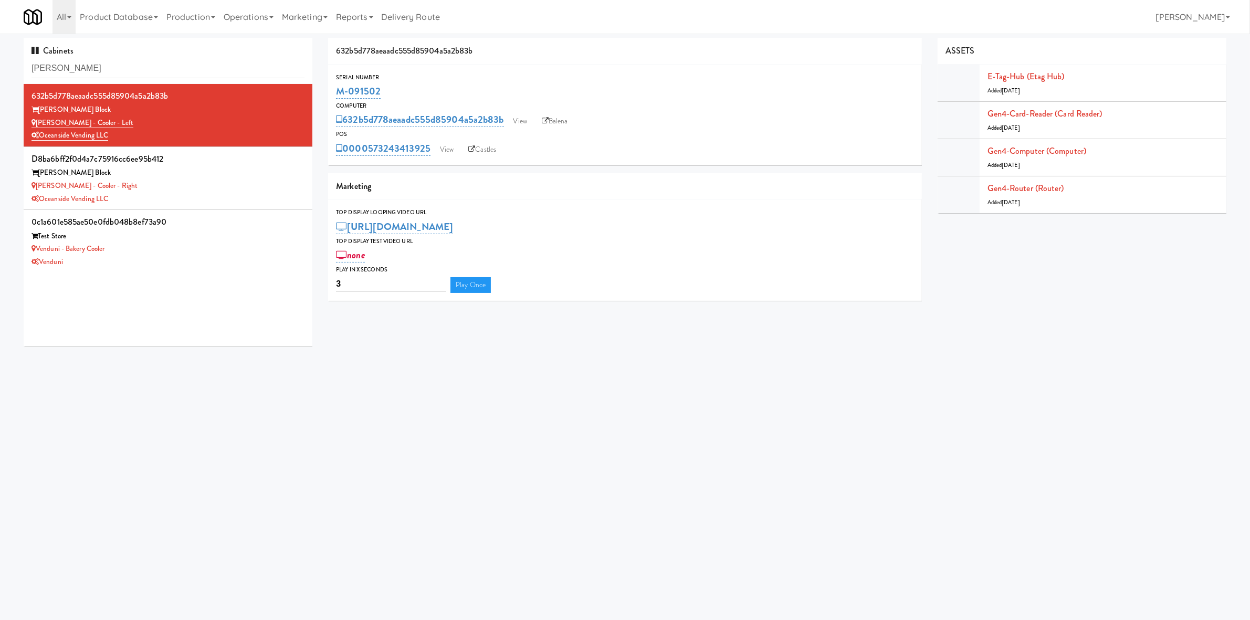
click at [174, 197] on div "Oceanside Vending LLC" at bounding box center [167, 199] width 273 height 13
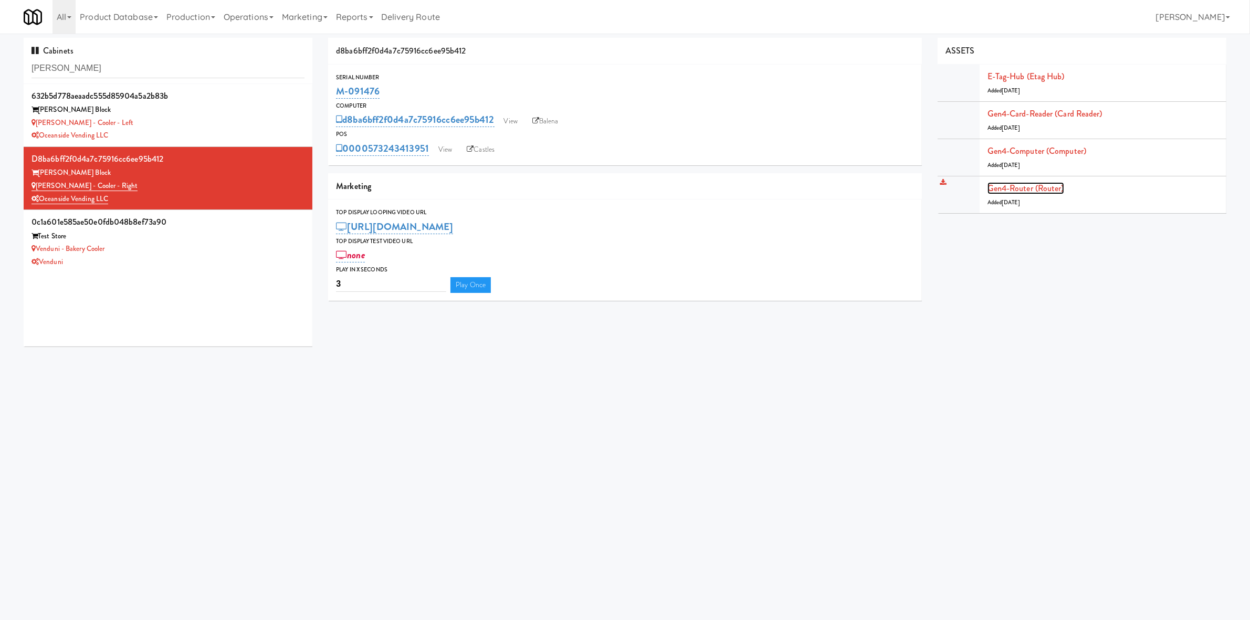
click at [1007, 186] on link "Gen4-router (Router)" at bounding box center [1025, 188] width 77 height 12
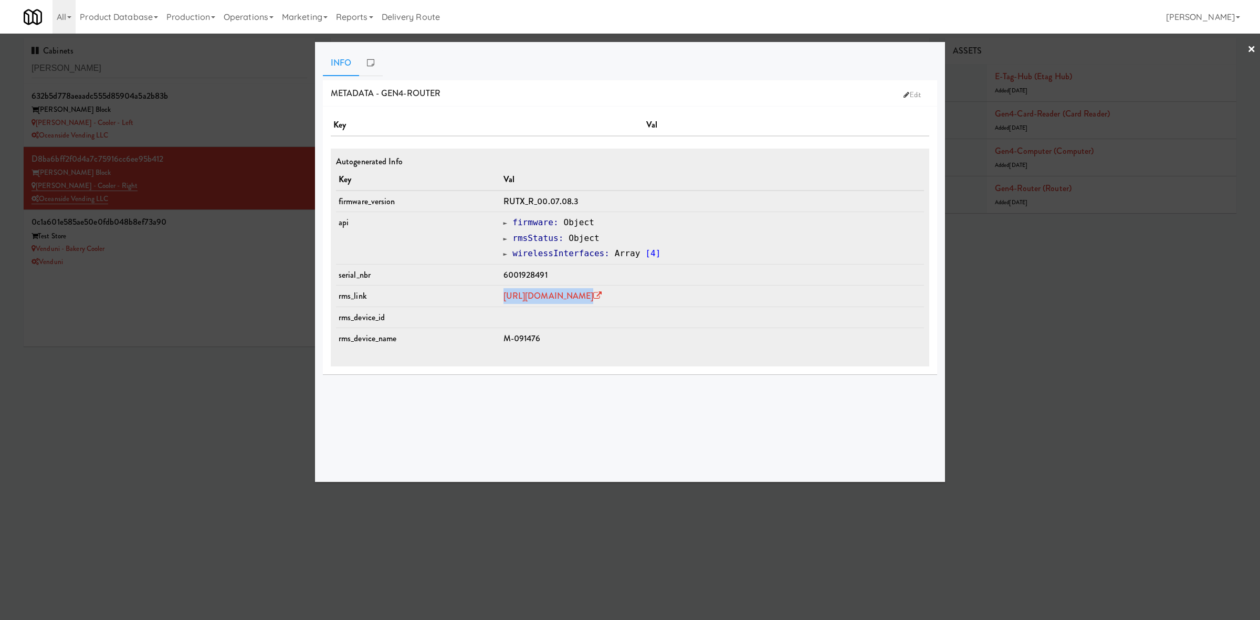
drag, startPoint x: 741, startPoint y: 300, endPoint x: 458, endPoint y: 297, distance: 282.4
click at [458, 297] on tr "rms_link https://rms.teltonika-networks.com/devices/1344277" at bounding box center [630, 297] width 588 height 22
copy tr "https://rms.teltonika-networks.com/devices/1344277"
click at [165, 305] on div at bounding box center [630, 310] width 1260 height 620
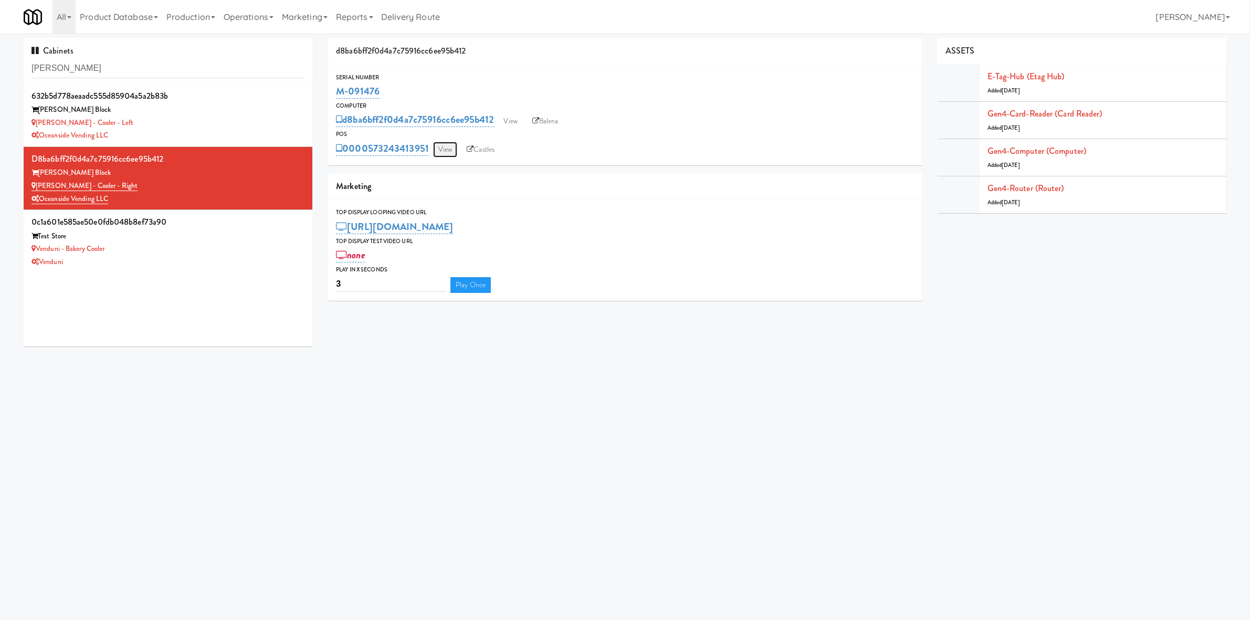
click at [439, 150] on link "View" at bounding box center [445, 150] width 24 height 16
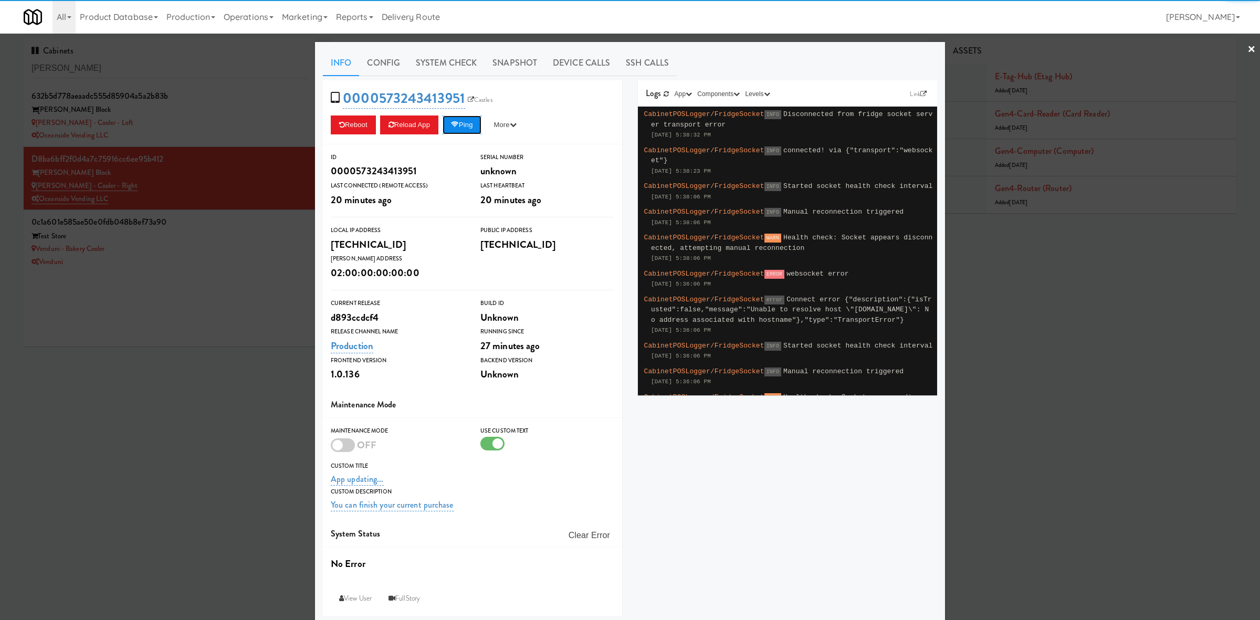
click at [460, 124] on button "Ping" at bounding box center [461, 124] width 39 height 19
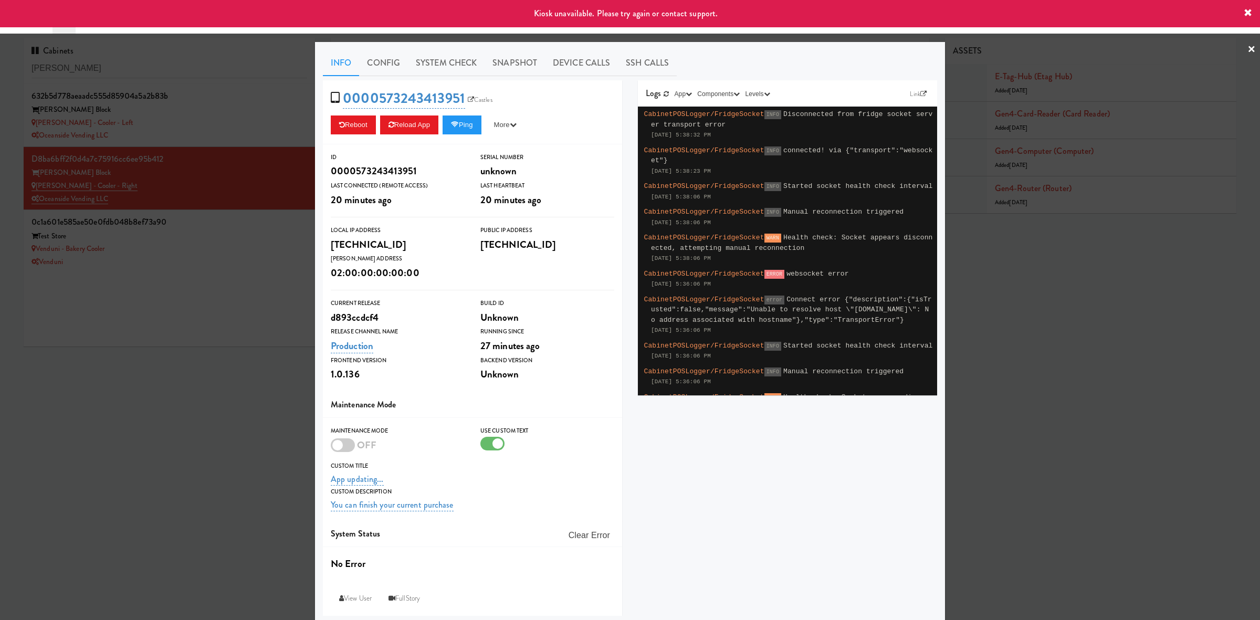
click at [261, 247] on div at bounding box center [630, 310] width 1260 height 620
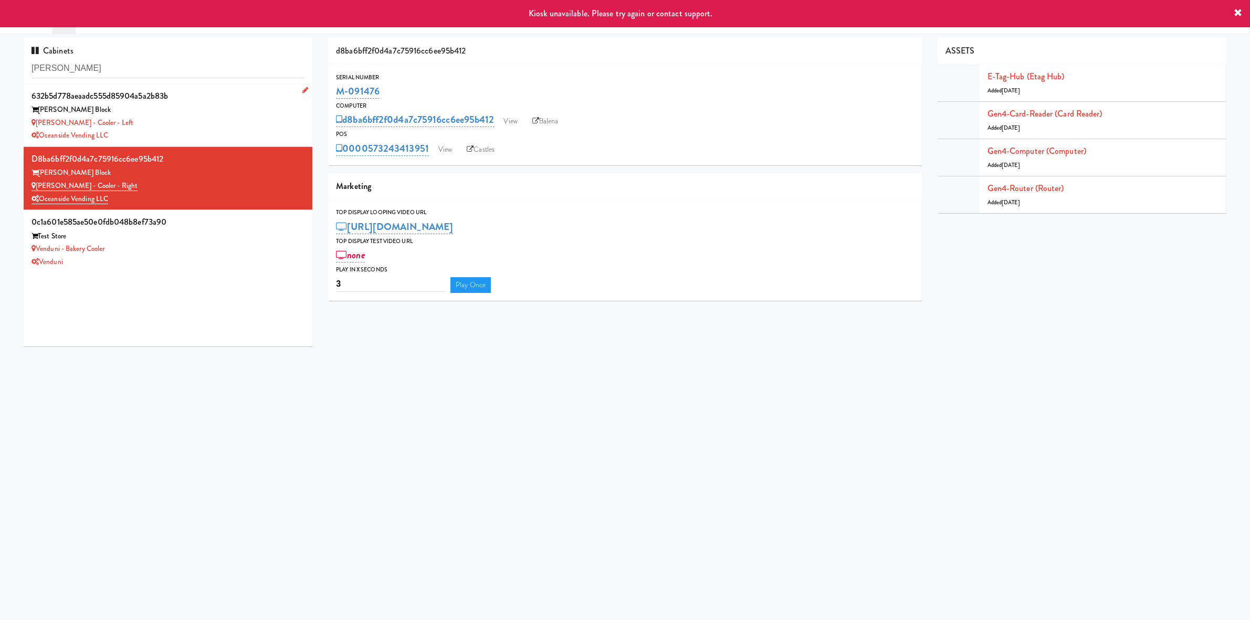
click at [245, 139] on div "Oceanside Vending LLC" at bounding box center [167, 135] width 273 height 13
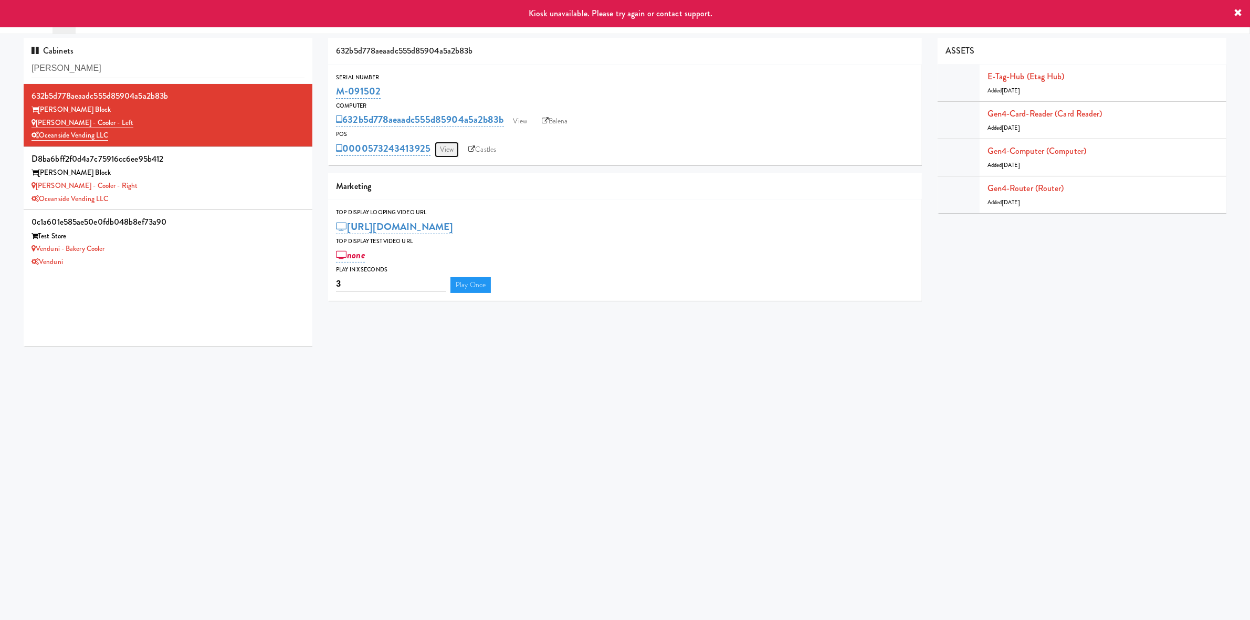
click at [442, 151] on link "View" at bounding box center [447, 150] width 24 height 16
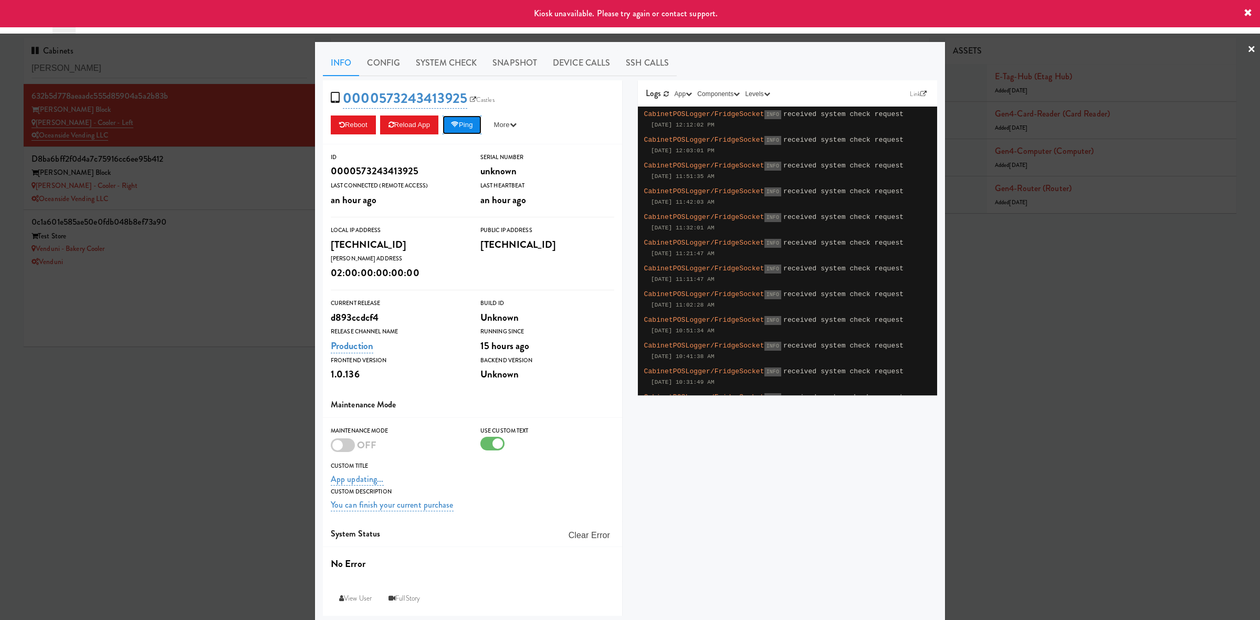
click at [463, 126] on button "Ping" at bounding box center [461, 124] width 39 height 19
click at [462, 127] on button "Ping" at bounding box center [461, 124] width 39 height 19
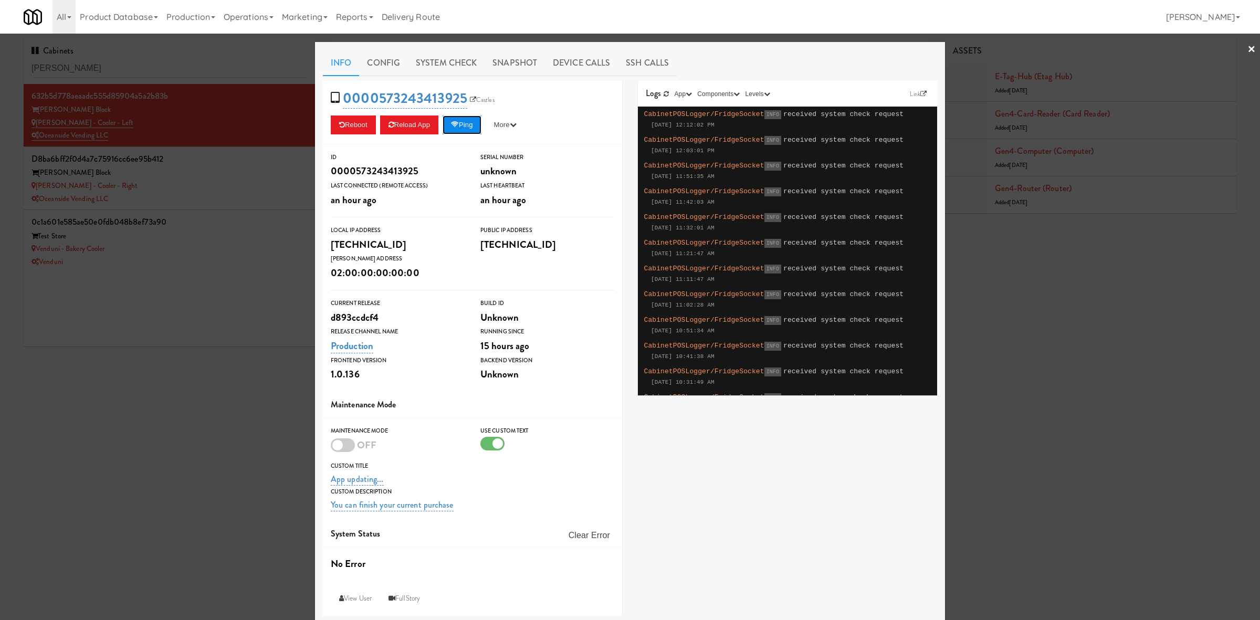
click at [462, 127] on button "Ping" at bounding box center [461, 124] width 39 height 19
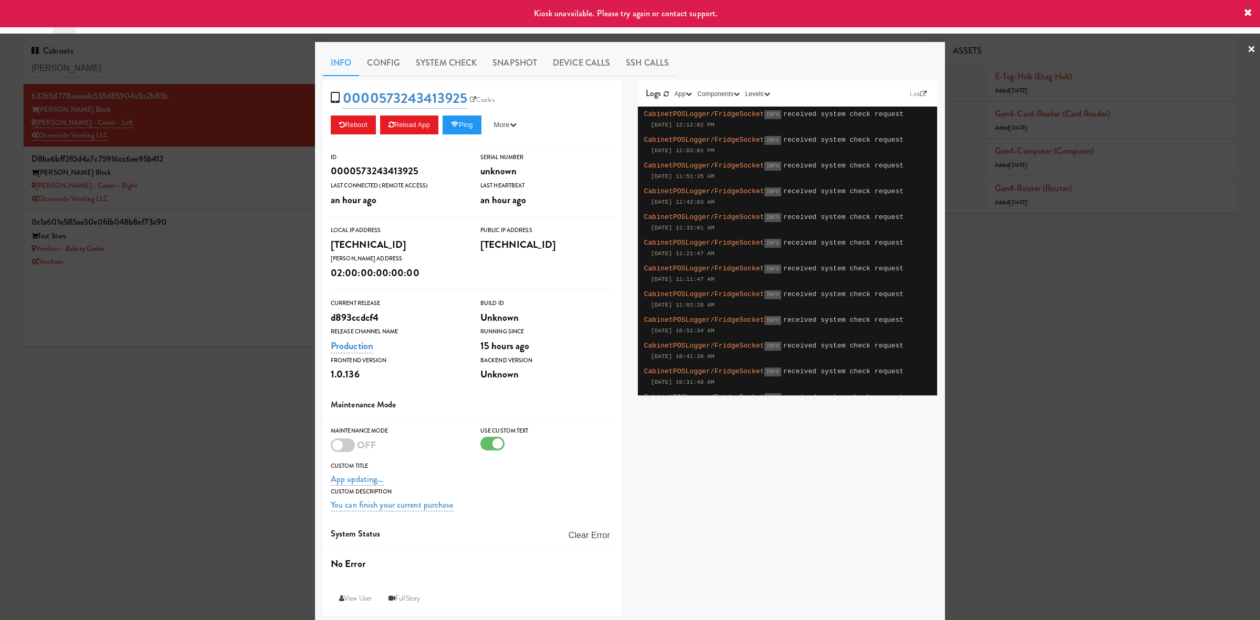
click at [224, 176] on div at bounding box center [630, 310] width 1260 height 620
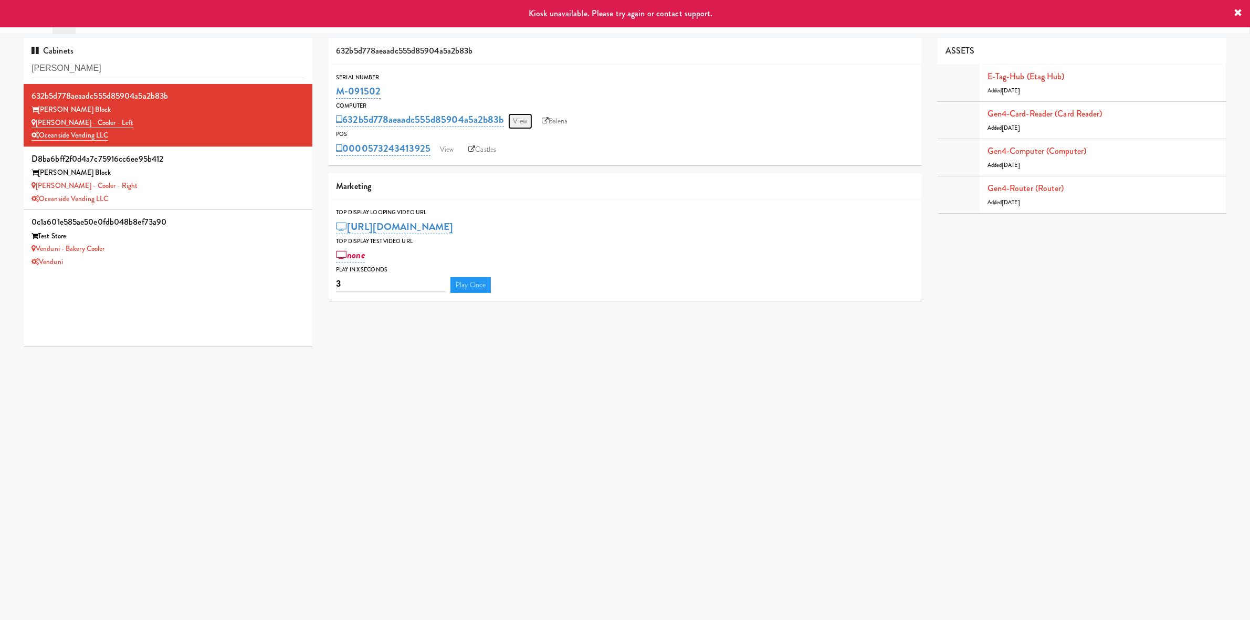
click at [524, 122] on link "View" at bounding box center [520, 121] width 24 height 16
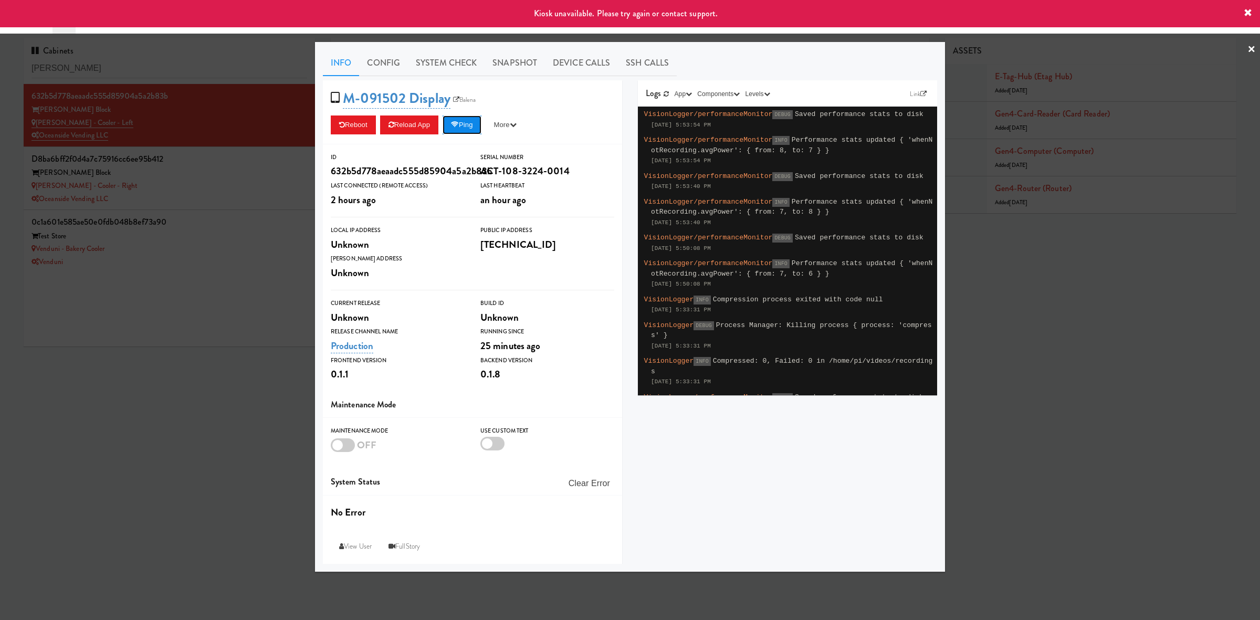
click at [455, 116] on button "Ping" at bounding box center [461, 124] width 39 height 19
click at [458, 124] on icon at bounding box center [455, 124] width 8 height 7
click at [273, 175] on div at bounding box center [630, 310] width 1260 height 620
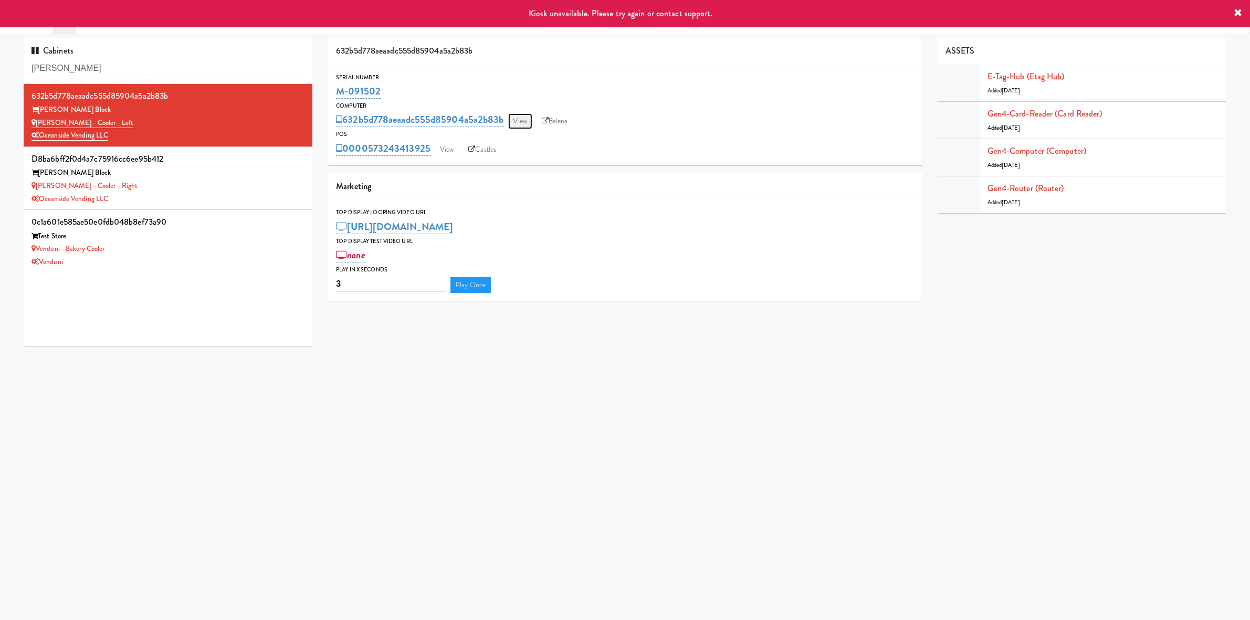
click at [525, 115] on link "View" at bounding box center [520, 121] width 24 height 16
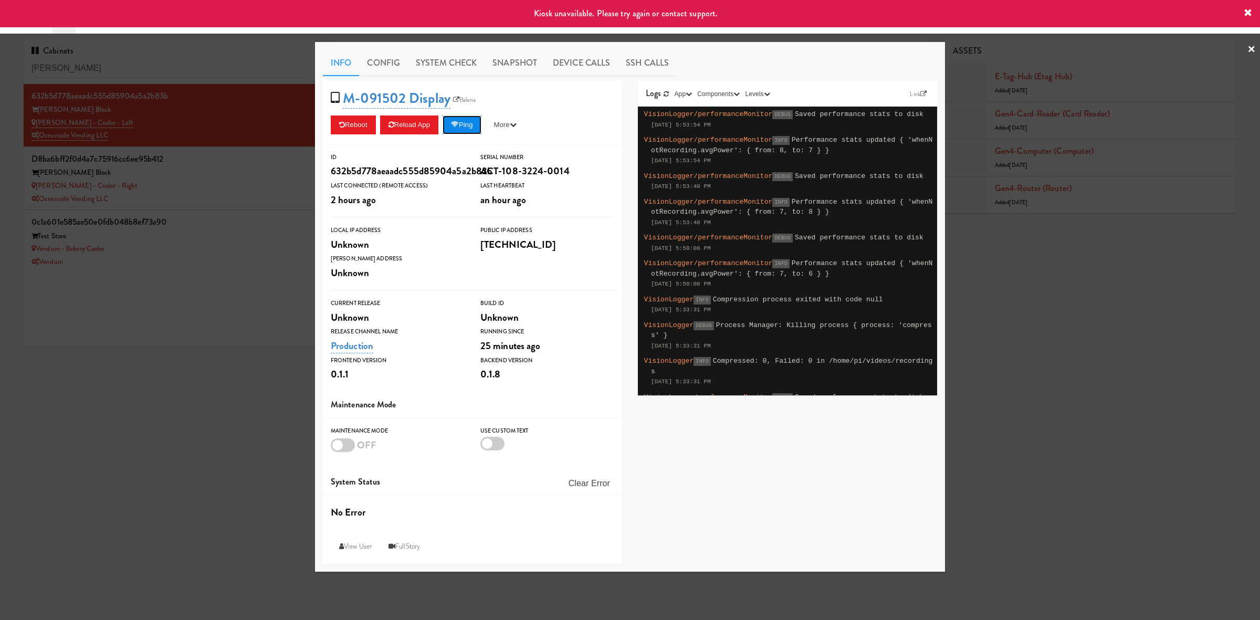
click at [455, 126] on icon at bounding box center [455, 124] width 8 height 7
click at [226, 366] on div at bounding box center [630, 310] width 1260 height 620
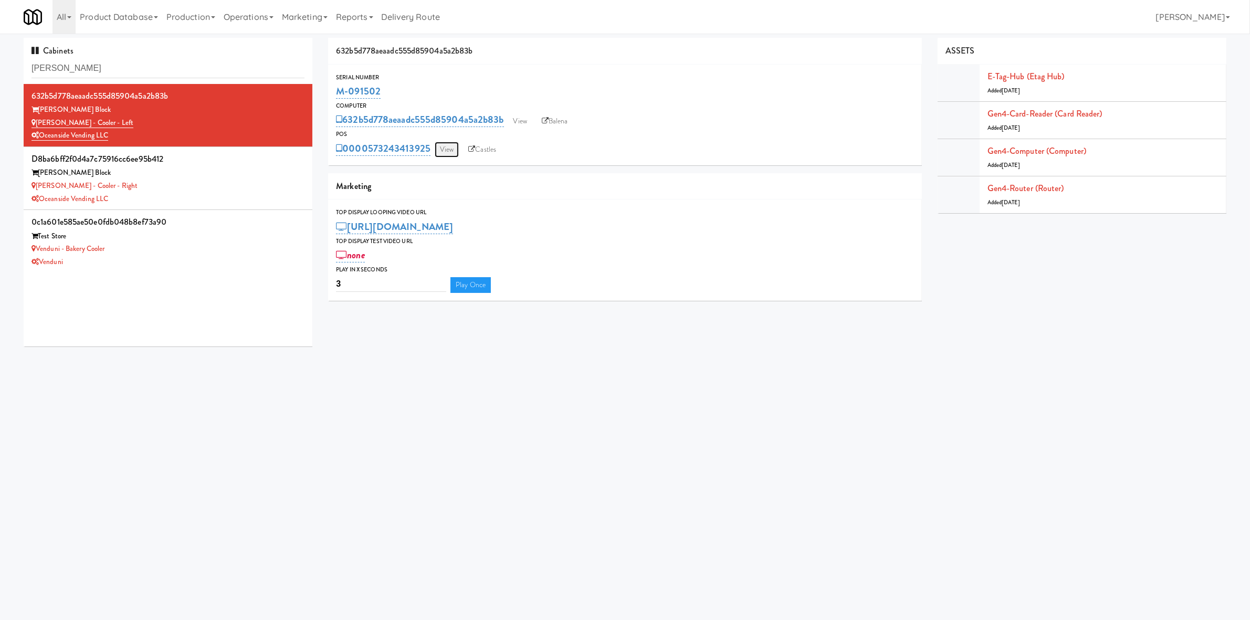
click at [438, 152] on link "View" at bounding box center [447, 150] width 24 height 16
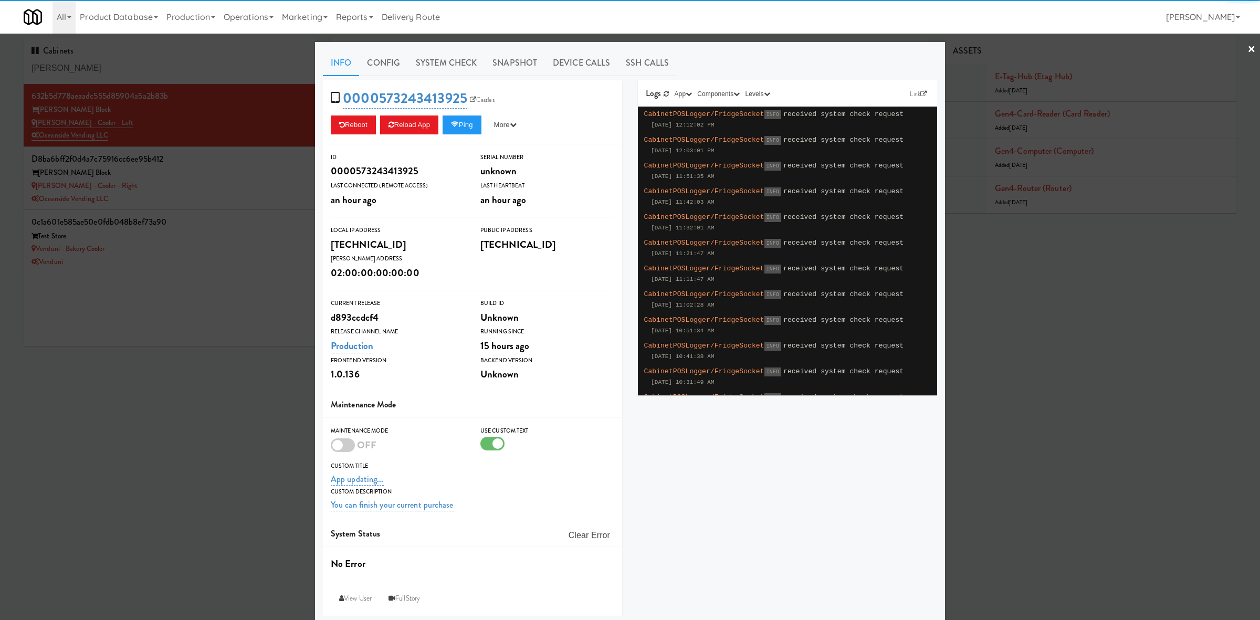
click at [448, 113] on div "0000573243413925 Castles Reboot Reload App Ping More Ping Server Restart Server…" at bounding box center [472, 112] width 299 height 64
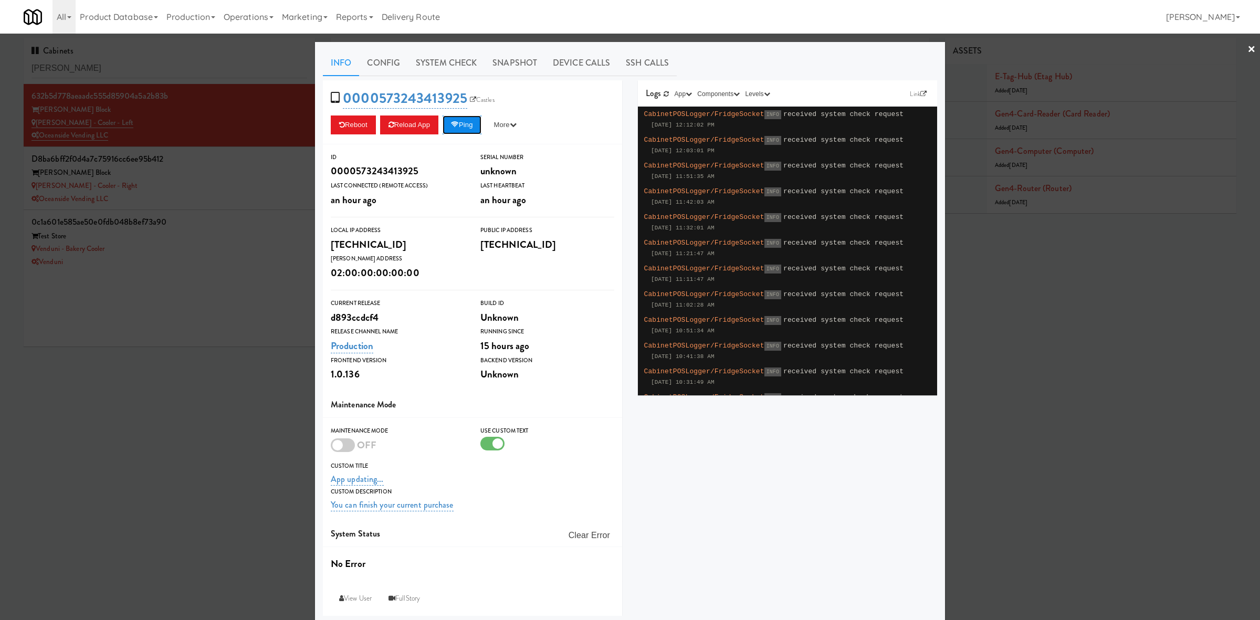
click at [453, 121] on icon at bounding box center [455, 124] width 8 height 7
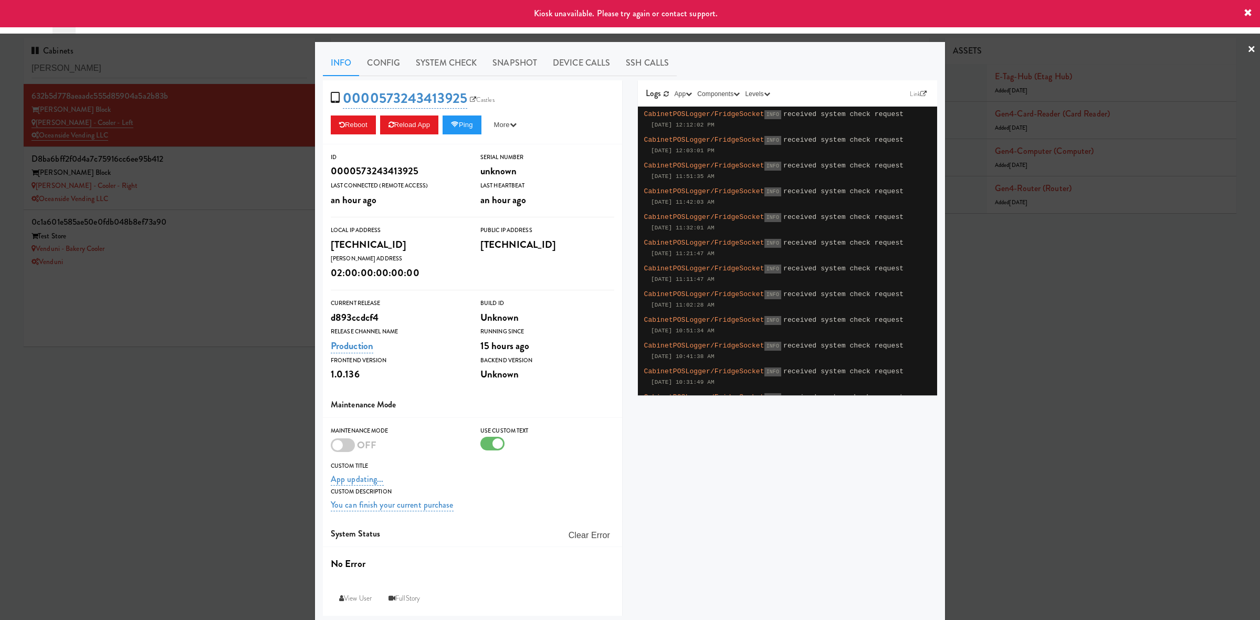
click at [159, 426] on div at bounding box center [630, 310] width 1260 height 620
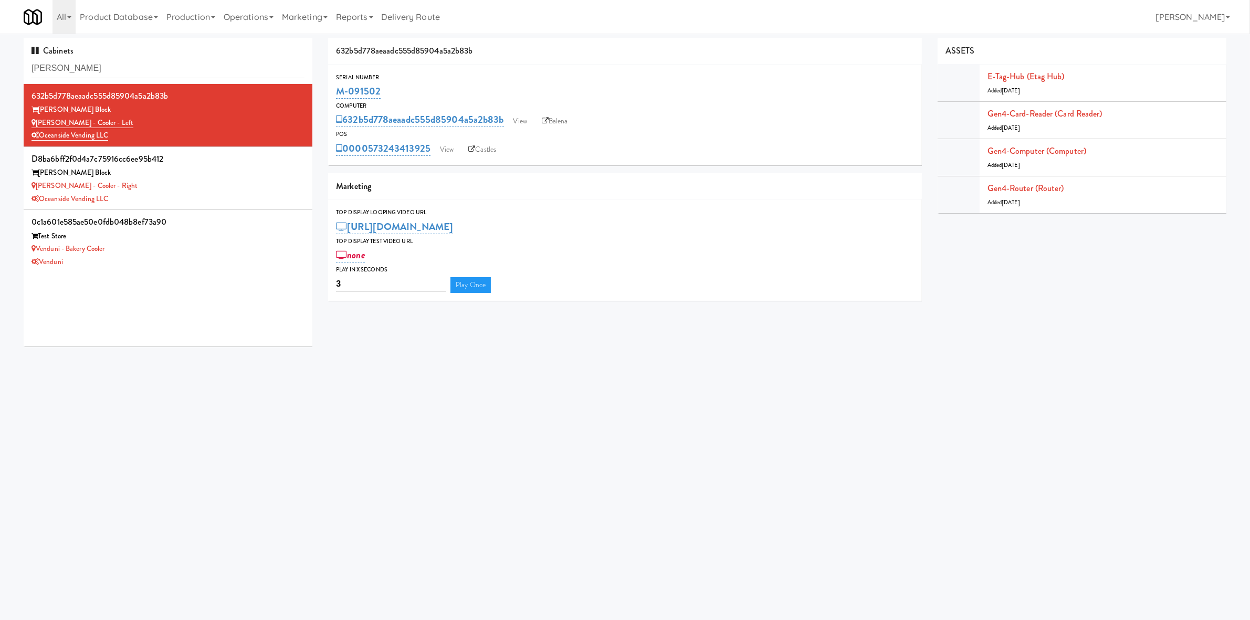
drag, startPoint x: 536, startPoint y: 581, endPoint x: 562, endPoint y: 588, distance: 26.6
click at [536, 496] on body "Okay Okay Select date: previous 2025-Aug next Su Mo Tu We Th Fr Sa 27 28 29 30 …" at bounding box center [625, 344] width 1250 height 620
click at [214, 193] on div "Oceanside Vending LLC" at bounding box center [167, 199] width 273 height 13
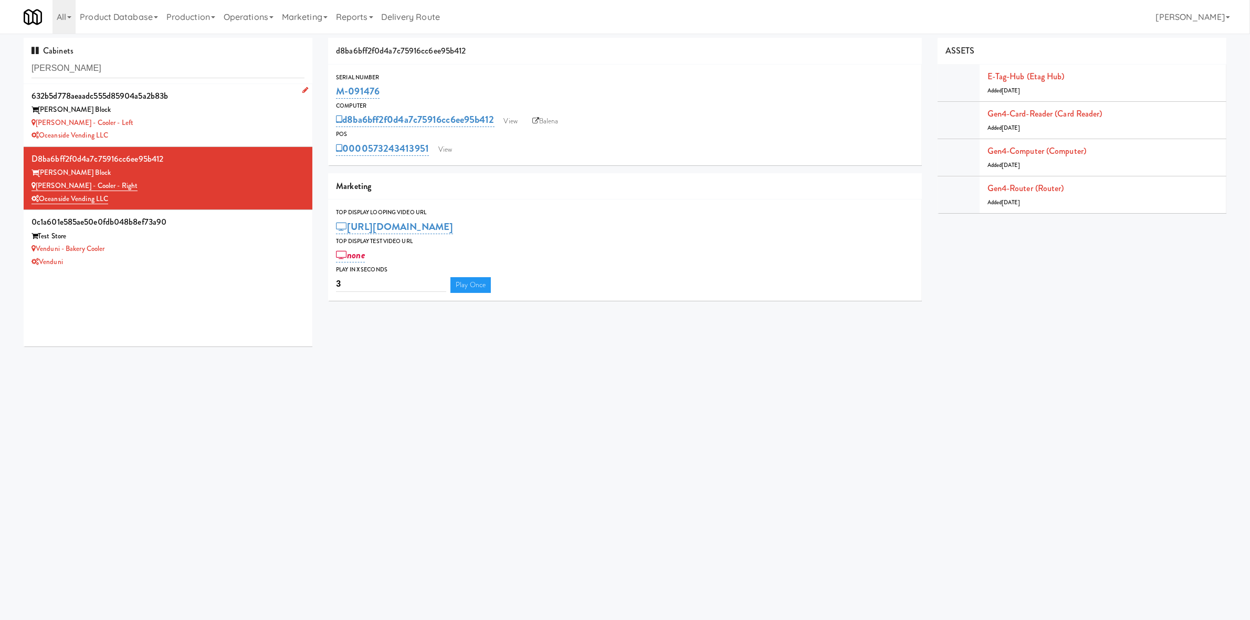
click at [226, 117] on div "Baker - Cooler - Left" at bounding box center [167, 123] width 273 height 13
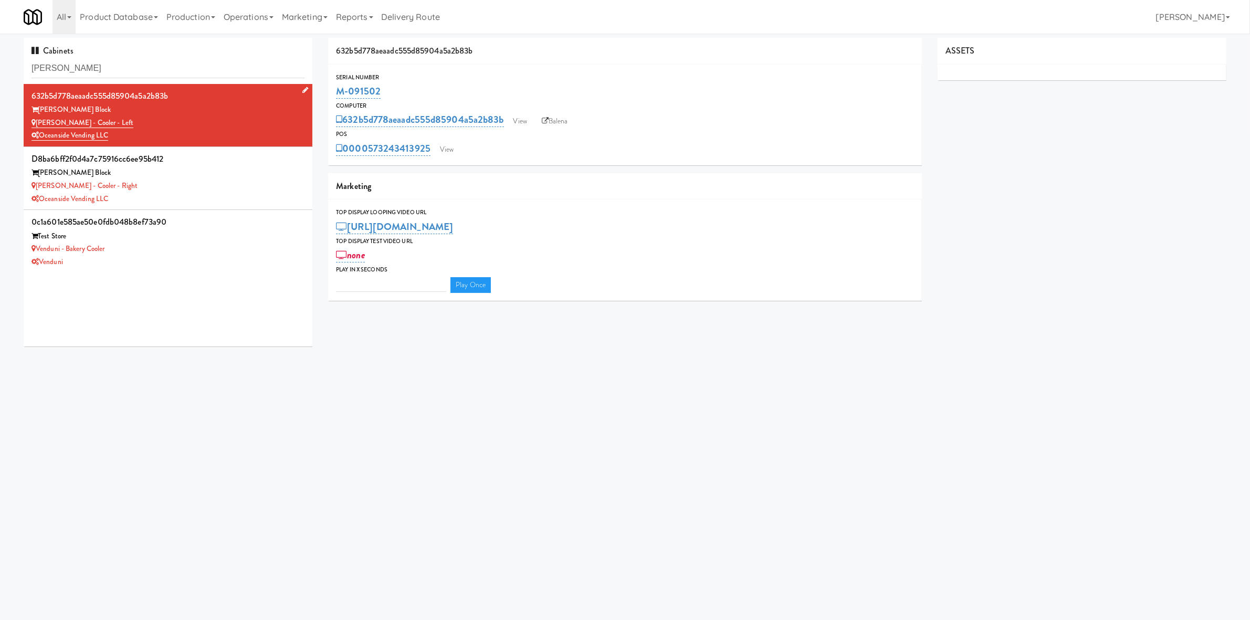
type input "3"
click at [161, 56] on div "Cabinets baker" at bounding box center [168, 61] width 289 height 46
click at [161, 69] on input "baker" at bounding box center [167, 68] width 273 height 19
drag, startPoint x: 160, startPoint y: 70, endPoint x: 184, endPoint y: 72, distance: 23.7
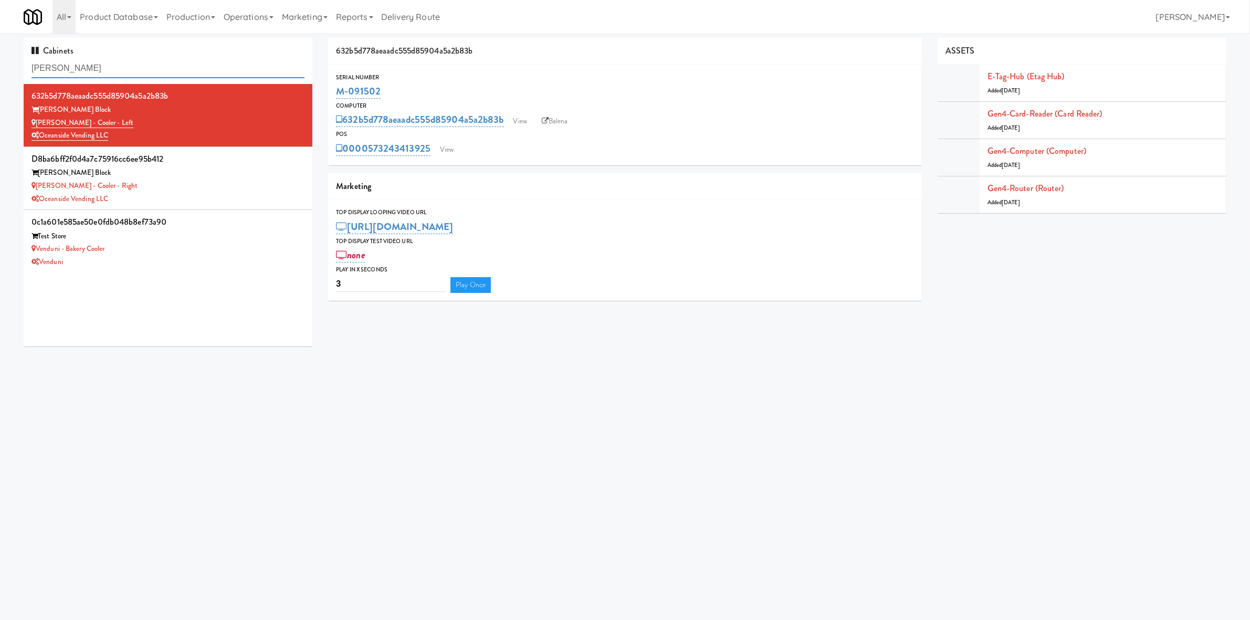
click at [159, 69] on input "baker" at bounding box center [167, 68] width 273 height 19
click at [204, 128] on div "Baker - Cooler - Left" at bounding box center [167, 123] width 273 height 13
click at [1007, 192] on link "Gen4-router (Router)" at bounding box center [1025, 188] width 77 height 12
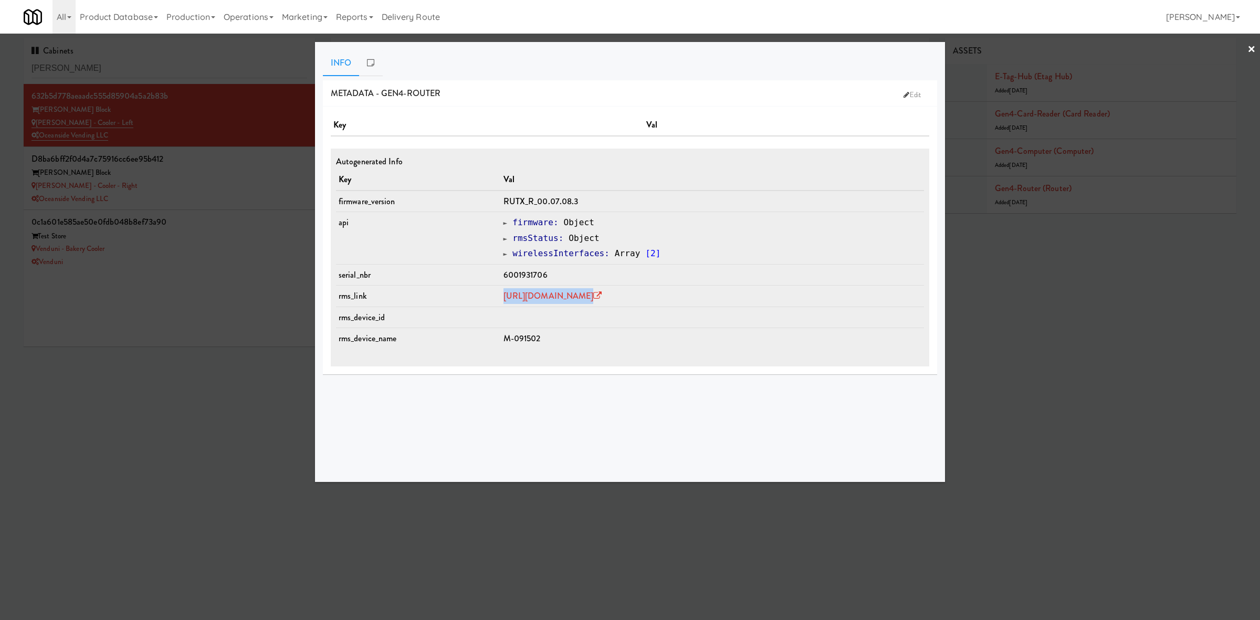
drag, startPoint x: 691, startPoint y: 292, endPoint x: 442, endPoint y: 293, distance: 248.8
click at [442, 293] on tr "rms_link https://rms.teltonika-networks.com/devices/1344311" at bounding box center [630, 297] width 588 height 22
copy tr "https://rms.teltonika-networks.com/devices/1344311"
click at [163, 64] on div at bounding box center [630, 310] width 1260 height 620
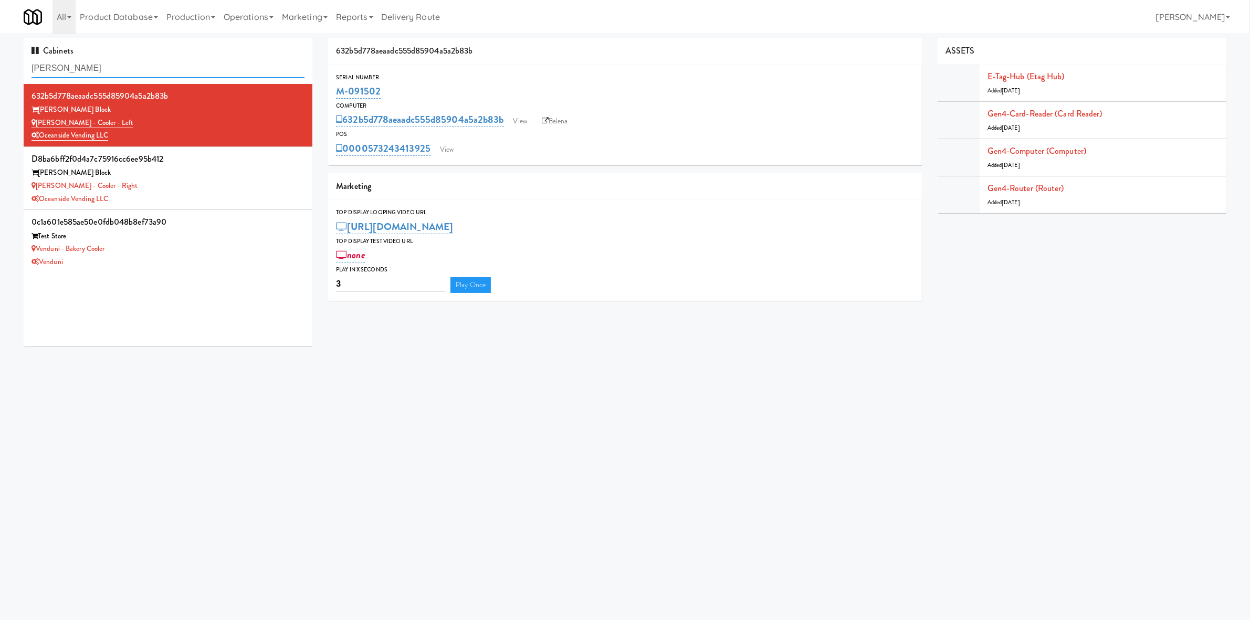
click at [160, 64] on input "baker" at bounding box center [167, 68] width 273 height 19
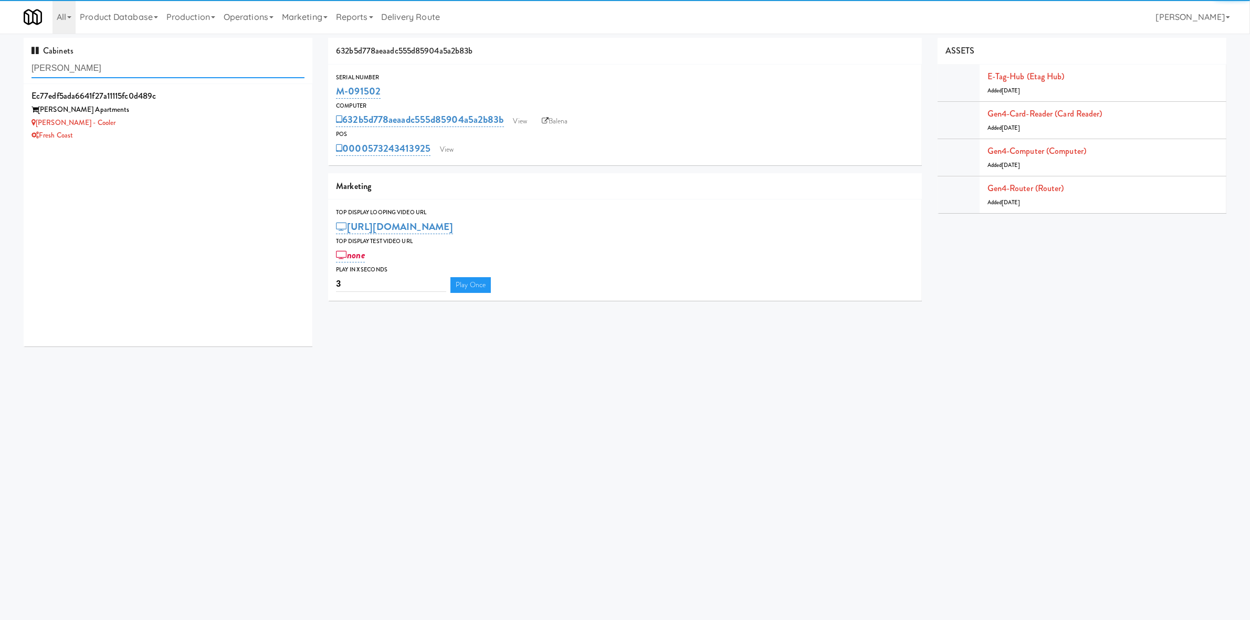
type input "marisol"
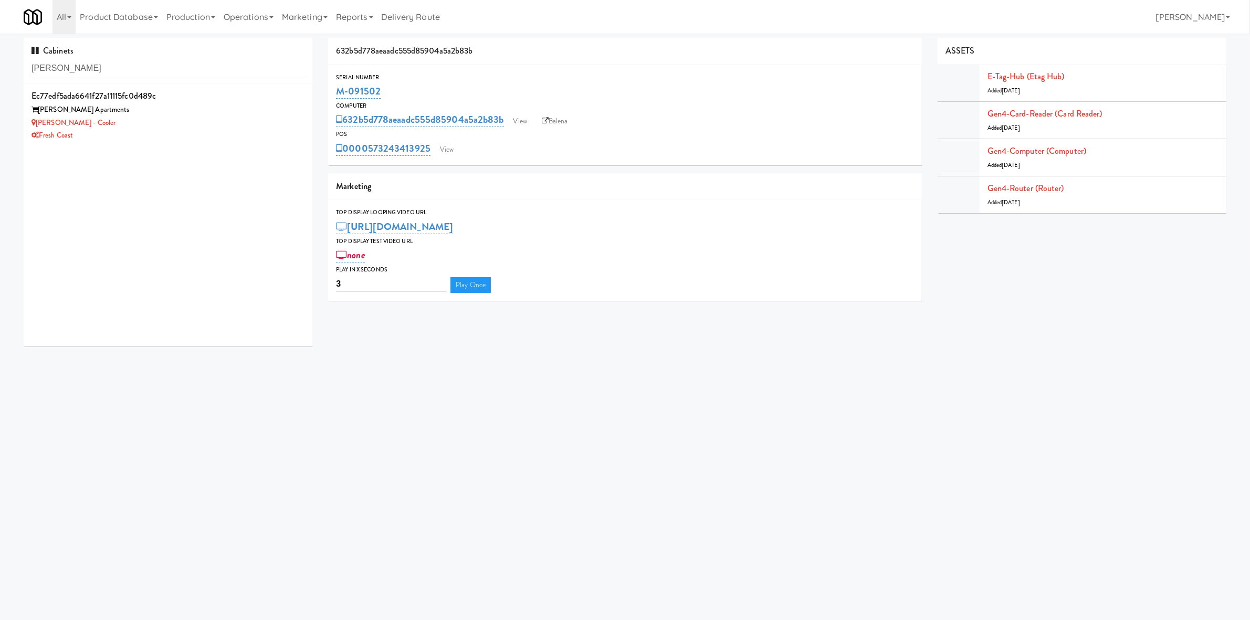
drag, startPoint x: 855, startPoint y: 402, endPoint x: 845, endPoint y: 398, distance: 10.3
click at [855, 402] on body "Okay Okay Select date: previous 2025-Aug next Su Mo Tu We Th Fr Sa 27 28 29 30 …" at bounding box center [625, 344] width 1250 height 620
click at [199, 130] on div "Fresh Coast" at bounding box center [167, 135] width 273 height 13
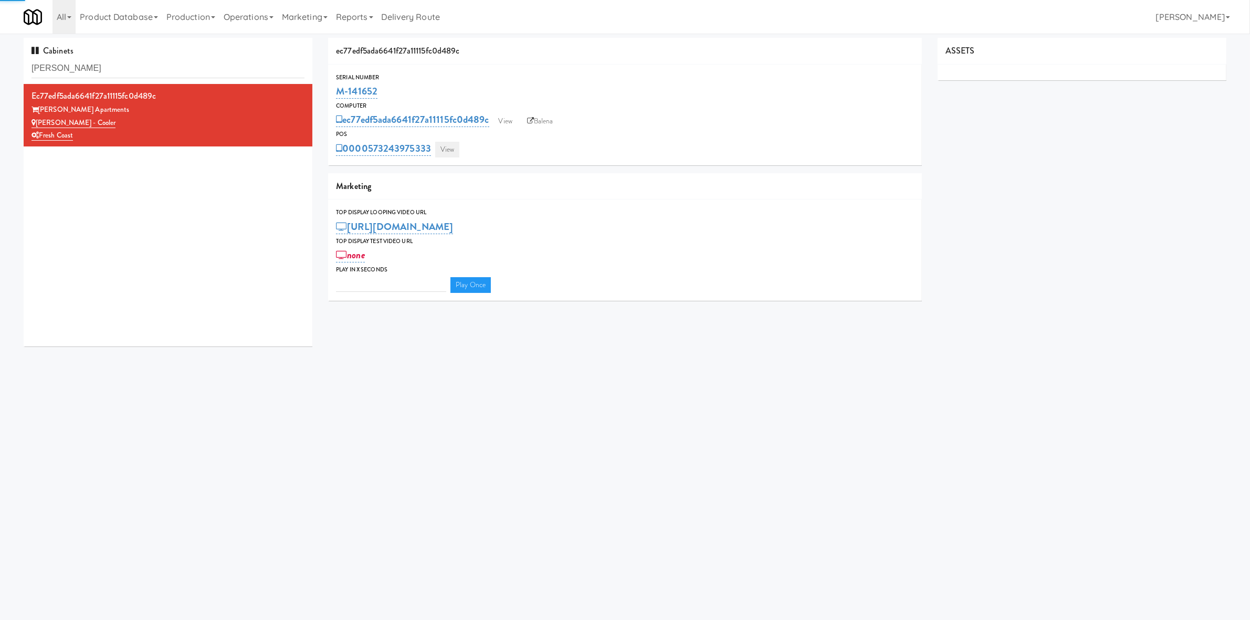
type input "3"
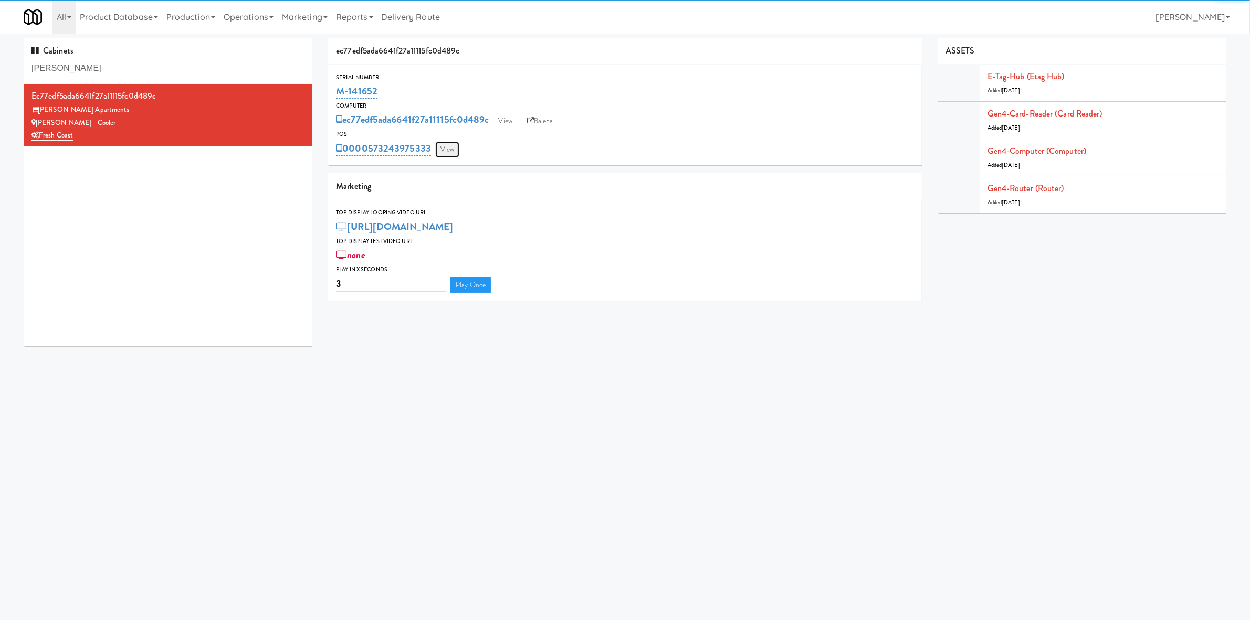
click at [452, 149] on link "View" at bounding box center [447, 150] width 24 height 16
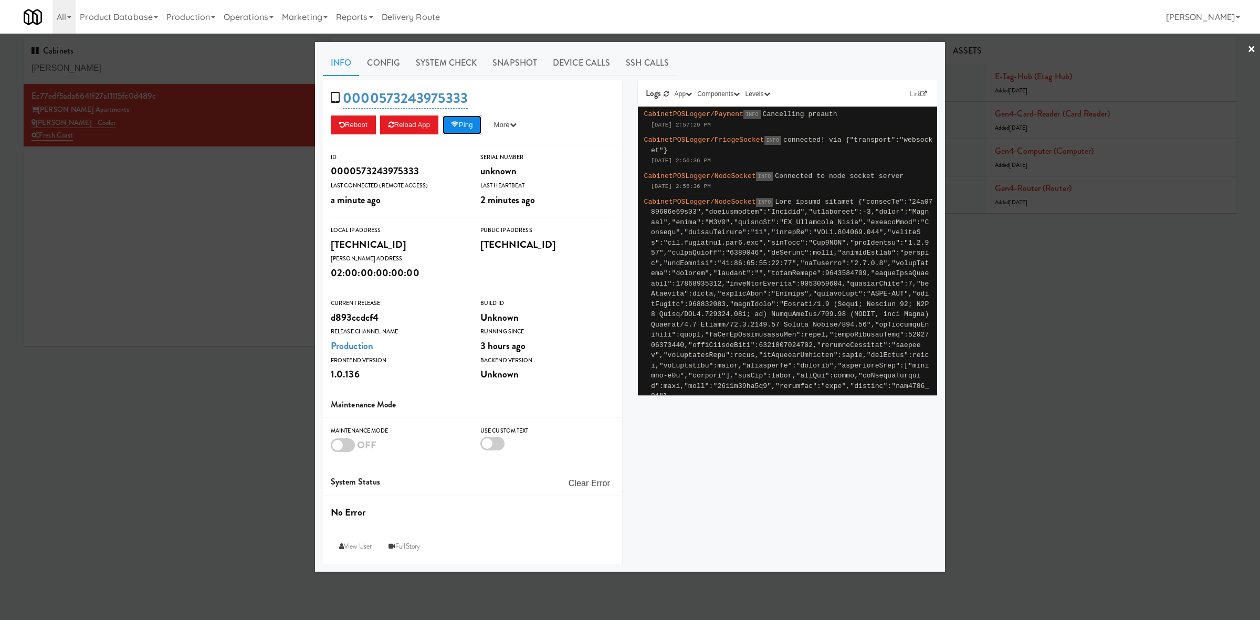
click at [481, 130] on button "Ping" at bounding box center [461, 124] width 39 height 19
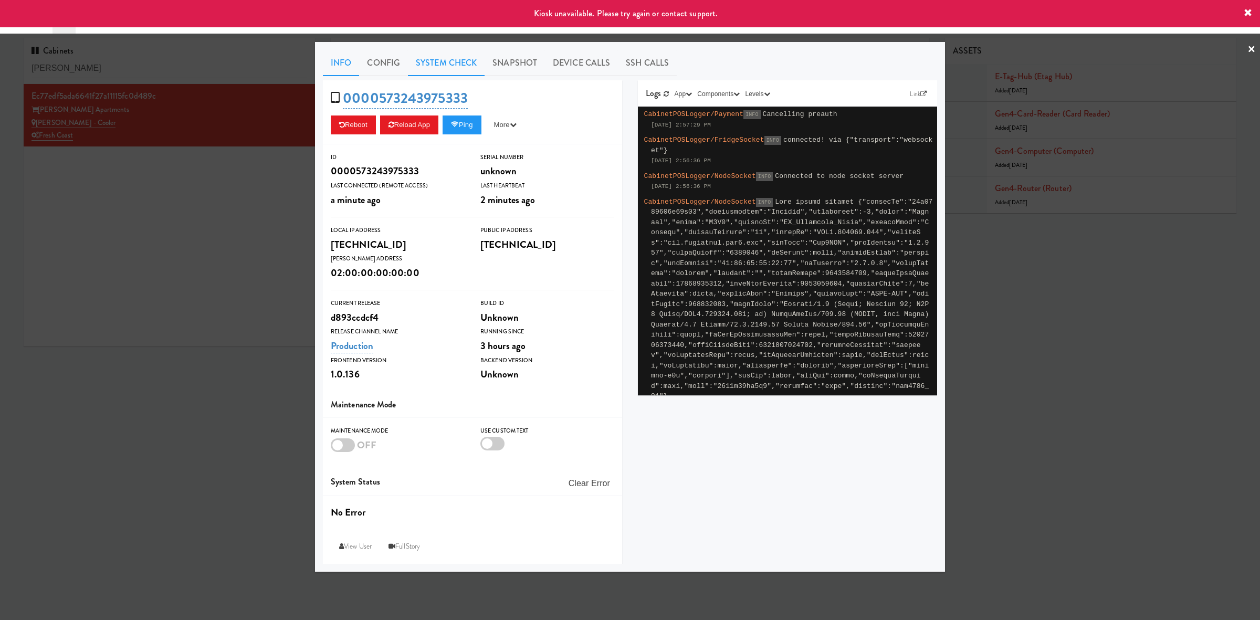
click at [447, 67] on link "System Check" at bounding box center [446, 63] width 77 height 26
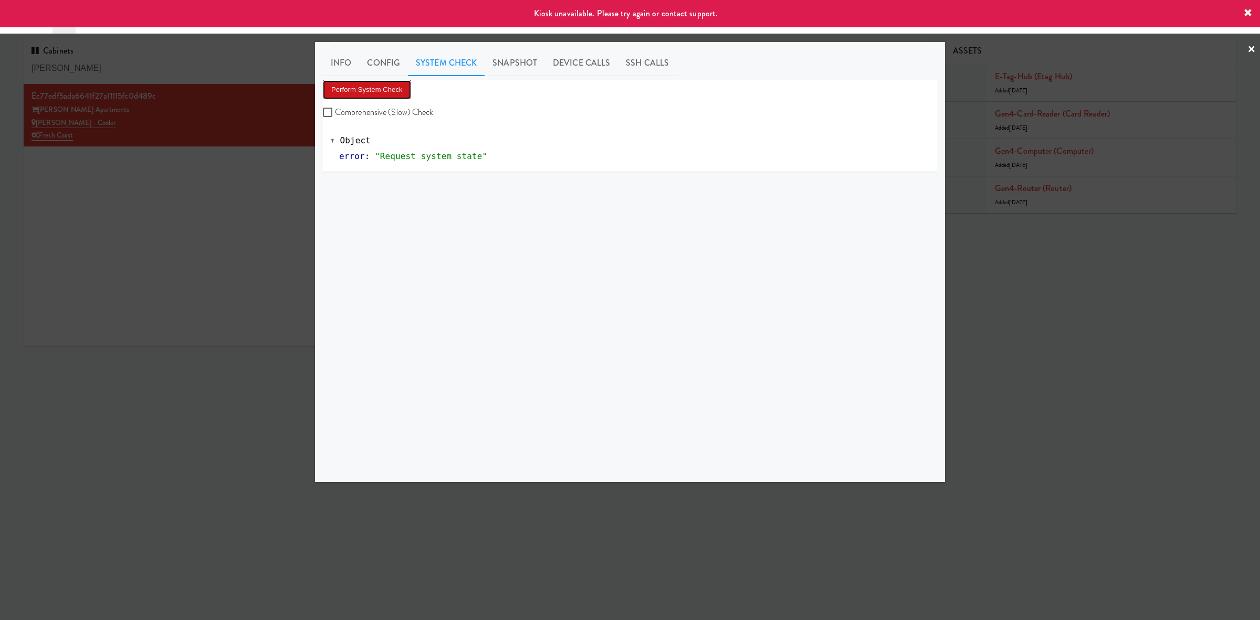
click at [353, 90] on button "Perform System Check" at bounding box center [367, 89] width 88 height 19
click at [250, 230] on div at bounding box center [630, 310] width 1260 height 620
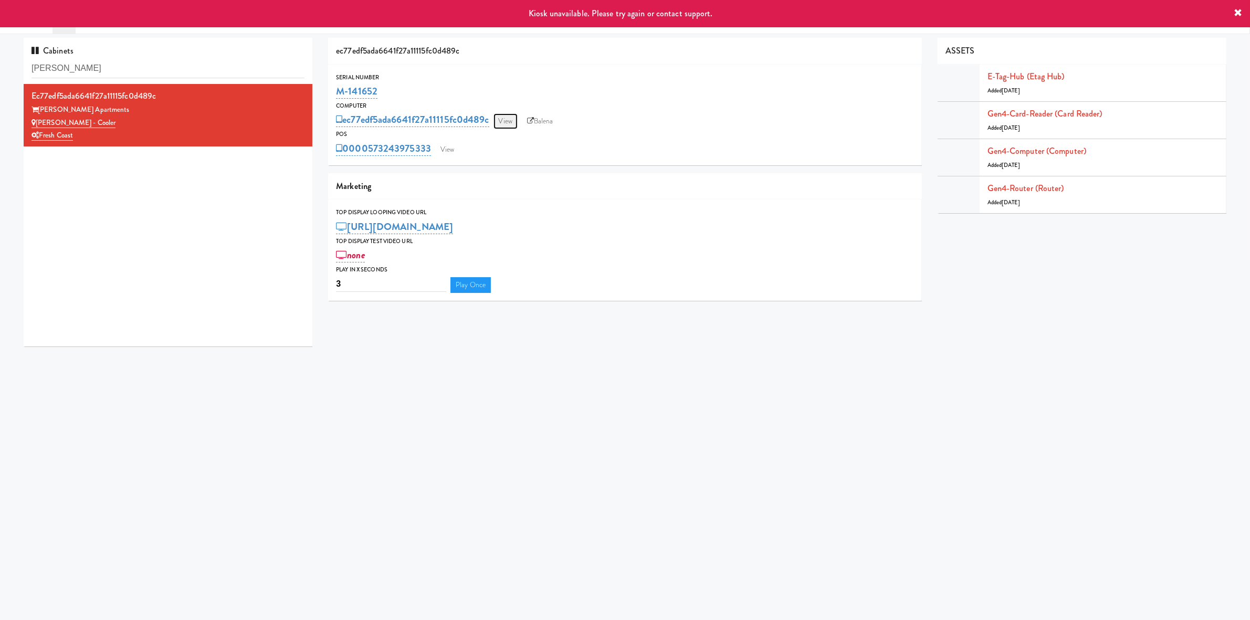
click at [508, 119] on link "View" at bounding box center [505, 121] width 24 height 16
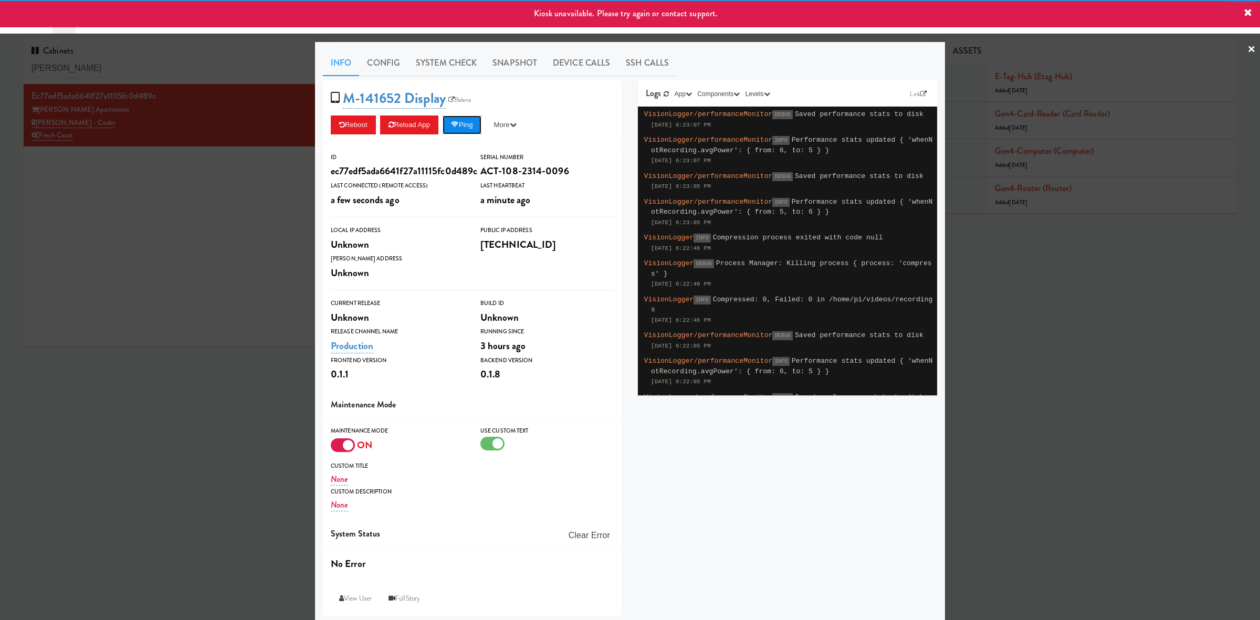
click at [463, 124] on button "Ping" at bounding box center [461, 124] width 39 height 19
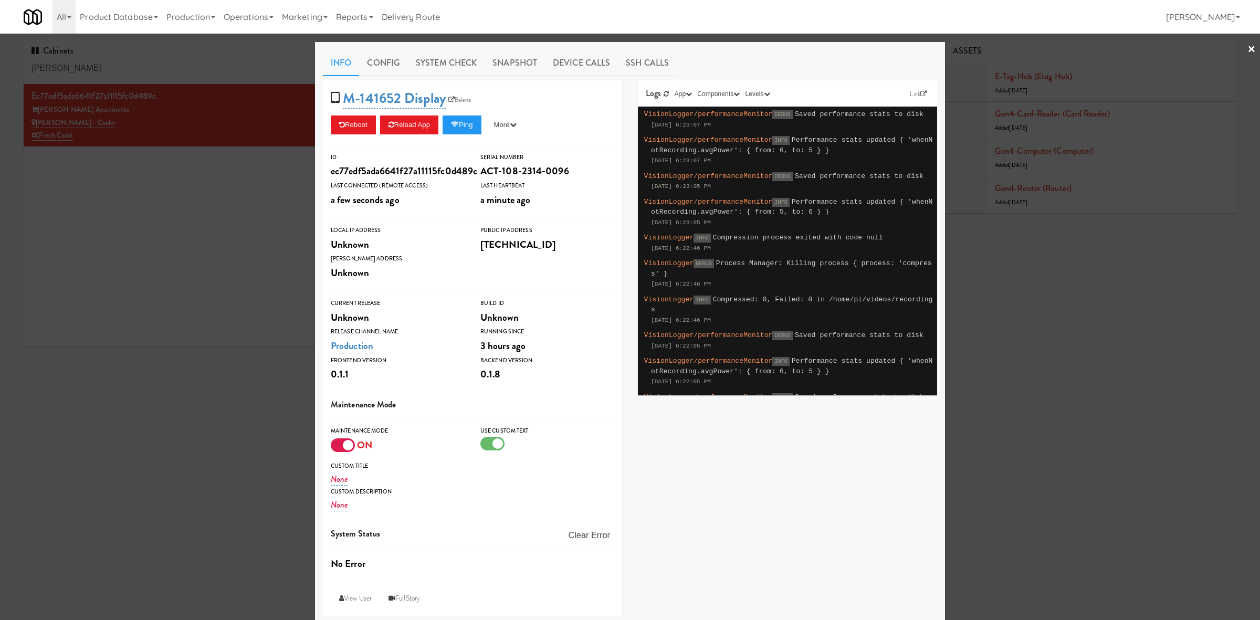
click at [334, 440] on div at bounding box center [343, 445] width 24 height 14
click at [0, 0] on input "checkbox" at bounding box center [0, 0] width 0 height 0
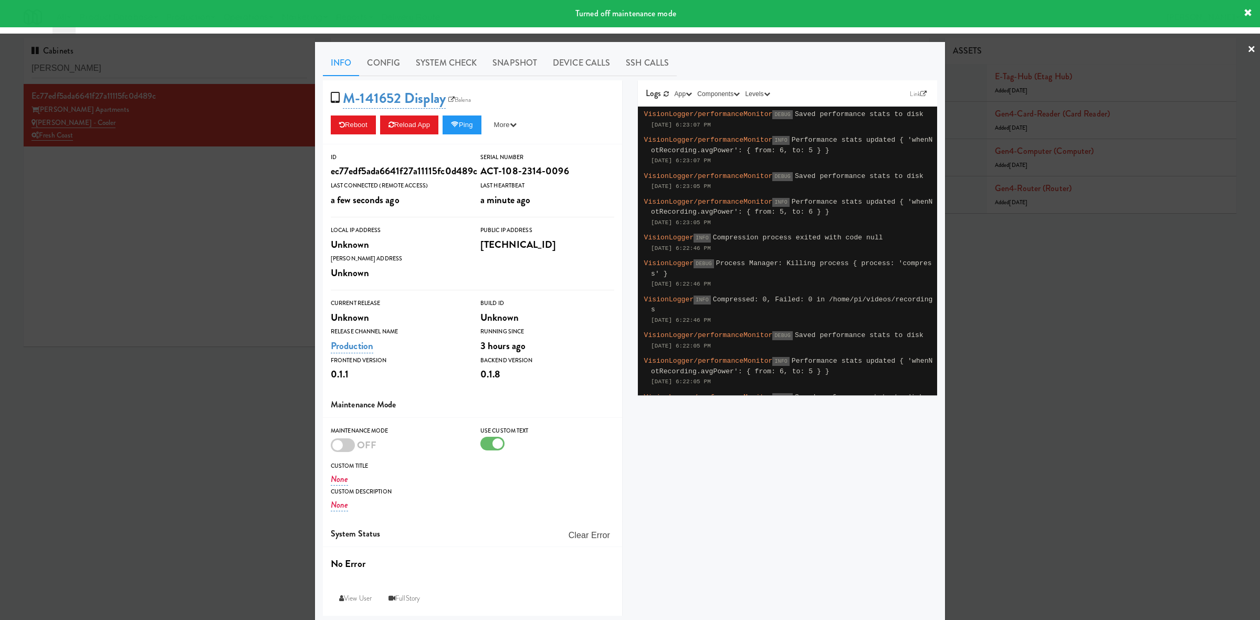
click at [229, 460] on div at bounding box center [630, 310] width 1260 height 620
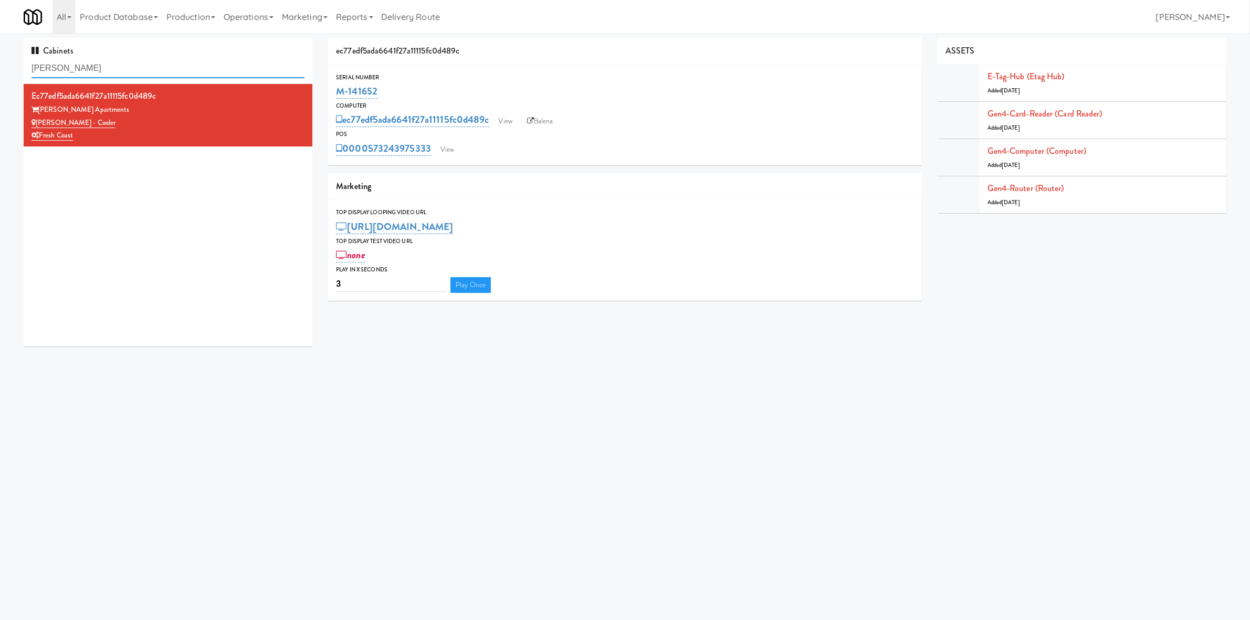
click at [174, 72] on input "marisol" at bounding box center [167, 68] width 273 height 19
type input "baker"
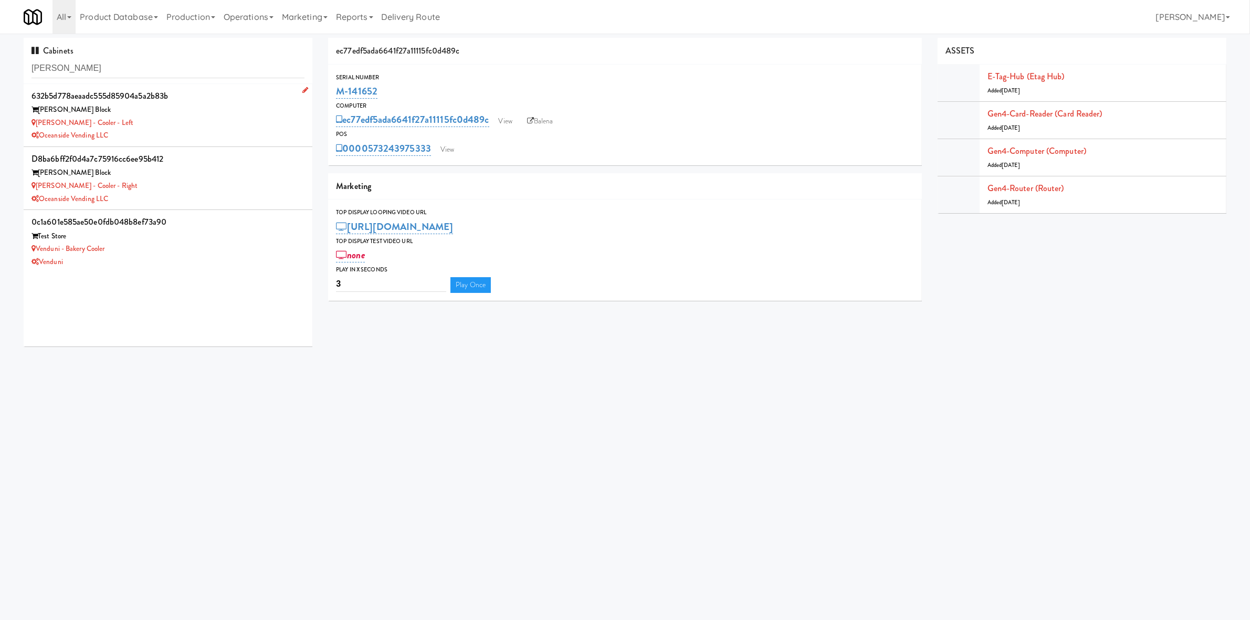
click at [218, 140] on div "Oceanside Vending LLC" at bounding box center [167, 135] width 273 height 13
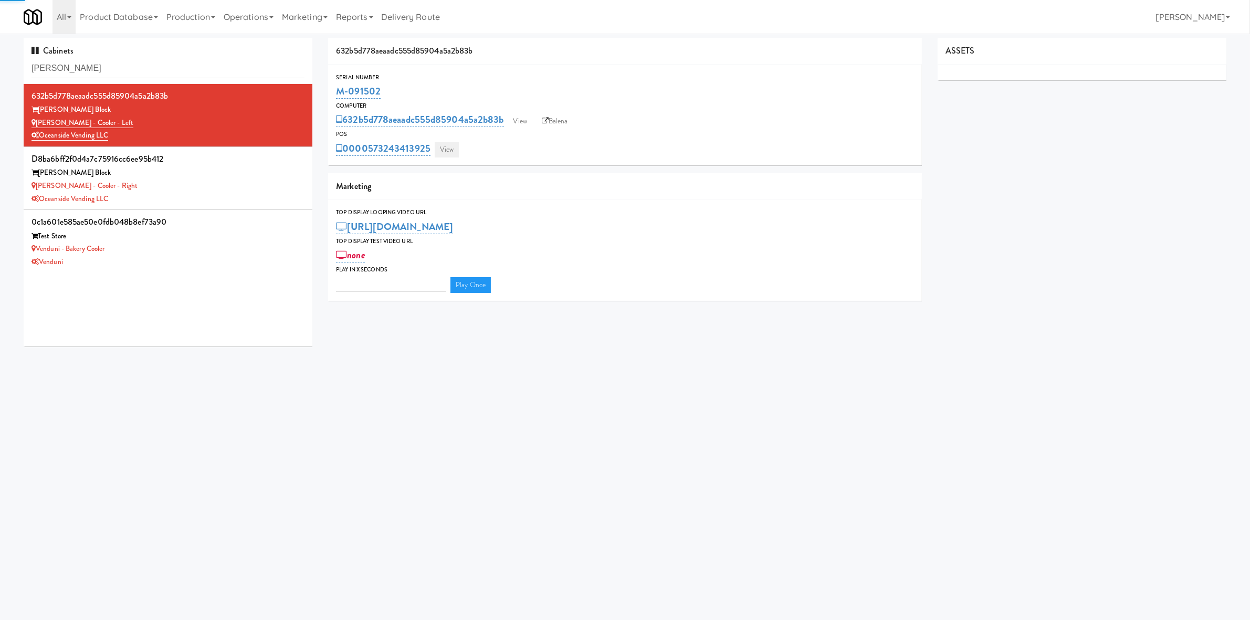
type input "3"
click at [525, 123] on link "View" at bounding box center [520, 121] width 24 height 16
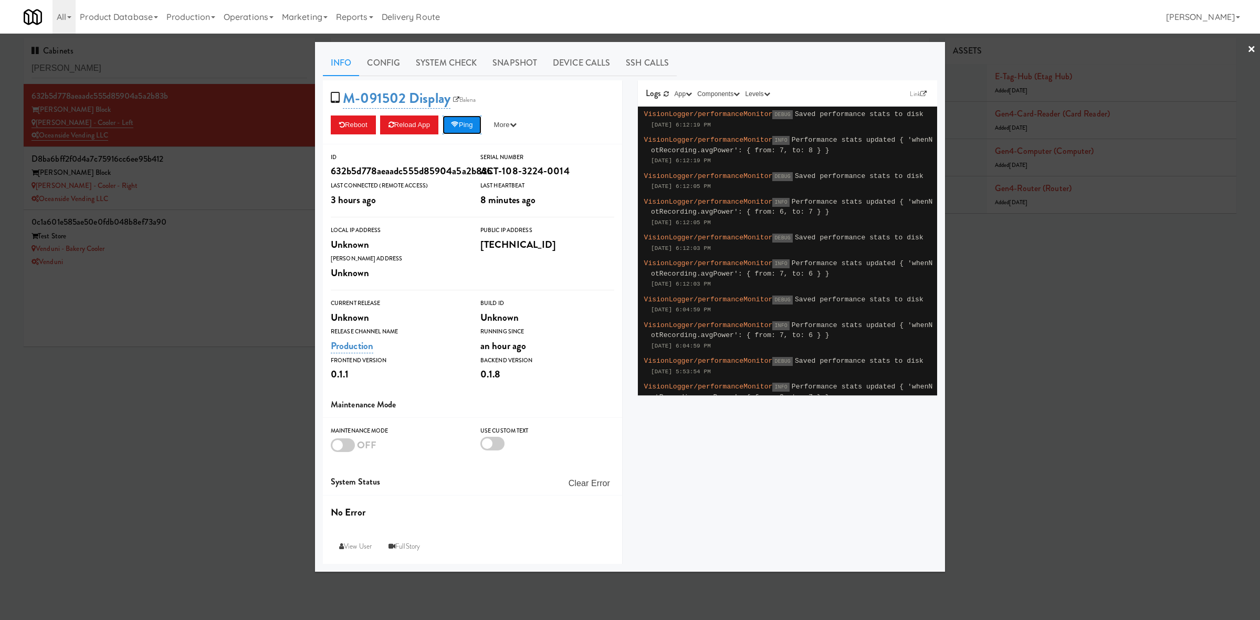
click at [470, 134] on button "Ping" at bounding box center [461, 124] width 39 height 19
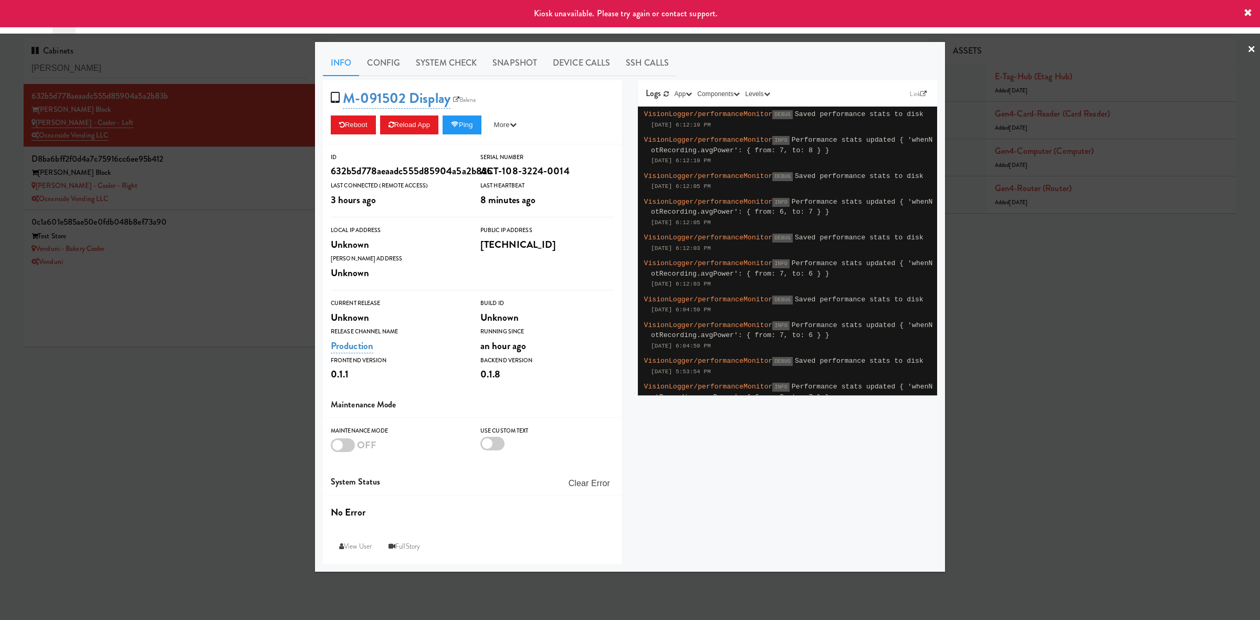
click at [208, 178] on div at bounding box center [630, 310] width 1260 height 620
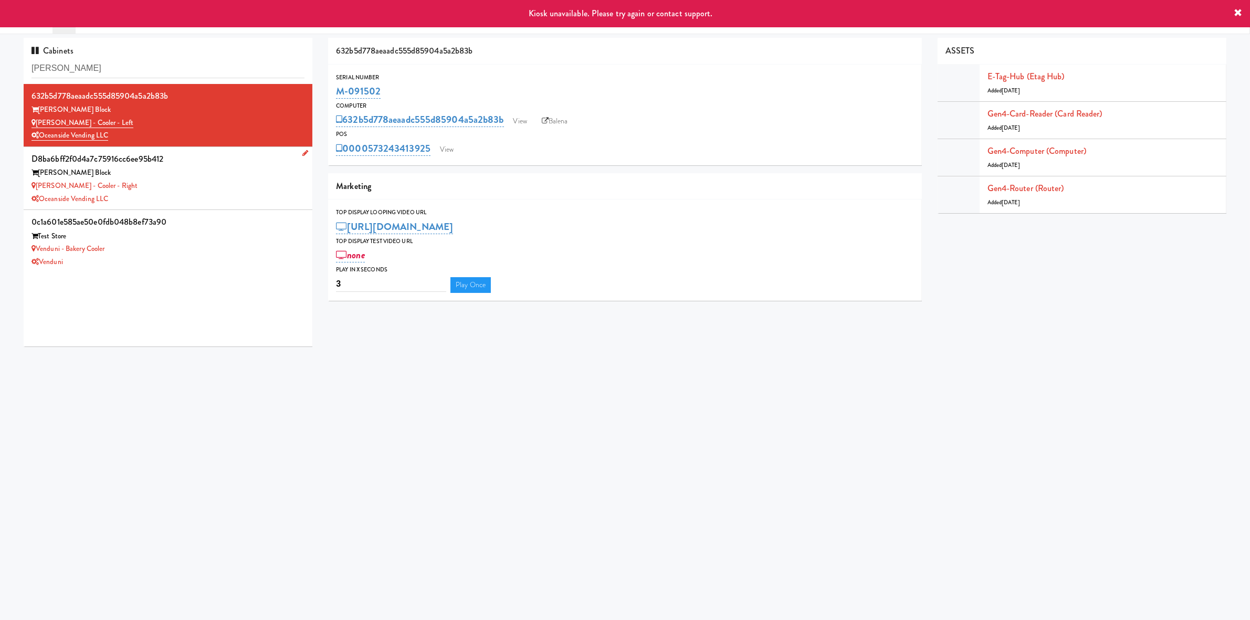
click at [200, 188] on div "Baker - Cooler - Right" at bounding box center [167, 186] width 273 height 13
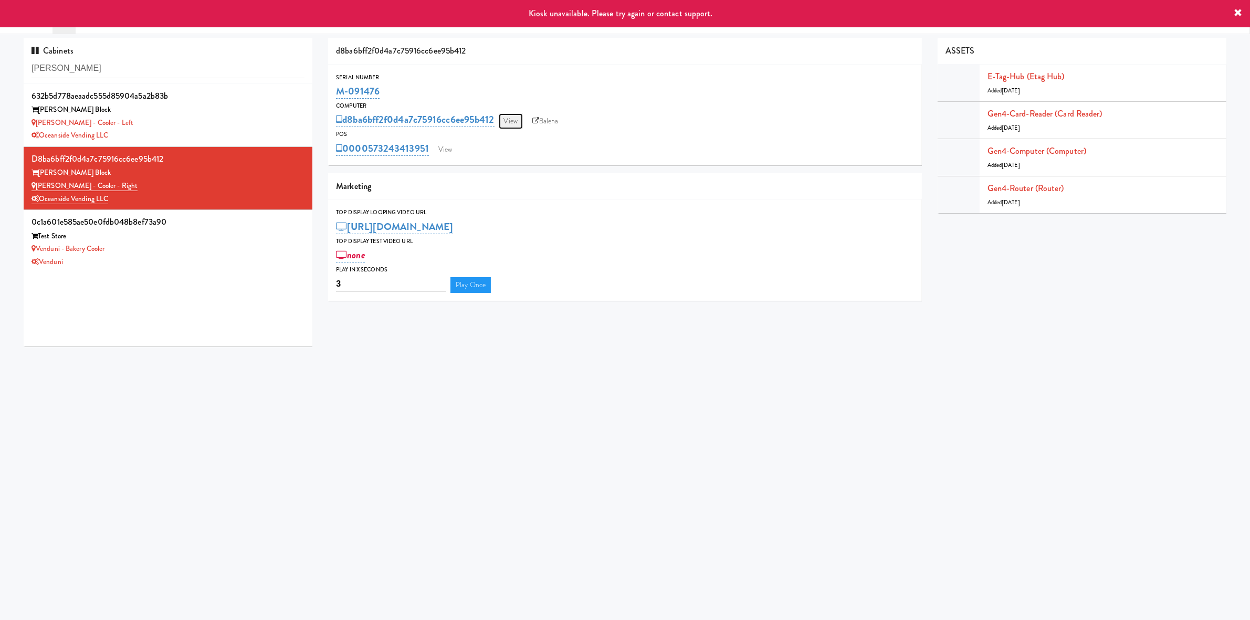
click at [507, 116] on link "View" at bounding box center [511, 121] width 24 height 16
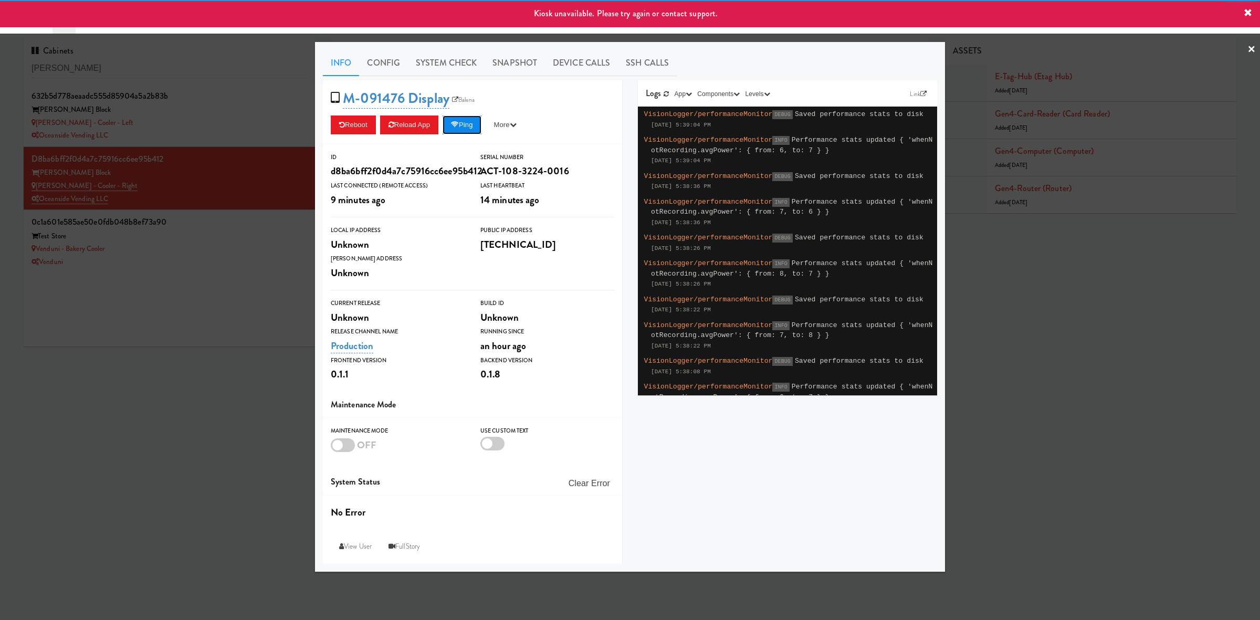
click at [478, 123] on button "Ping" at bounding box center [461, 124] width 39 height 19
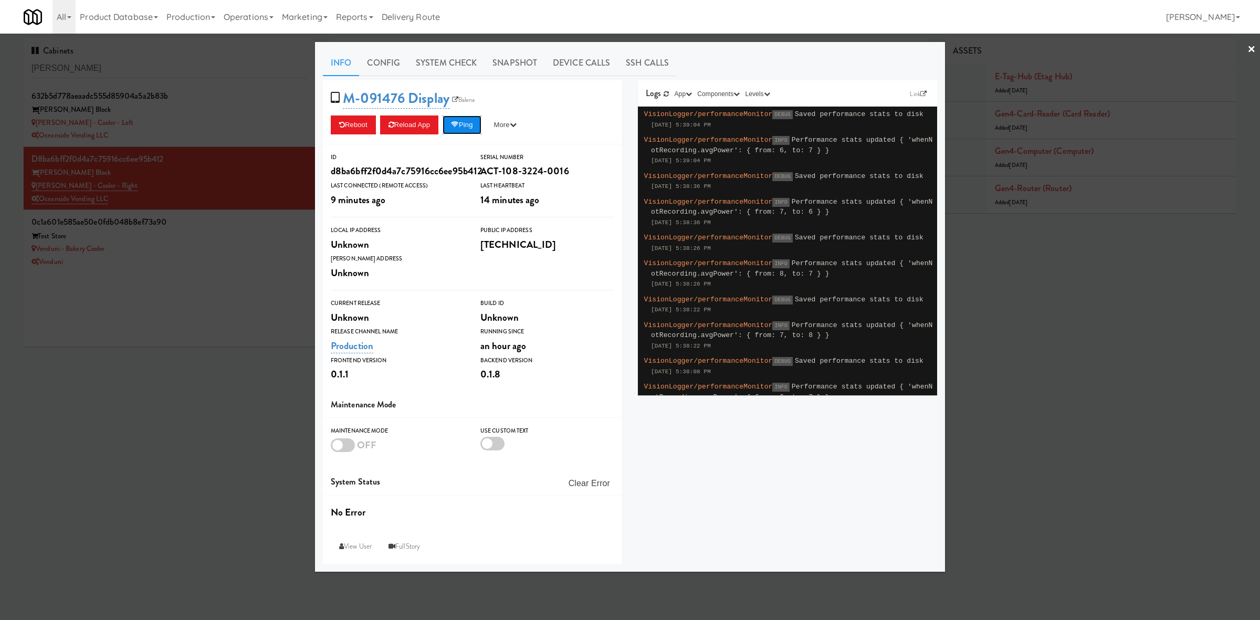
click at [466, 127] on button "Ping" at bounding box center [461, 124] width 39 height 19
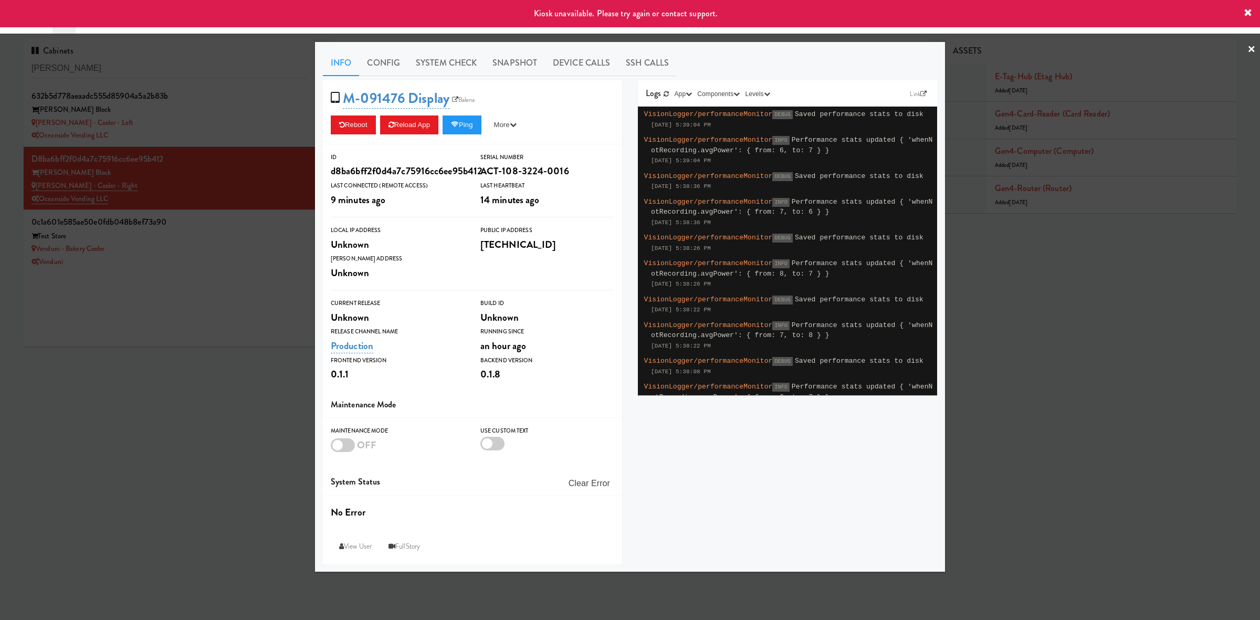
click at [243, 235] on div at bounding box center [630, 310] width 1260 height 620
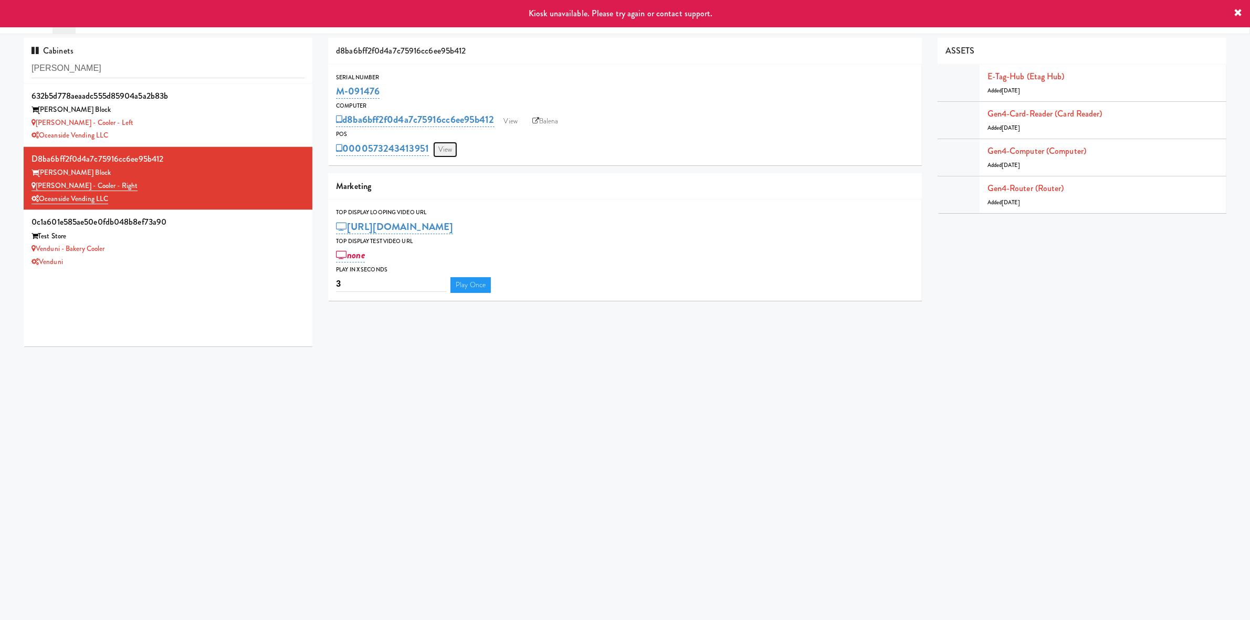
click at [452, 150] on link "View" at bounding box center [445, 150] width 24 height 16
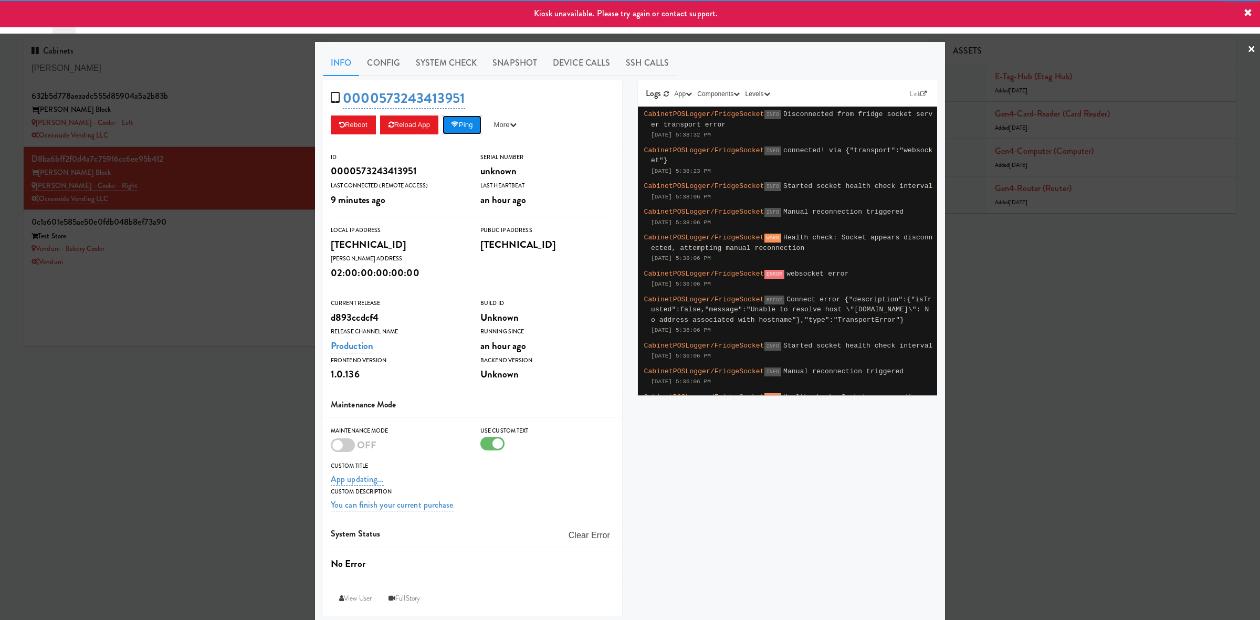
click at [463, 132] on button "Ping" at bounding box center [461, 124] width 39 height 19
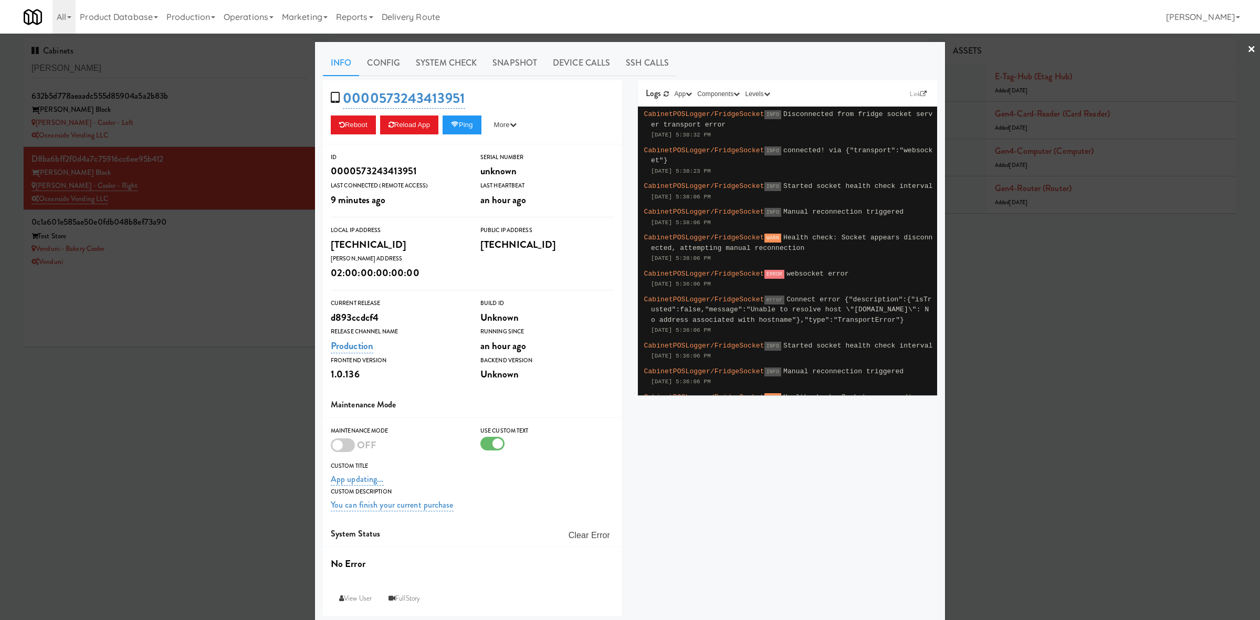
click at [224, 289] on div at bounding box center [630, 310] width 1260 height 620
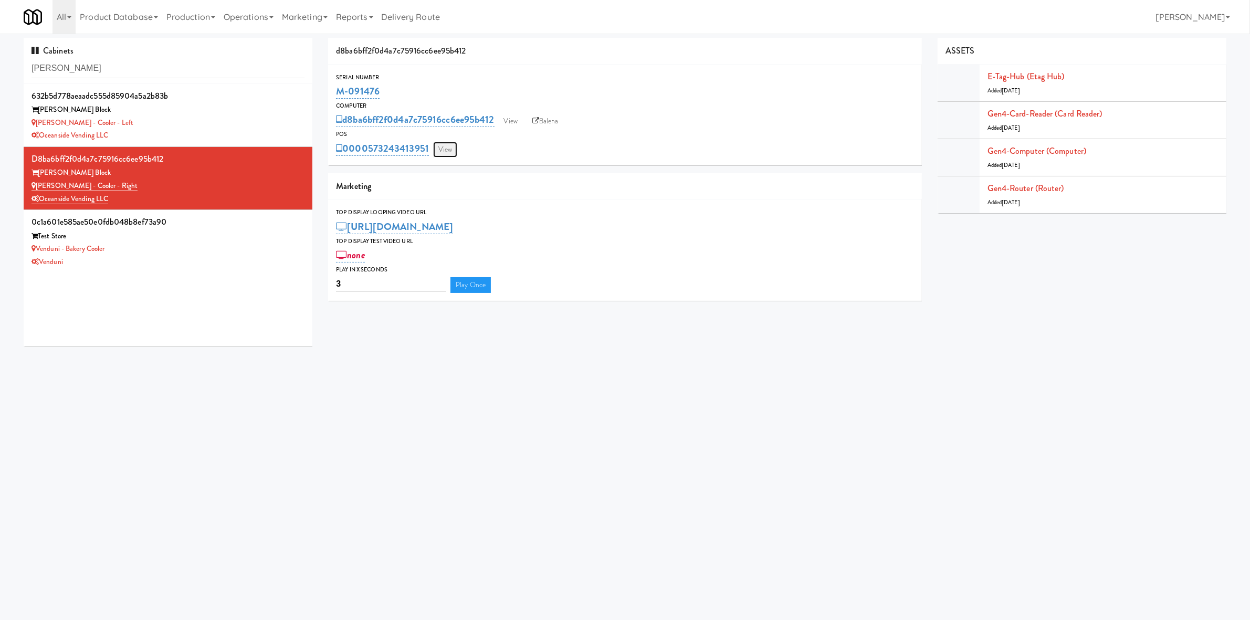
click at [444, 153] on link "View" at bounding box center [445, 150] width 24 height 16
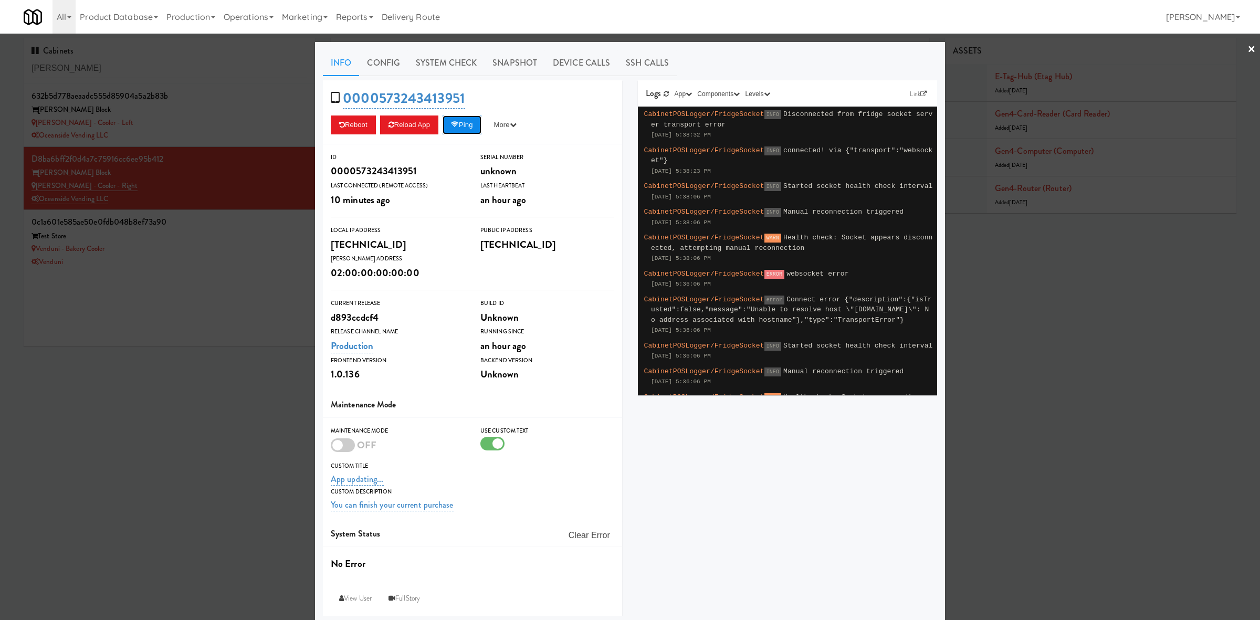
click at [458, 132] on button "Ping" at bounding box center [461, 124] width 39 height 19
click at [183, 67] on div at bounding box center [630, 310] width 1260 height 620
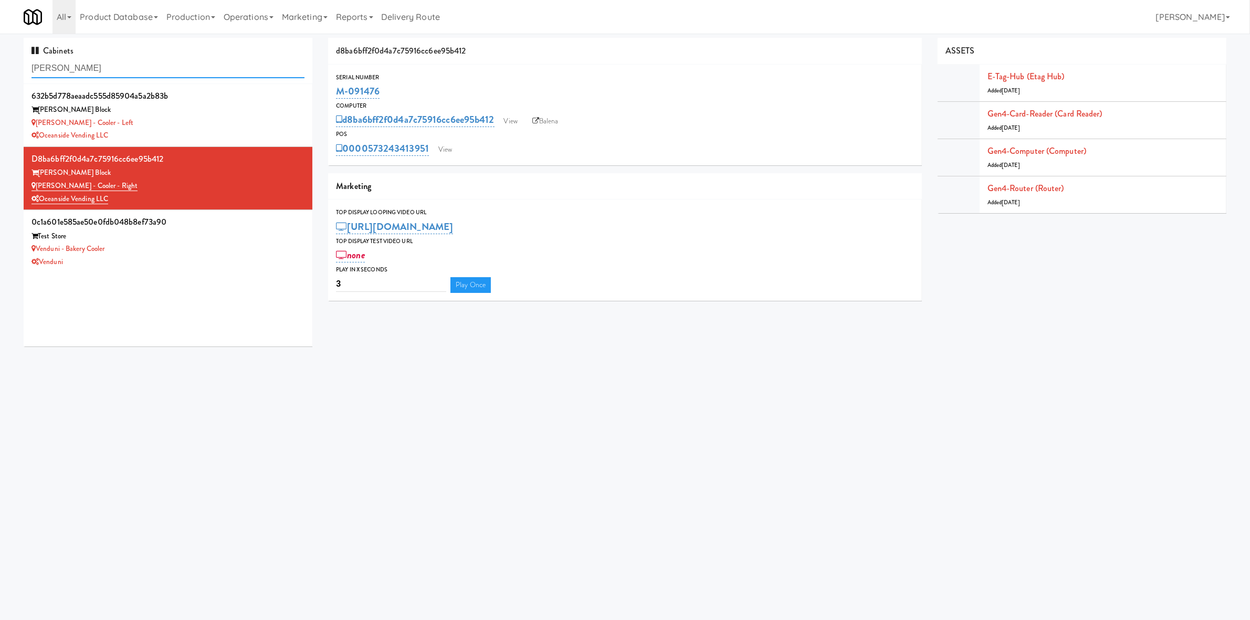
click at [176, 70] on input "baker" at bounding box center [167, 68] width 273 height 19
type input "marisol"
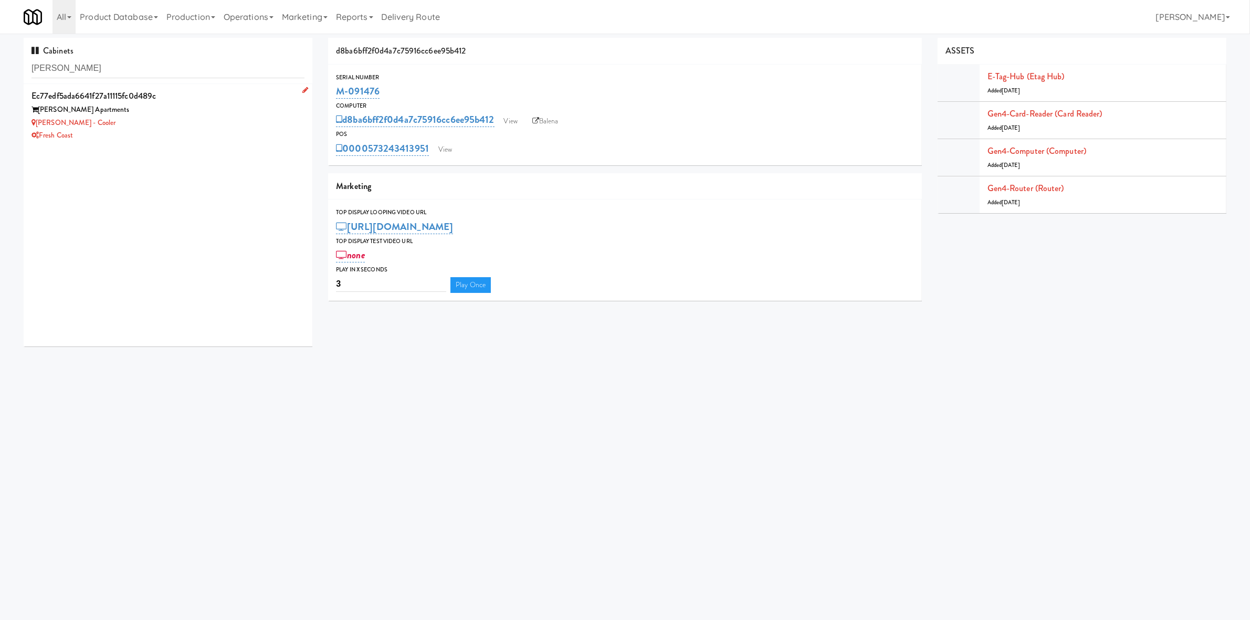
click at [229, 111] on div "Marisol Apartments" at bounding box center [167, 109] width 273 height 13
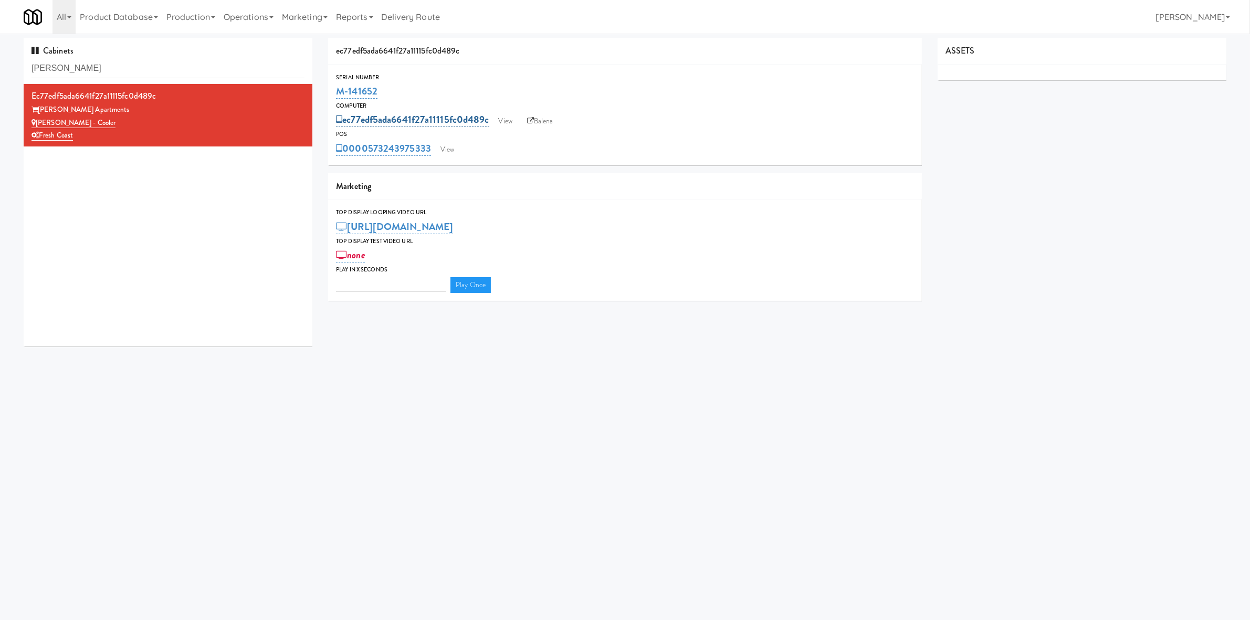
type input "3"
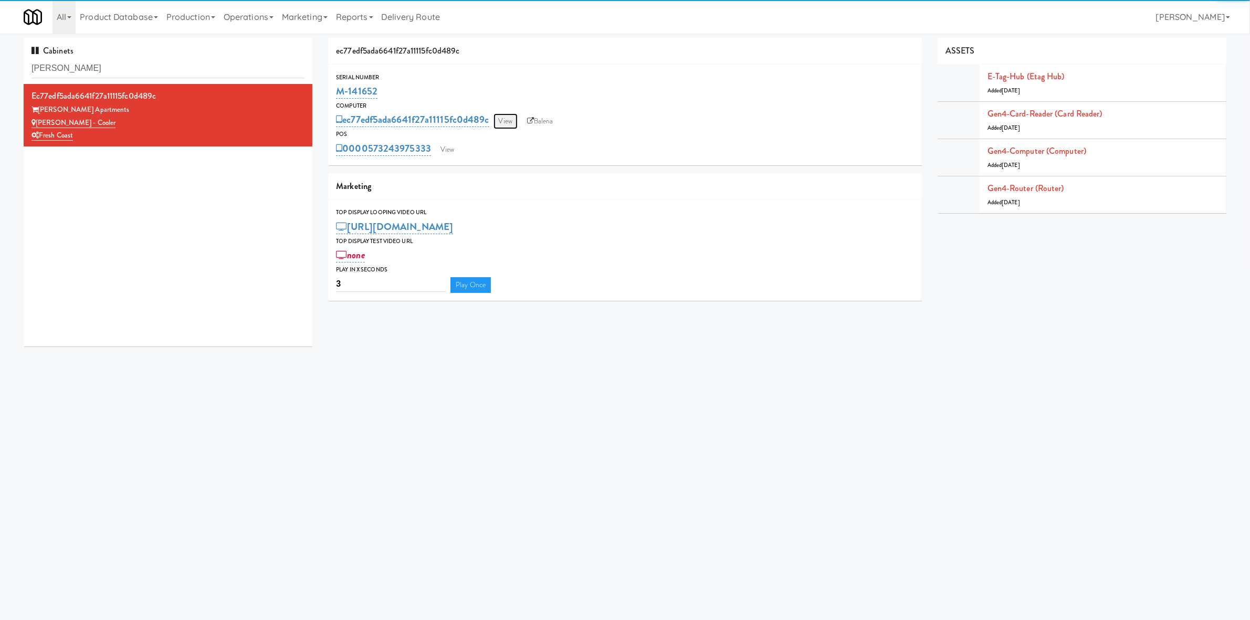
click at [504, 116] on link "View" at bounding box center [505, 121] width 24 height 16
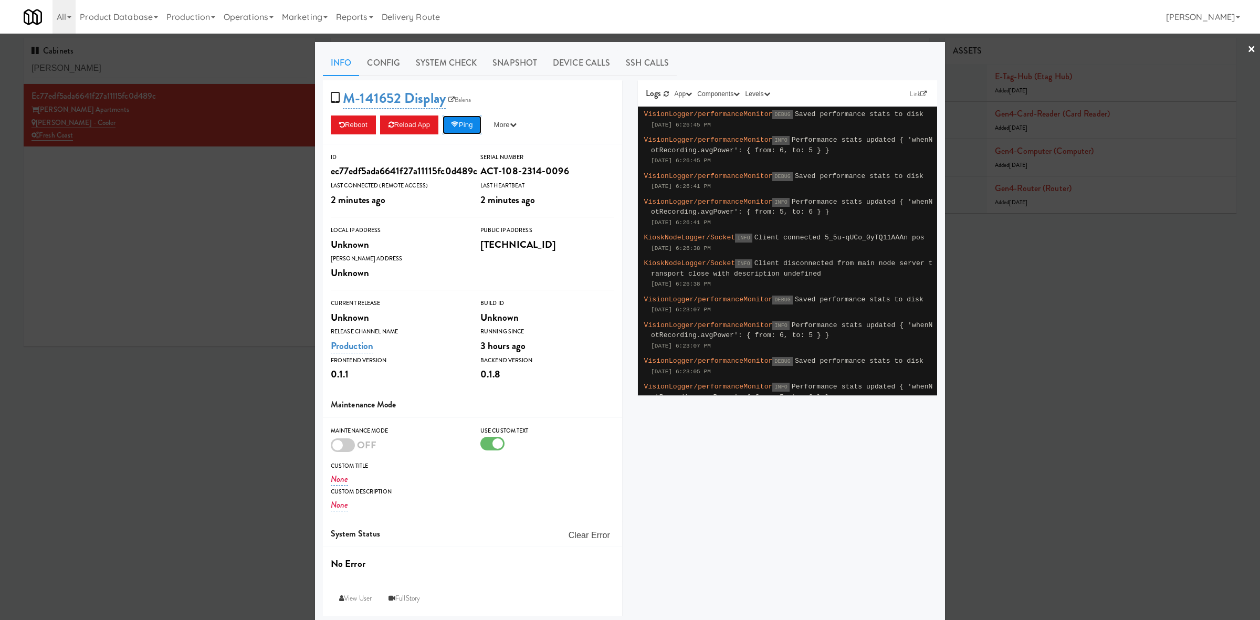
click at [454, 128] on icon at bounding box center [455, 124] width 8 height 7
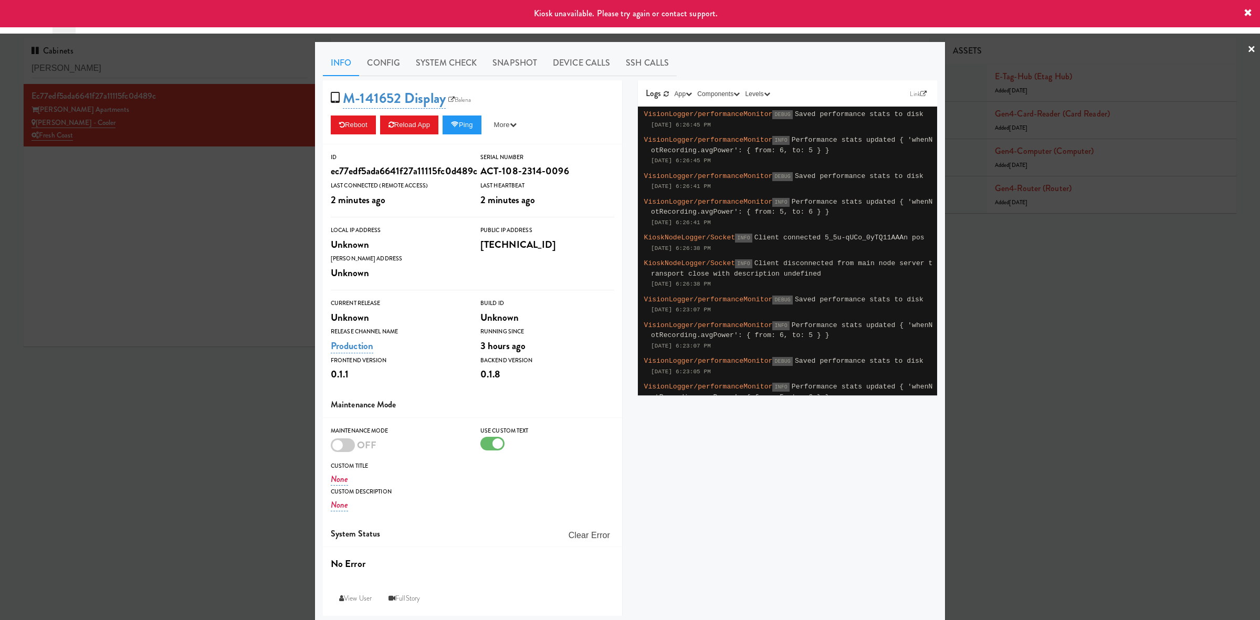
click at [244, 206] on div at bounding box center [630, 310] width 1260 height 620
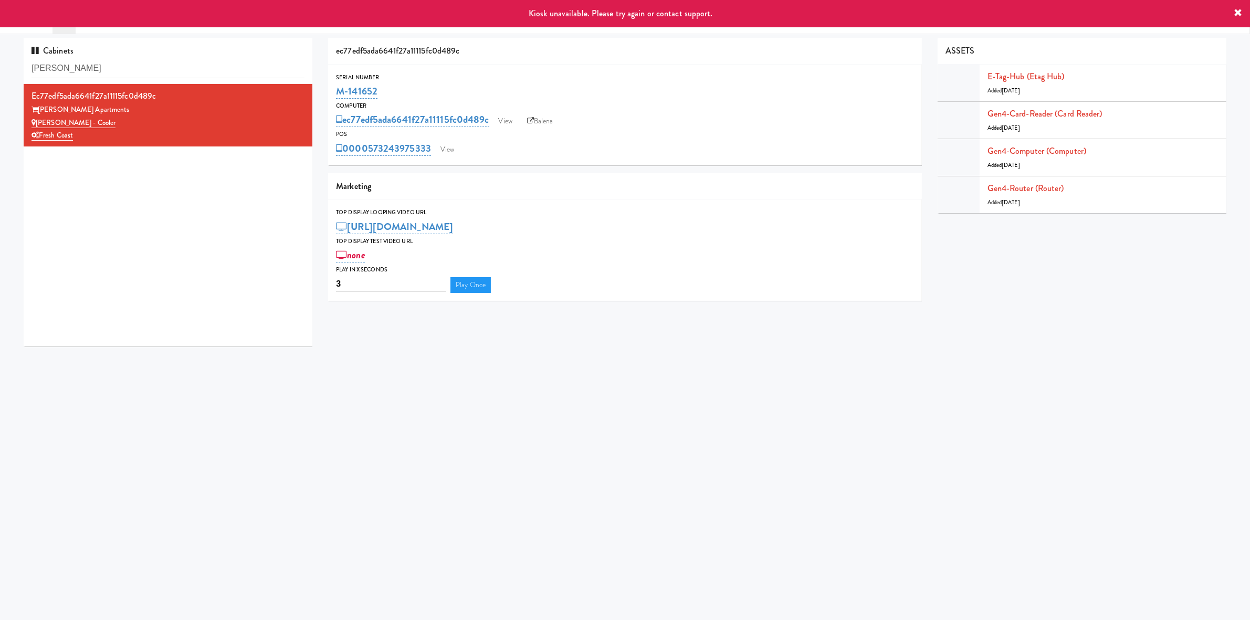
drag, startPoint x: 403, startPoint y: 94, endPoint x: 321, endPoint y: 90, distance: 81.5
click at [321, 90] on div "ec77edf5ada6641f27a11115fc0d489c Serial Number M-141652 Computer ec77edf5ada664…" at bounding box center [624, 173] width 609 height 271
copy link "M-141652"
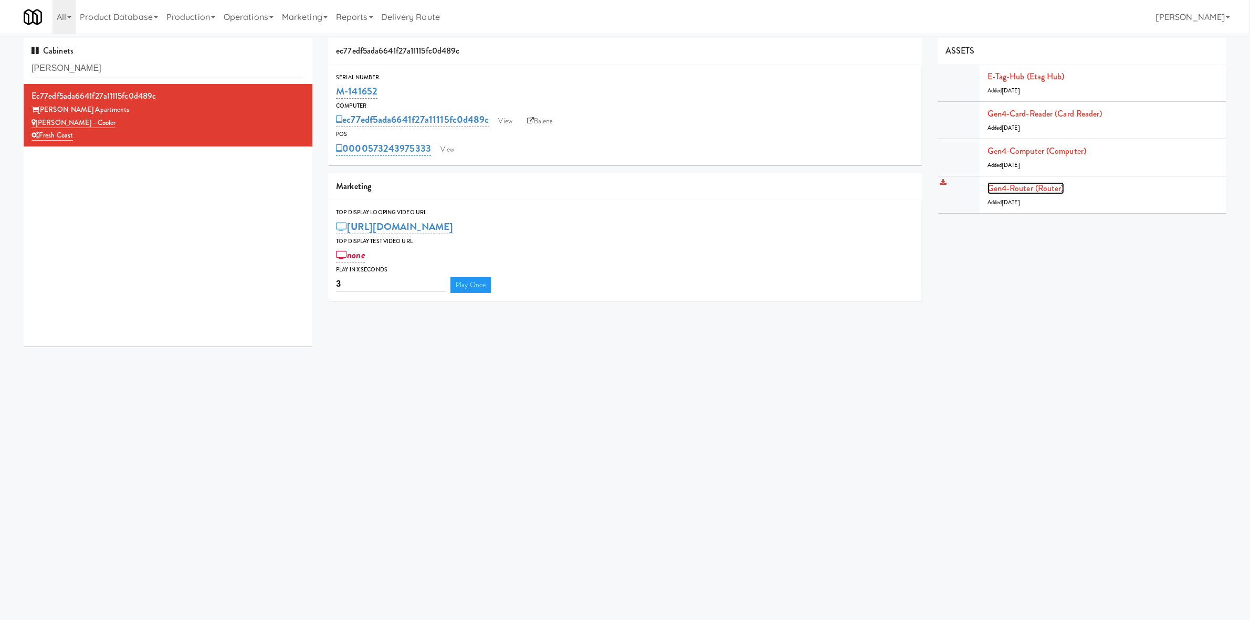
click at [1007, 191] on link "Gen4-router (Router)" at bounding box center [1025, 188] width 77 height 12
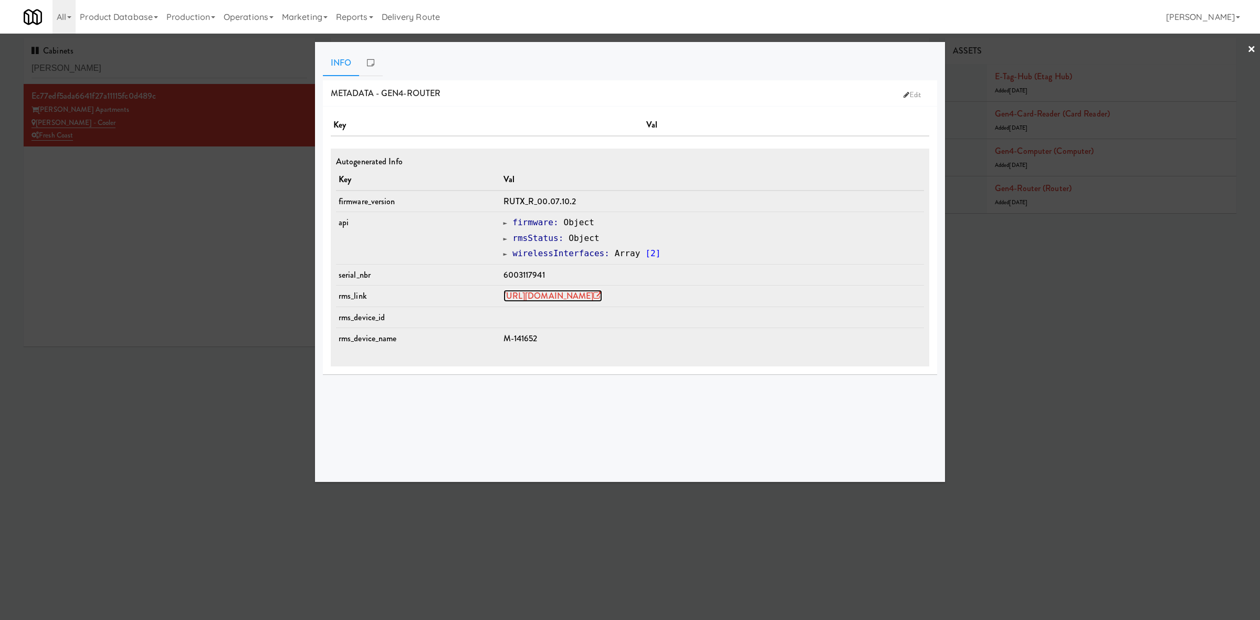
click at [539, 297] on link "https://rms.teltonika-networks.com/devices/1441923" at bounding box center [552, 296] width 99 height 12
click at [195, 204] on div at bounding box center [630, 310] width 1260 height 620
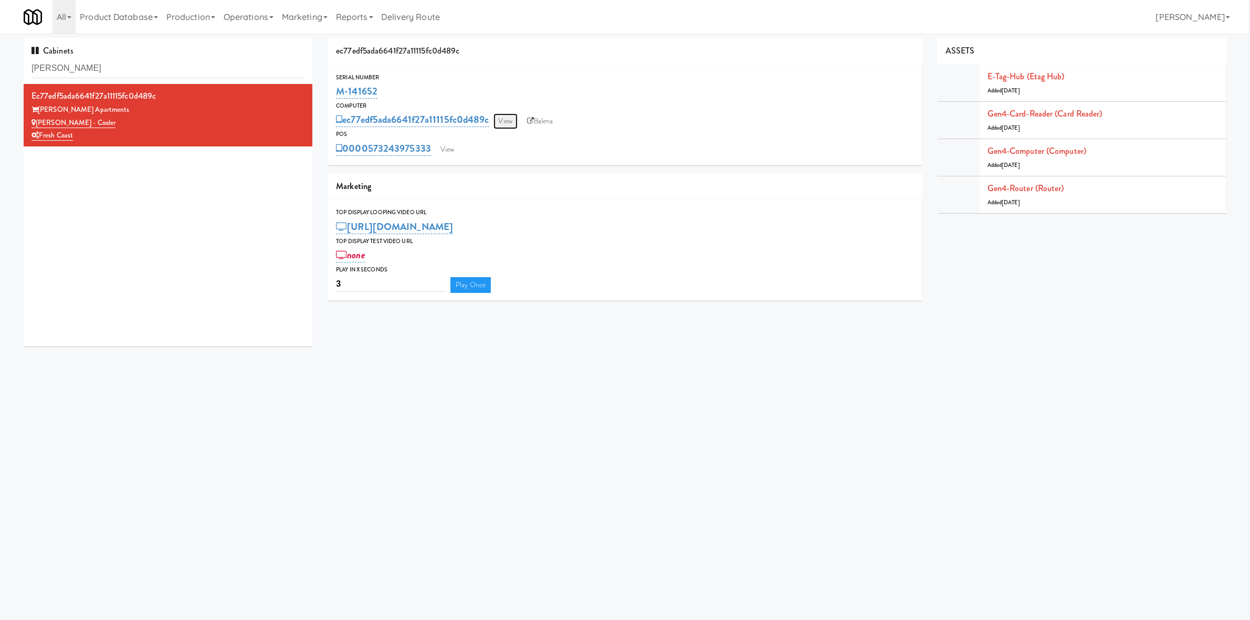
click at [499, 116] on link "View" at bounding box center [505, 121] width 24 height 16
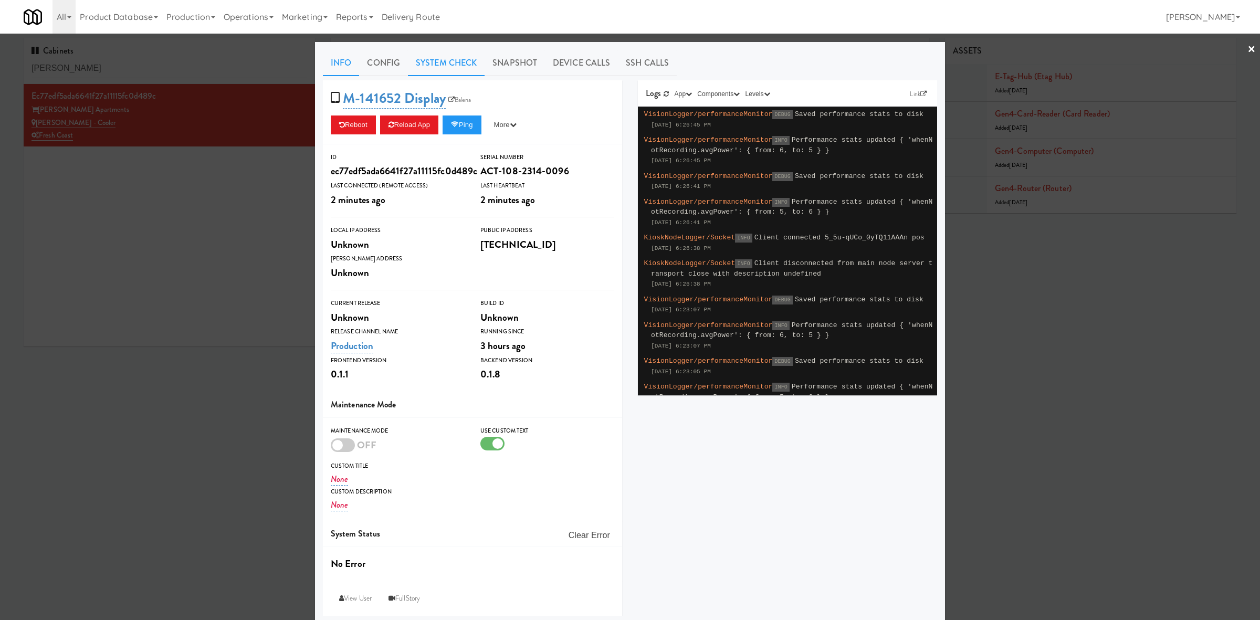
click at [463, 59] on link "System Check" at bounding box center [446, 63] width 77 height 26
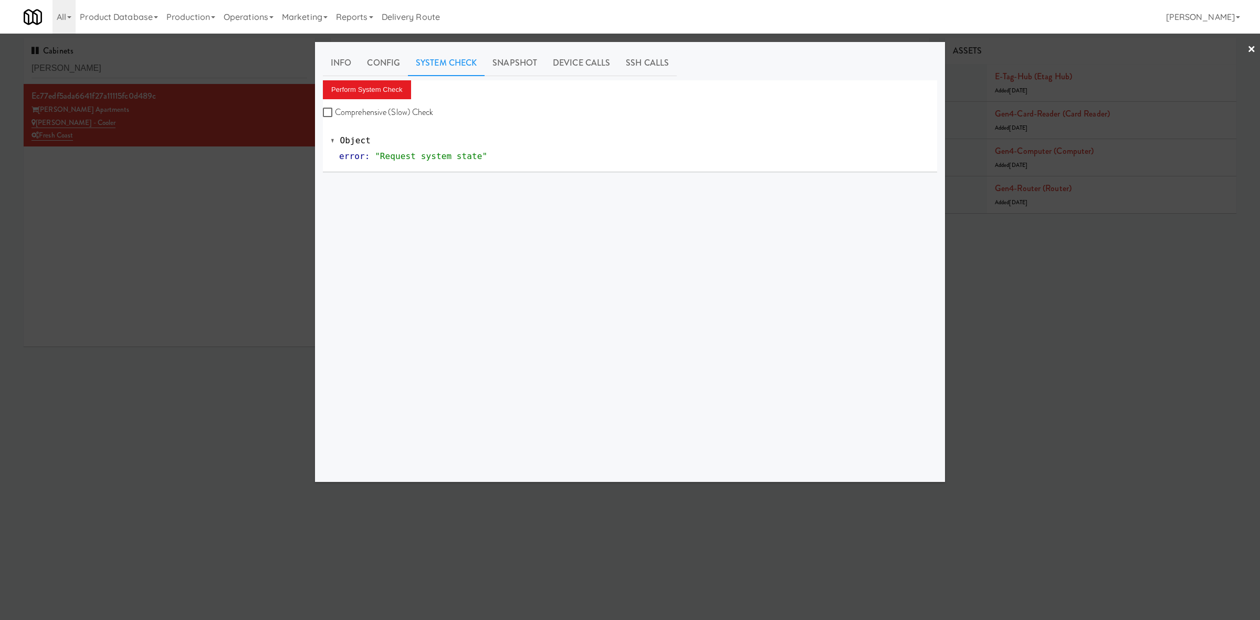
drag, startPoint x: 350, startPoint y: 64, endPoint x: 389, endPoint y: 77, distance: 41.5
click at [350, 64] on link "Info" at bounding box center [341, 63] width 36 height 26
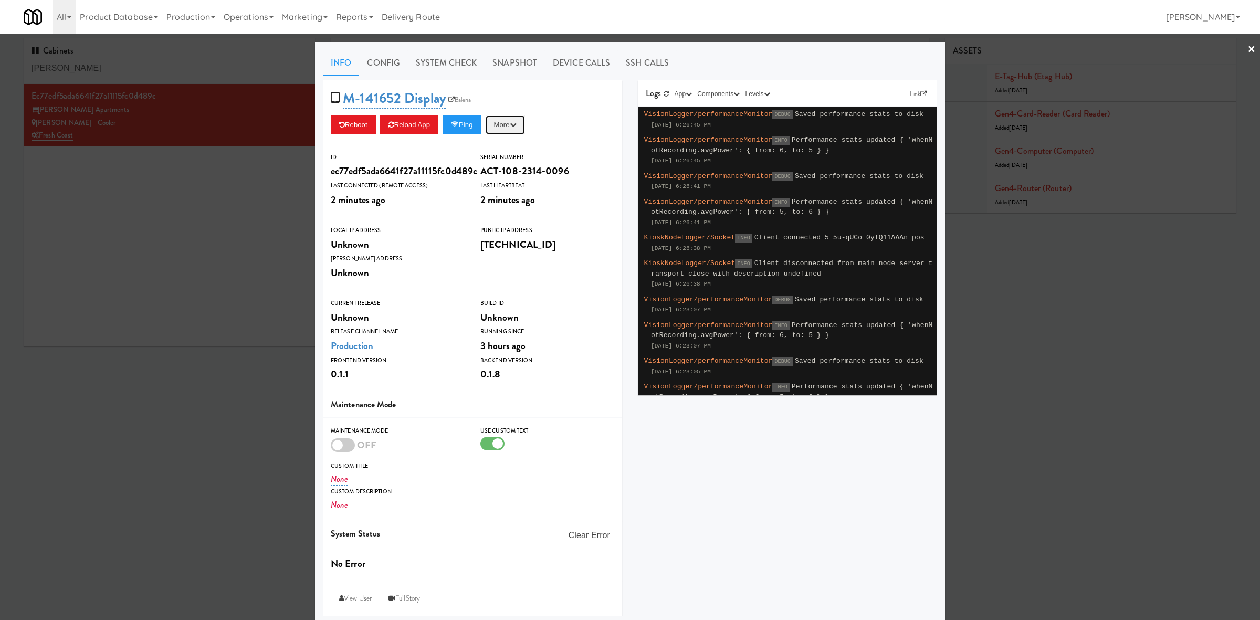
click at [517, 124] on icon "button" at bounding box center [513, 124] width 7 height 7
click at [593, 97] on div "M-141652 Display Balena Reboot Reload App Ping More Ping Server Restart Server …" at bounding box center [472, 112] width 299 height 64
click at [188, 268] on div at bounding box center [630, 310] width 1260 height 620
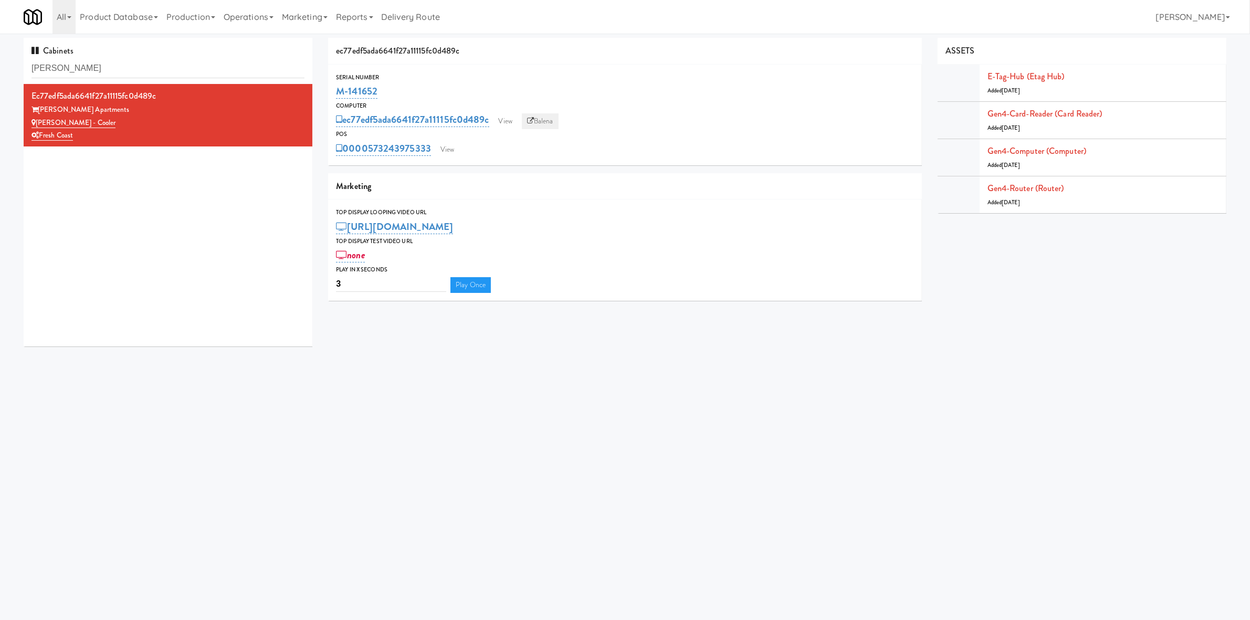
click at [542, 116] on link "Balena" at bounding box center [540, 121] width 37 height 16
click at [505, 121] on link "View" at bounding box center [505, 121] width 24 height 16
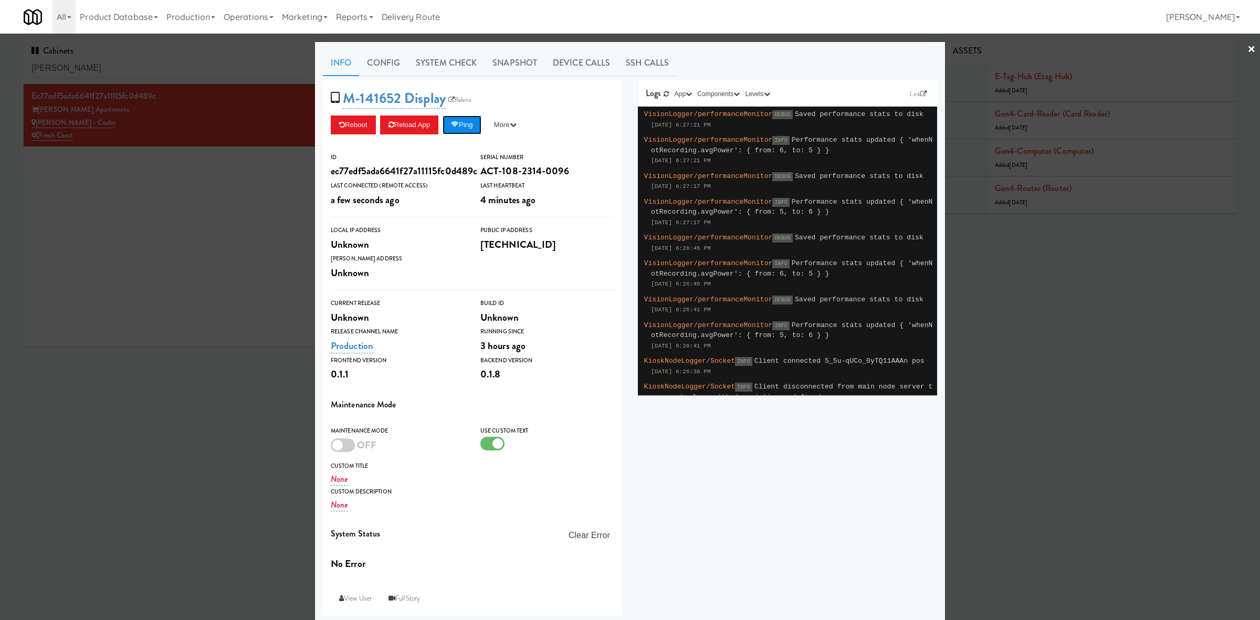
click at [460, 127] on button "Ping" at bounding box center [461, 124] width 39 height 19
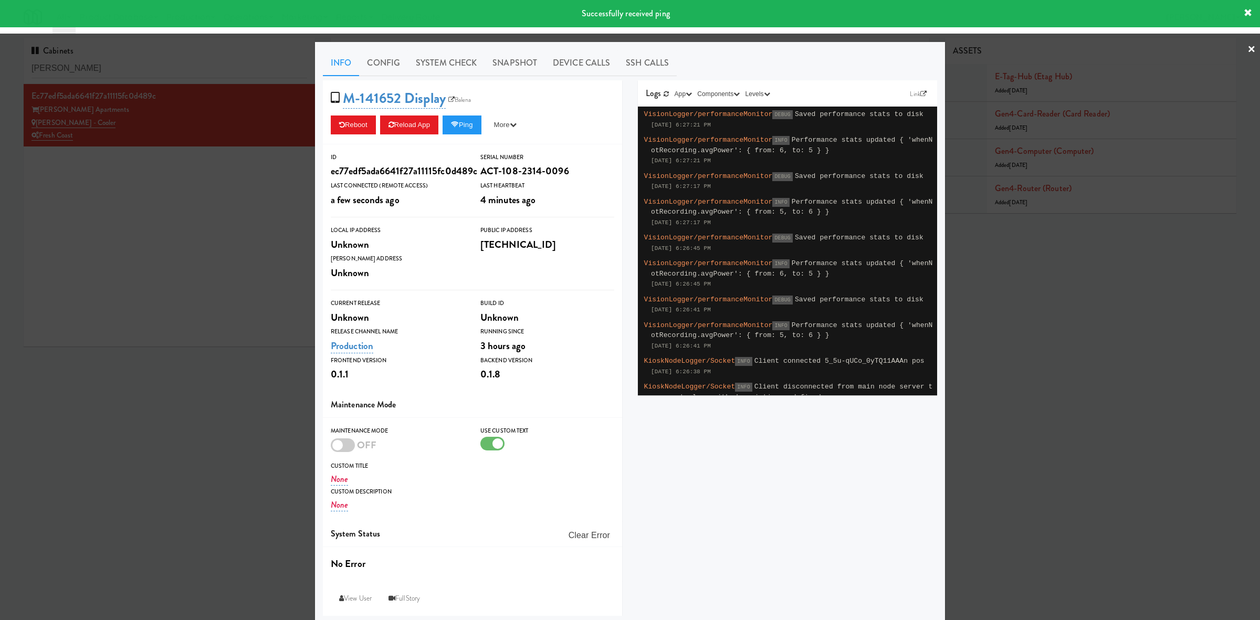
click at [175, 214] on div at bounding box center [630, 310] width 1260 height 620
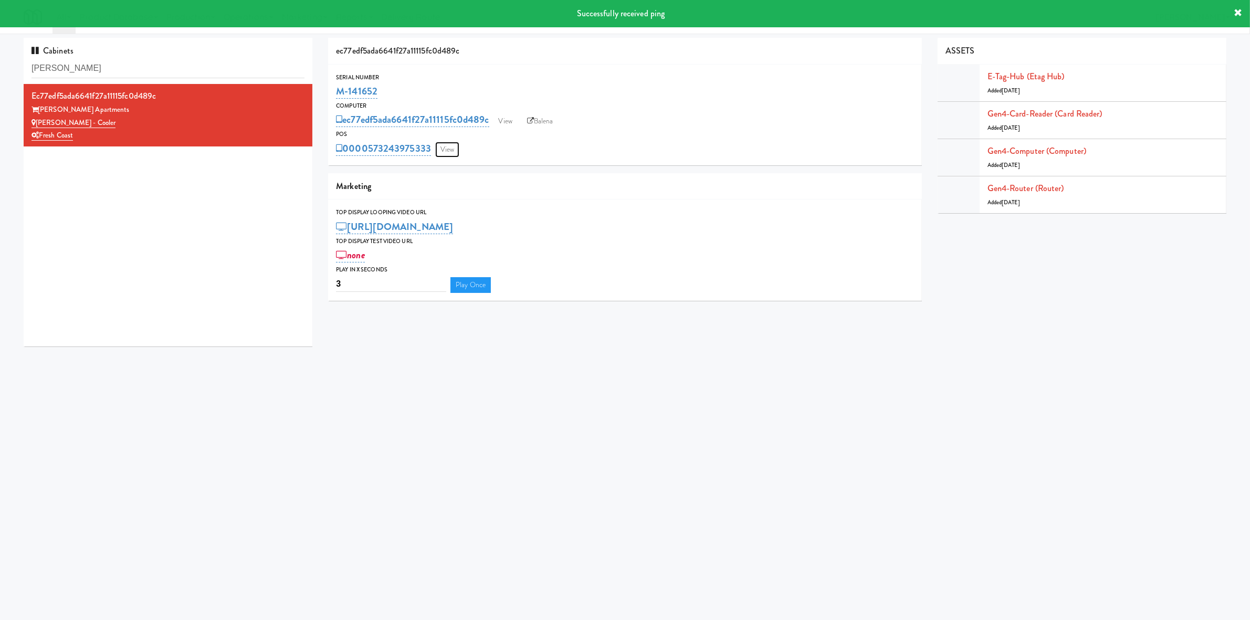
click at [452, 149] on link "View" at bounding box center [447, 150] width 24 height 16
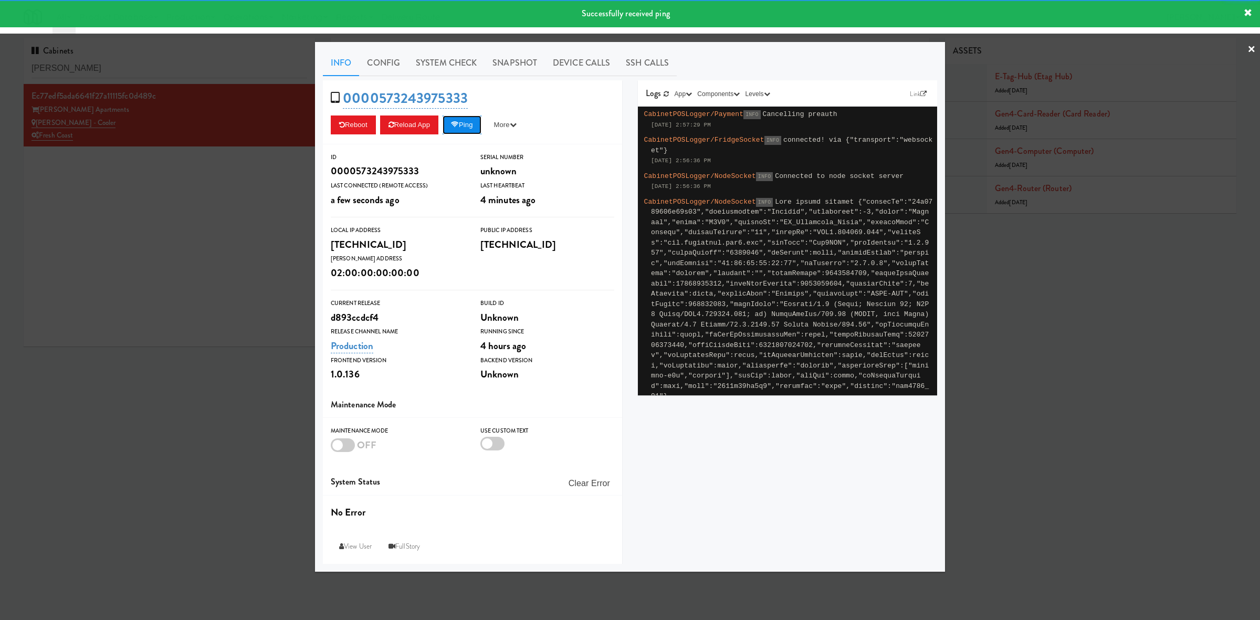
click at [471, 130] on button "Ping" at bounding box center [461, 124] width 39 height 19
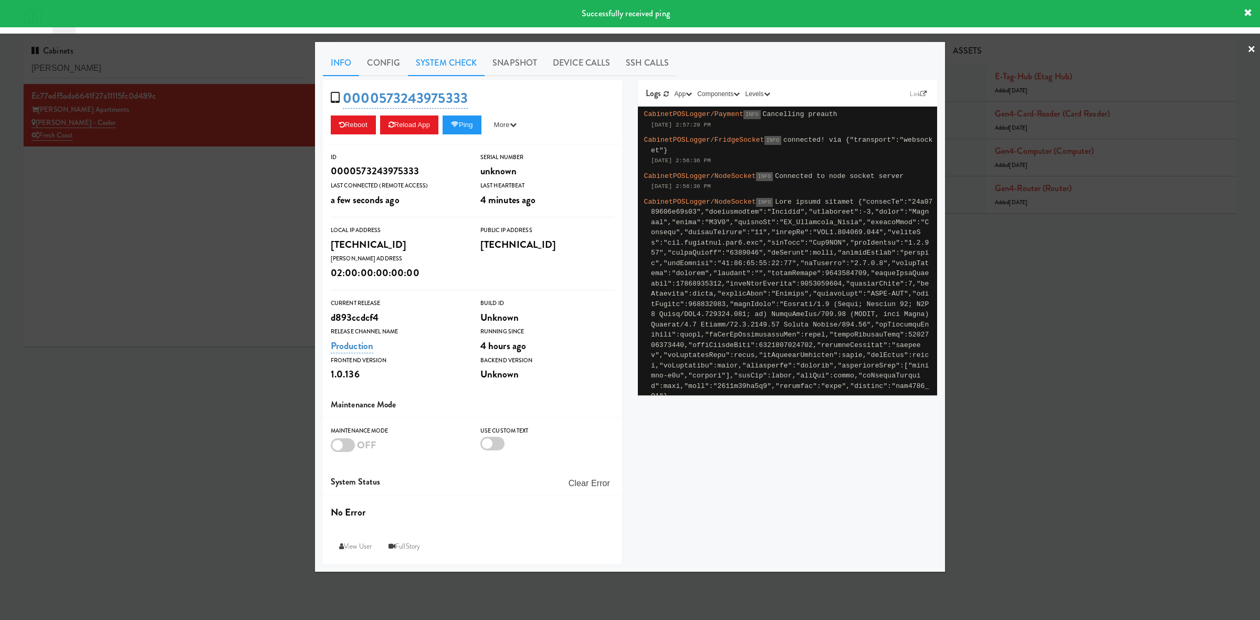
click at [453, 69] on link "System Check" at bounding box center [446, 63] width 77 height 26
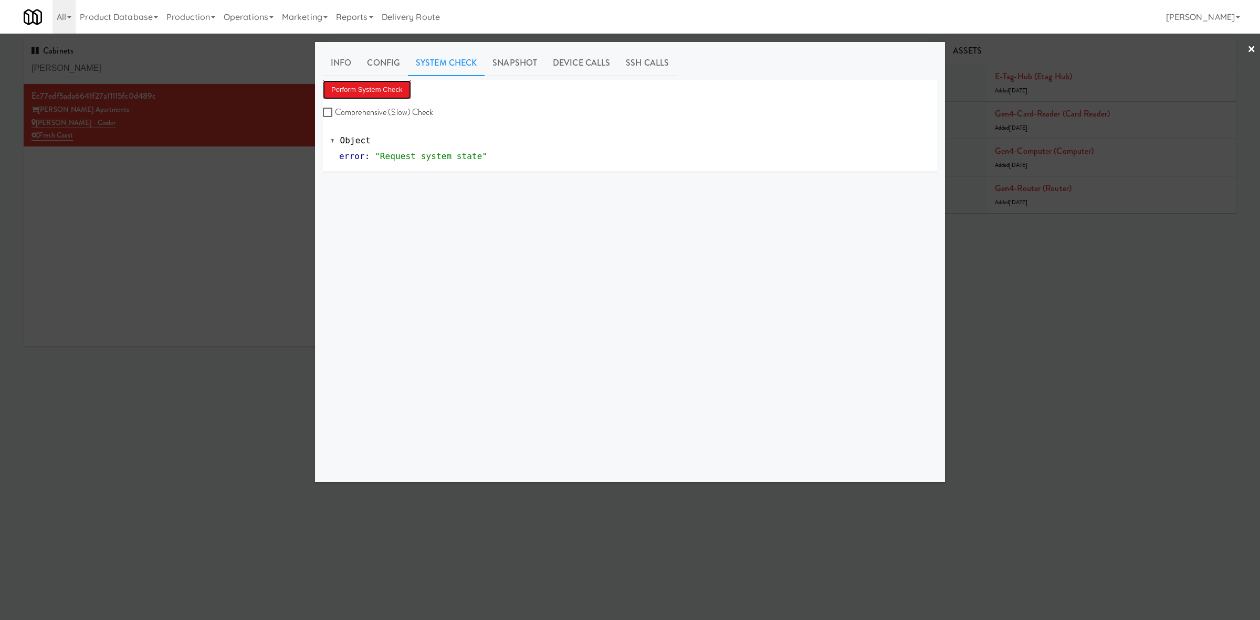
click at [376, 90] on button "Perform System Check" at bounding box center [367, 89] width 88 height 19
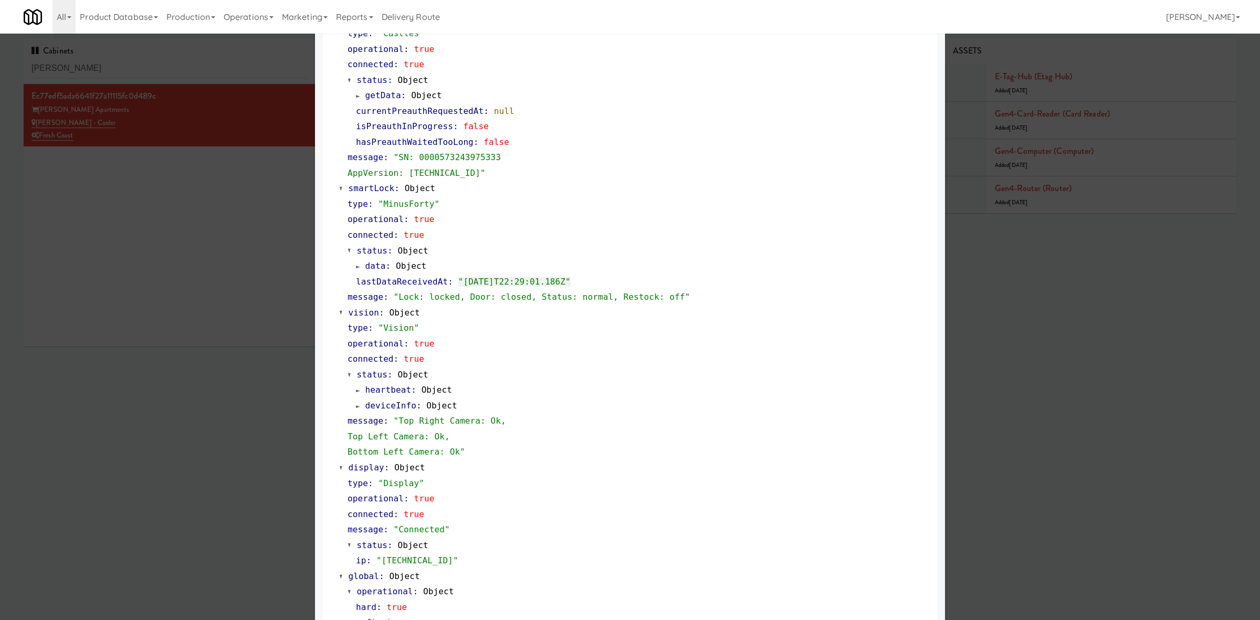
scroll to position [195, 0]
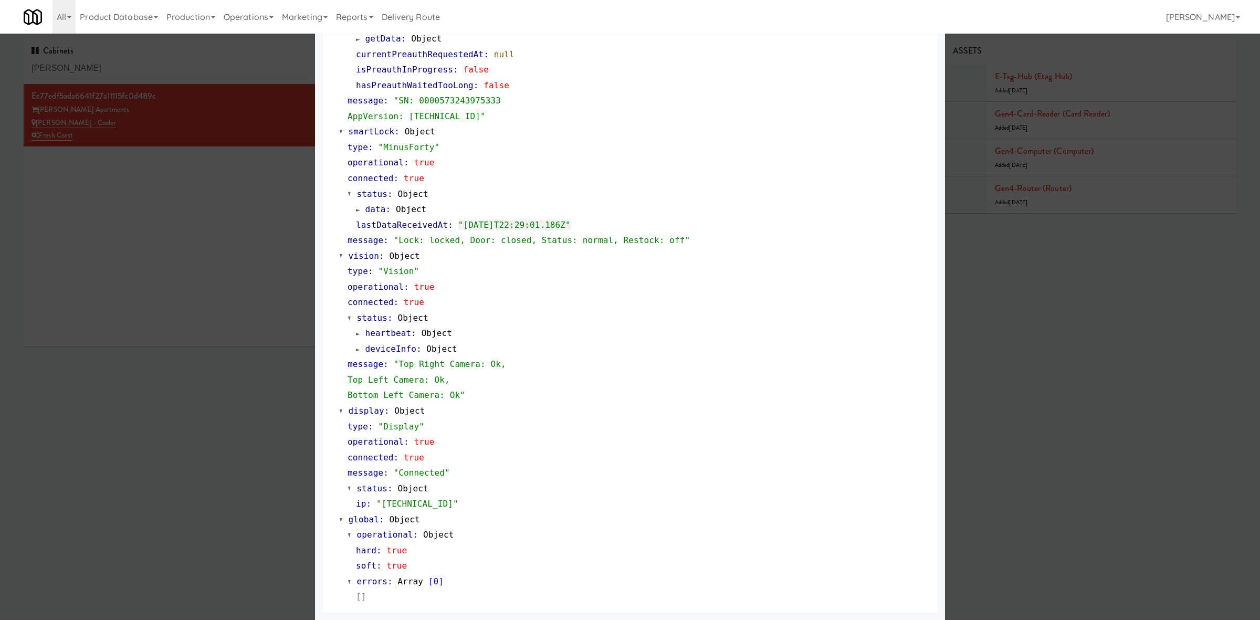
click at [229, 413] on div at bounding box center [630, 310] width 1260 height 620
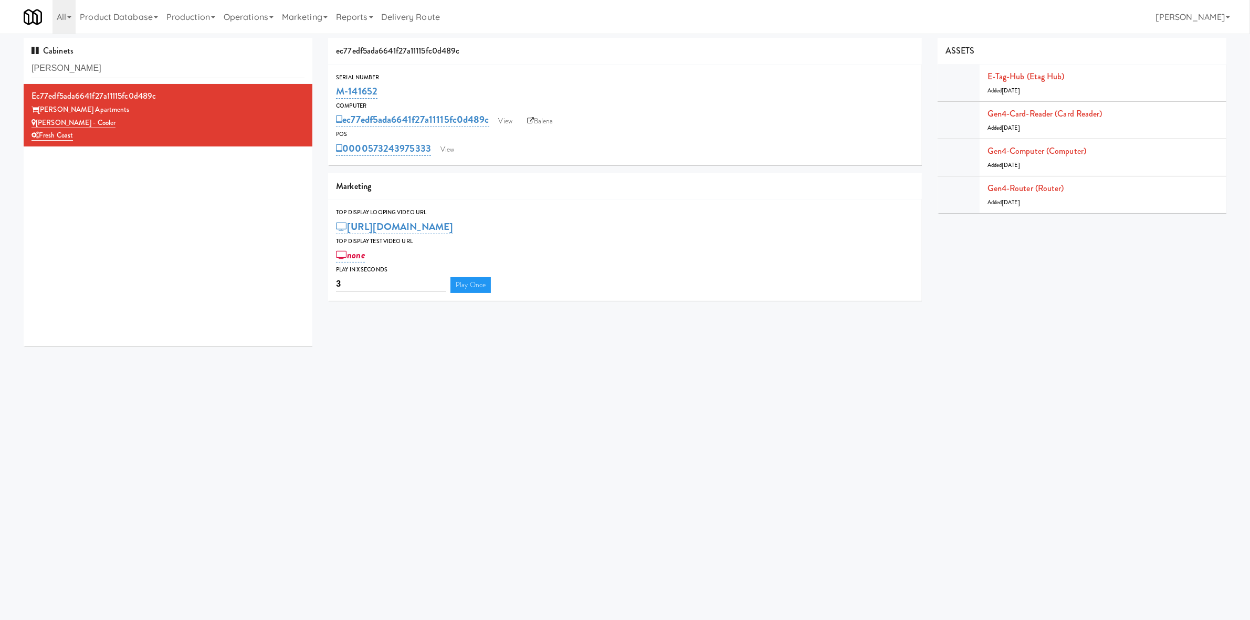
click at [712, 460] on body "Okay Okay Select date: previous 2025-Aug next Su Mo Tu We Th Fr Sa 27 28 29 30 …" at bounding box center [625, 344] width 1250 height 620
click at [1007, 192] on link "Gen4-router (Router)" at bounding box center [1025, 188] width 77 height 12
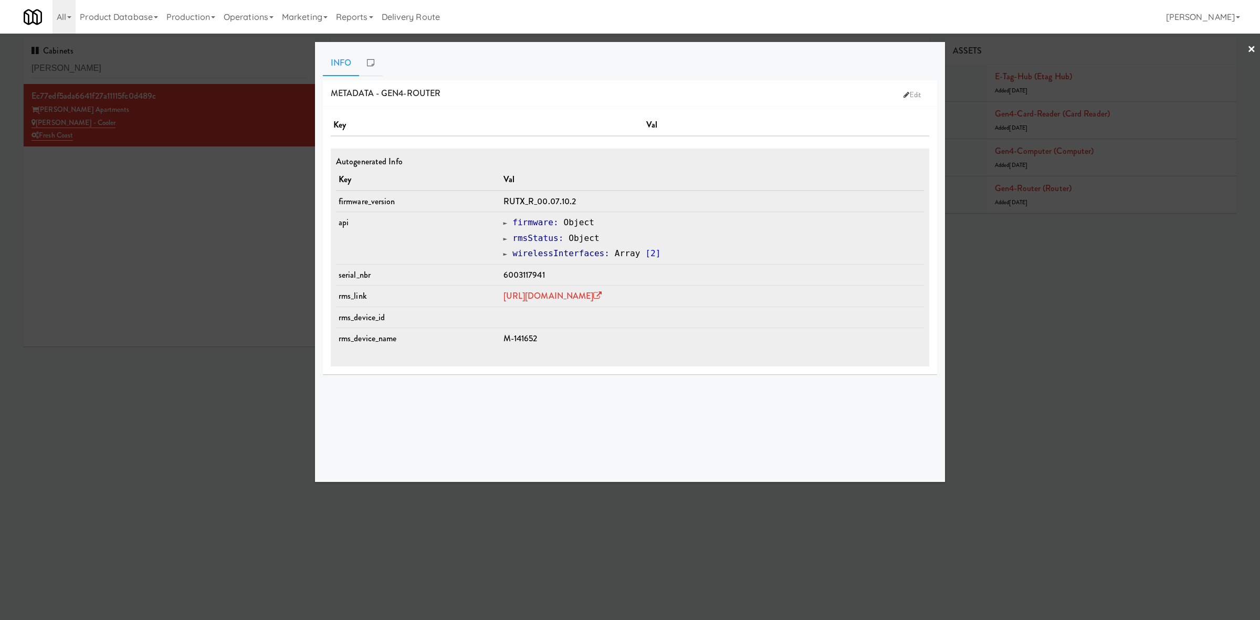
click at [123, 496] on div at bounding box center [630, 310] width 1260 height 620
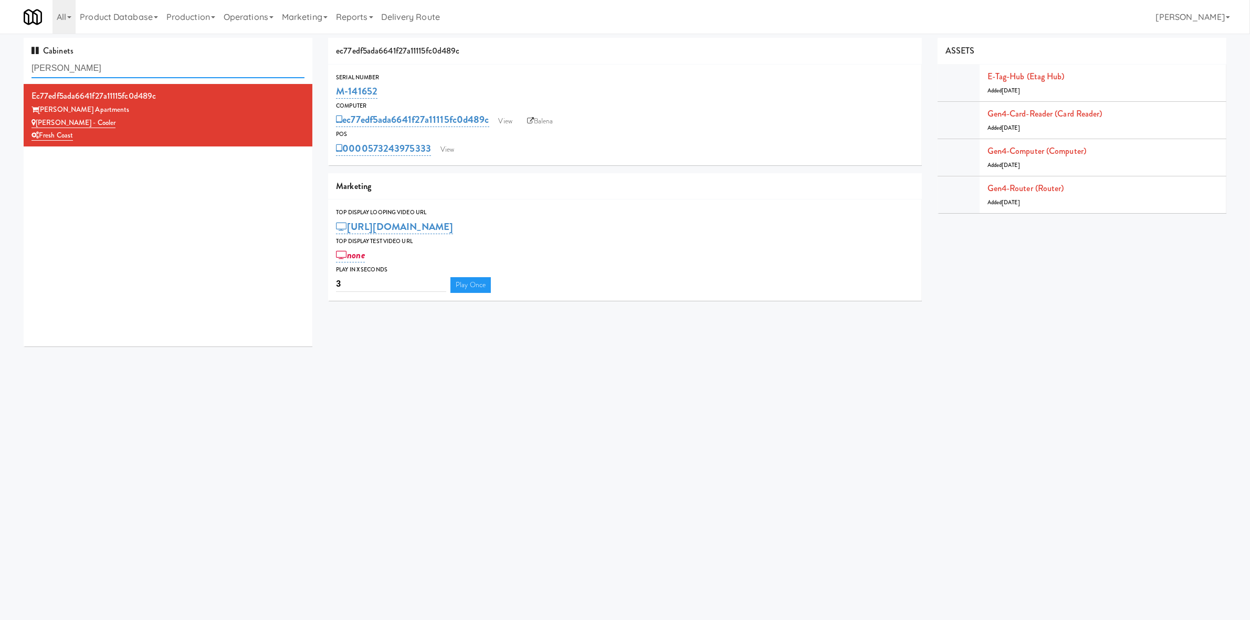
click at [201, 75] on input "marisol" at bounding box center [167, 68] width 273 height 19
type input "baker"
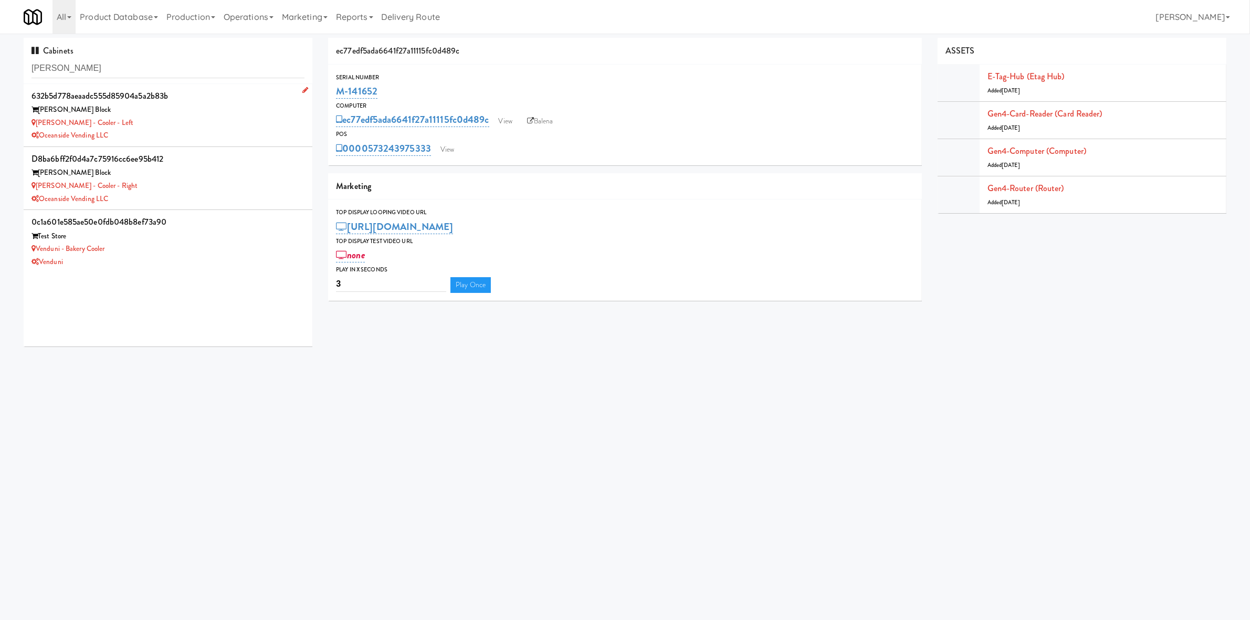
click at [203, 107] on div "Baker Block" at bounding box center [167, 109] width 273 height 13
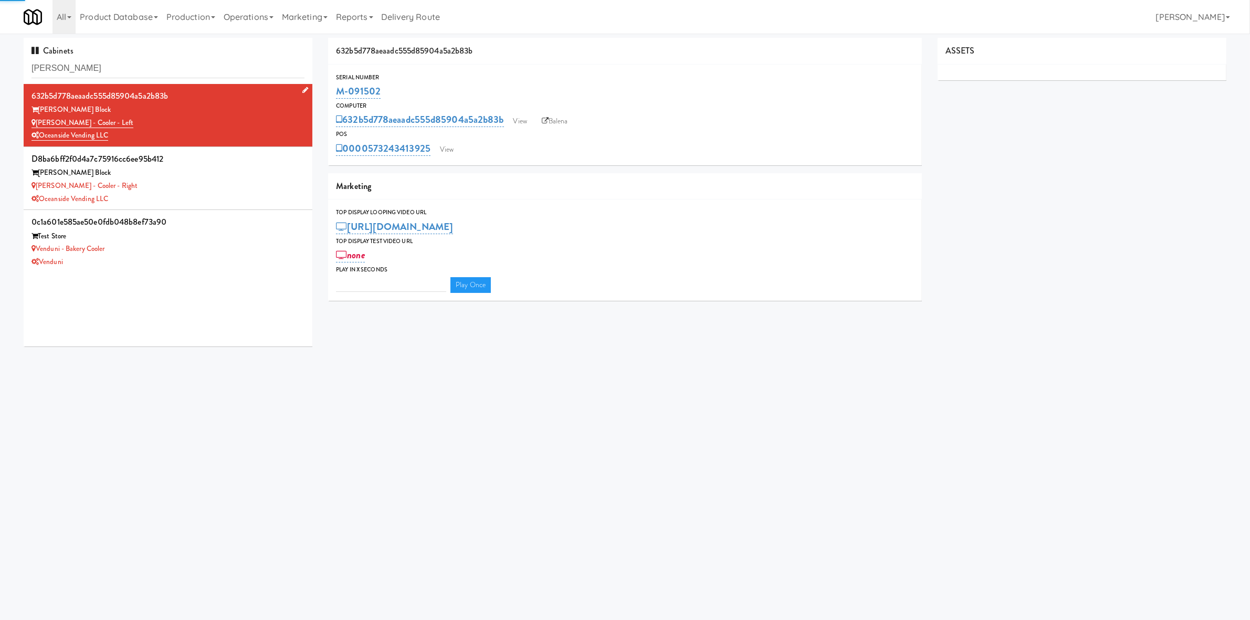
type input "3"
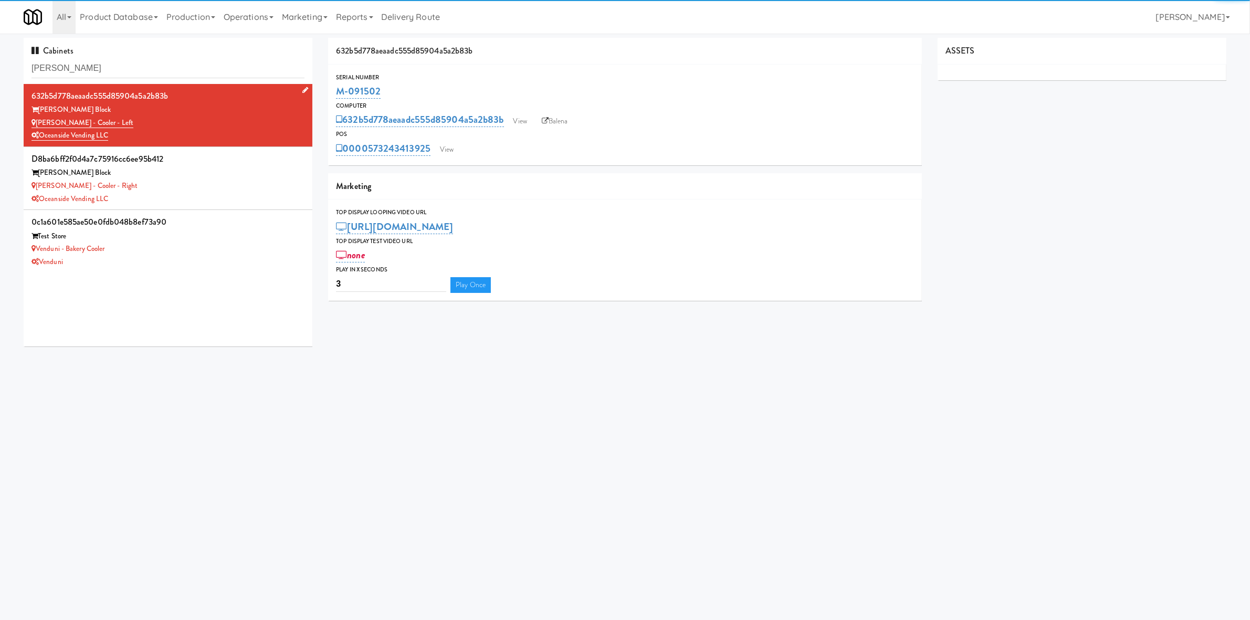
click at [194, 145] on li "632b5d778aeaadc555d85904a5a2b83b Baker Block Baker - Cooler - Left Oceanside Ve…" at bounding box center [168, 115] width 289 height 63
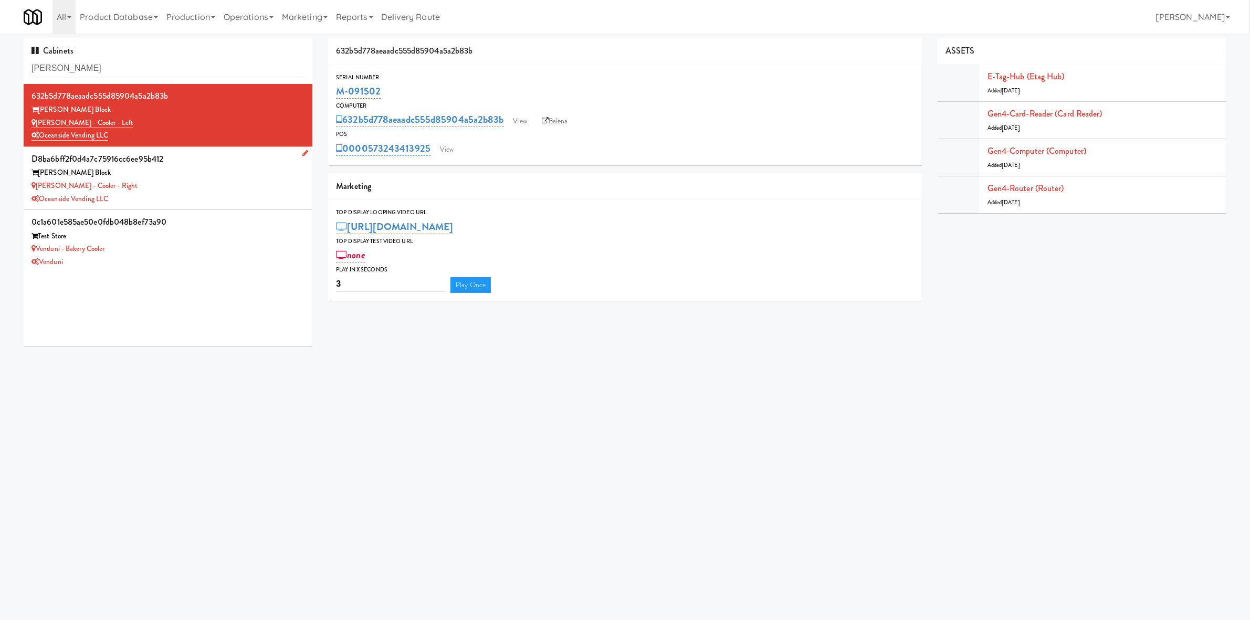
click at [196, 163] on div "d8ba6bff2f0d4a7c75916cc6ee95b412" at bounding box center [167, 159] width 273 height 16
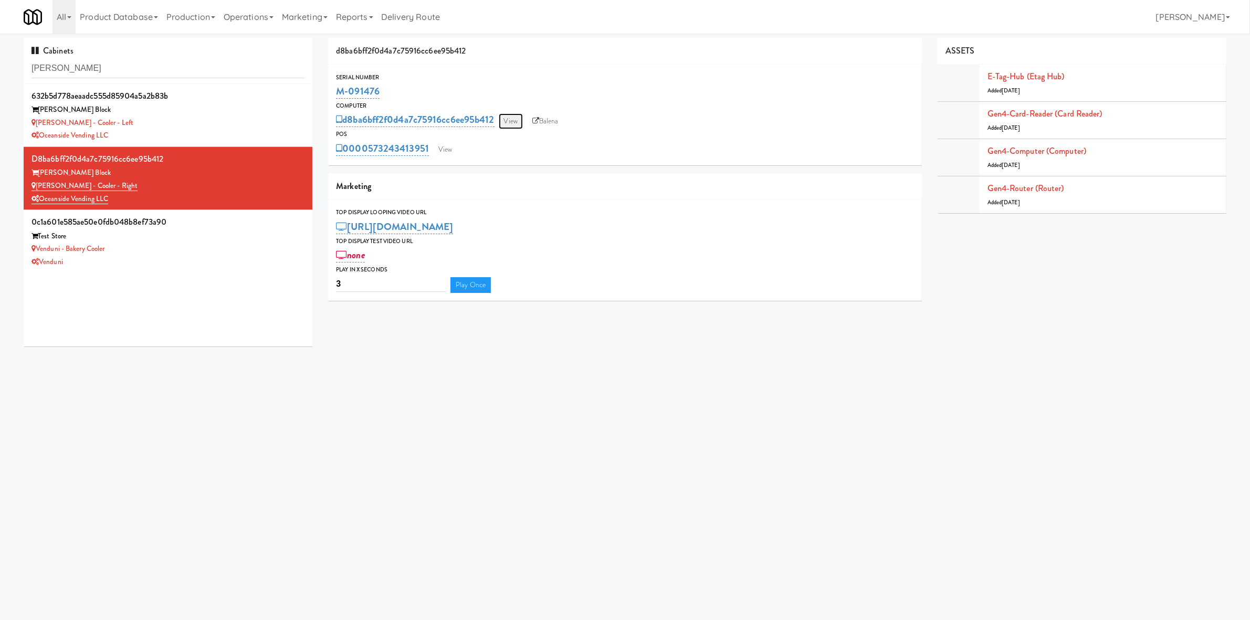
click at [513, 118] on link "View" at bounding box center [511, 121] width 24 height 16
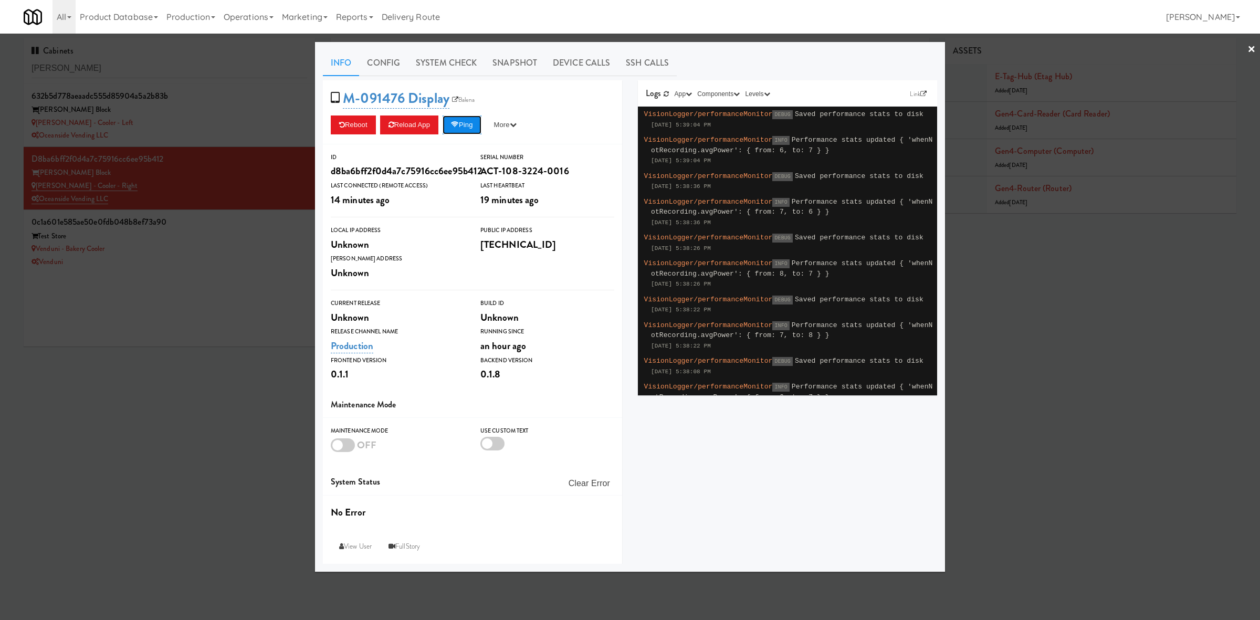
click at [470, 122] on button "Ping" at bounding box center [461, 124] width 39 height 19
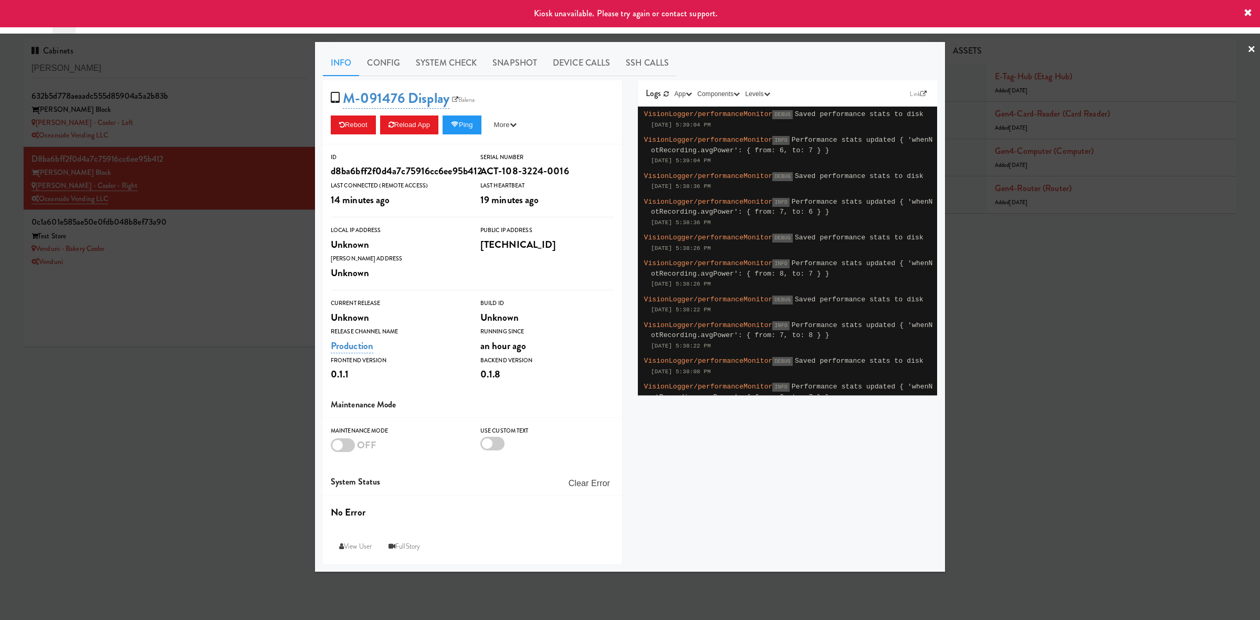
click at [219, 470] on div at bounding box center [630, 310] width 1260 height 620
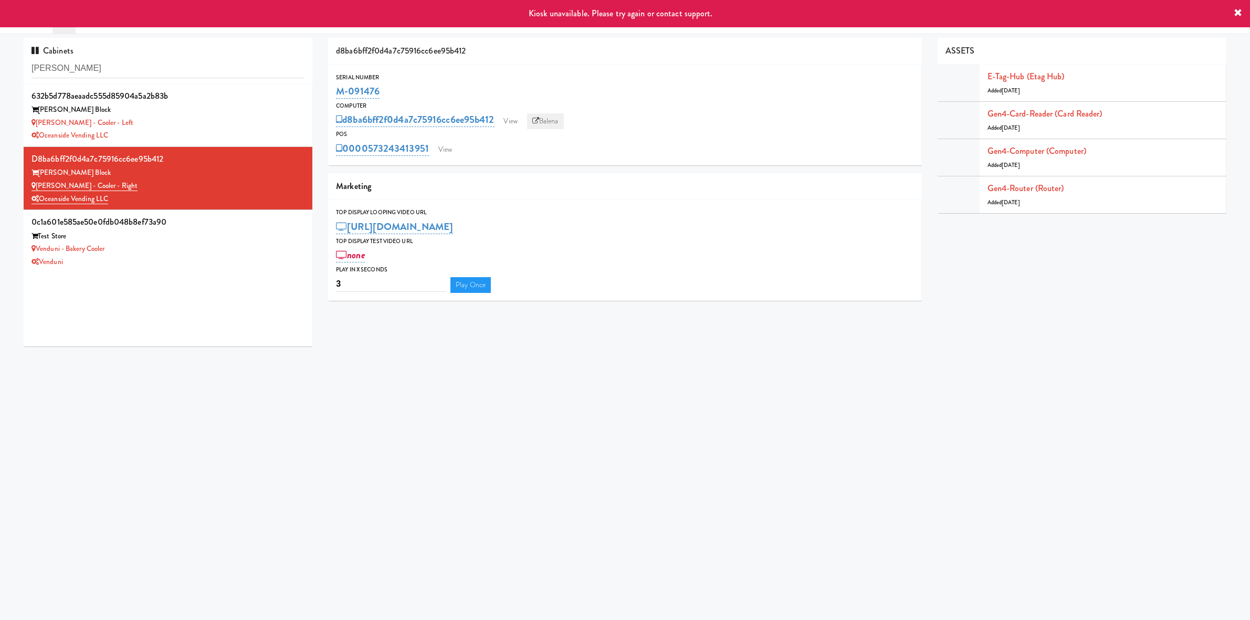
click at [545, 117] on link "Balena" at bounding box center [545, 121] width 37 height 16
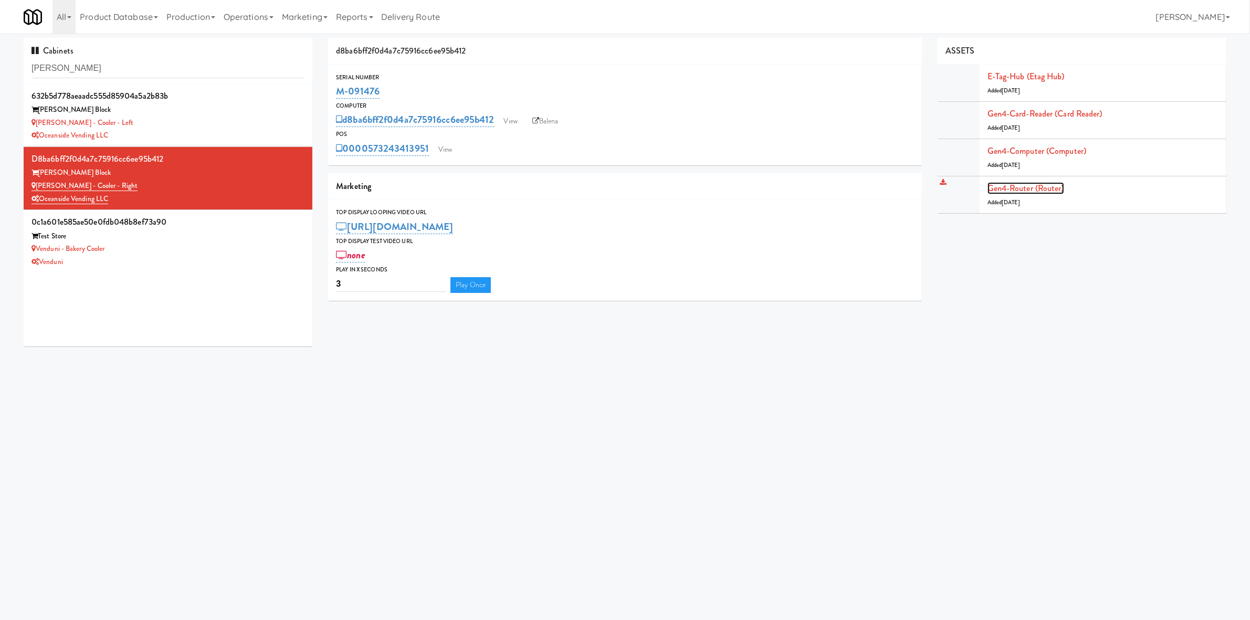
click at [1007, 189] on link "Gen4-router (Router)" at bounding box center [1025, 188] width 77 height 12
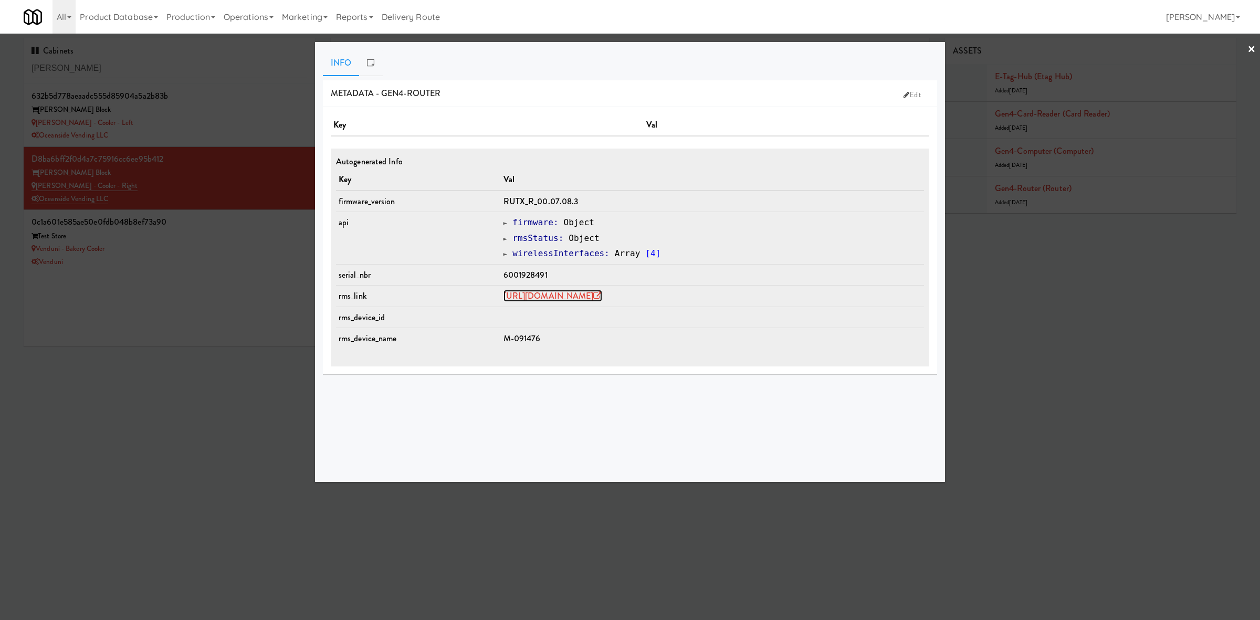
click at [595, 290] on link "https://rms.teltonika-networks.com/devices/1344277" at bounding box center [552, 296] width 99 height 12
click at [263, 385] on div at bounding box center [630, 310] width 1260 height 620
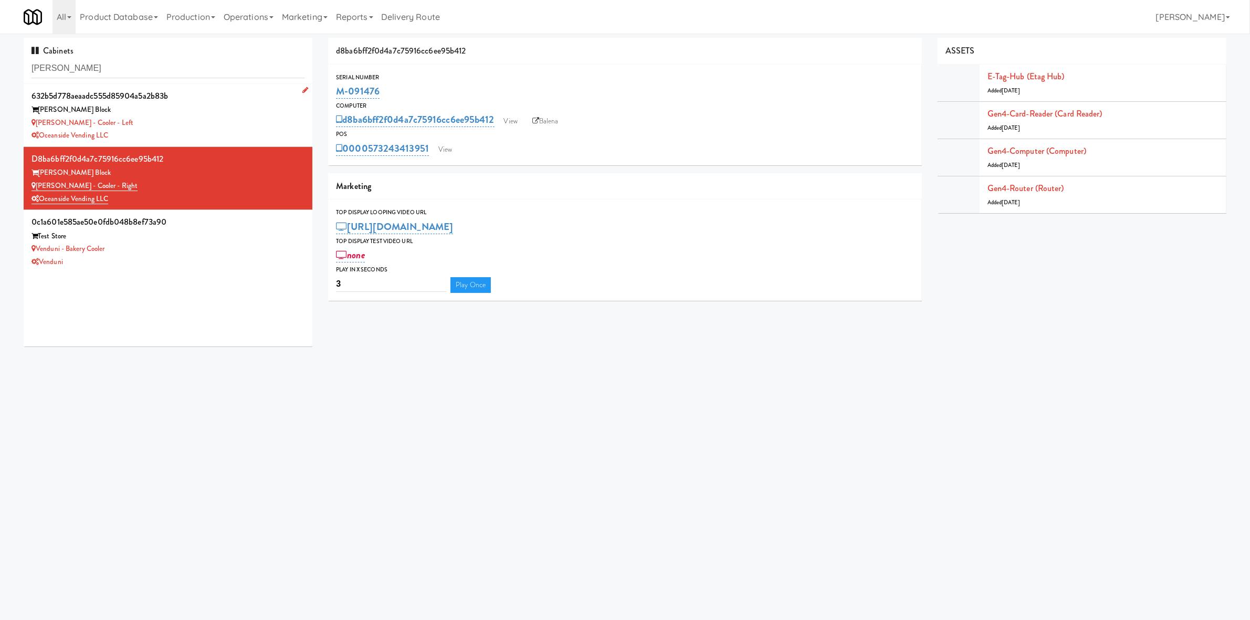
click at [195, 119] on div "Baker - Cooler - Left" at bounding box center [167, 123] width 273 height 13
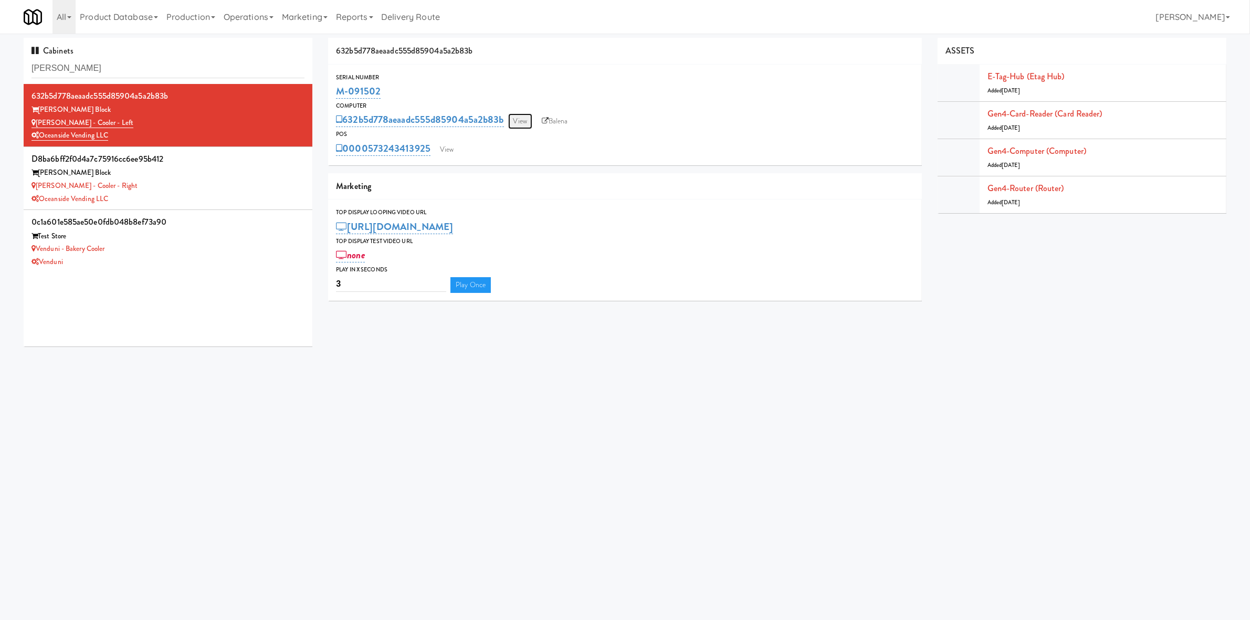
click at [513, 118] on link "View" at bounding box center [520, 121] width 24 height 16
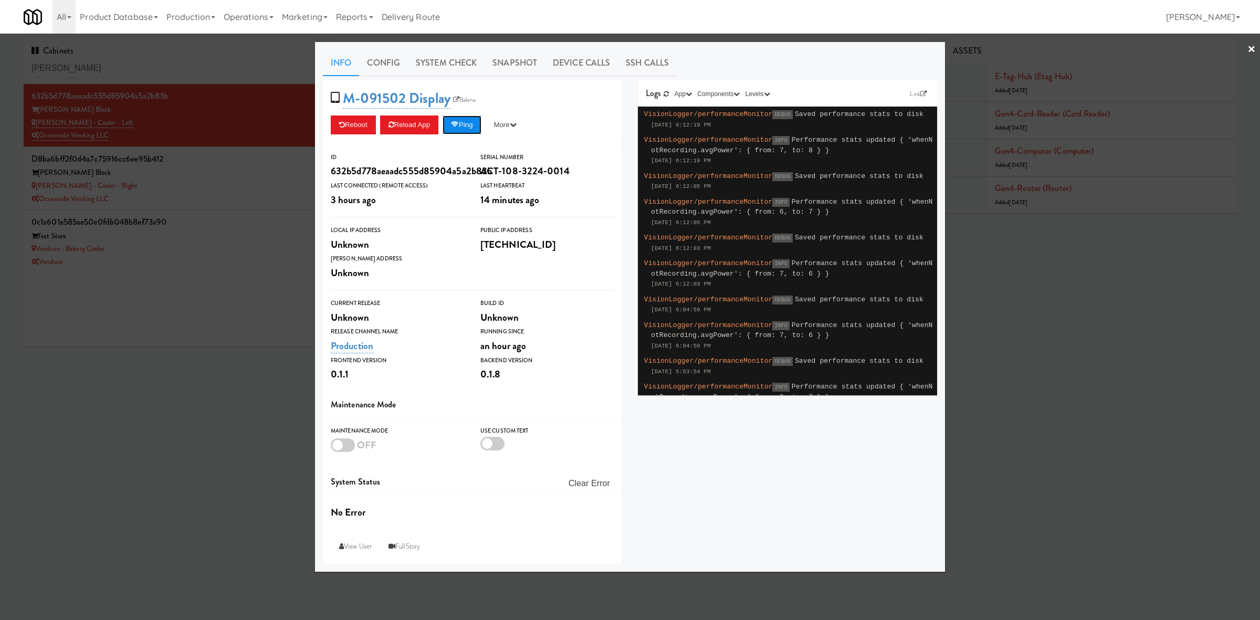
click at [462, 123] on button "Ping" at bounding box center [461, 124] width 39 height 19
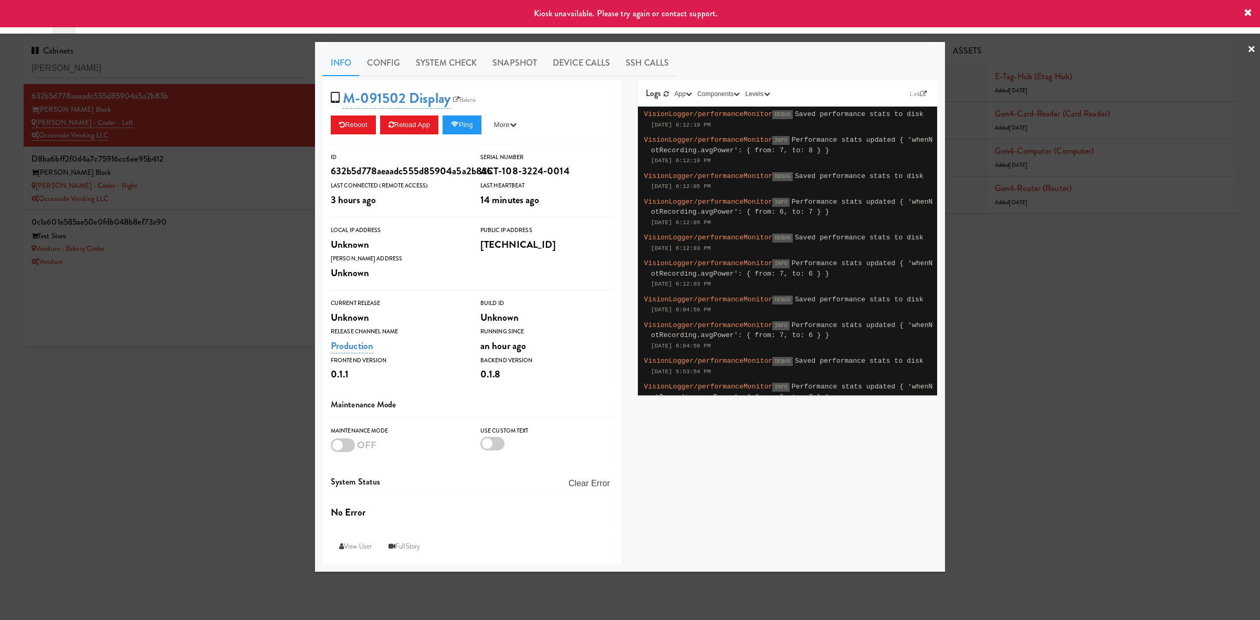
click at [205, 378] on div at bounding box center [630, 310] width 1260 height 620
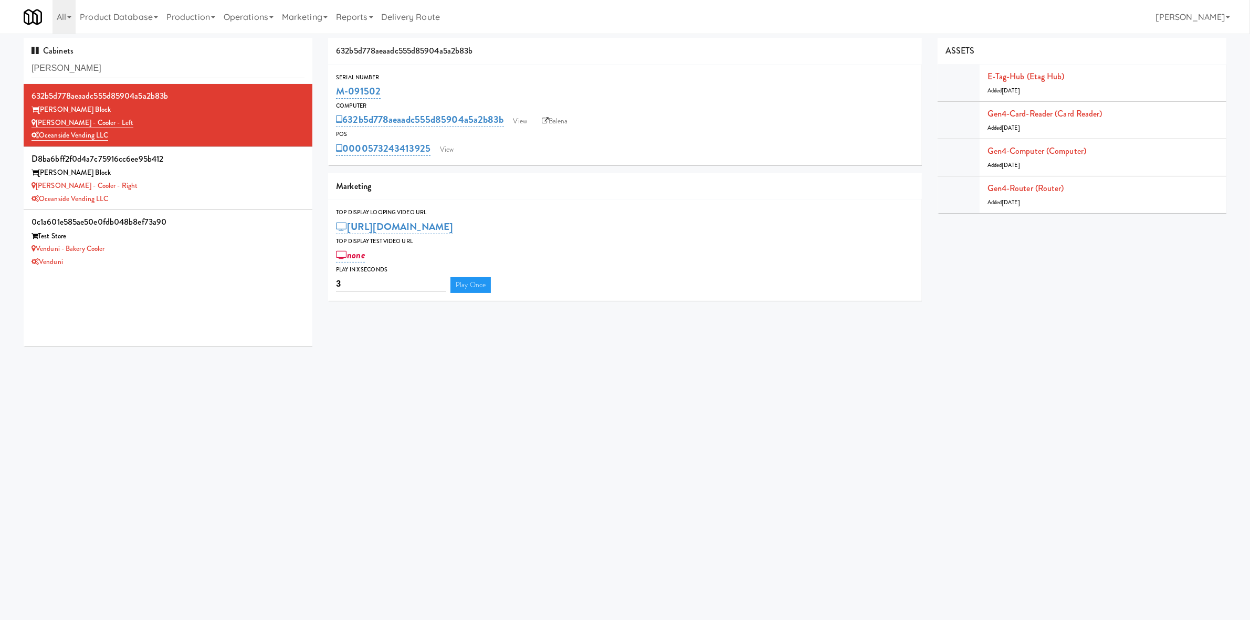
click at [597, 496] on body "Okay Okay Select date: previous 2025-Aug next Su Mo Tu We Th Fr Sa 27 28 29 30 …" at bounding box center [625, 344] width 1250 height 620
click at [209, 400] on body "Okay Okay Select date: previous 2025-Aug next Su Mo Tu We Th Fr Sa 27 28 29 30 …" at bounding box center [625, 344] width 1250 height 620
click at [205, 410] on body "Okay Okay Select date: previous 2025-Aug next Su Mo Tu We Th Fr Sa 27 28 29 30 …" at bounding box center [625, 344] width 1250 height 620
click at [206, 410] on body "Okay Okay Select date: previous 2025-Aug next Su Mo Tu We Th Fr Sa 27 28 29 30 …" at bounding box center [625, 344] width 1250 height 620
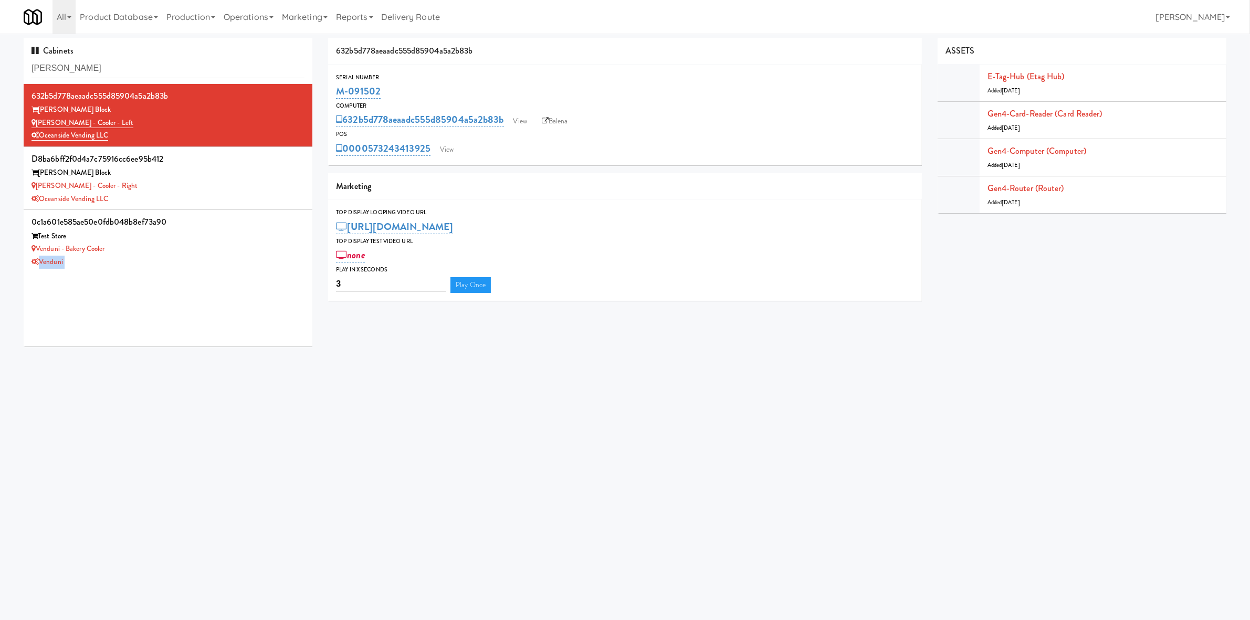
click at [216, 404] on body "Okay Okay Select date: previous 2025-Aug next Su Mo Tu We Th Fr Sa 27 28 29 30 …" at bounding box center [625, 344] width 1250 height 620
click at [226, 399] on body "Okay Okay Select date: previous 2025-Aug next Su Mo Tu We Th Fr Sa 27 28 29 30 …" at bounding box center [625, 344] width 1250 height 620
click at [214, 191] on div "Baker - Cooler - Right" at bounding box center [167, 186] width 273 height 13
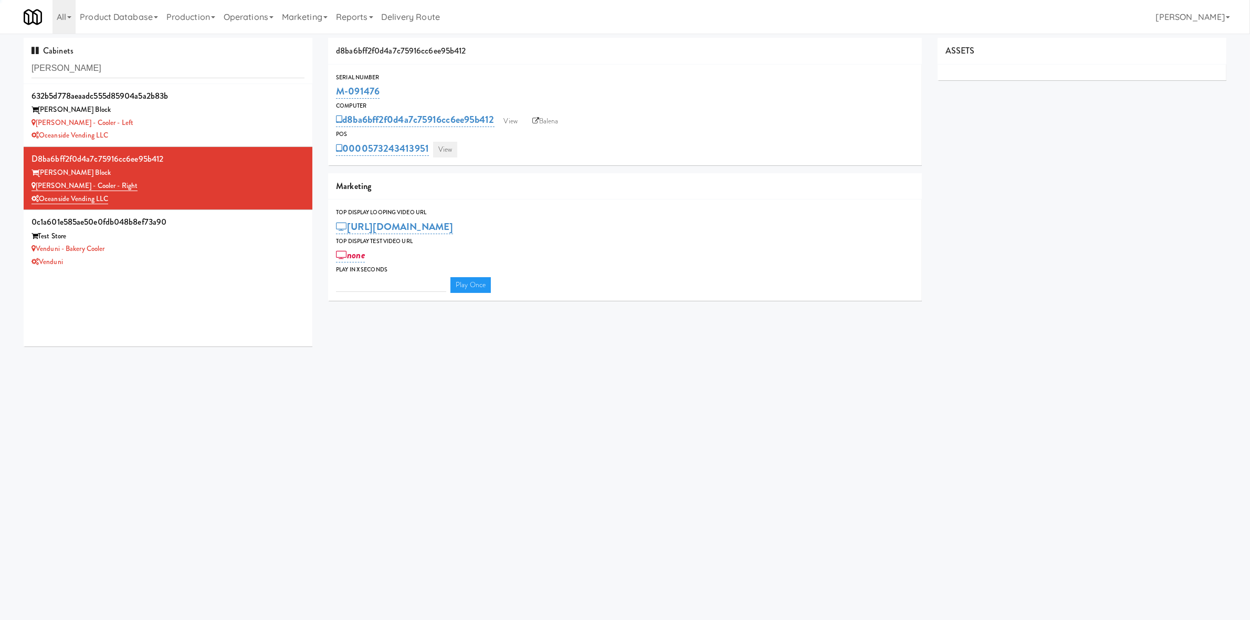
type input "3"
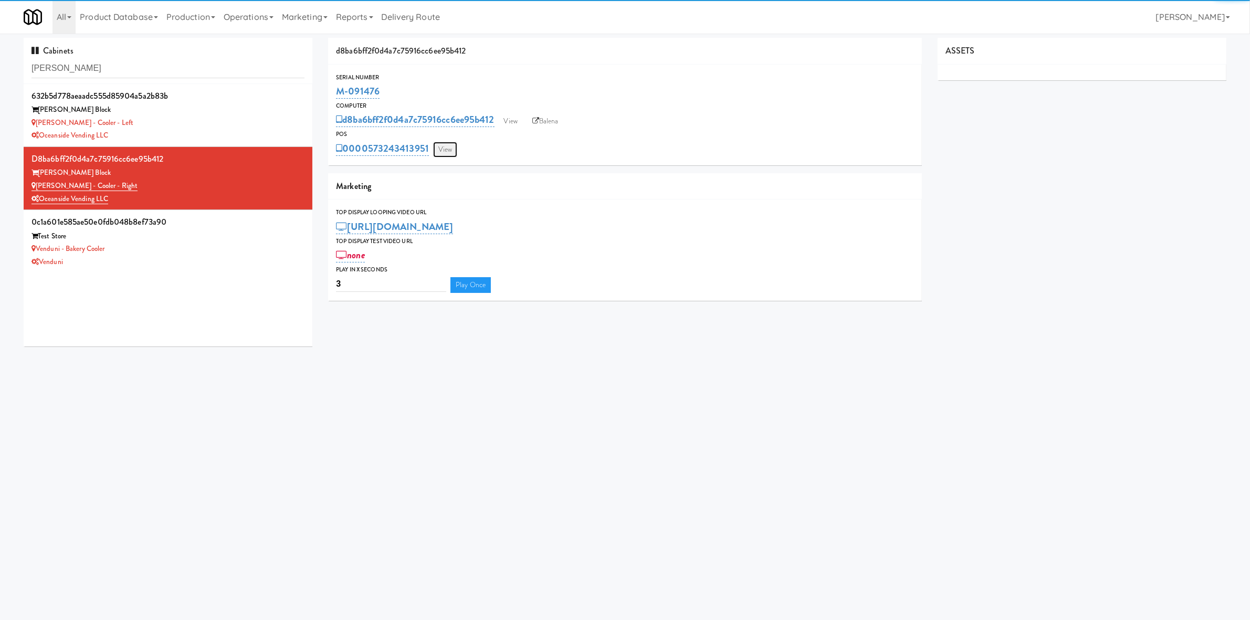
click at [449, 146] on link "View" at bounding box center [445, 150] width 24 height 16
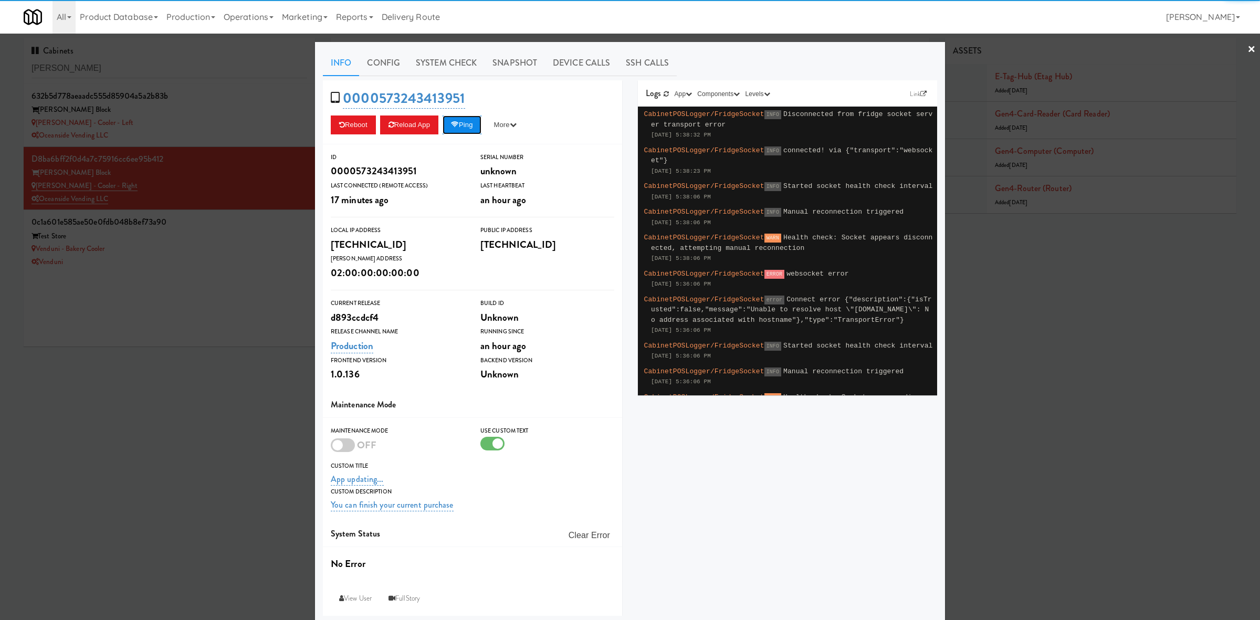
click at [452, 127] on icon at bounding box center [455, 124] width 8 height 7
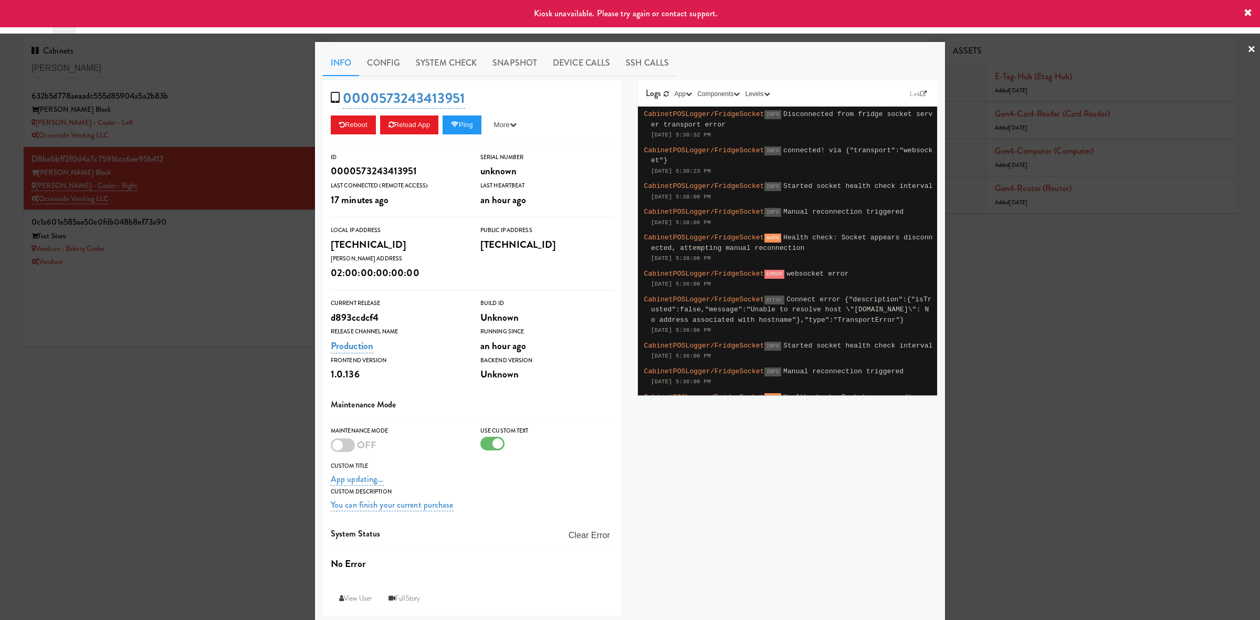
click at [224, 384] on div at bounding box center [630, 310] width 1260 height 620
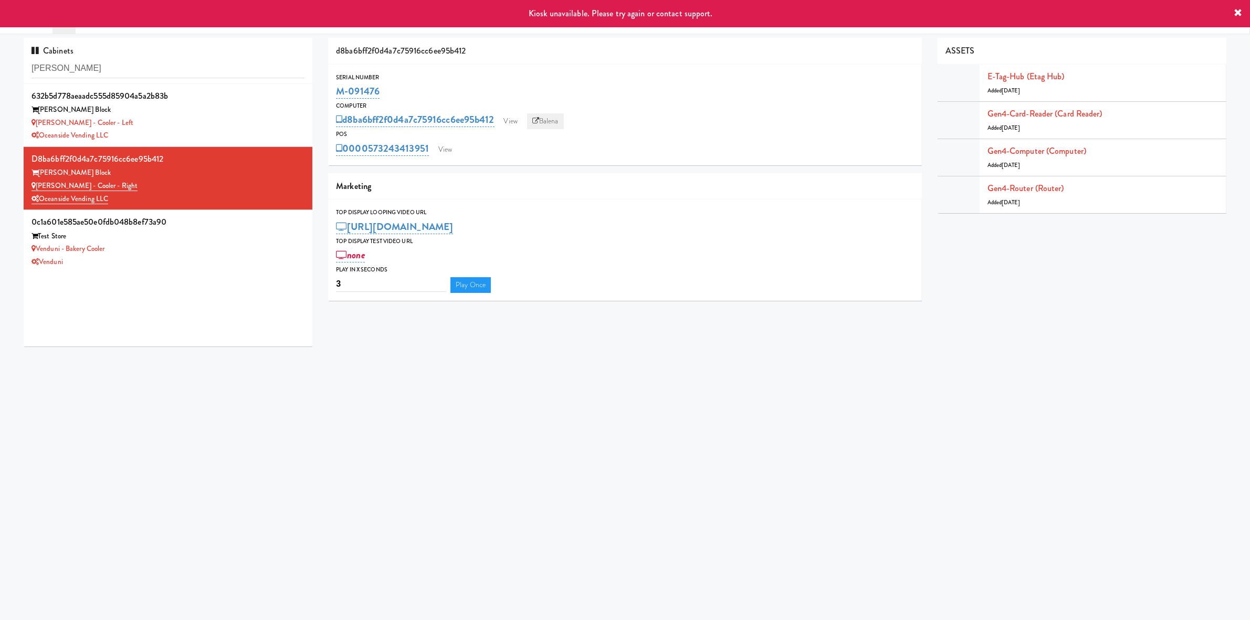
click at [543, 122] on link "Balena" at bounding box center [545, 121] width 37 height 16
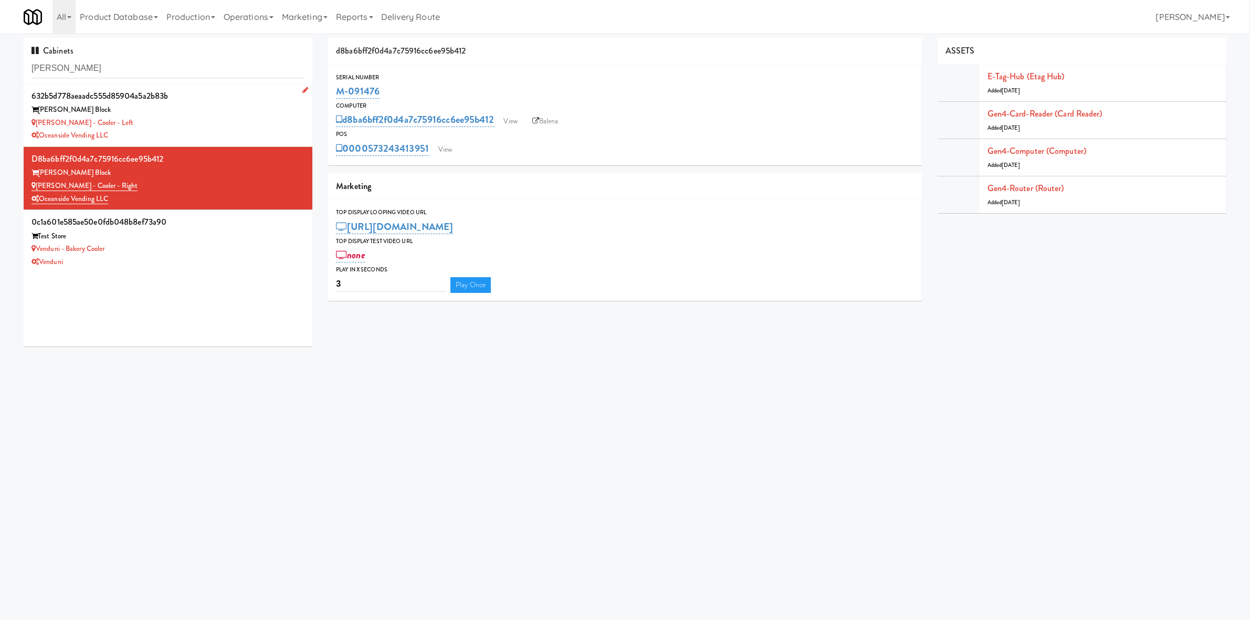
click at [218, 134] on div "Oceanside Vending LLC" at bounding box center [167, 135] width 273 height 13
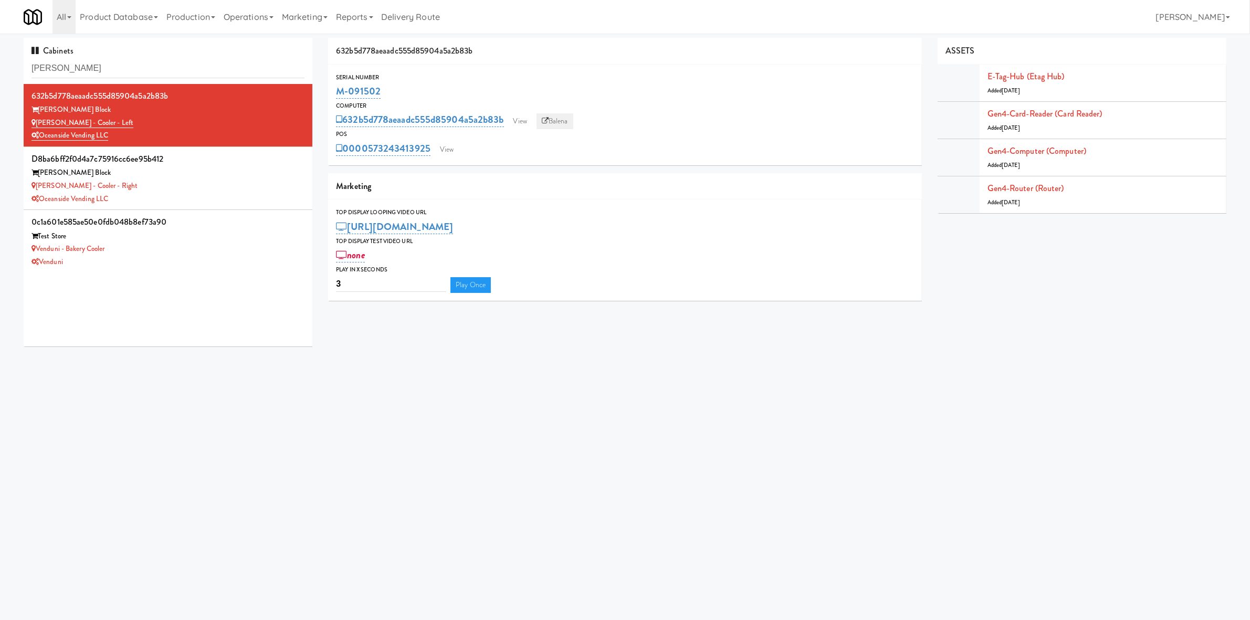
click at [547, 118] on icon at bounding box center [545, 121] width 7 height 7
click at [182, 194] on div "Oceanside Vending LLC" at bounding box center [167, 199] width 273 height 13
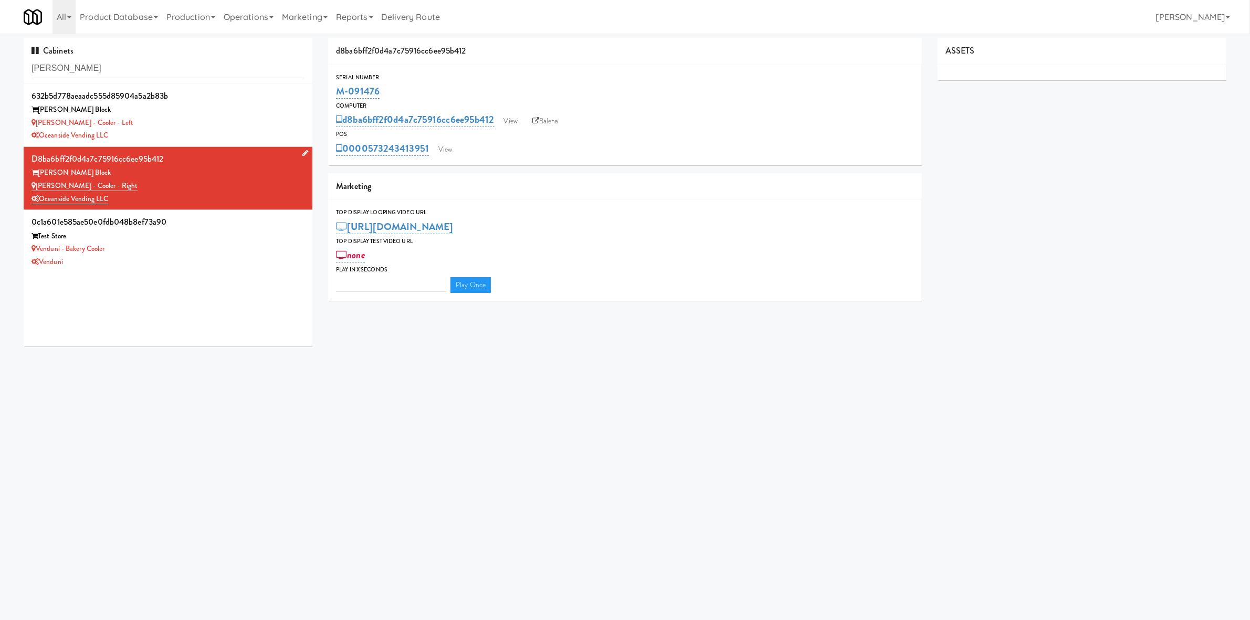
type input "3"
click at [206, 103] on div "Baker Block" at bounding box center [167, 109] width 273 height 13
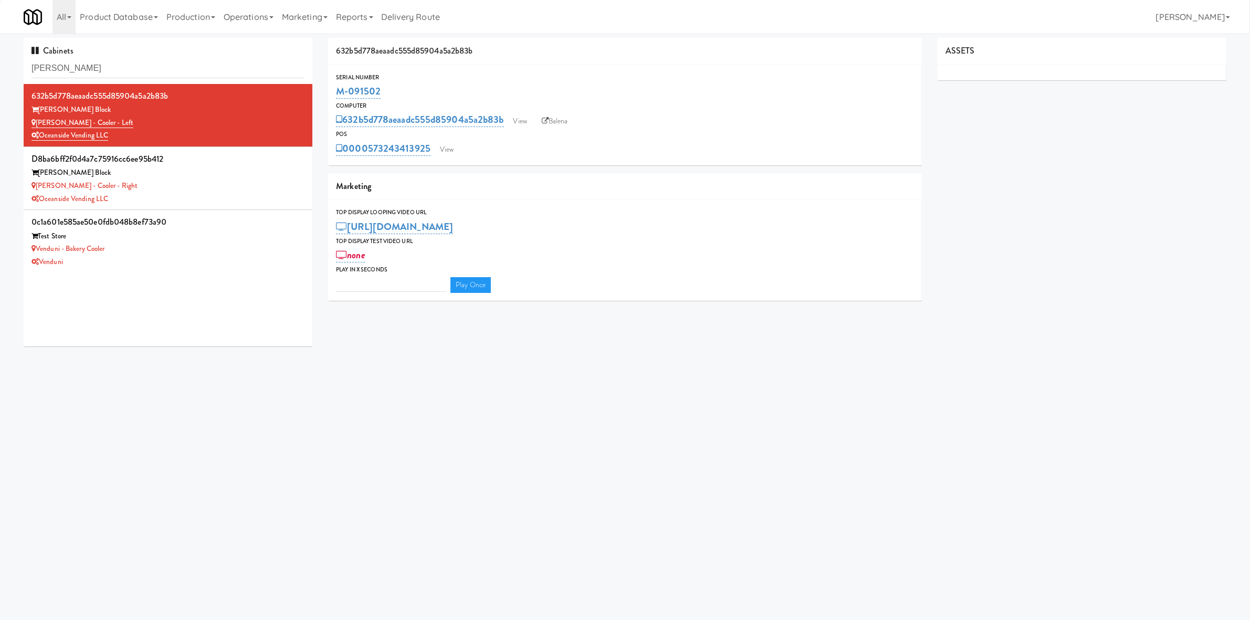
type input "3"
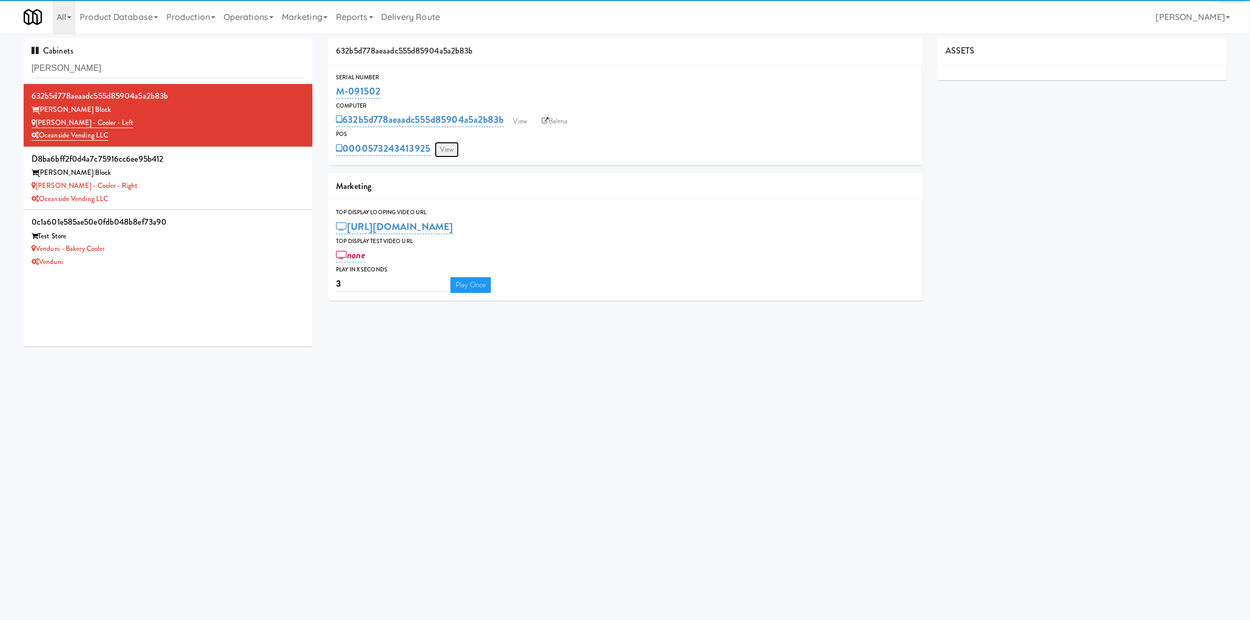
click at [451, 142] on link "View" at bounding box center [447, 150] width 24 height 16
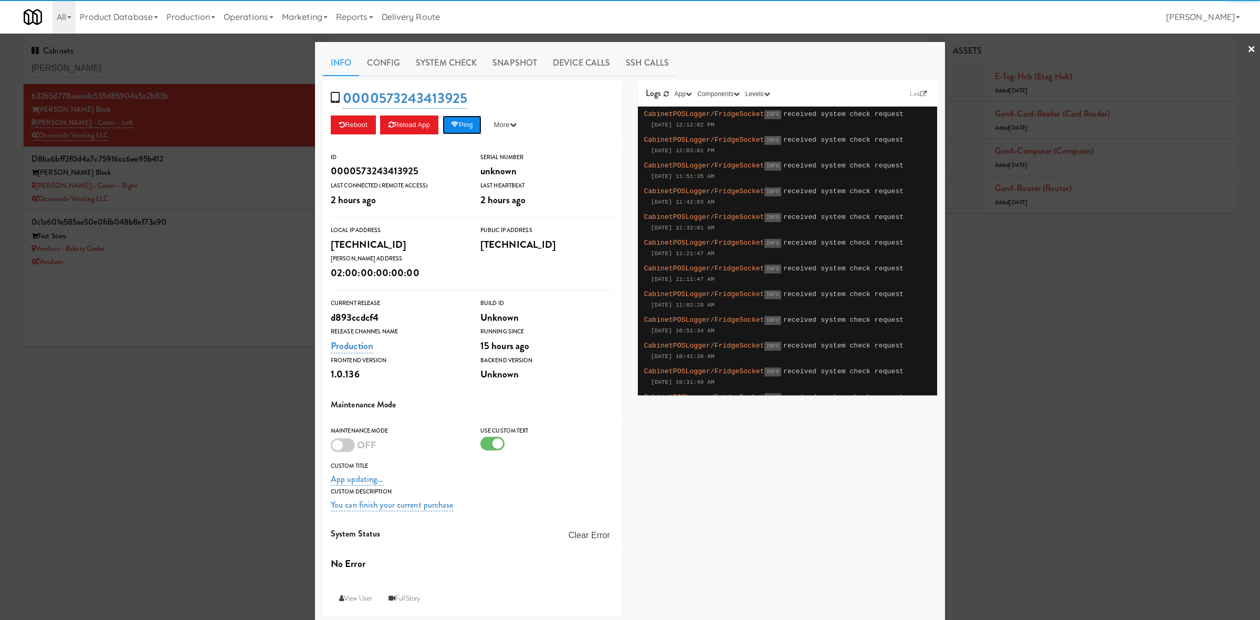
click at [467, 122] on button "Ping" at bounding box center [461, 124] width 39 height 19
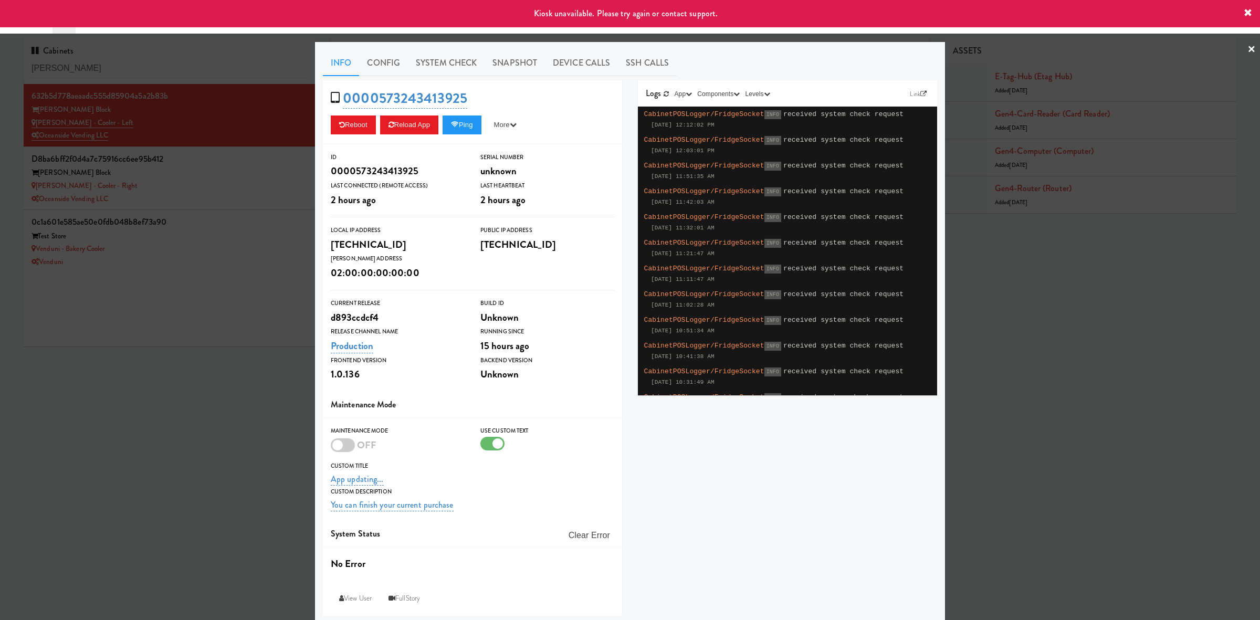
click at [211, 174] on div at bounding box center [630, 310] width 1260 height 620
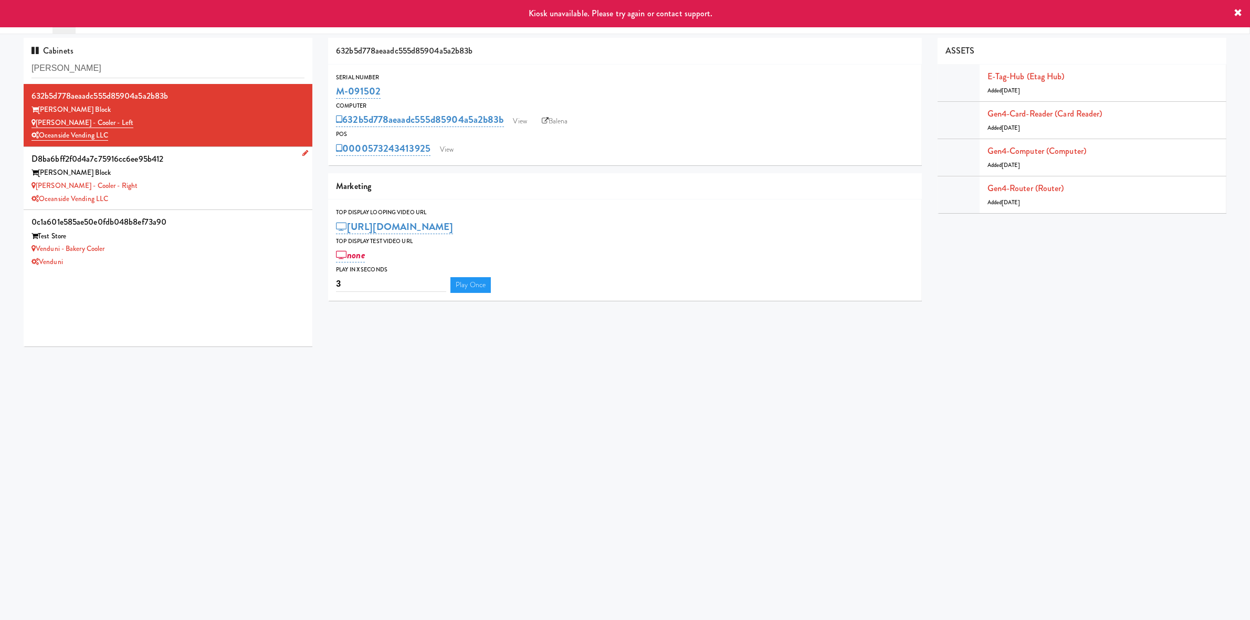
click at [234, 176] on div "Baker Block" at bounding box center [167, 172] width 273 height 13
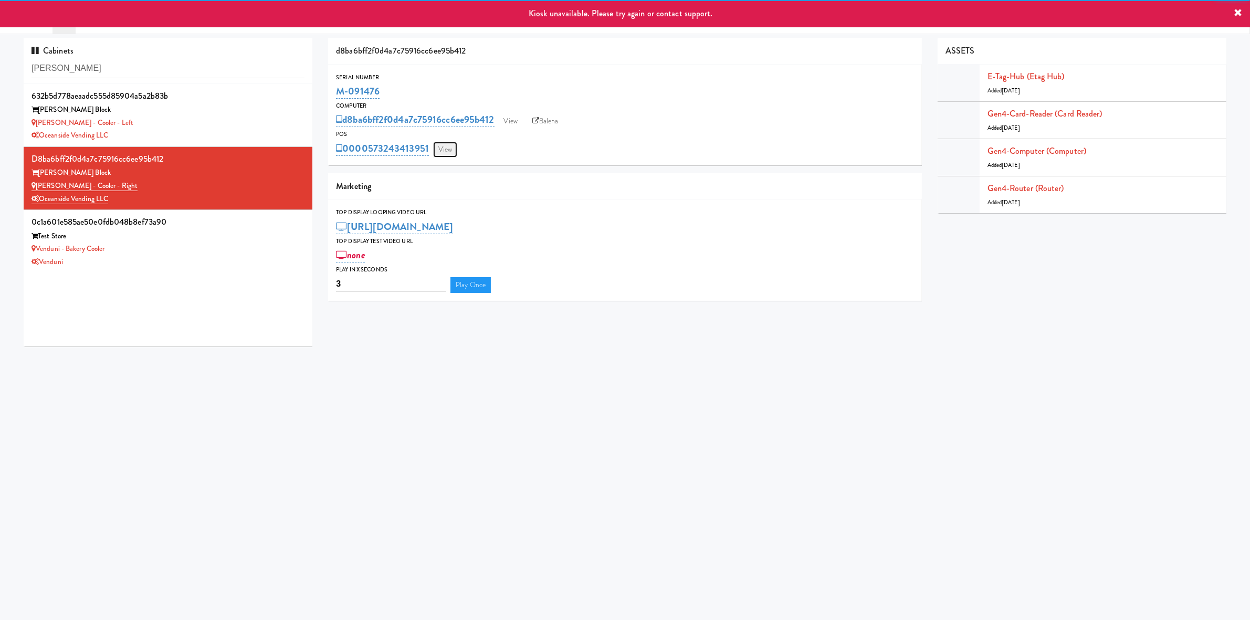
click at [452, 150] on link "View" at bounding box center [445, 150] width 24 height 16
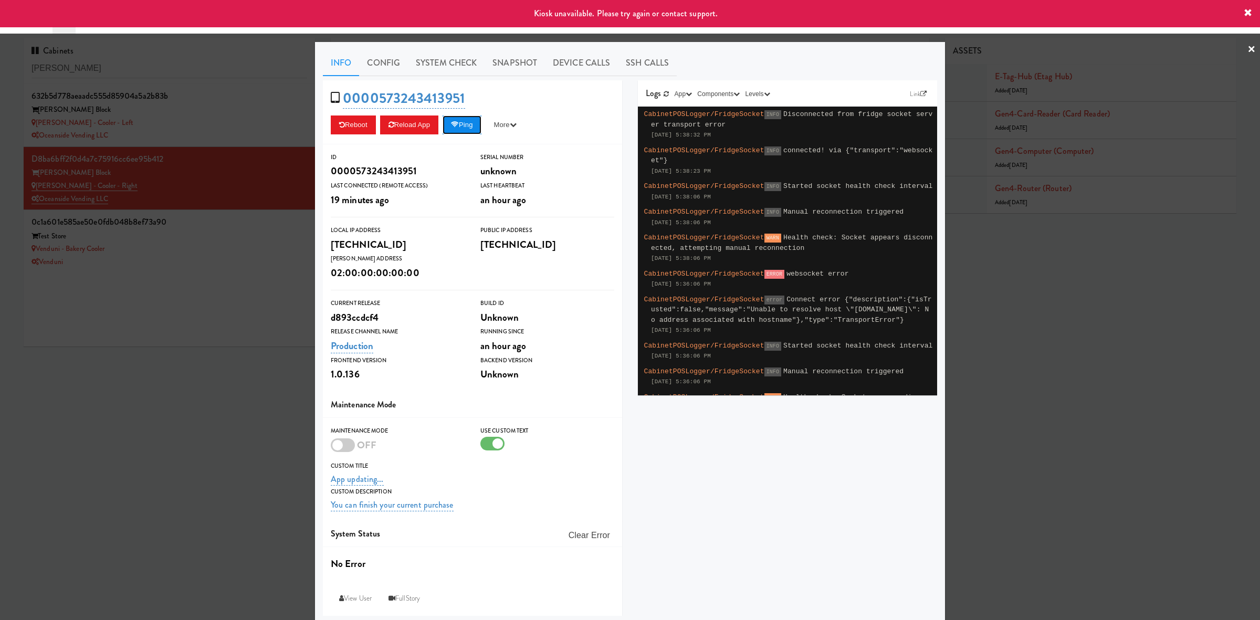
click at [453, 124] on icon at bounding box center [455, 124] width 8 height 7
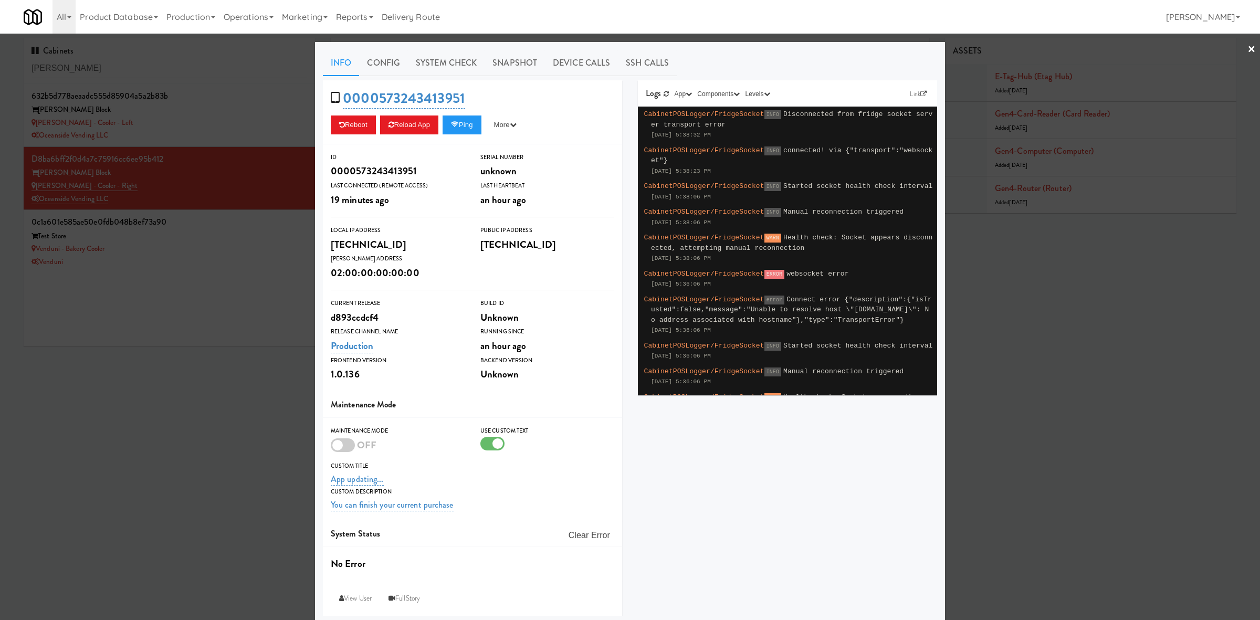
click at [208, 387] on div at bounding box center [630, 310] width 1260 height 620
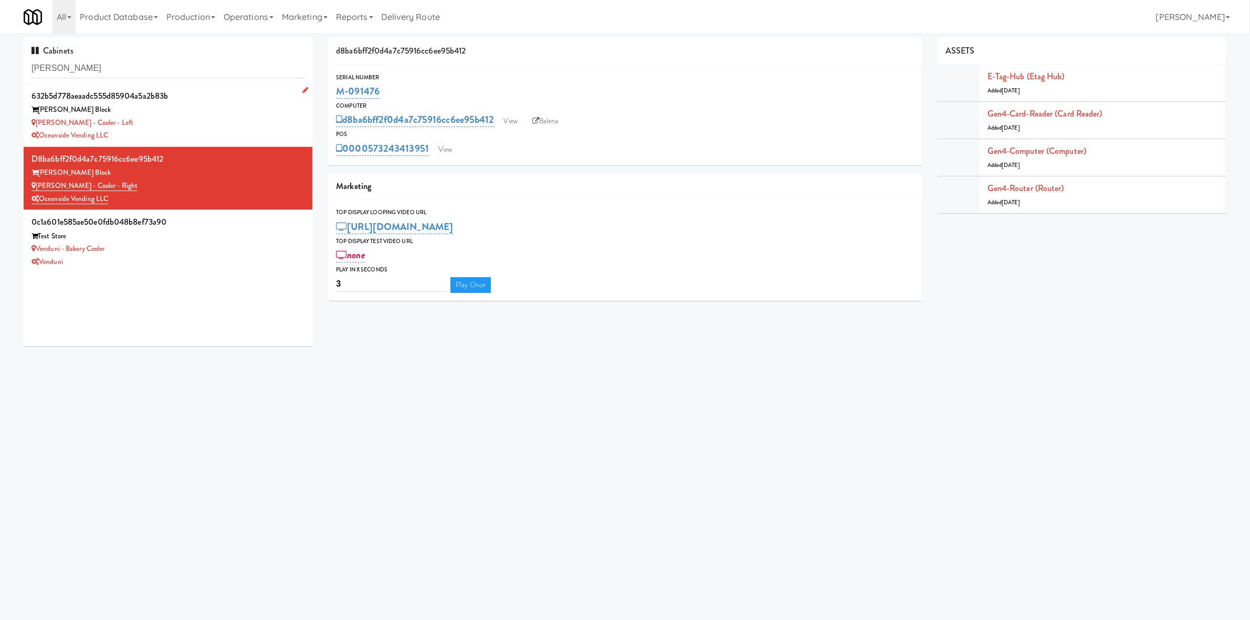
click at [180, 127] on div "Baker - Cooler - Left" at bounding box center [167, 123] width 273 height 13
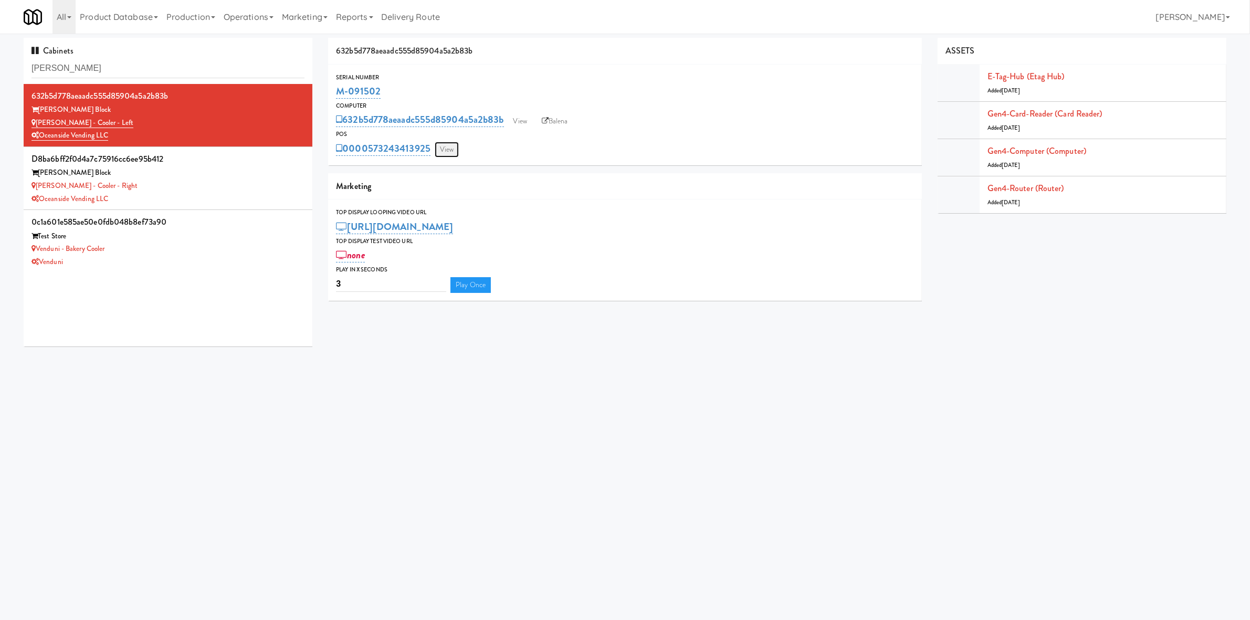
click at [449, 152] on link "View" at bounding box center [447, 150] width 24 height 16
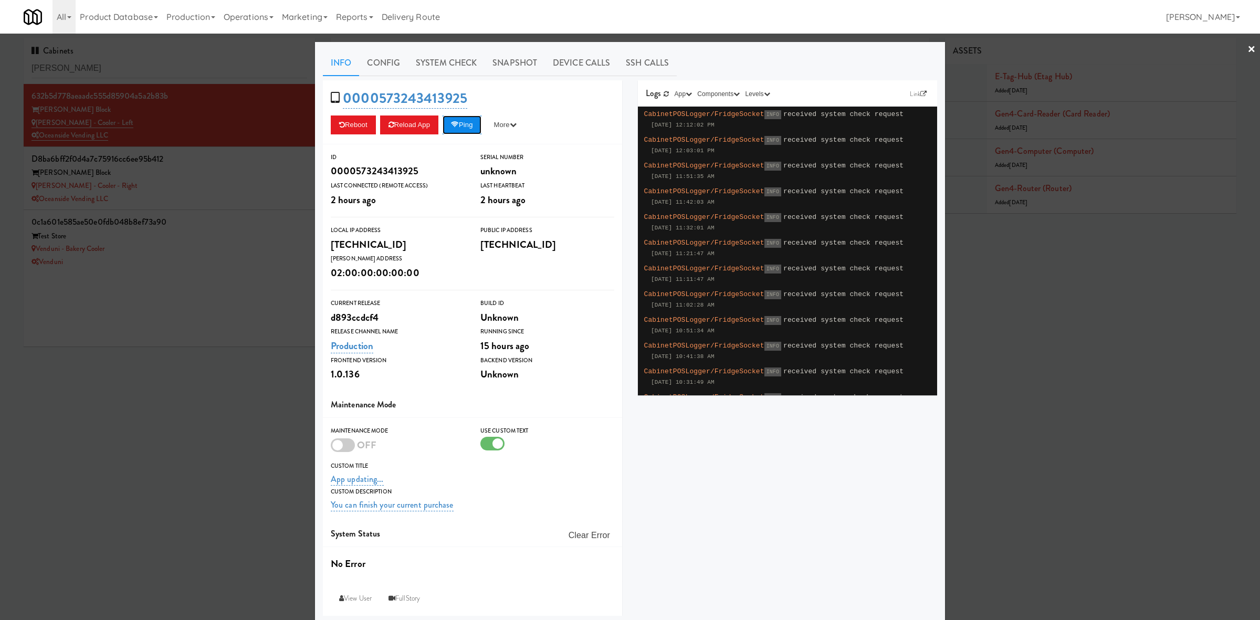
click at [451, 127] on icon at bounding box center [455, 124] width 8 height 7
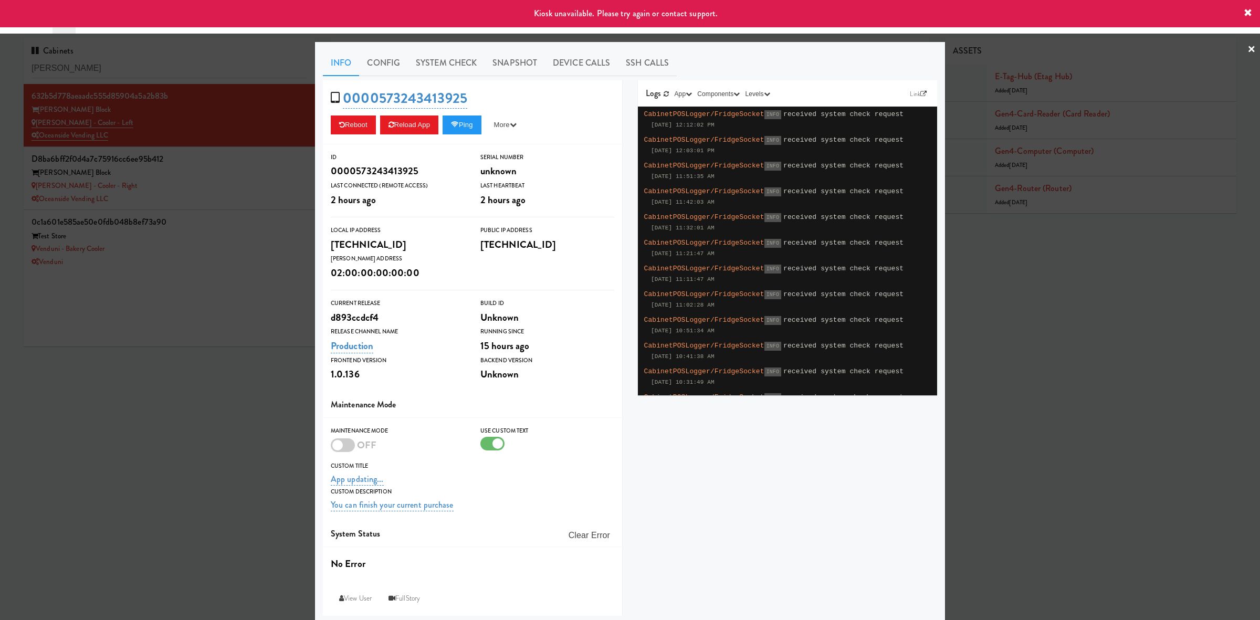
click at [85, 406] on div at bounding box center [630, 310] width 1260 height 620
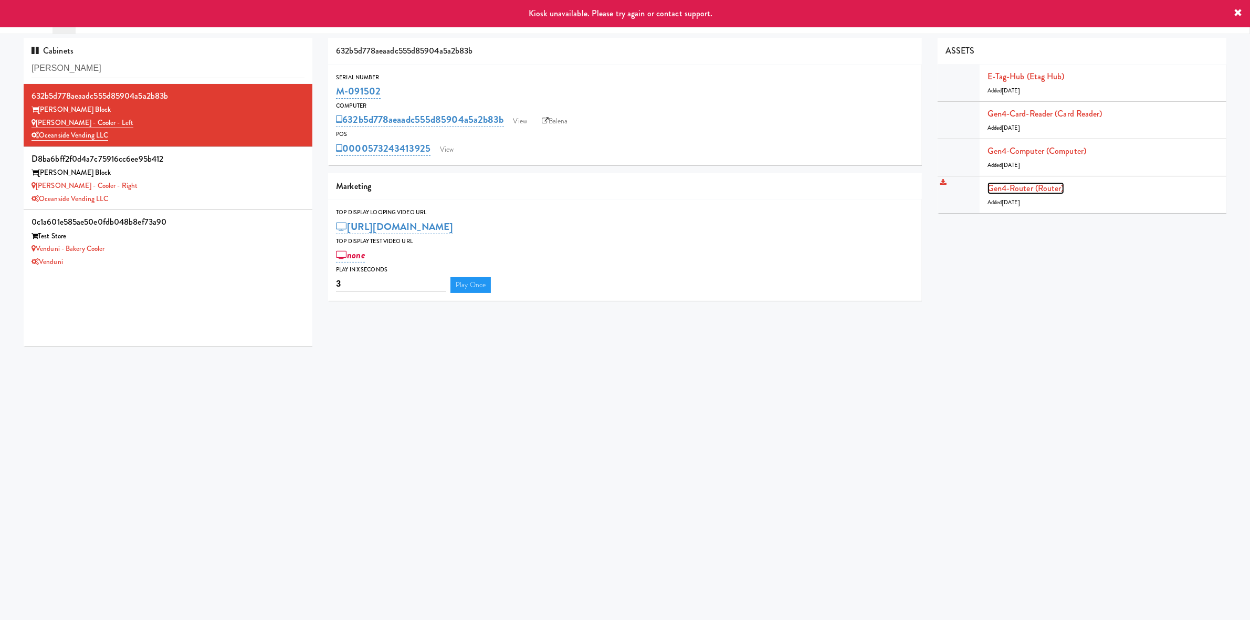
click at [1007, 184] on link "Gen4-router (Router)" at bounding box center [1025, 188] width 77 height 12
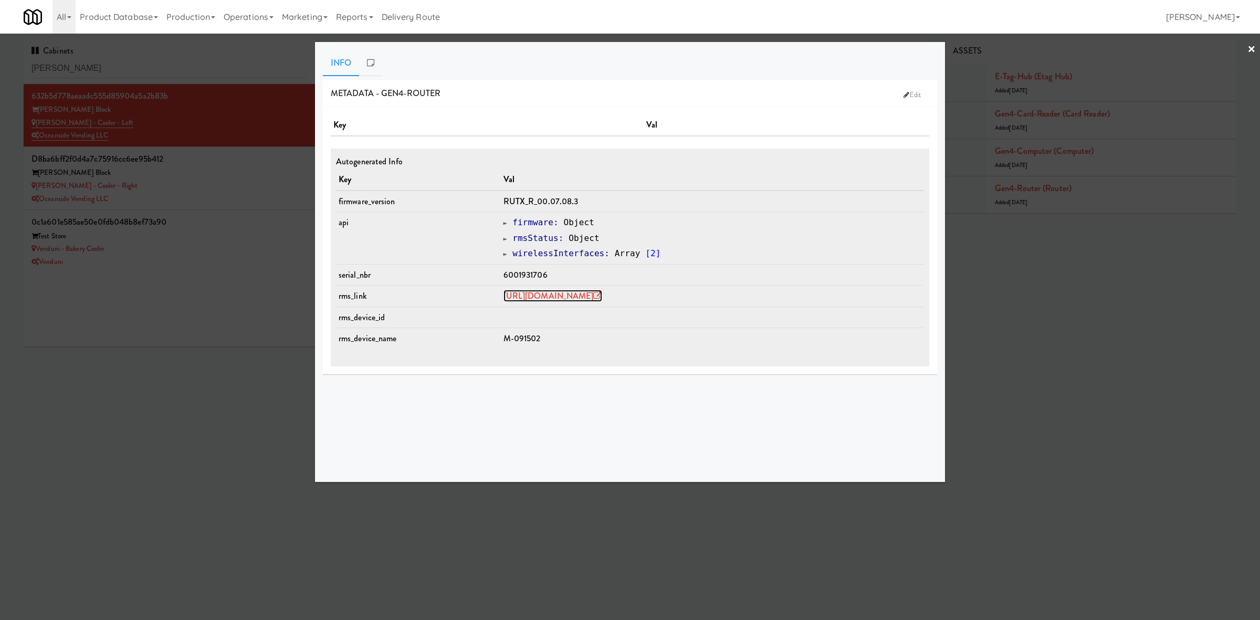
click at [551, 298] on link "https://rms.teltonika-networks.com/devices/1344311" at bounding box center [552, 296] width 99 height 12
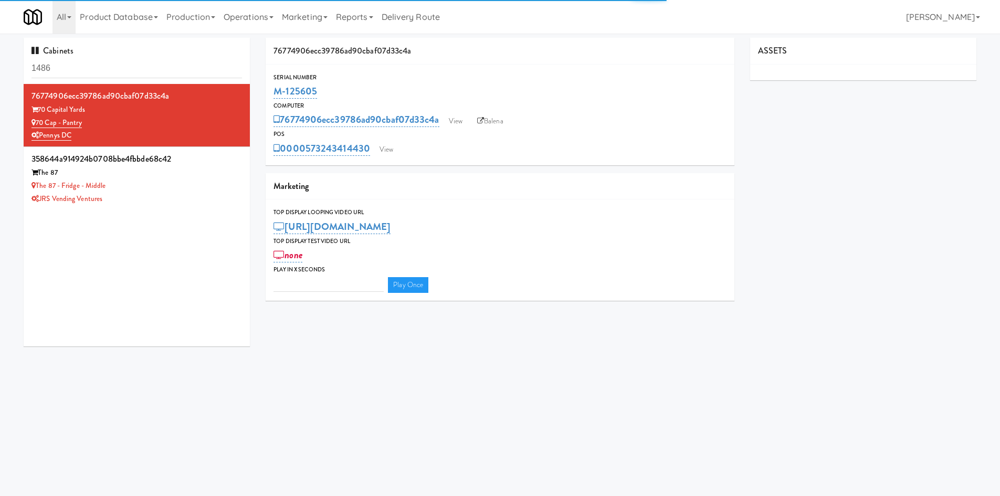
type input "3"
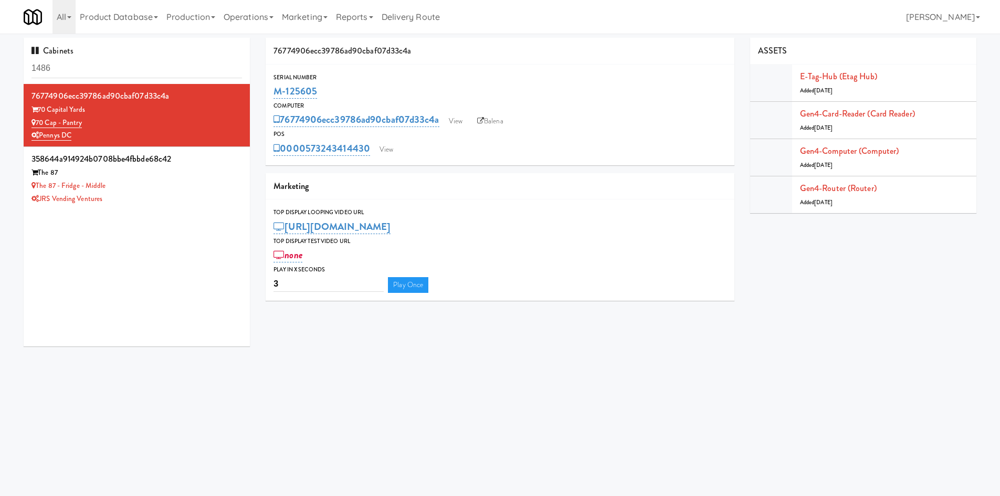
drag, startPoint x: 335, startPoint y: 90, endPoint x: 265, endPoint y: 91, distance: 70.3
click at [265, 91] on div "76774906ecc39786ad90cbaf07d33c4a Serial Number M-125605 Computer 76774906ecc397…" at bounding box center [500, 173] width 484 height 271
copy link "M-125605"
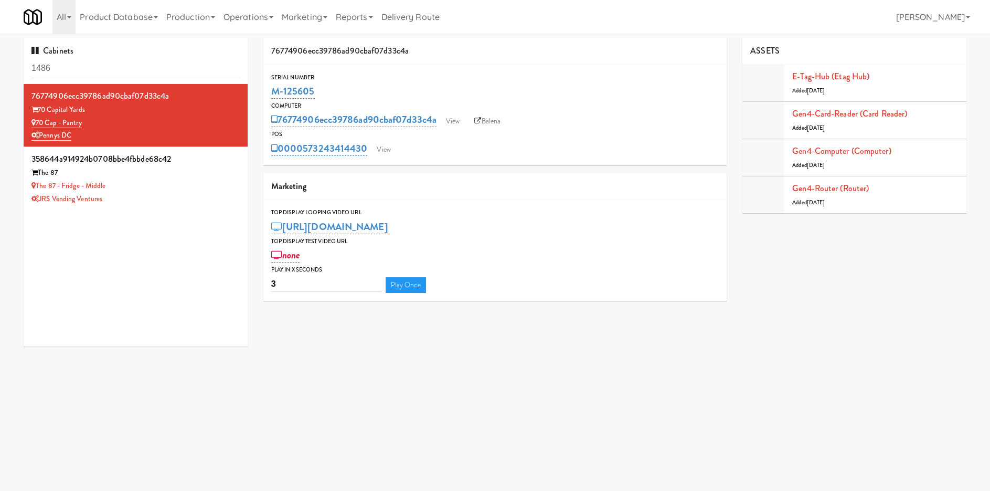
click at [207, 346] on div "Cabinets 1486 76774906ecc39786ad90cbaf07d33c4a 70 Capital Yards 70 Cap - Pantry…" at bounding box center [136, 196] width 240 height 317
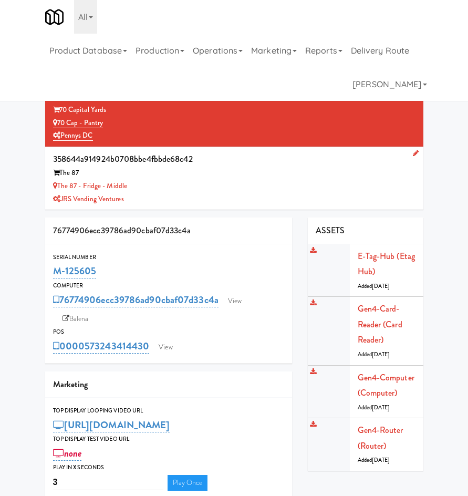
click at [440, 229] on div "Cabinets 1486 76774906ecc39786ad90cbaf07d33c4a 70 Capital Yards 70 Cap - Pantry…" at bounding box center [234, 272] width 468 height 469
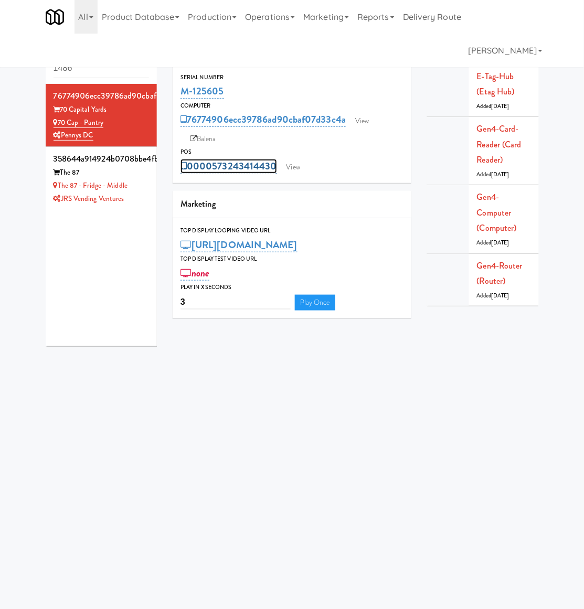
click at [222, 163] on link "0000573243414430" at bounding box center [229, 166] width 97 height 15
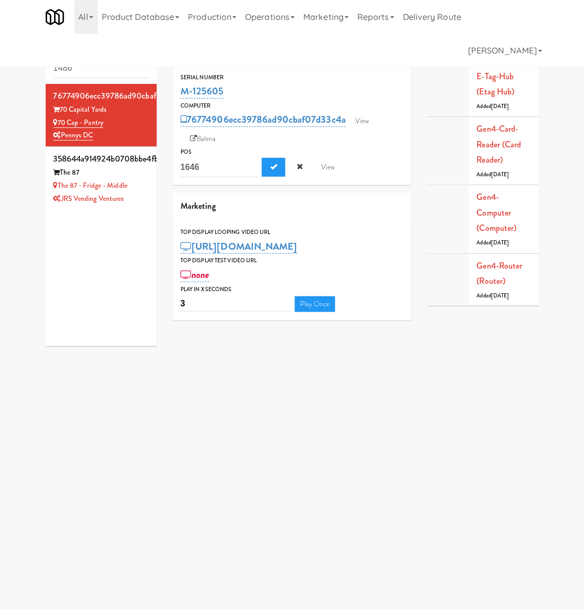
click at [222, 164] on input "1646" at bounding box center [220, 167] width 79 height 19
click at [278, 496] on body "Okay Okay Select date: previous 2025-Aug next Su Mo Tu We Th Fr Sa 27 28 29 30 …" at bounding box center [292, 338] width 584 height 609
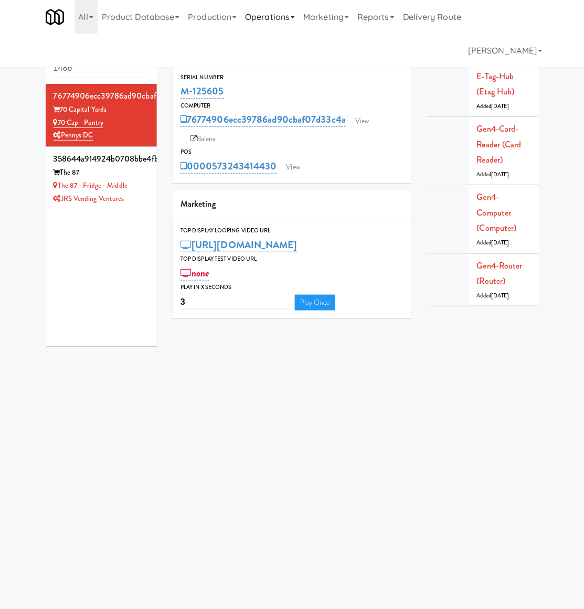
click at [253, 12] on link "Operations" at bounding box center [270, 17] width 58 height 34
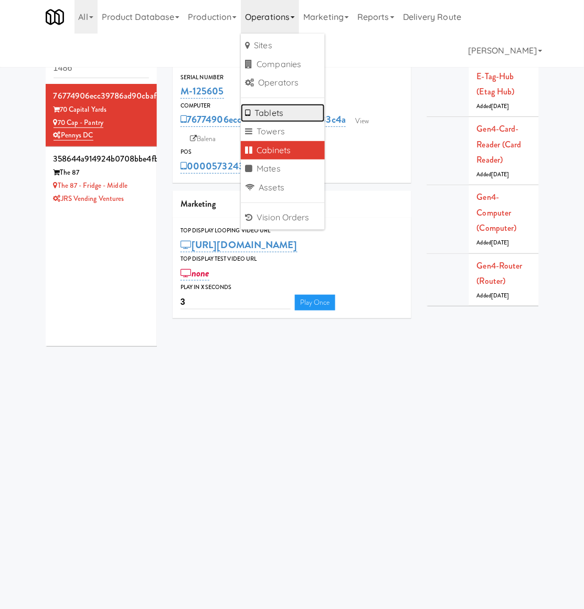
click at [286, 113] on link "Tablets" at bounding box center [283, 113] width 84 height 19
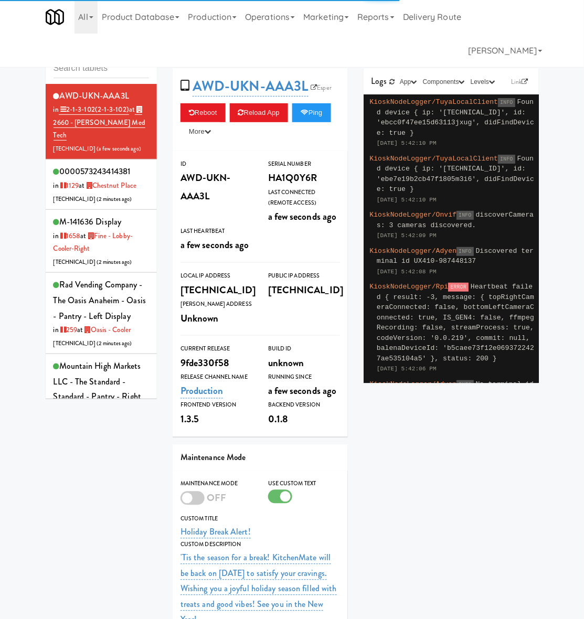
click at [72, 71] on input "text" at bounding box center [102, 68] width 96 height 19
click at [83, 68] on input "text" at bounding box center [102, 68] width 96 height 19
paste input "573243975161"
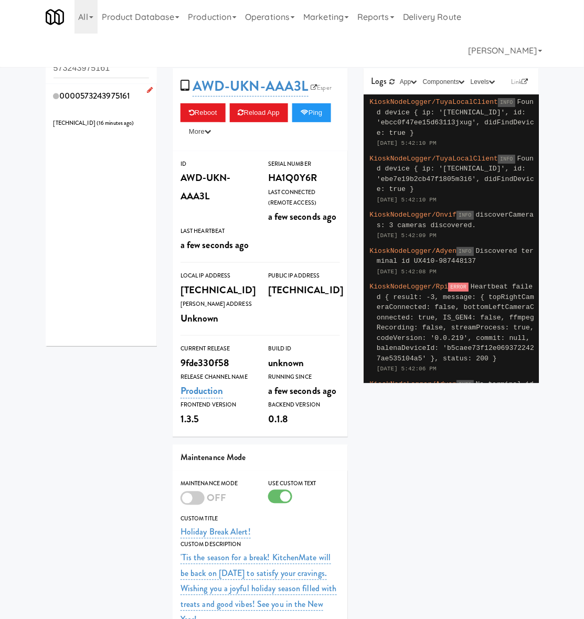
click at [82, 106] on div "0000573243975161 [TECHNICAL_ID] ( 16 minutes ago )" at bounding box center [102, 108] width 96 height 41
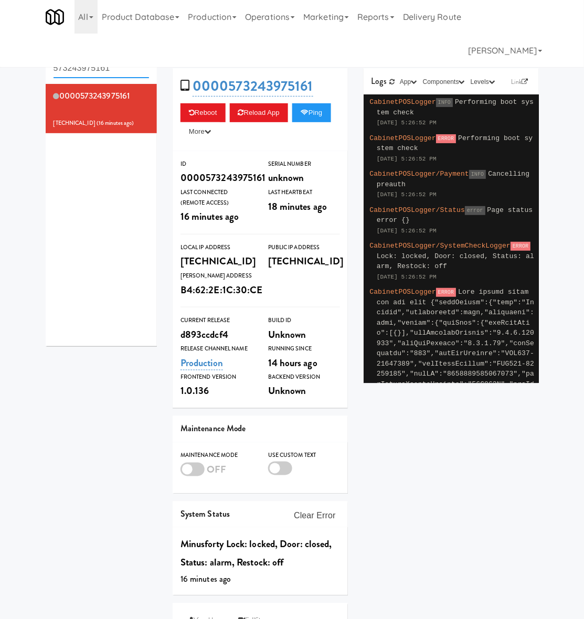
click at [88, 71] on input "573243975161" at bounding box center [102, 68] width 96 height 19
click at [87, 69] on input "573243975161" at bounding box center [102, 68] width 96 height 19
paste input "414430"
type input "573243414430"
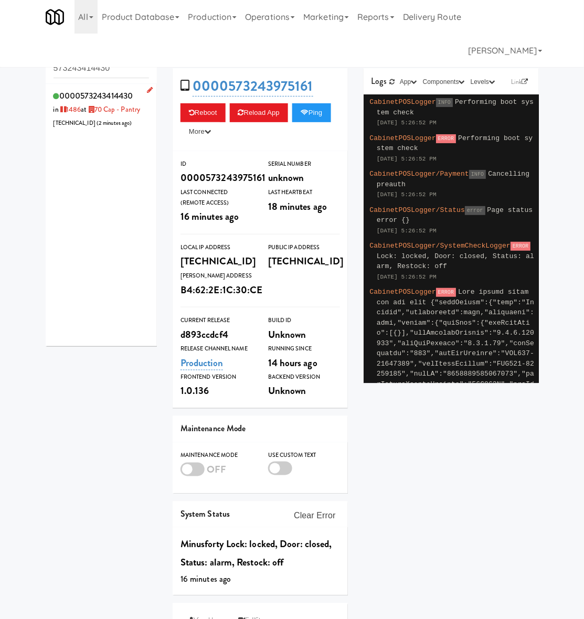
click at [105, 126] on div "0000573243414430 in [DATE] at 70 Cap - Pantry [TECHNICAL_ID] ( 2 minutes ago )" at bounding box center [102, 108] width 96 height 41
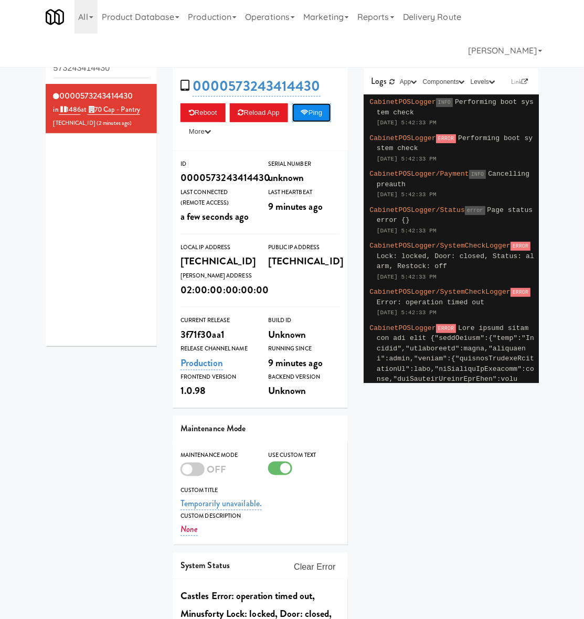
click at [292, 122] on button "Ping" at bounding box center [311, 112] width 39 height 19
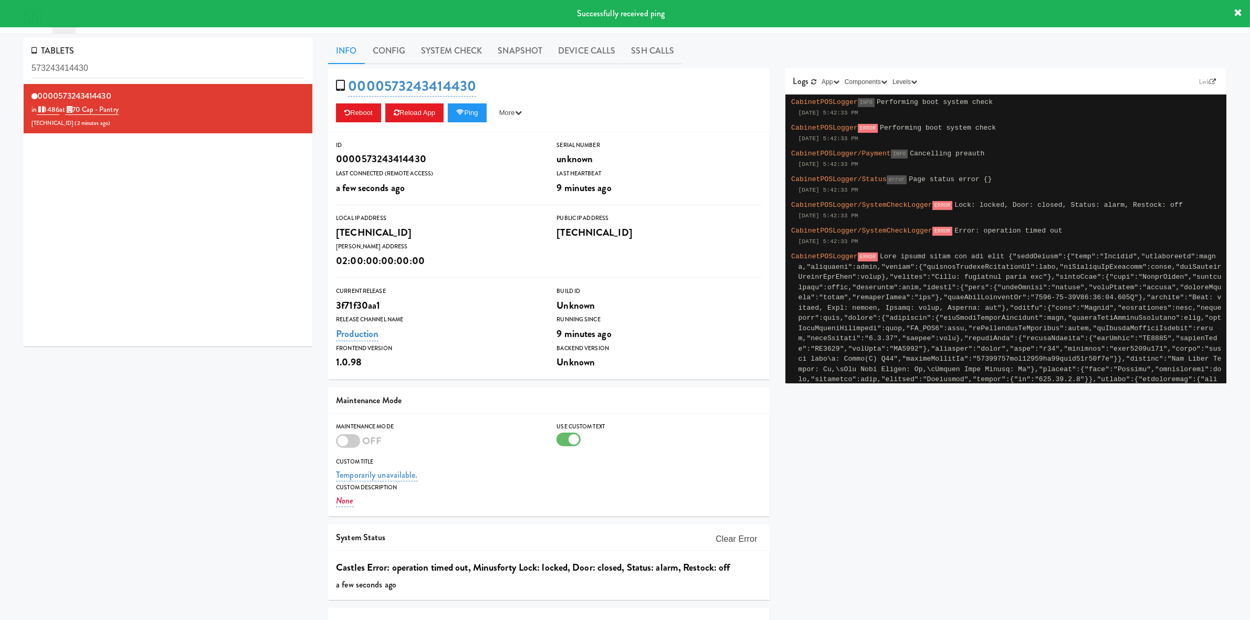
click at [107, 487] on div "TABLETS 573243414430 0000573243414430 in [DATE] at 70 Cap - Pantry [TECHNICAL_I…" at bounding box center [625, 344] width 1218 height 613
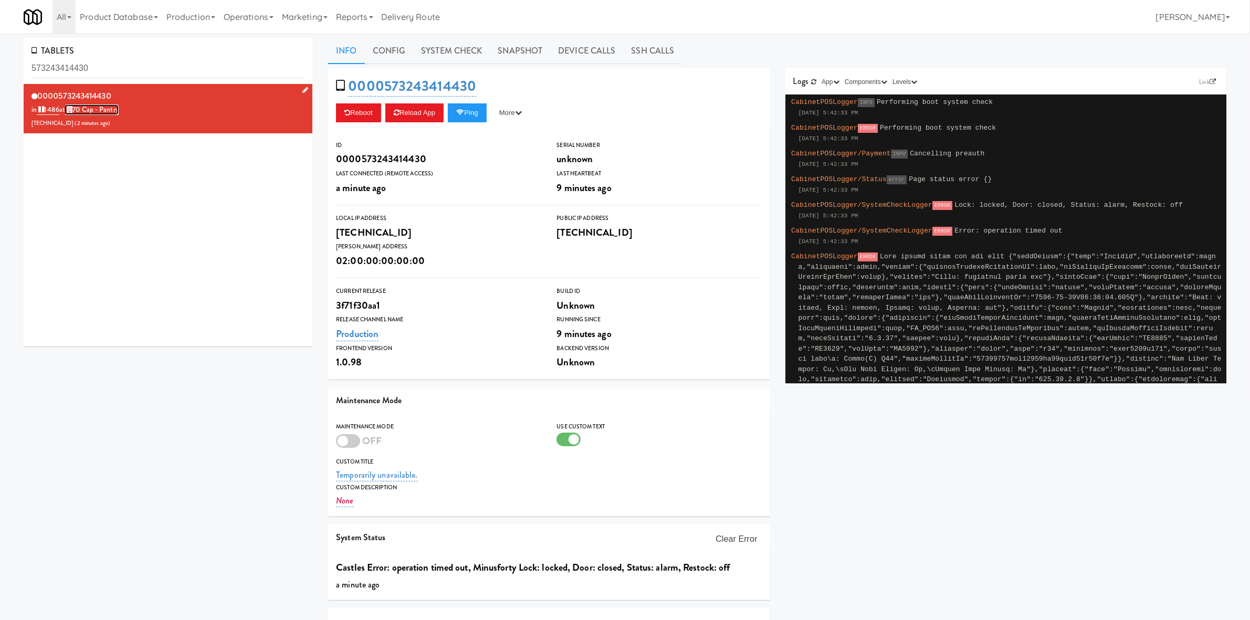
click at [89, 112] on link "70 Cap - Pantry" at bounding box center [92, 109] width 54 height 10
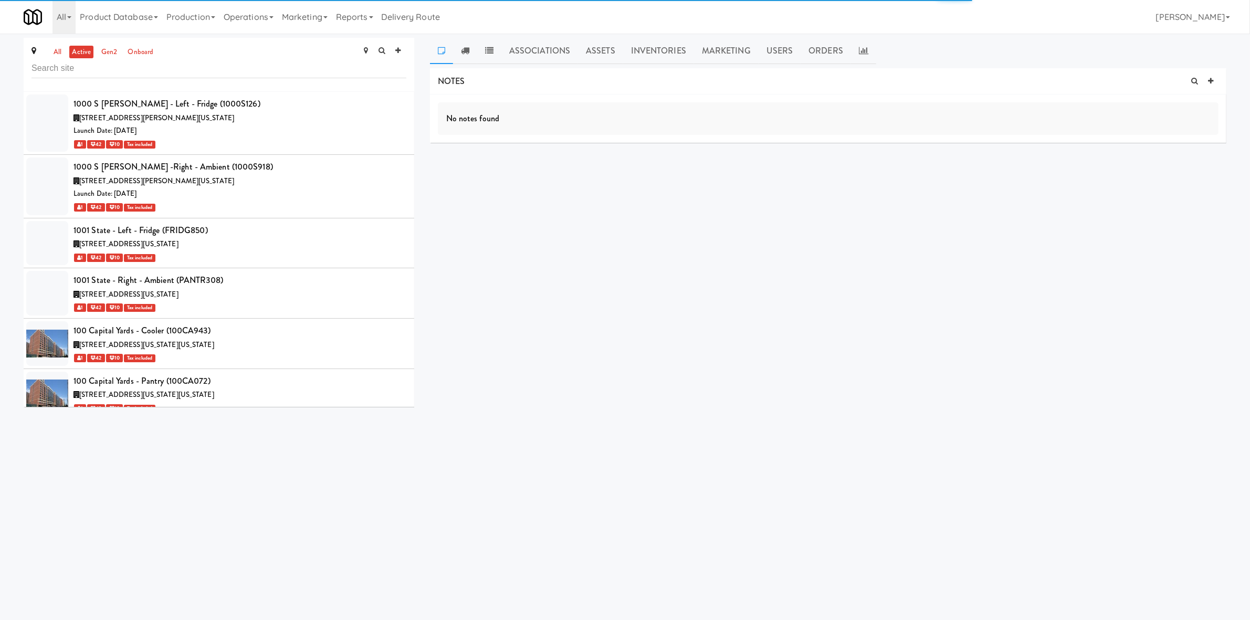
drag, startPoint x: 244, startPoint y: 18, endPoint x: 245, endPoint y: 50, distance: 32.0
click at [247, 18] on link "Operations" at bounding box center [248, 17] width 58 height 34
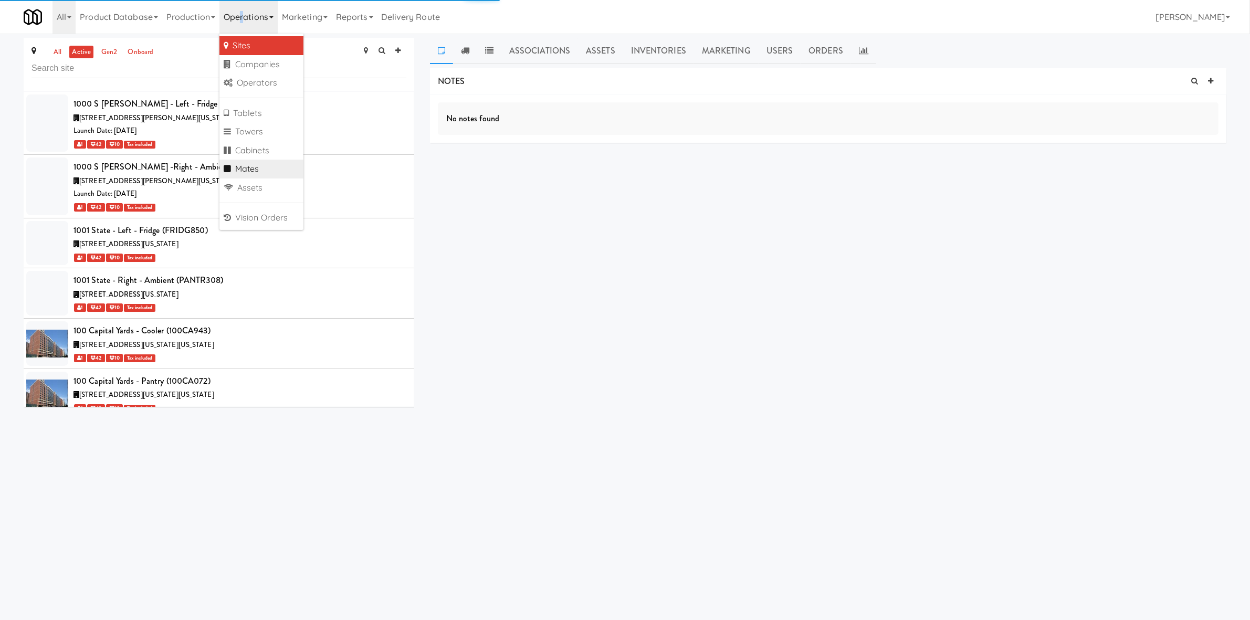
scroll to position [5345, 0]
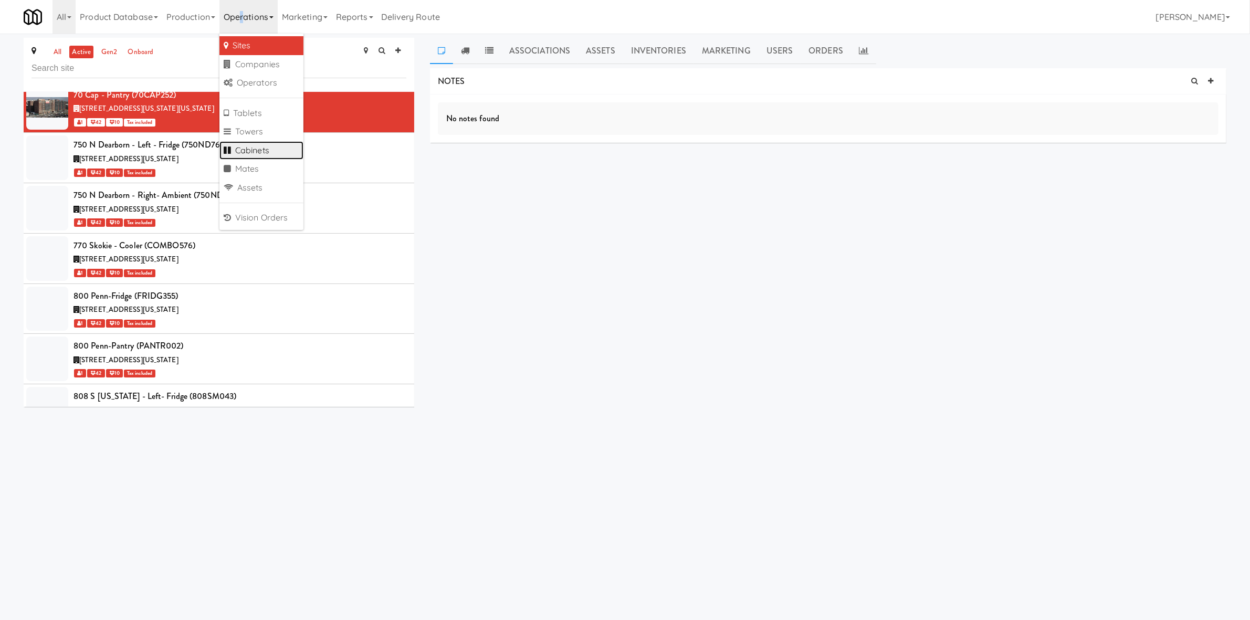
click at [271, 147] on link "Cabinets" at bounding box center [261, 150] width 84 height 19
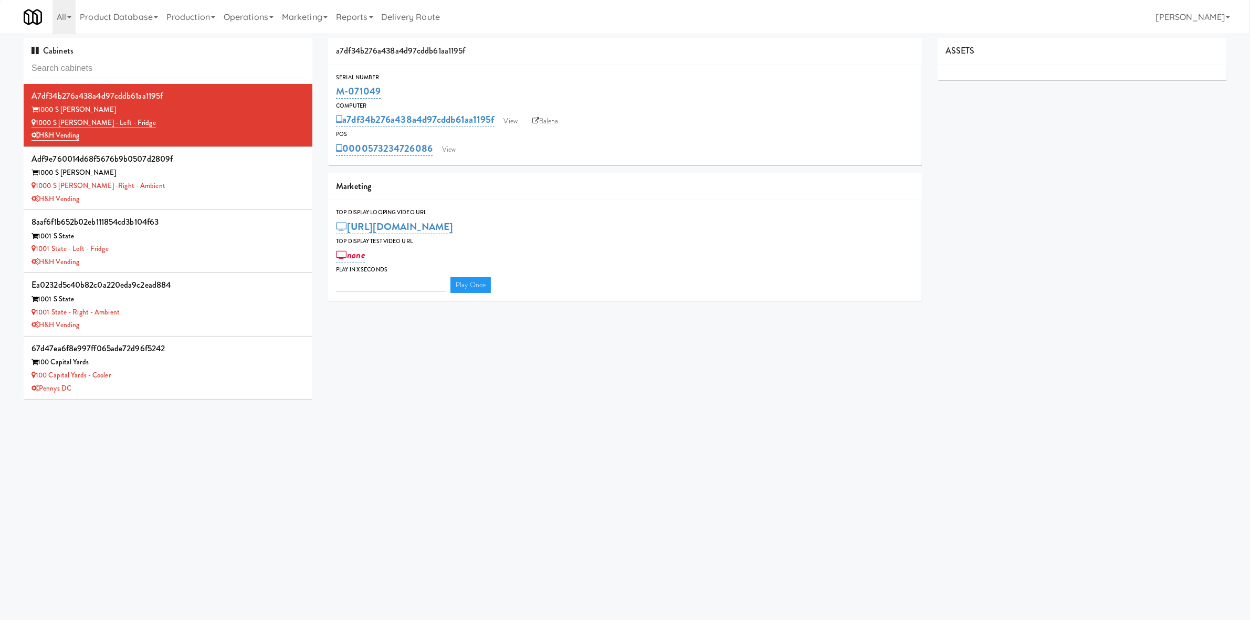
type input "3"
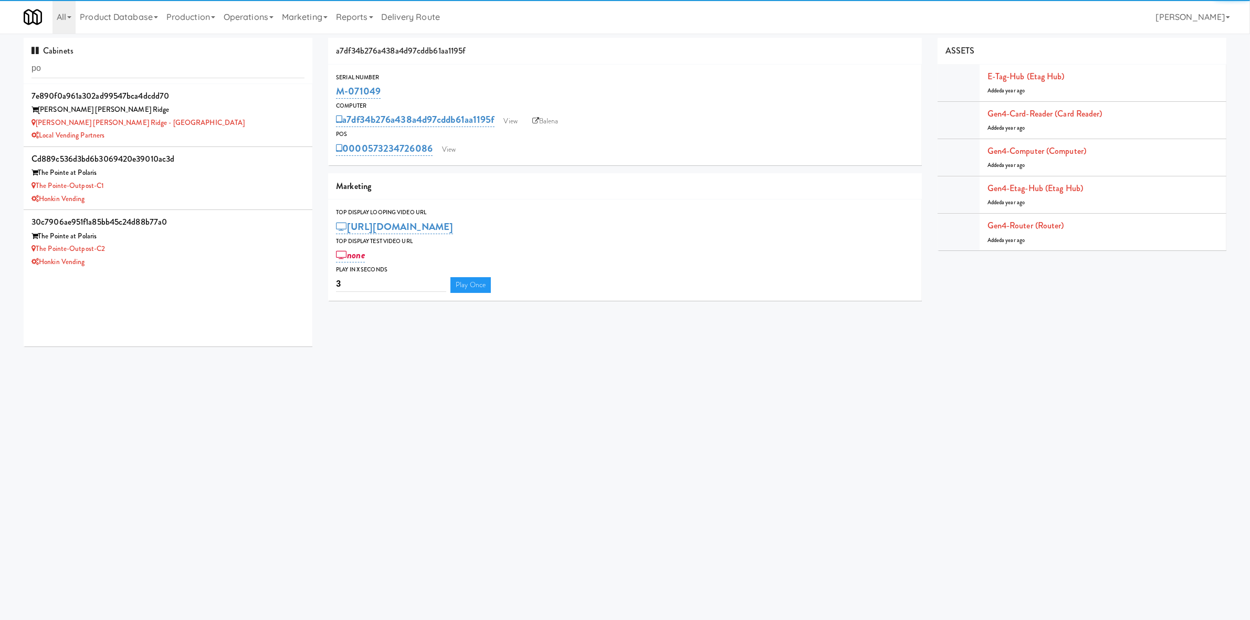
type input "p"
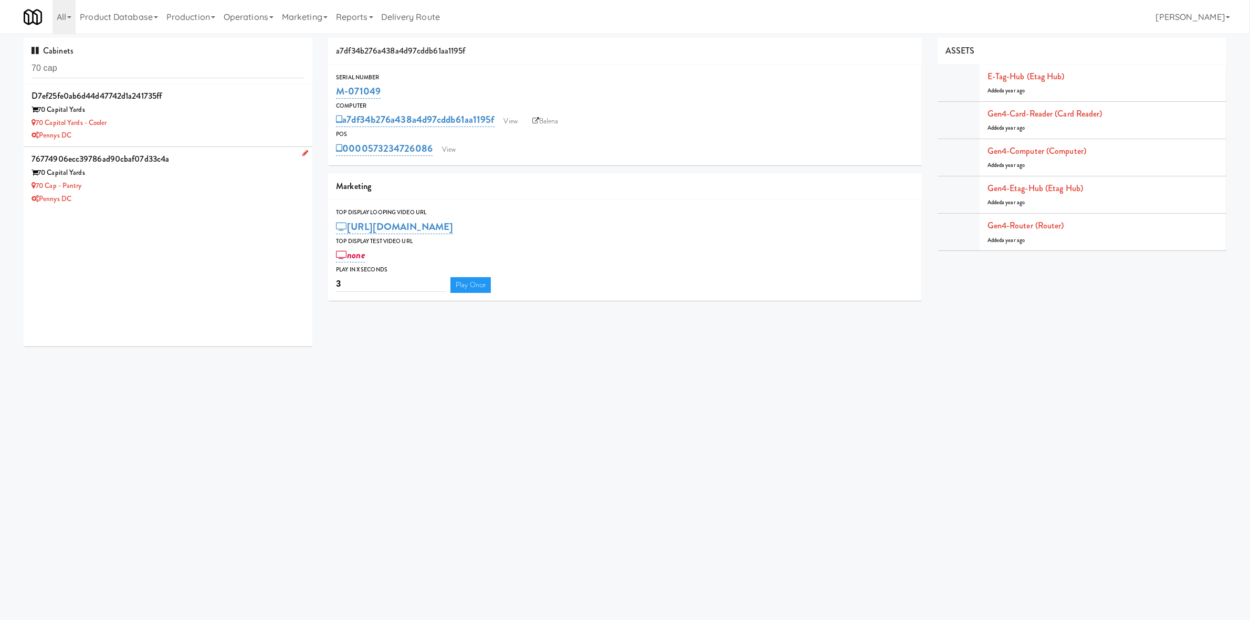
type input "70 cap"
click at [204, 178] on div "70 Capital Yards" at bounding box center [167, 172] width 273 height 13
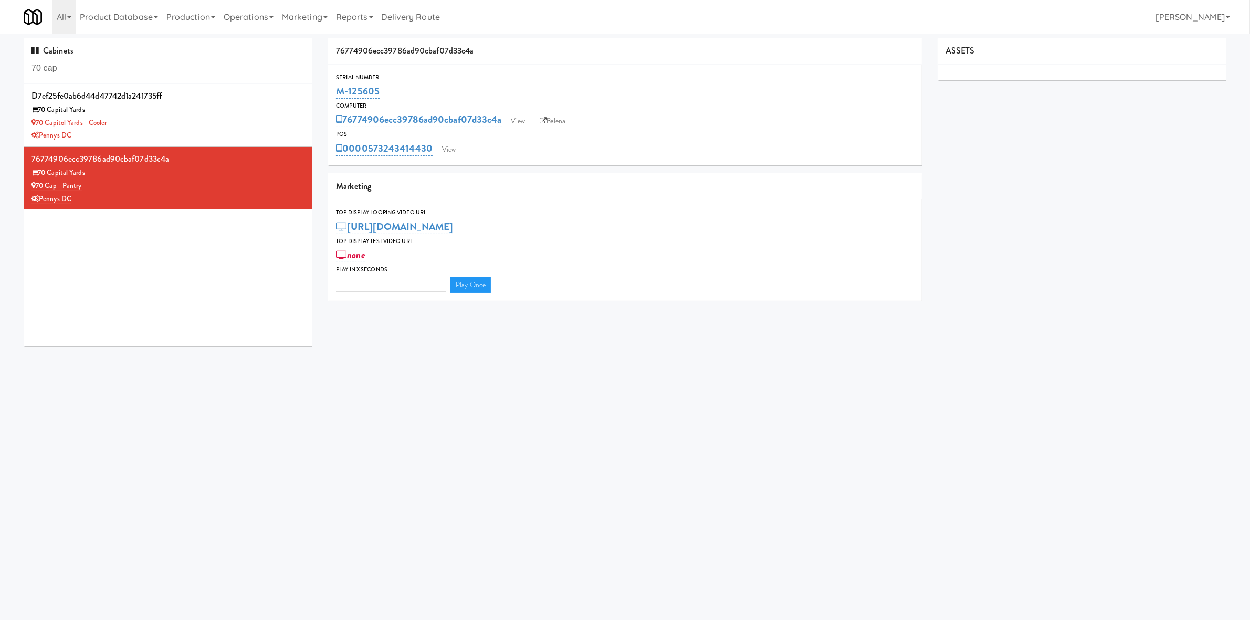
type input "3"
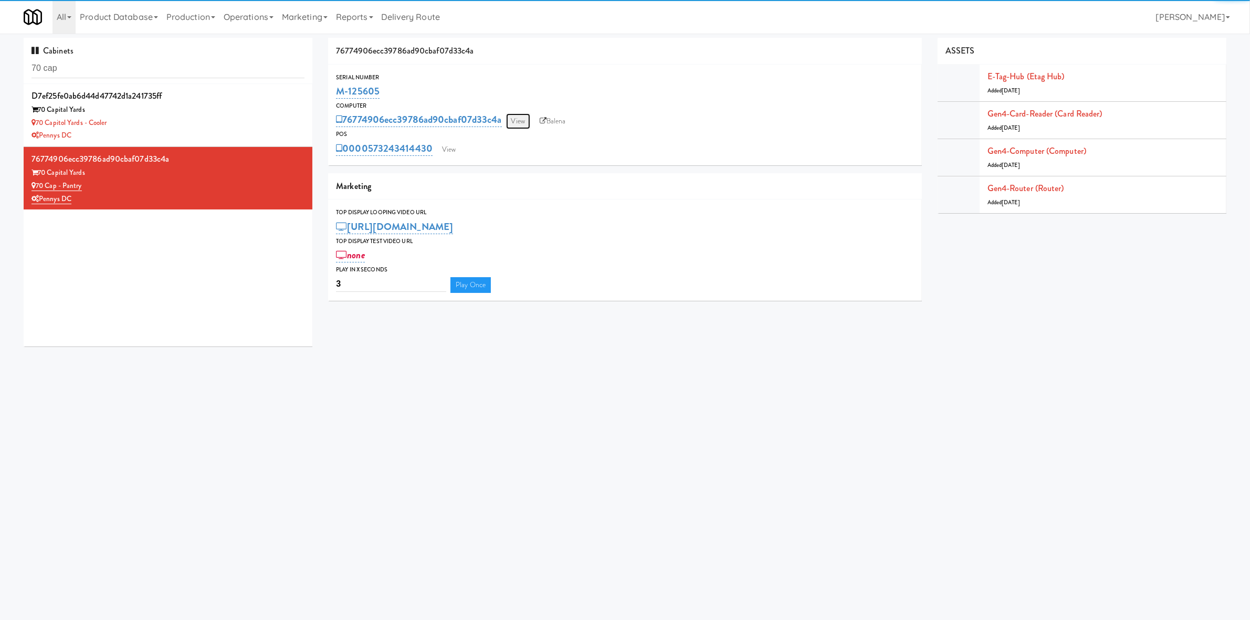
click at [521, 118] on link "View" at bounding box center [518, 121] width 24 height 16
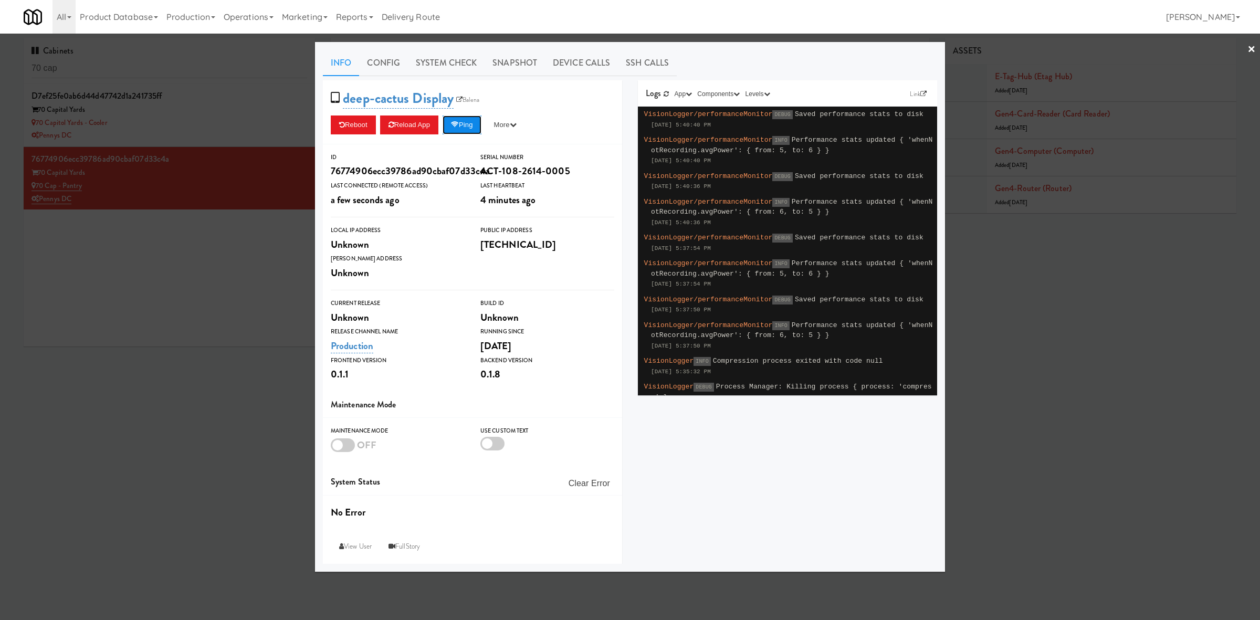
click at [466, 128] on button "Ping" at bounding box center [461, 124] width 39 height 19
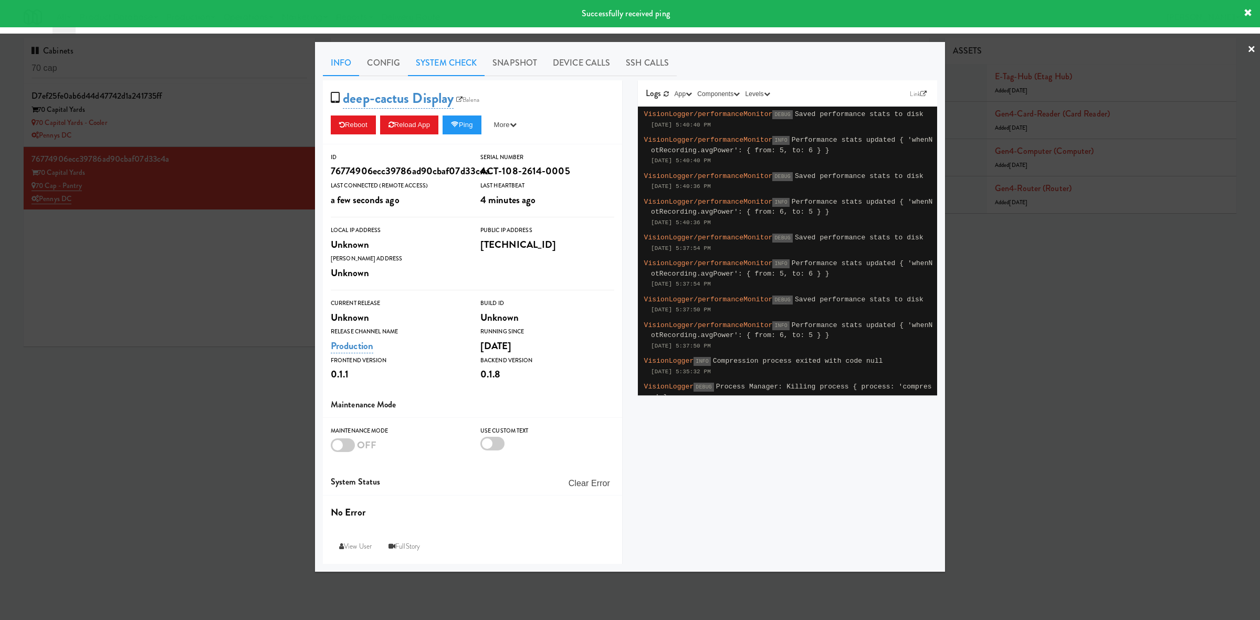
click at [454, 62] on link "System Check" at bounding box center [446, 63] width 77 height 26
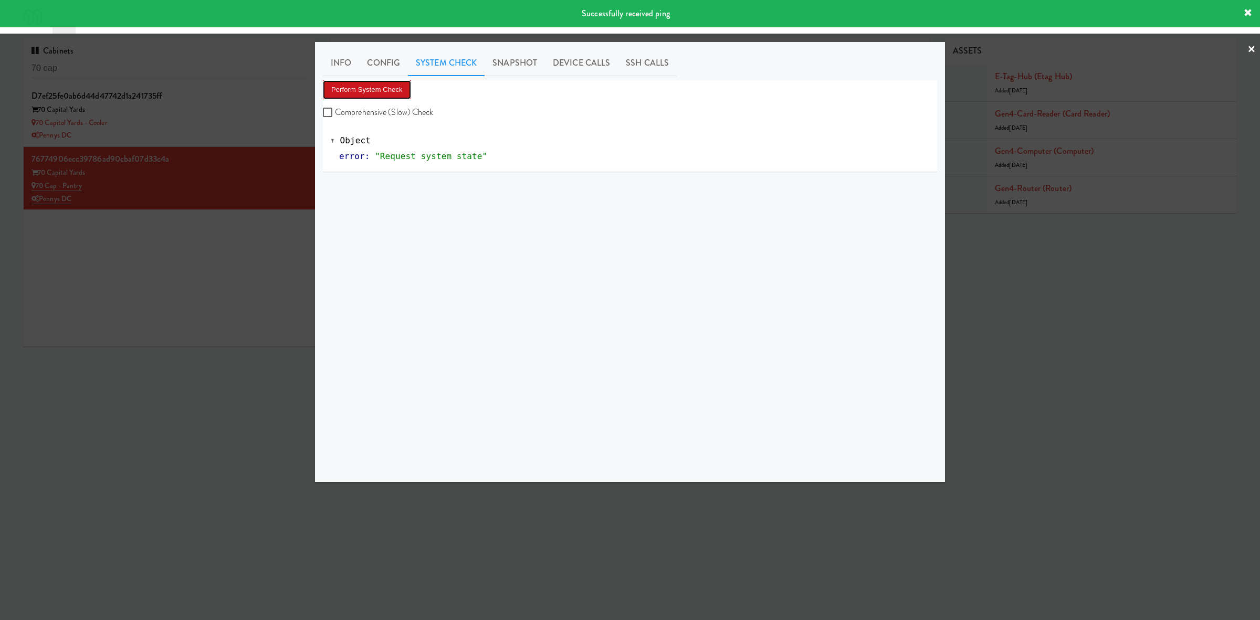
click at [381, 94] on button "Perform System Check" at bounding box center [367, 89] width 88 height 19
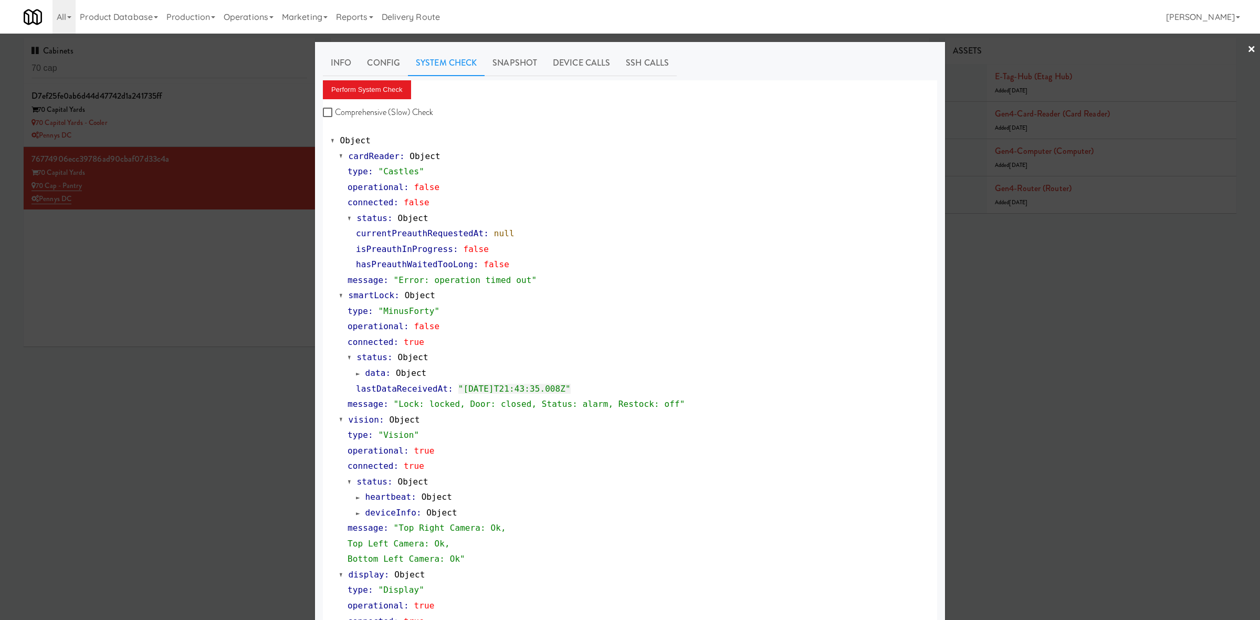
click at [219, 397] on div at bounding box center [630, 310] width 1260 height 620
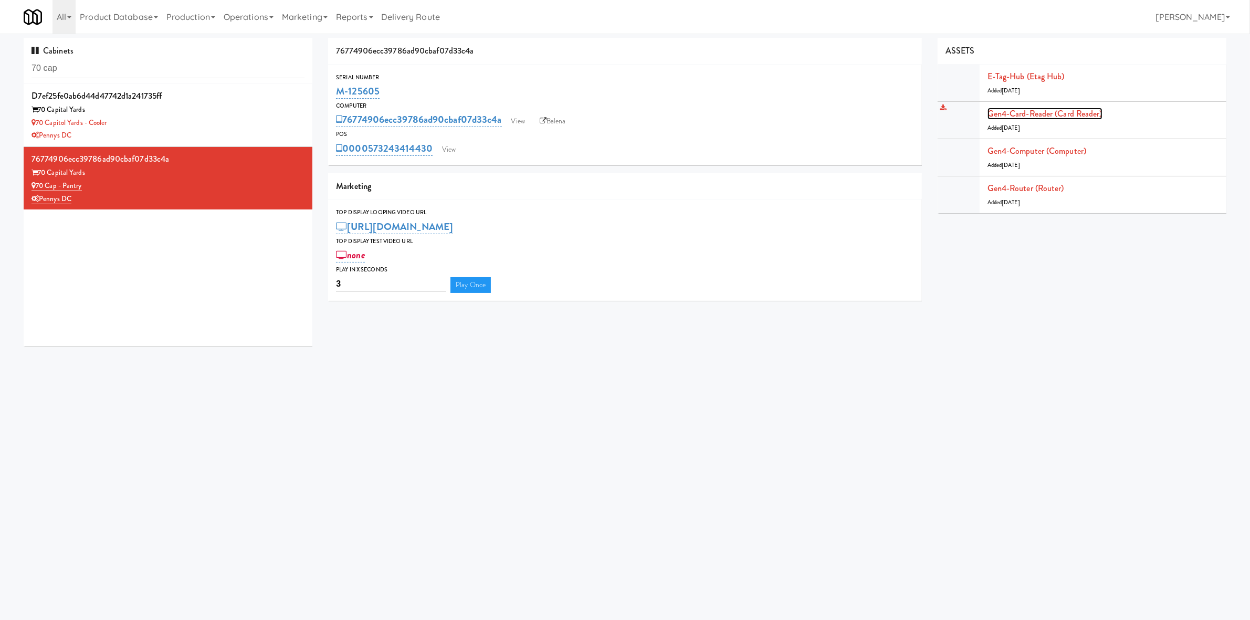
click at [1007, 114] on link "Gen4-card-reader (Card Reader)" at bounding box center [1044, 114] width 115 height 12
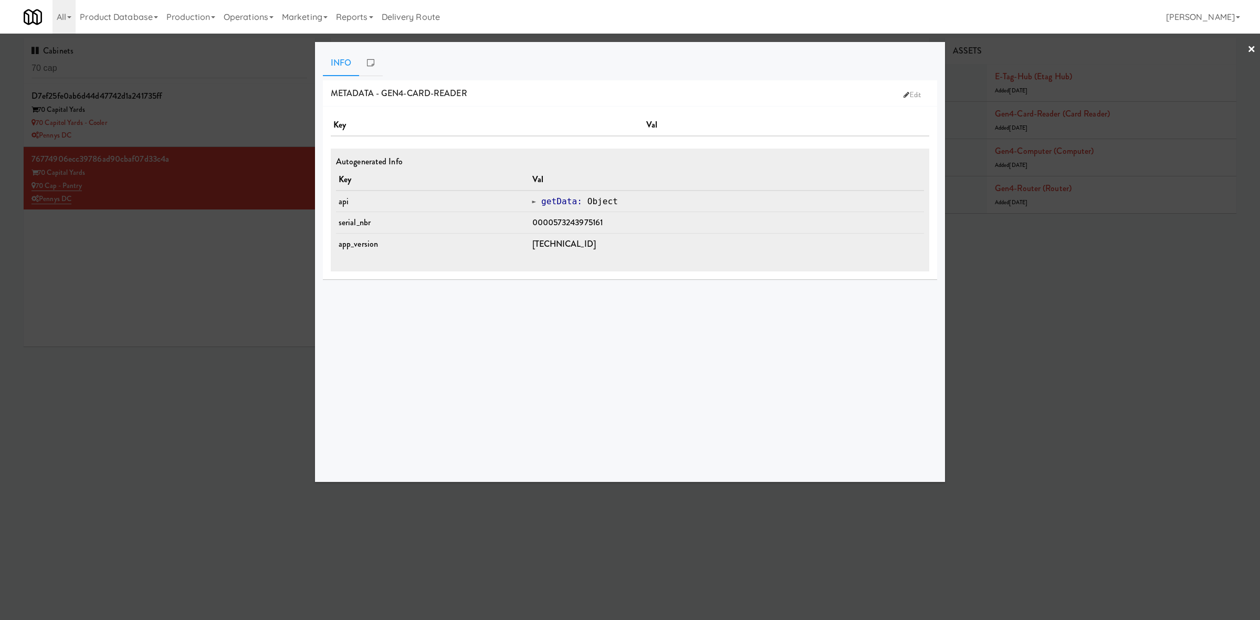
click at [602, 221] on span "0000573243975161" at bounding box center [567, 222] width 71 height 12
drag, startPoint x: 620, startPoint y: 218, endPoint x: 561, endPoint y: 224, distance: 59.6
click at [561, 224] on td "0000573243975161" at bounding box center [727, 223] width 395 height 22
copy span "573243975161"
click at [191, 471] on div at bounding box center [630, 310] width 1260 height 620
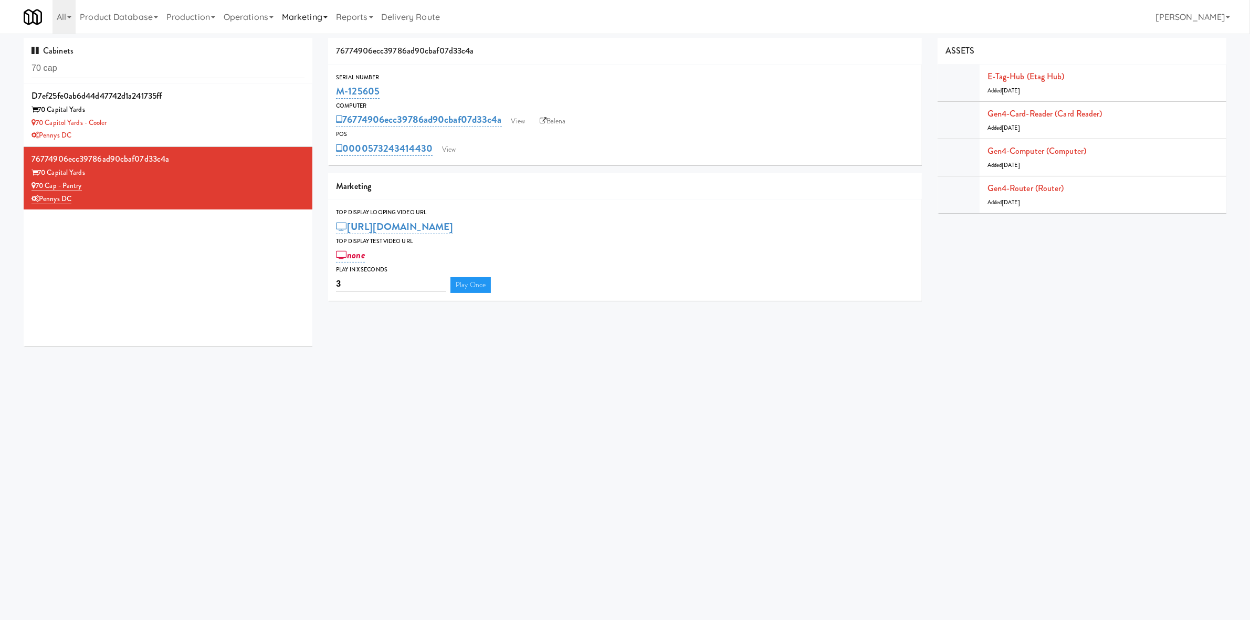
click at [286, 16] on link "Marketing" at bounding box center [305, 17] width 54 height 34
click at [243, 28] on link "Operations" at bounding box center [248, 17] width 58 height 34
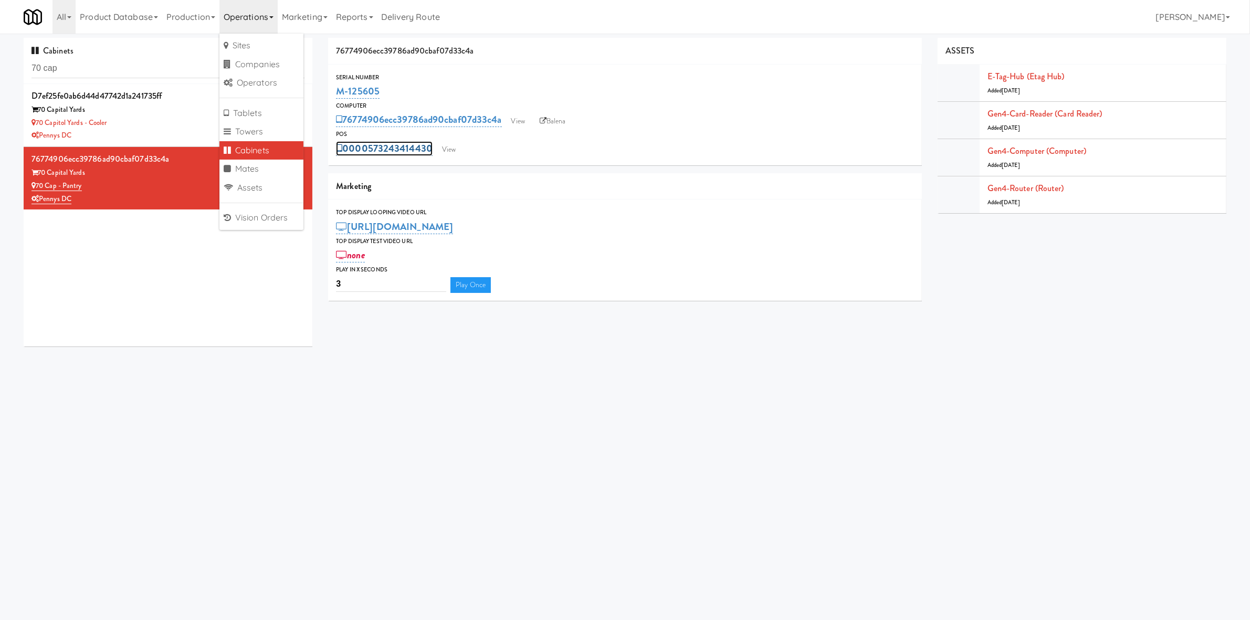
click at [371, 151] on link "0000573243414430" at bounding box center [384, 148] width 97 height 15
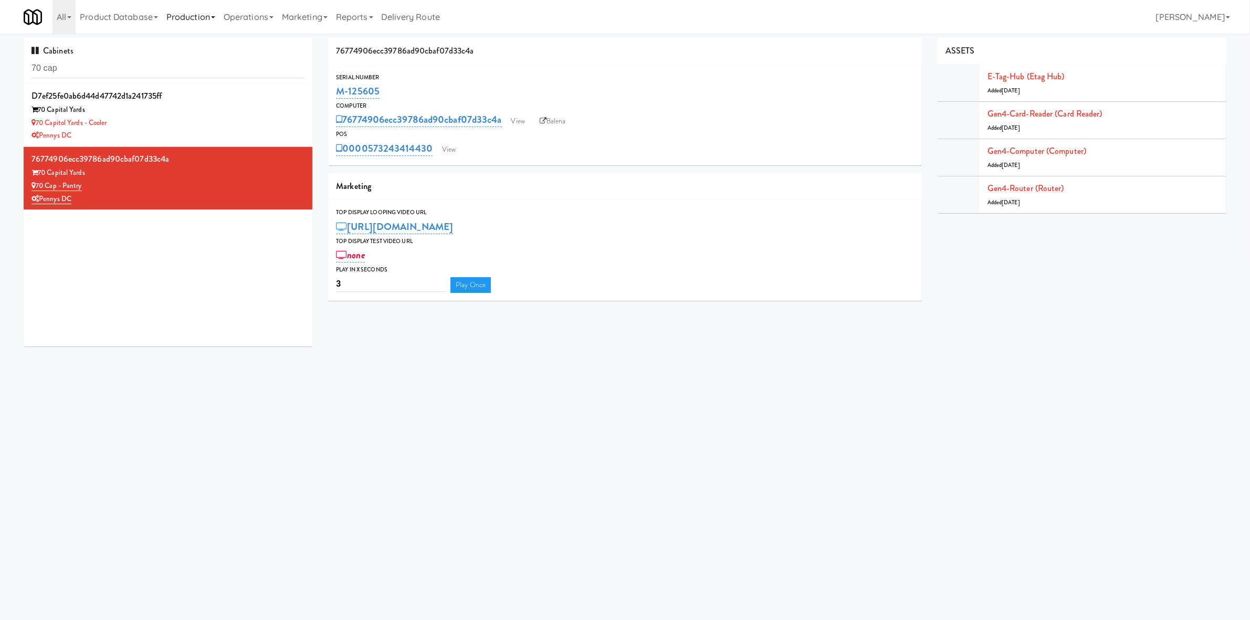
click at [218, 16] on link "Production" at bounding box center [190, 17] width 57 height 34
click at [264, 16] on link "Operations" at bounding box center [248, 17] width 58 height 34
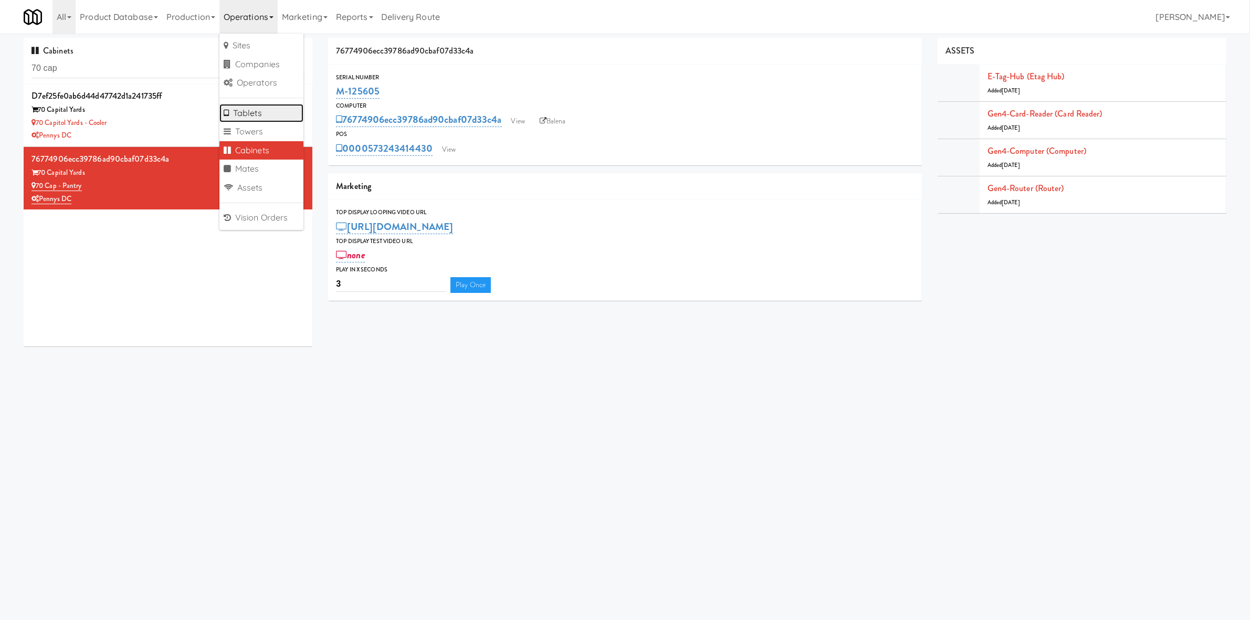
click at [269, 113] on link "Tablets" at bounding box center [261, 113] width 84 height 19
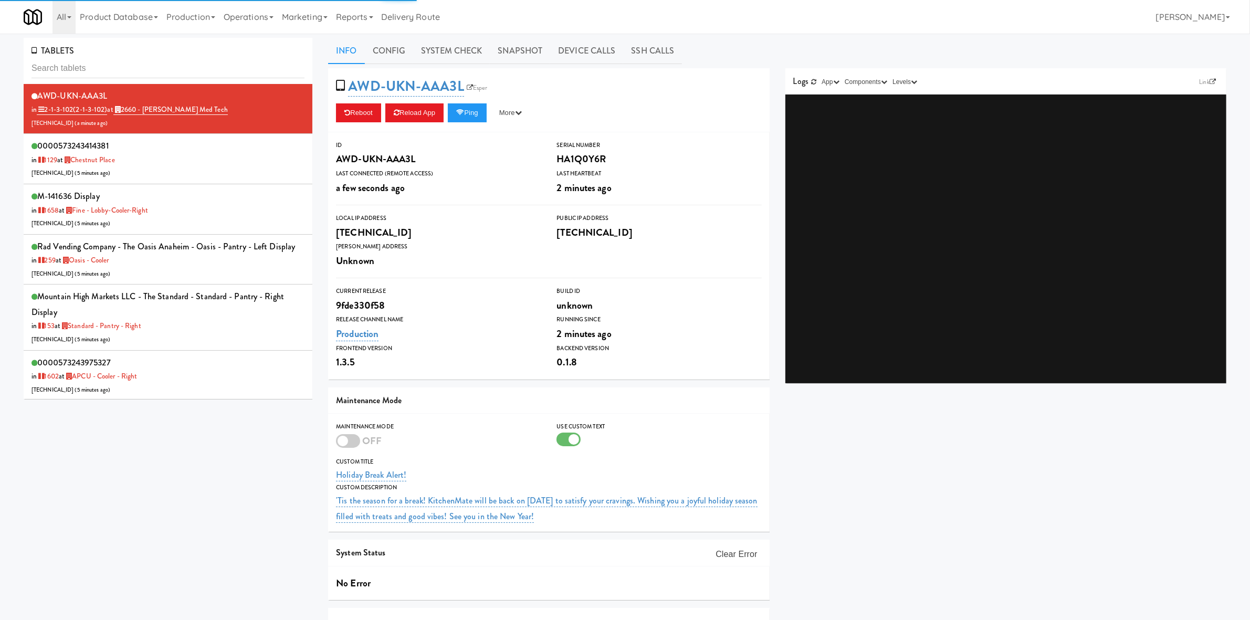
click at [117, 67] on input "text" at bounding box center [167, 68] width 273 height 19
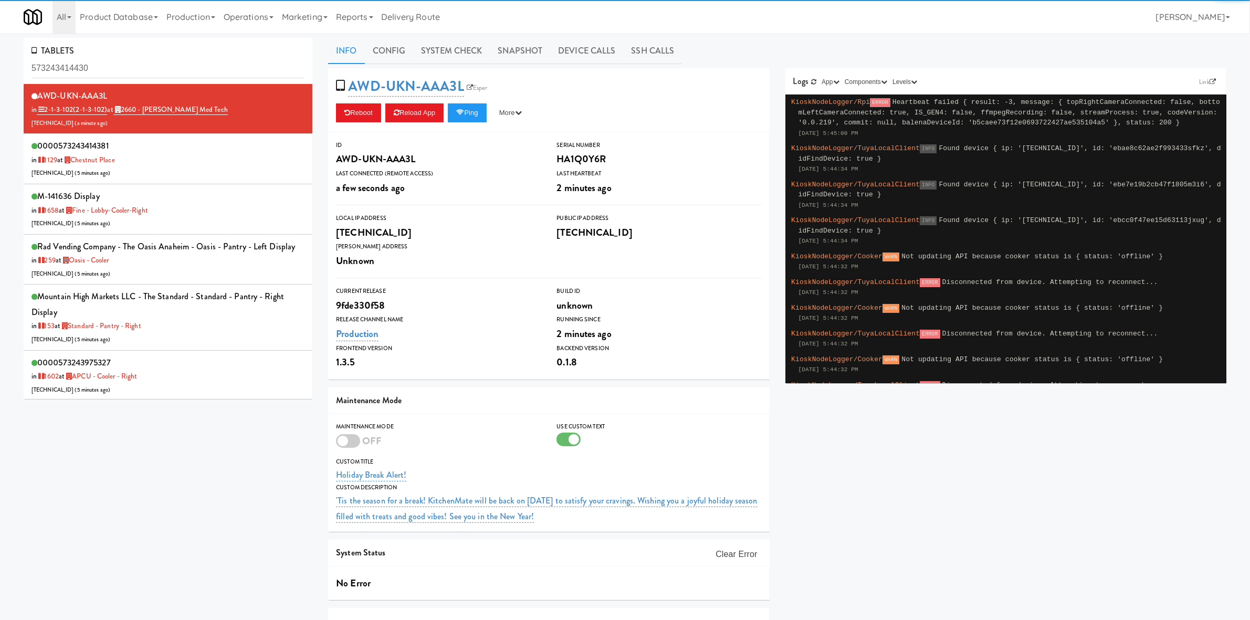
type input "573243414430"
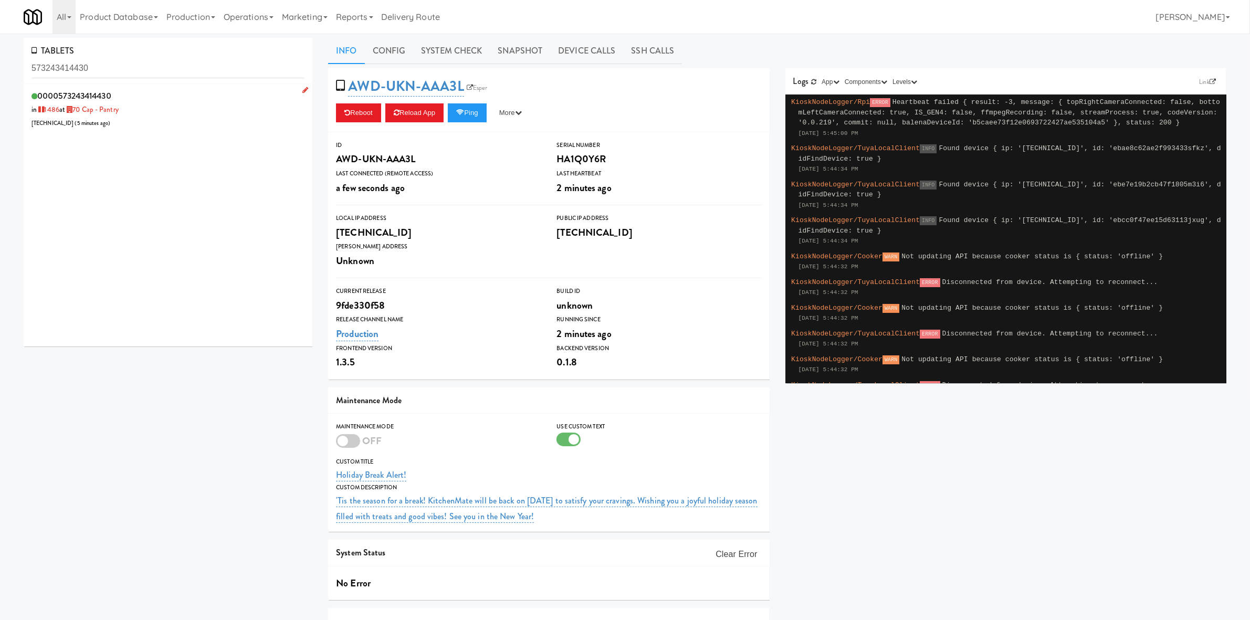
click at [191, 117] on div "0000573243414430 in 1486 at 70 Cap - Pantry 96.231.125.9 ( 5 minutes ago )" at bounding box center [167, 108] width 273 height 41
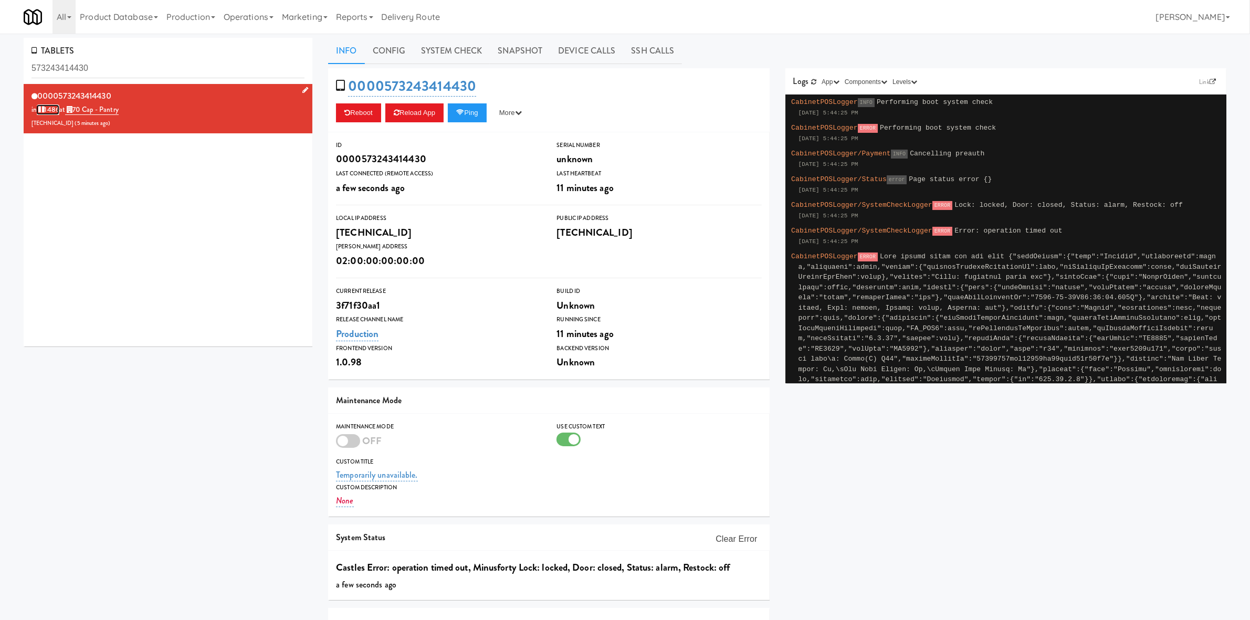
click at [51, 109] on link "1486" at bounding box center [48, 109] width 23 height 10
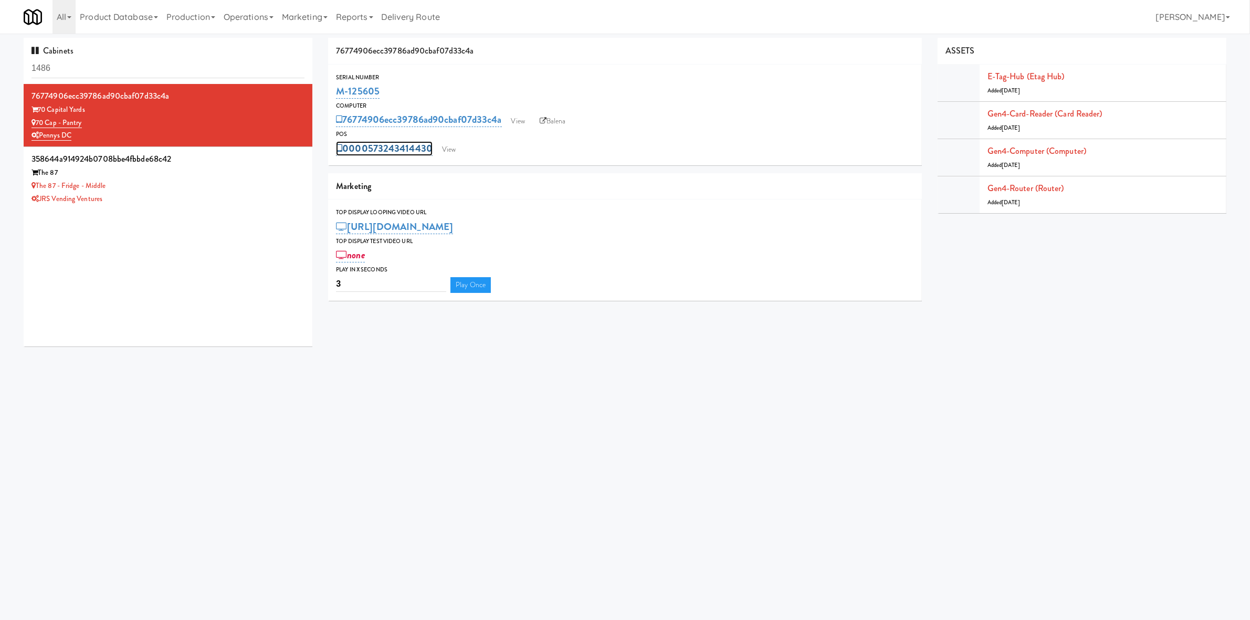
click at [420, 153] on link "0000573243414430" at bounding box center [384, 148] width 97 height 15
click at [457, 145] on span "Cancel" at bounding box center [455, 148] width 7 height 7
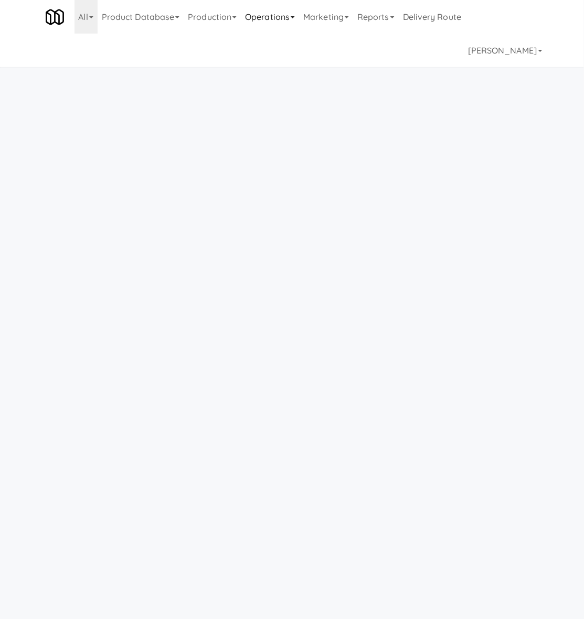
click at [261, 22] on link "Operations" at bounding box center [270, 17] width 58 height 34
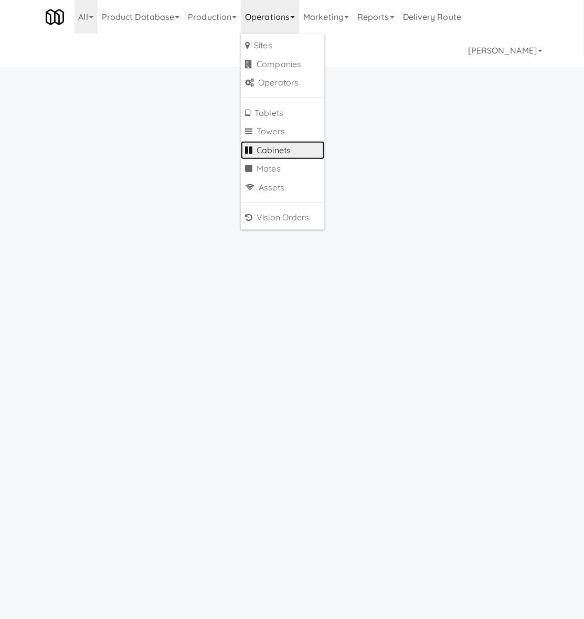
click at [282, 149] on link "Cabinets" at bounding box center [283, 150] width 84 height 19
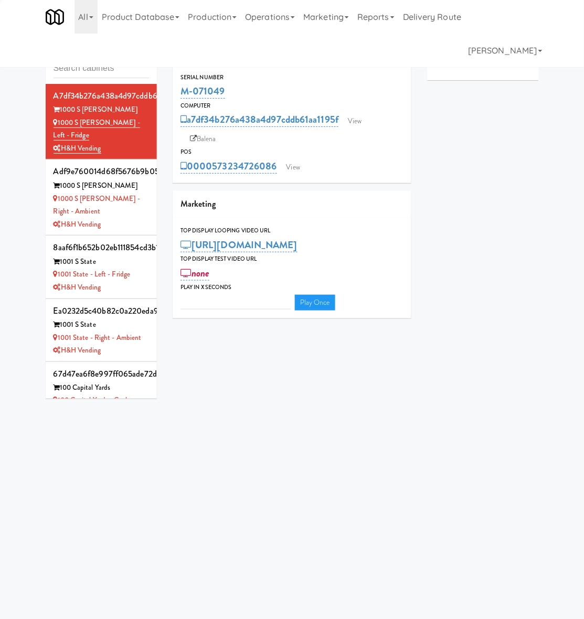
type input "3"
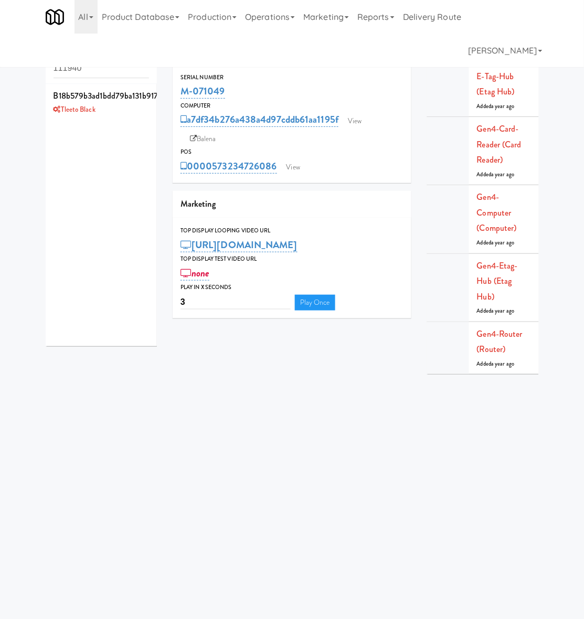
type input "111940"
click at [118, 116] on div "Tleeto Black" at bounding box center [102, 109] width 96 height 13
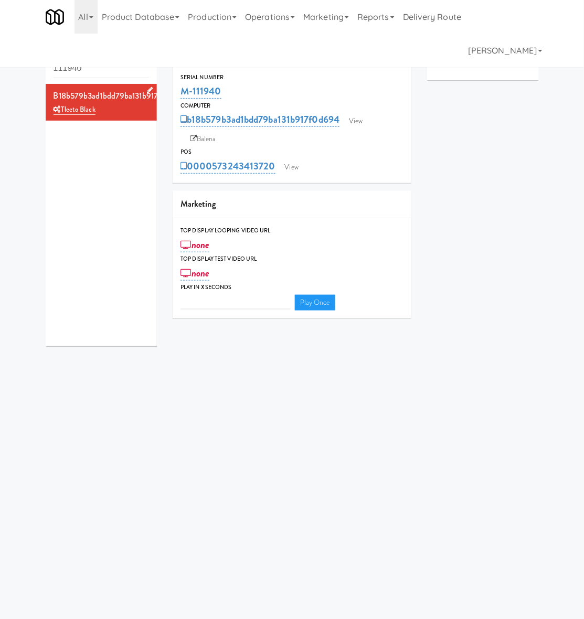
type input "3"
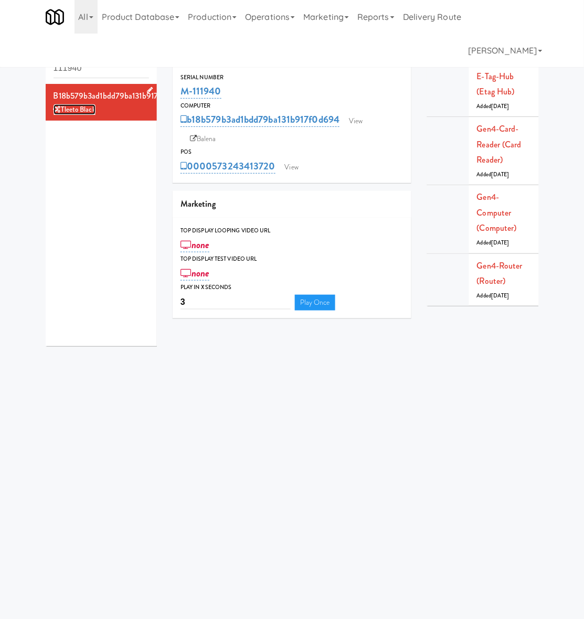
click at [72, 111] on link "Tleeto Black" at bounding box center [75, 109] width 42 height 10
click at [512, 145] on link "Gen4-card-reader (Card Reader)" at bounding box center [499, 144] width 45 height 43
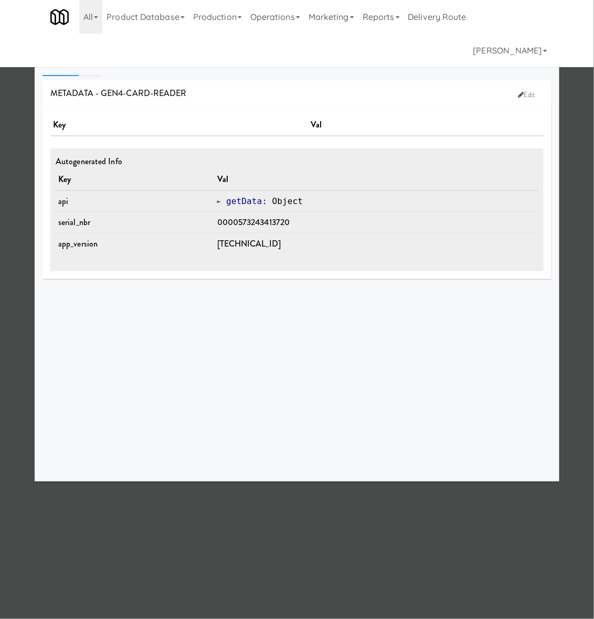
click at [328, 547] on div at bounding box center [297, 309] width 594 height 619
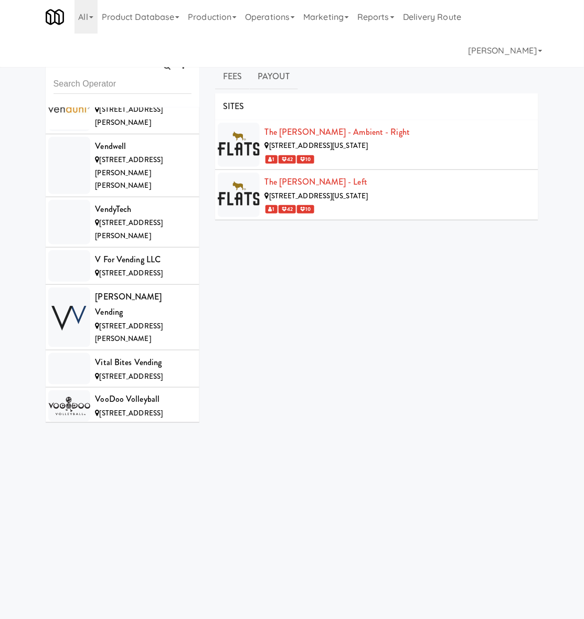
scroll to position [10596, 0]
